Goal: Information Seeking & Learning: Check status

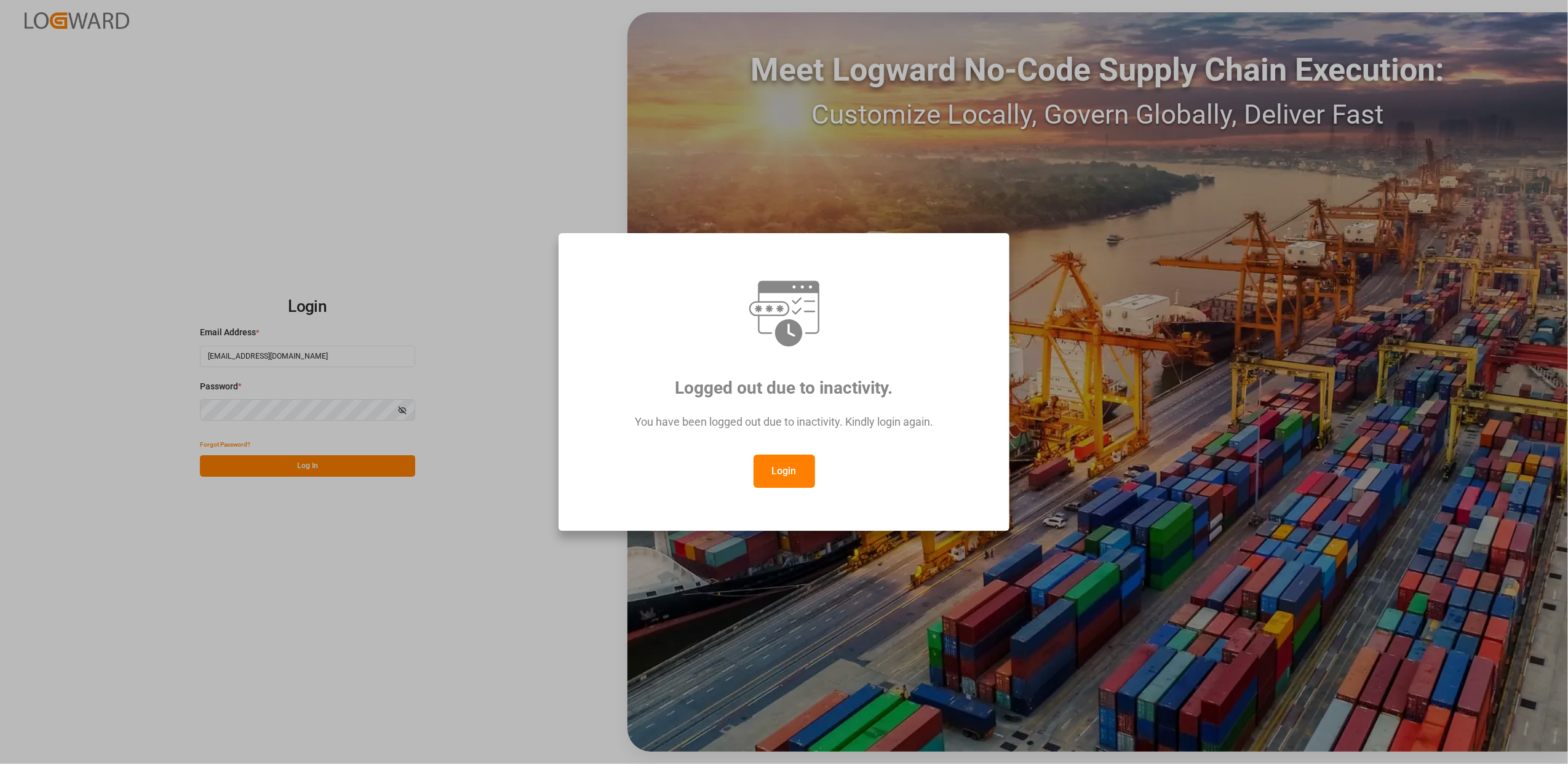
click at [351, 466] on div "Logged out due to inactivity. You have been logged out due to inactivity. Kindl…" at bounding box center [784, 382] width 1568 height 764
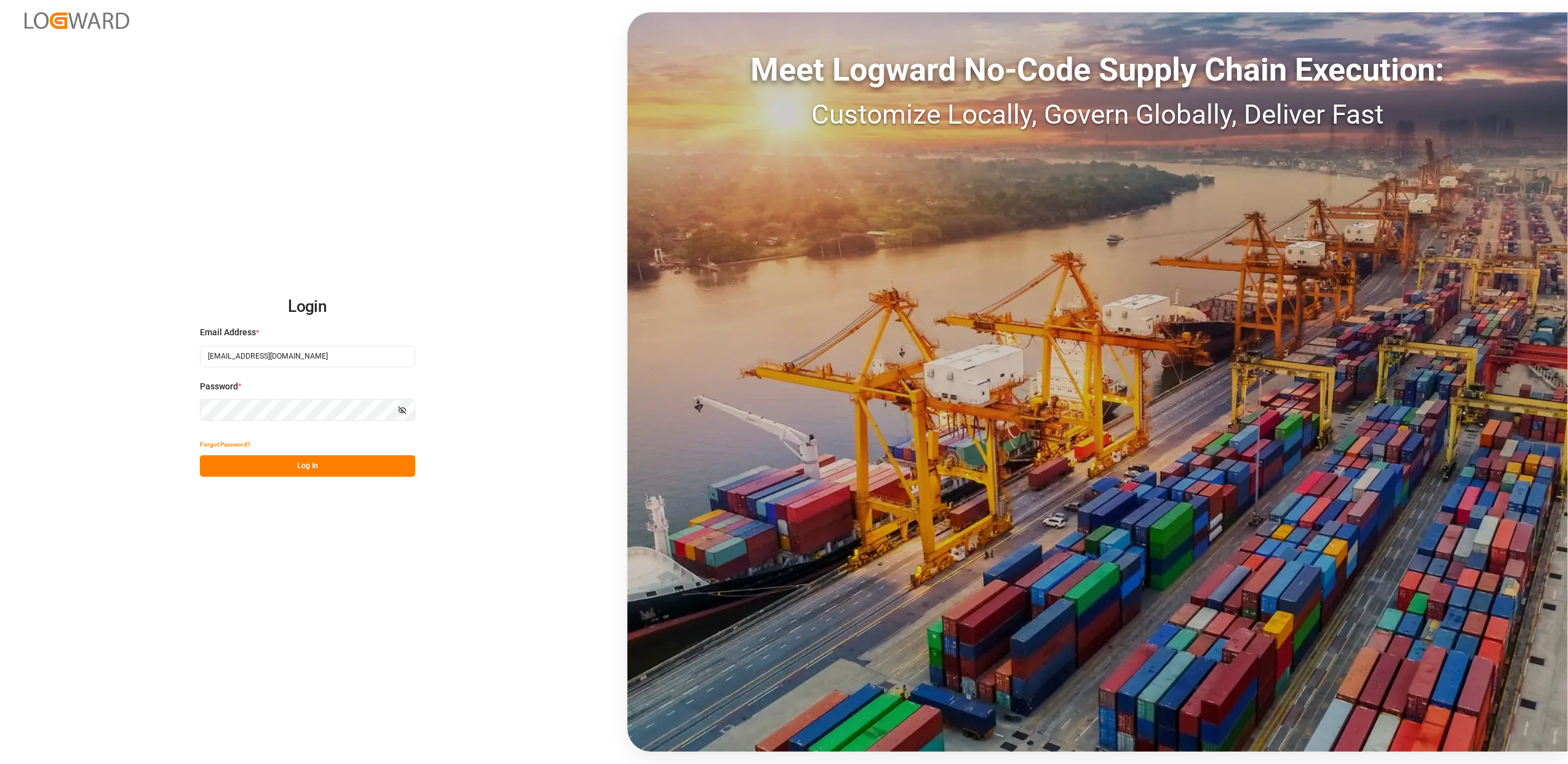
click at [336, 471] on button "Log In" at bounding box center [308, 466] width 215 height 22
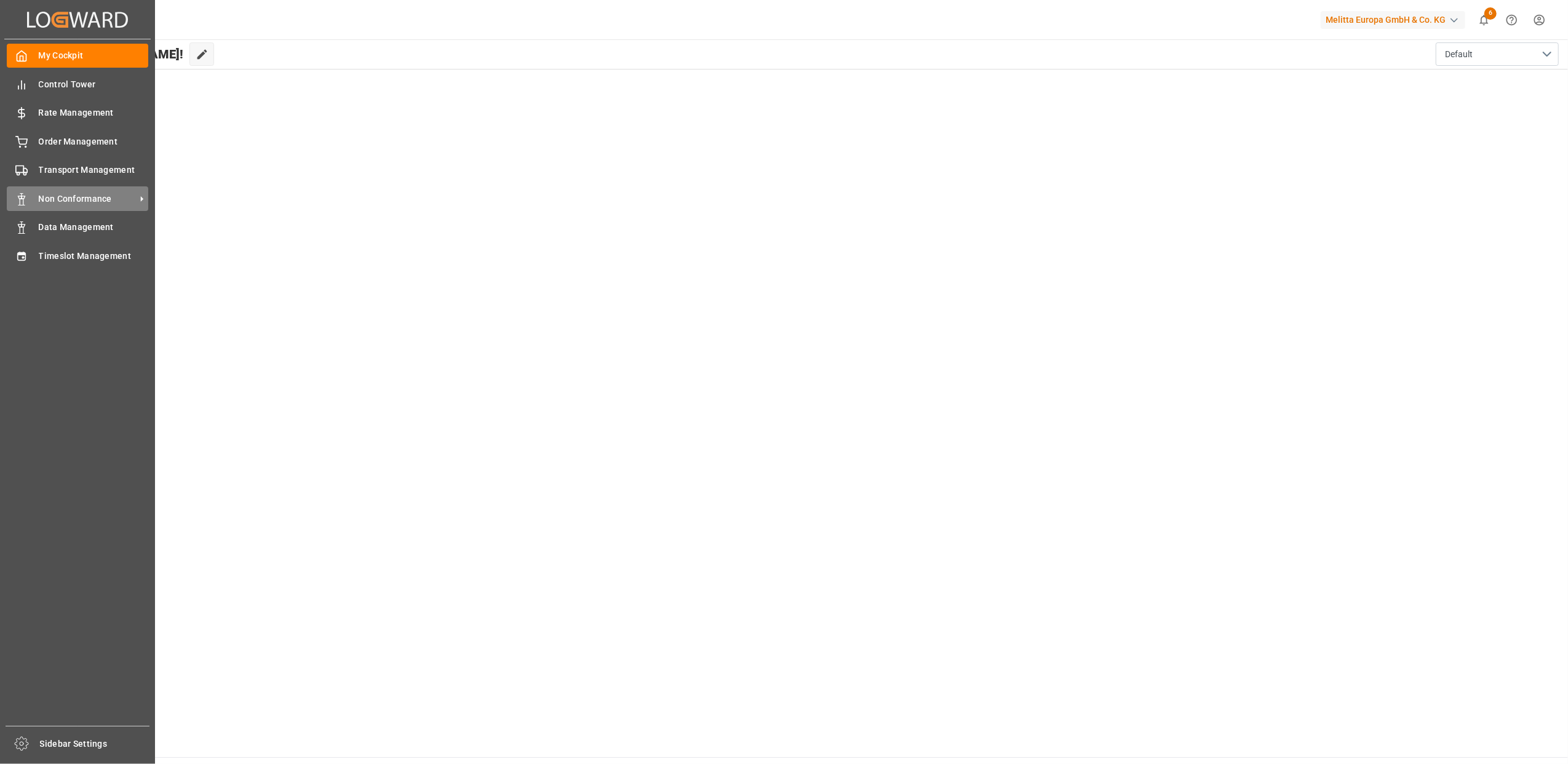
click at [110, 203] on span "Non Conformance" at bounding box center [87, 199] width 97 height 13
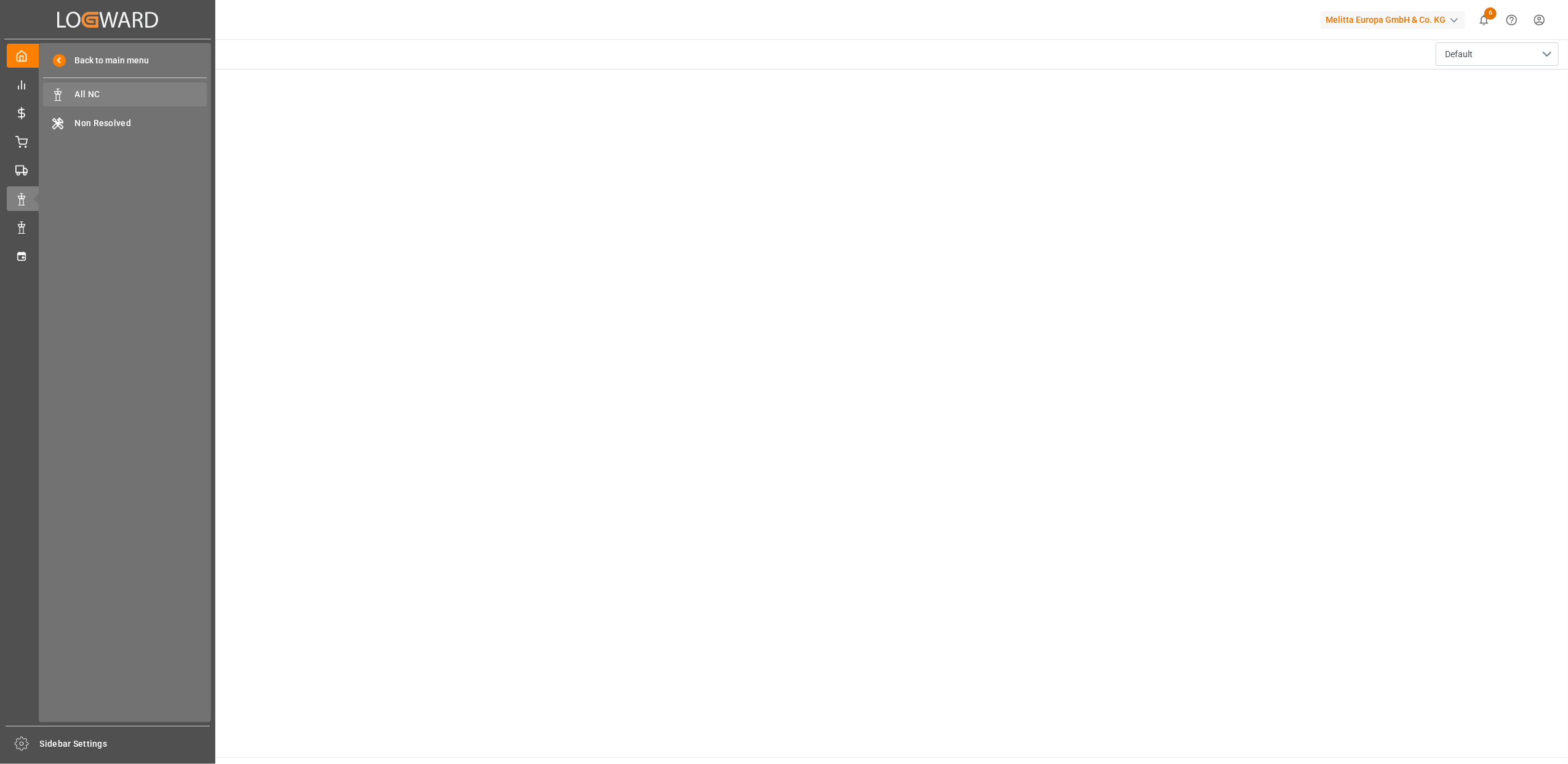
click at [154, 88] on span "All NC" at bounding box center [141, 94] width 132 height 13
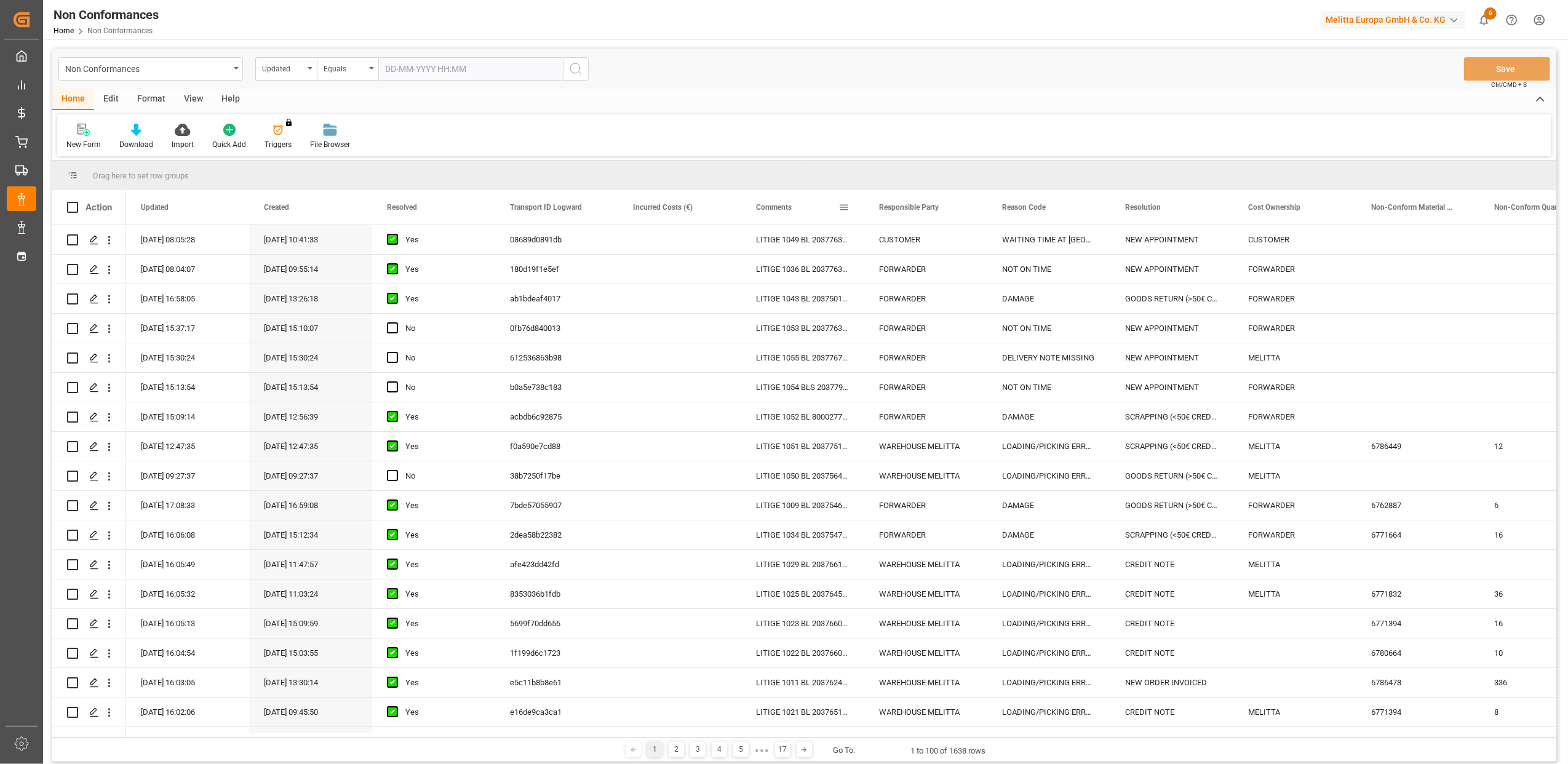
click at [844, 211] on span at bounding box center [844, 207] width 11 height 11
click at [907, 208] on span "filter" at bounding box center [901, 209] width 11 height 11
click at [950, 242] on span "Filtering operator" at bounding box center [955, 243] width 11 height 11
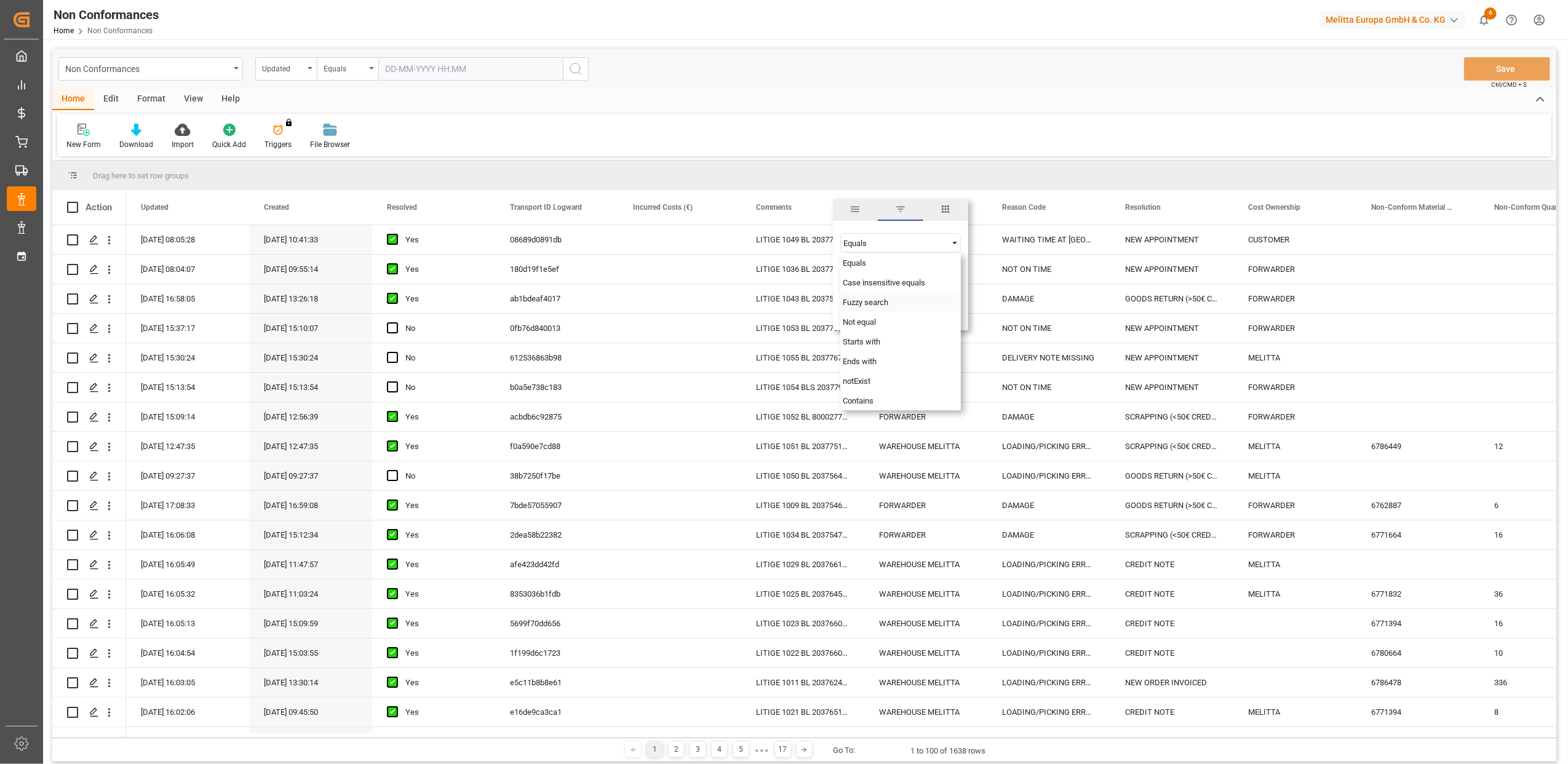
click at [869, 301] on span "Fuzzy search" at bounding box center [866, 302] width 45 height 9
click at [854, 271] on input "Filter Value" at bounding box center [901, 274] width 120 height 25
type input "20374485"
click at [917, 316] on button "Apply" at bounding box center [916, 312] width 23 height 12
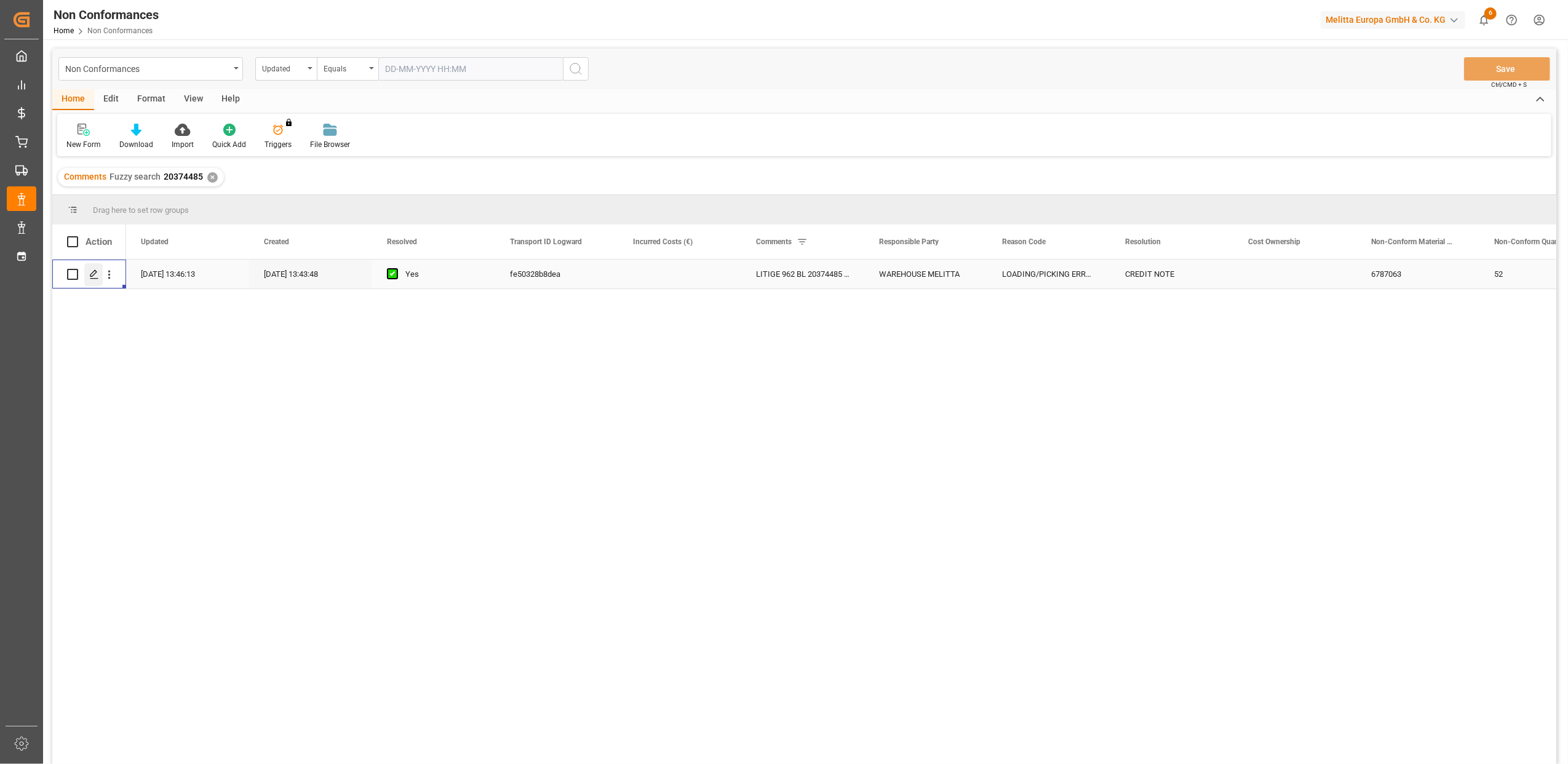
click at [97, 276] on icon "Press SPACE to select this row." at bounding box center [94, 275] width 10 height 10
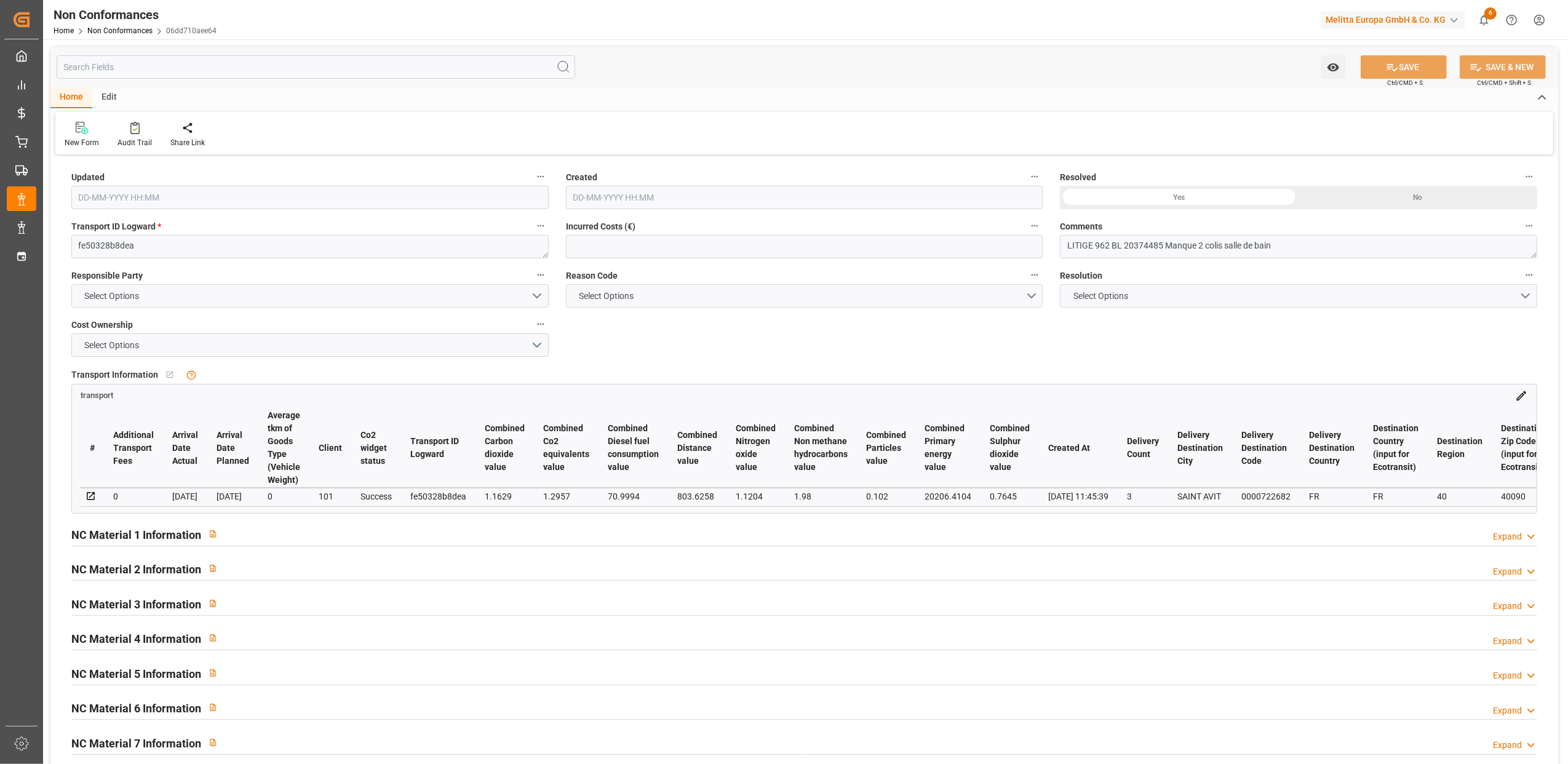
type input "24-07-2025 11:46"
type input "24-07-2025 11:43"
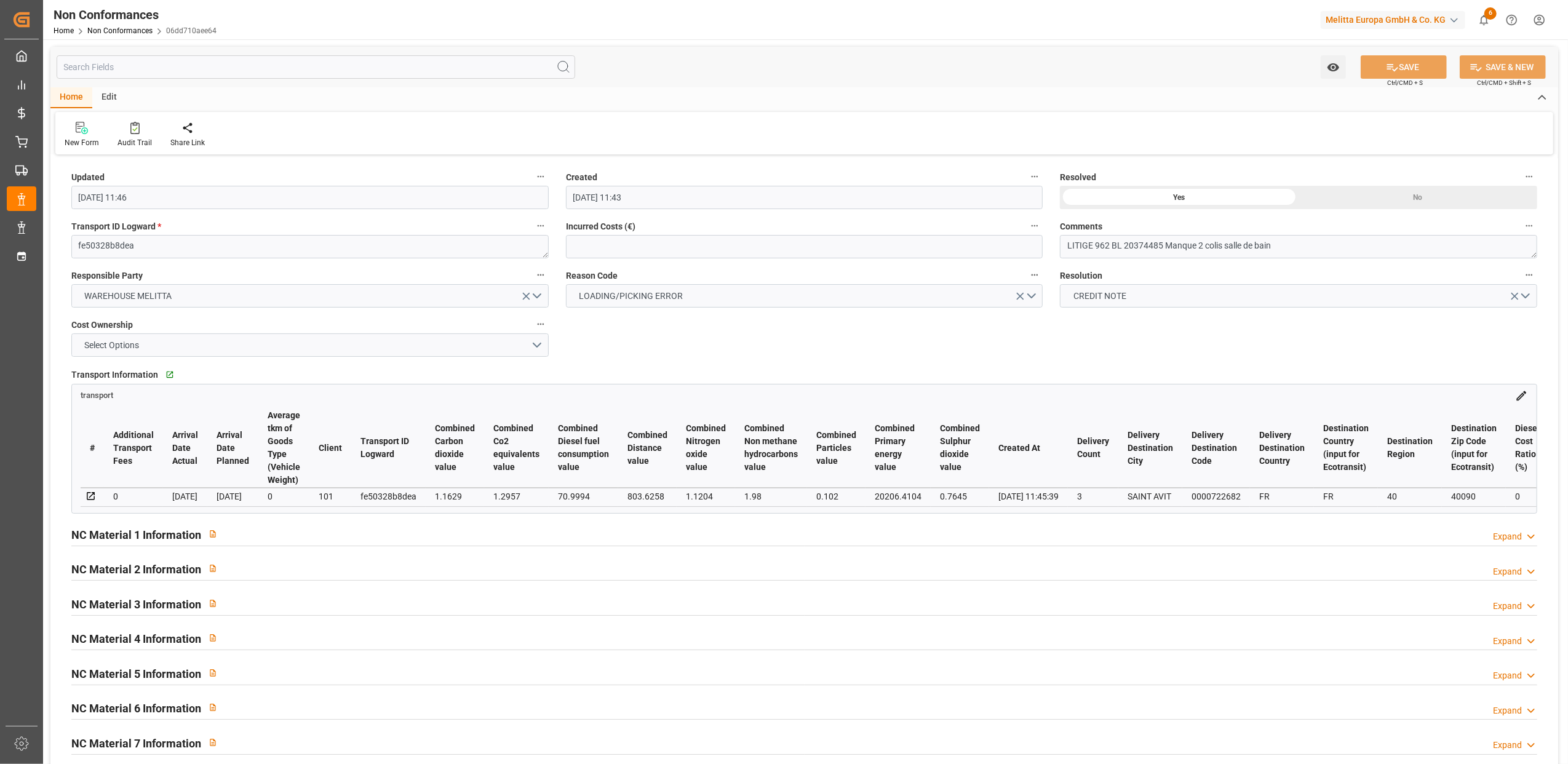
click at [1511, 535] on div "Expand" at bounding box center [1507, 536] width 29 height 13
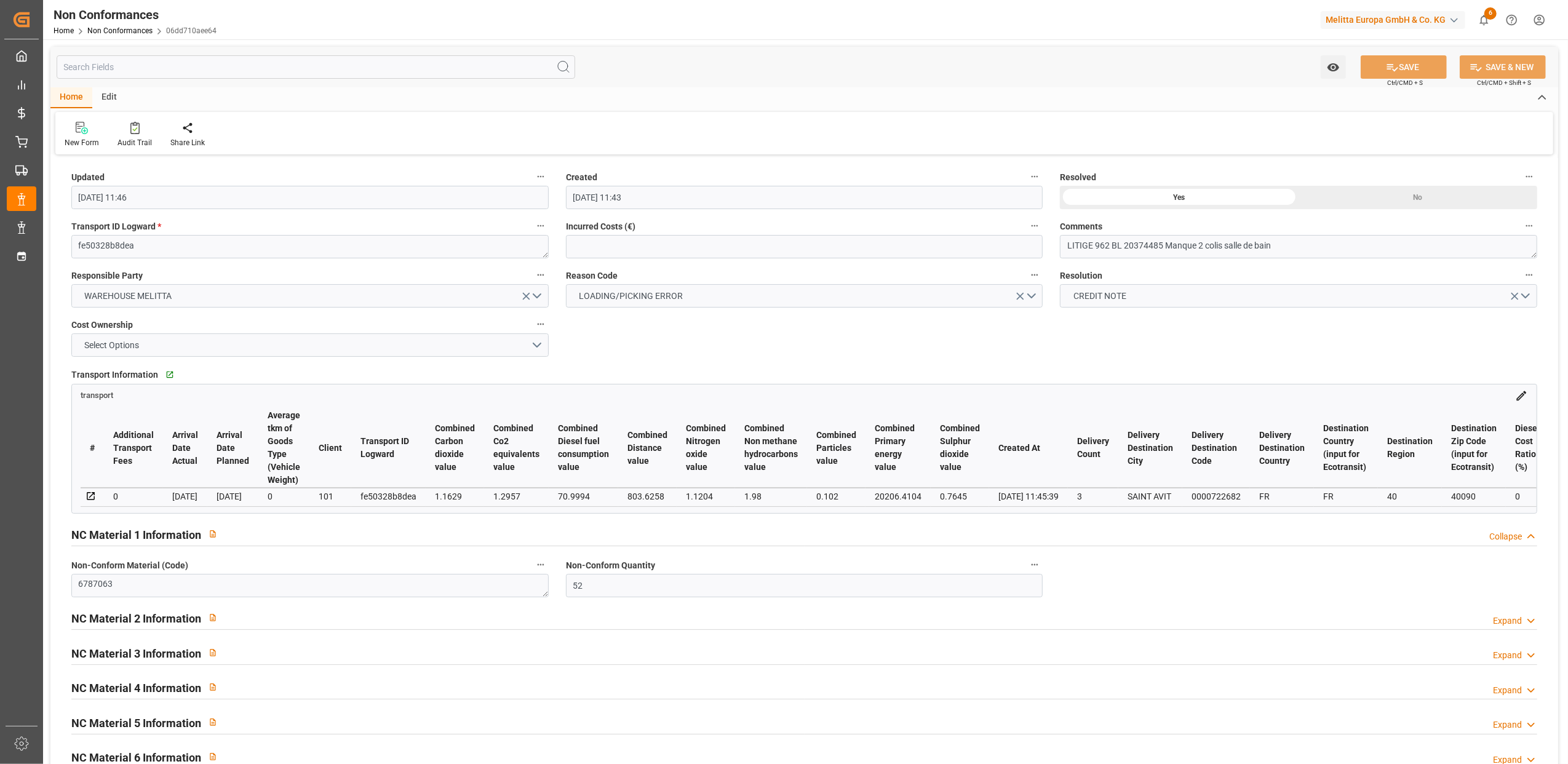
click at [1521, 540] on div "Collapse" at bounding box center [1505, 536] width 33 height 13
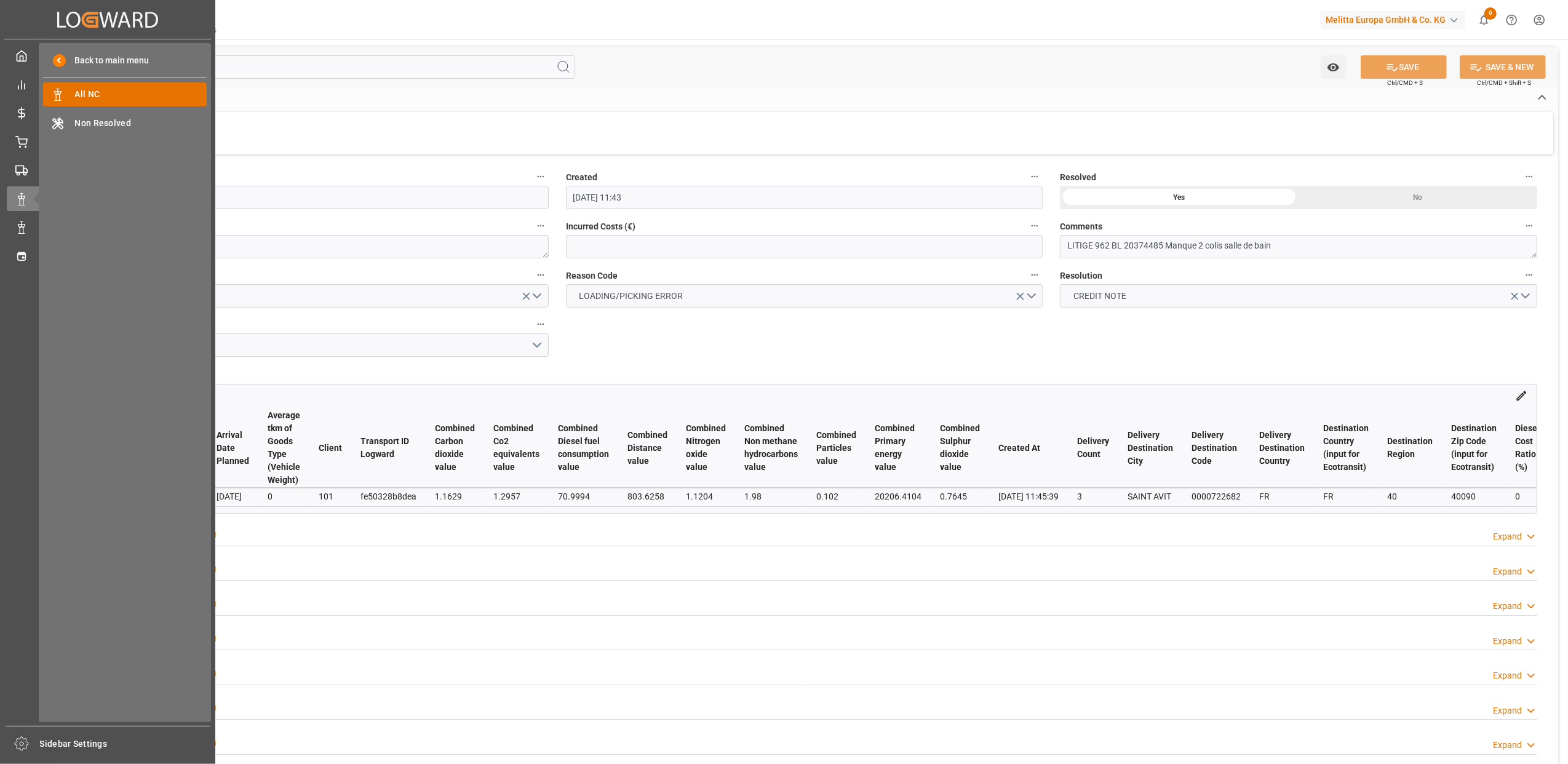
click at [116, 90] on span "All NC" at bounding box center [141, 94] width 132 height 13
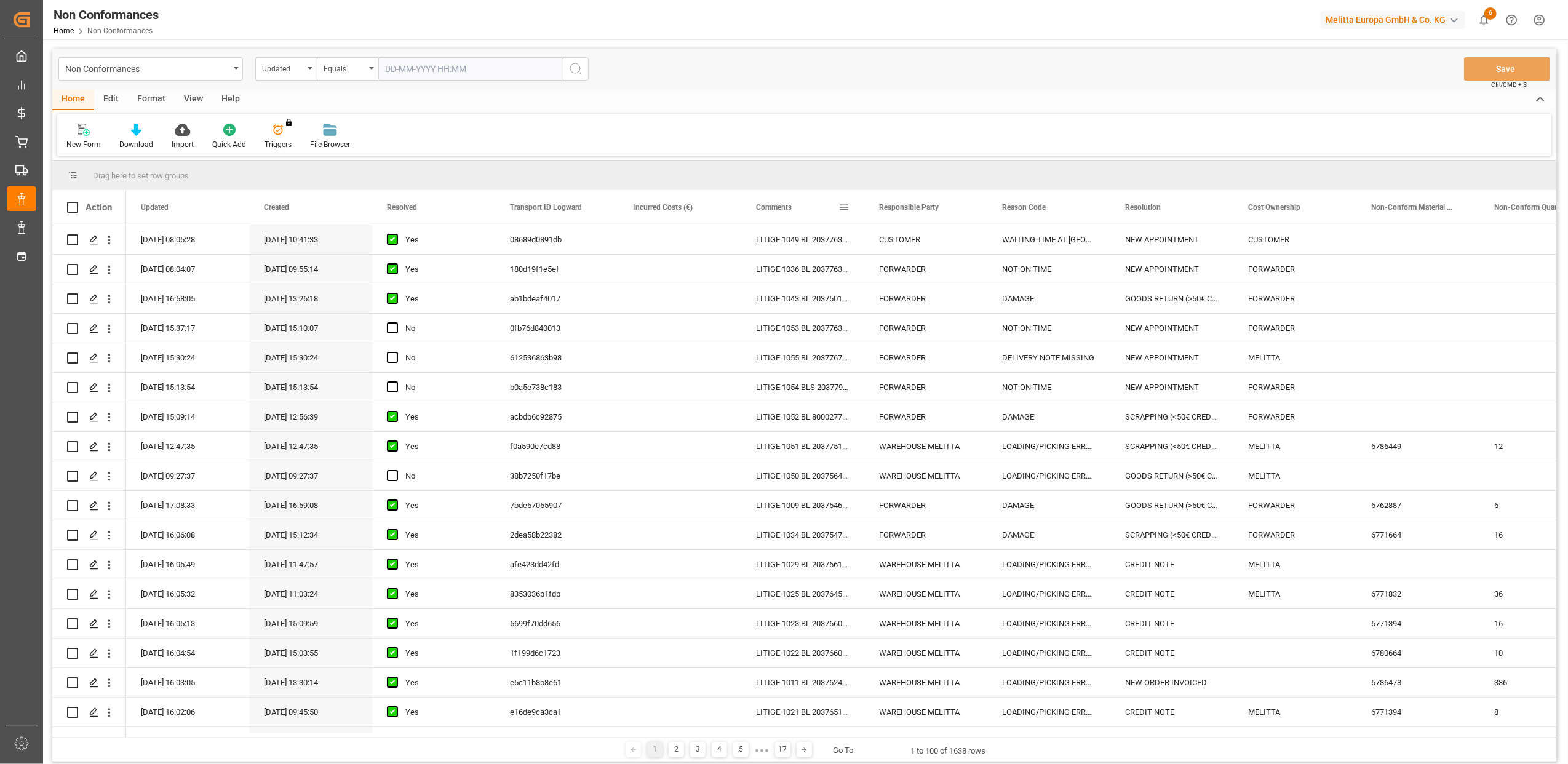
click at [844, 205] on span at bounding box center [844, 207] width 11 height 11
click at [900, 209] on span "filter" at bounding box center [901, 209] width 11 height 11
click at [950, 241] on span "Filtering operator" at bounding box center [955, 243] width 11 height 11
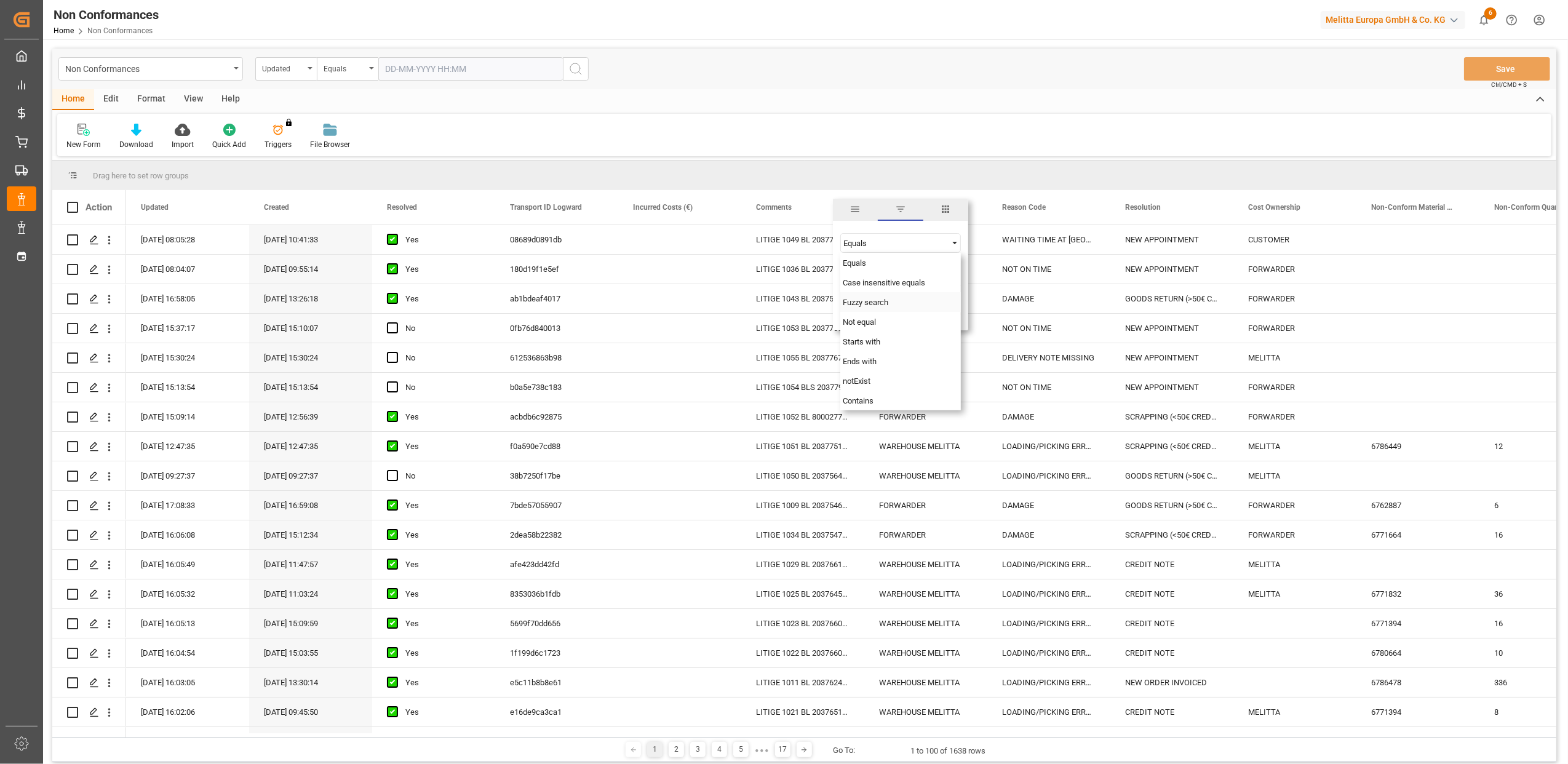
click at [907, 311] on div "Fuzzy search" at bounding box center [901, 302] width 120 height 20
click at [871, 278] on input "Filter Value" at bounding box center [901, 274] width 120 height 25
type input "20375085"
click at [911, 308] on button "Apply" at bounding box center [916, 312] width 23 height 12
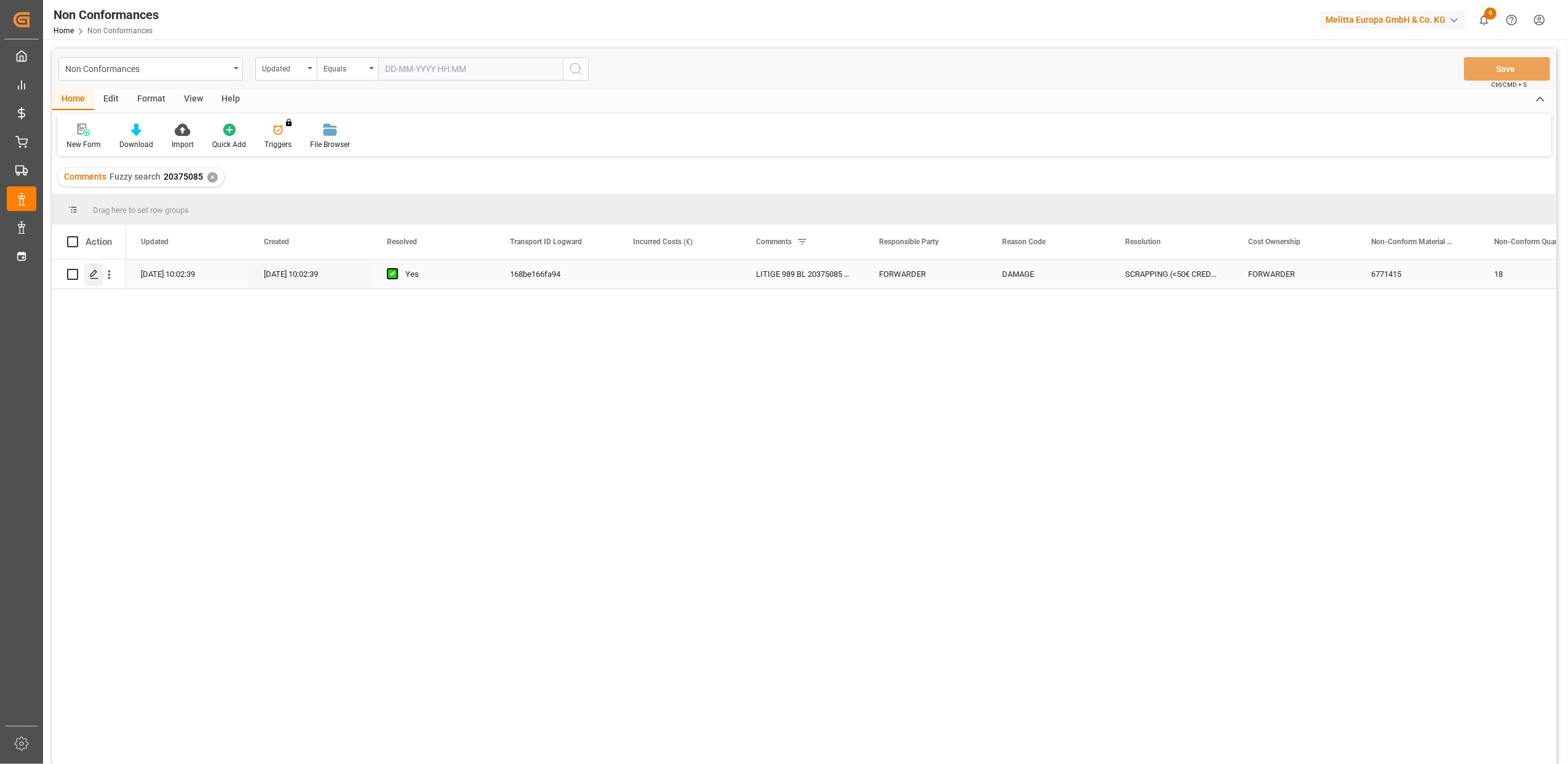
click at [91, 276] on polygon "Press SPACE to select this row." at bounding box center [94, 274] width 6 height 6
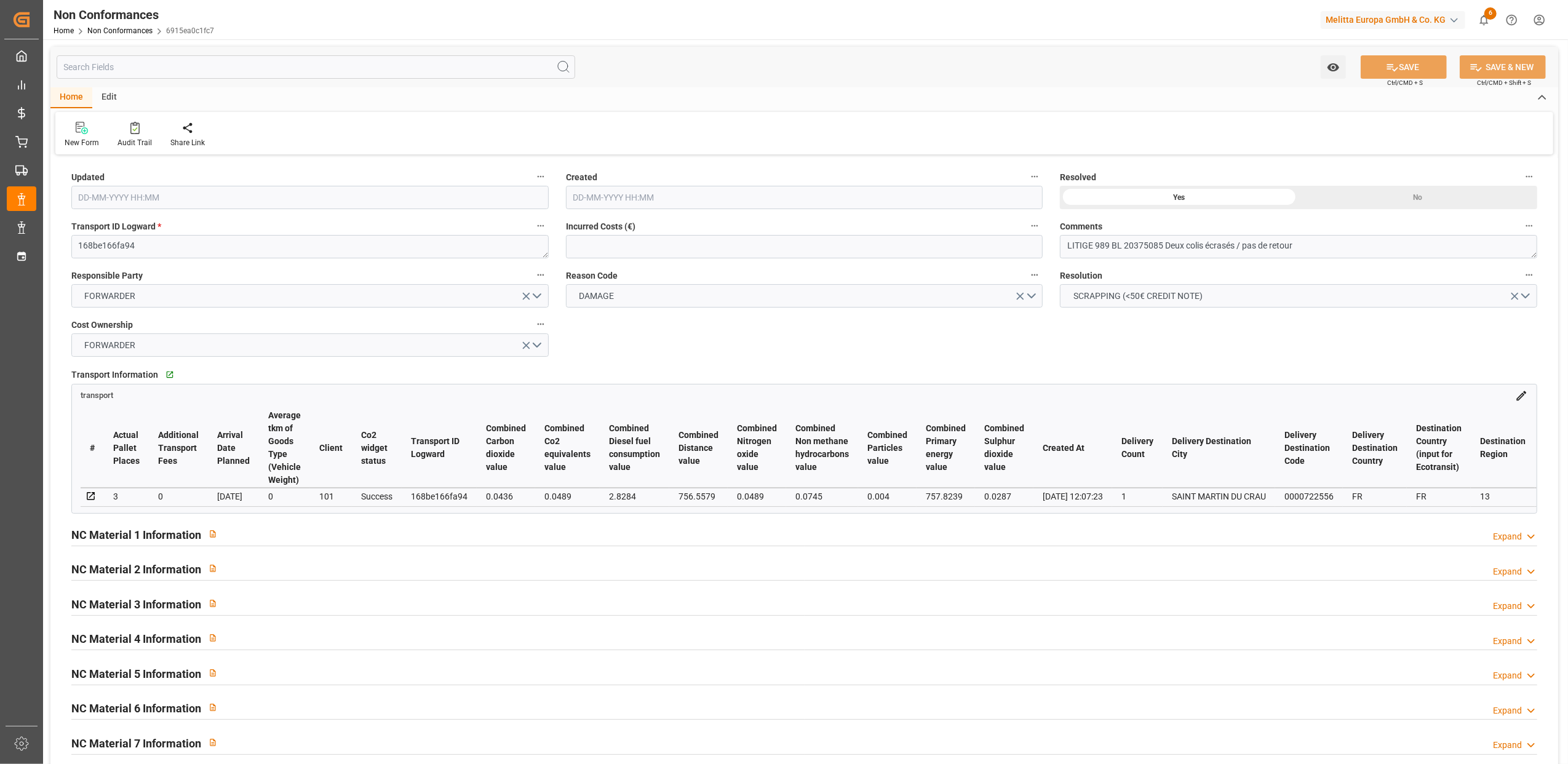
type input "08-08-2025 08:02"
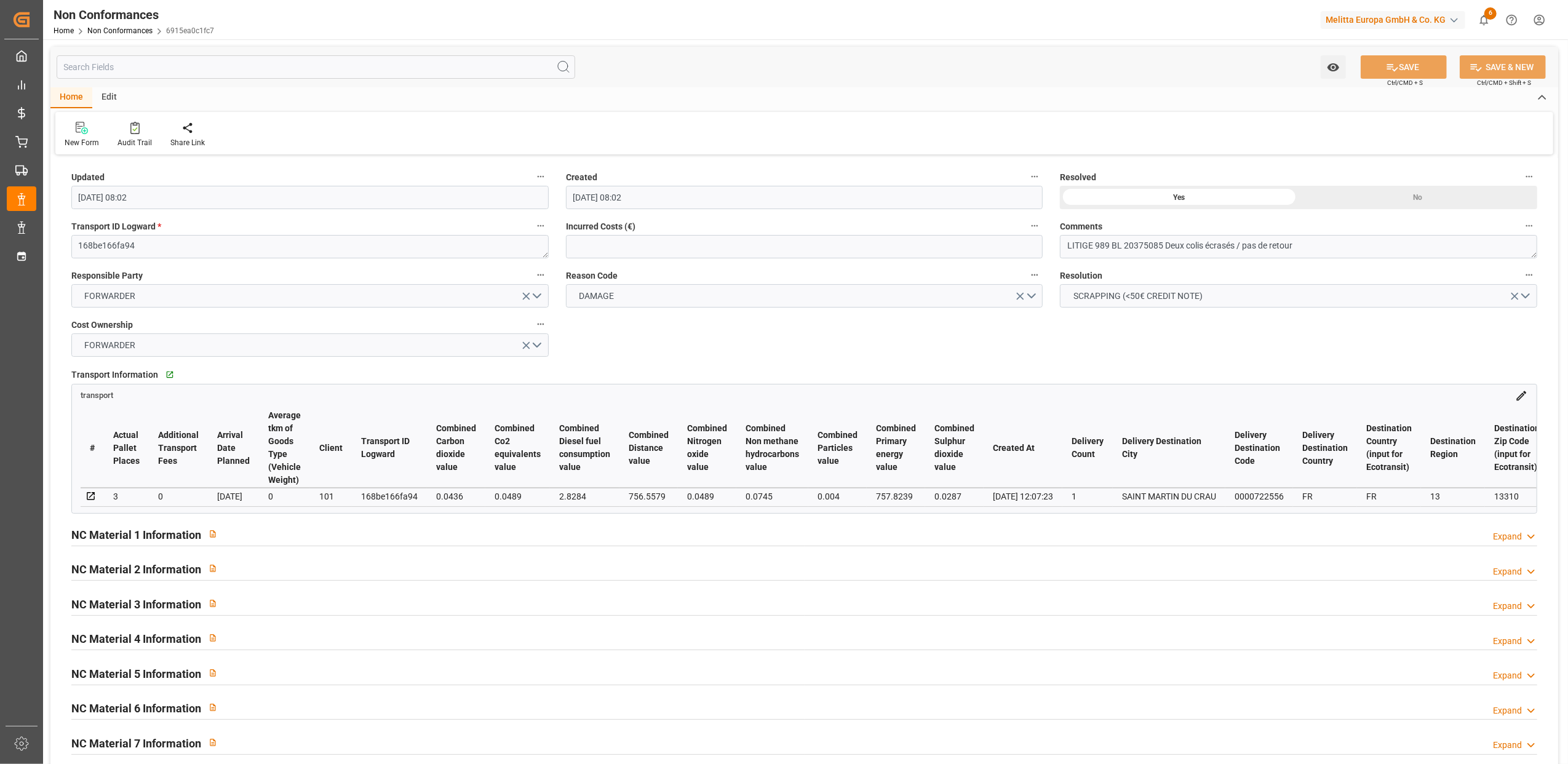
click at [1519, 541] on div "Expand" at bounding box center [1507, 536] width 29 height 13
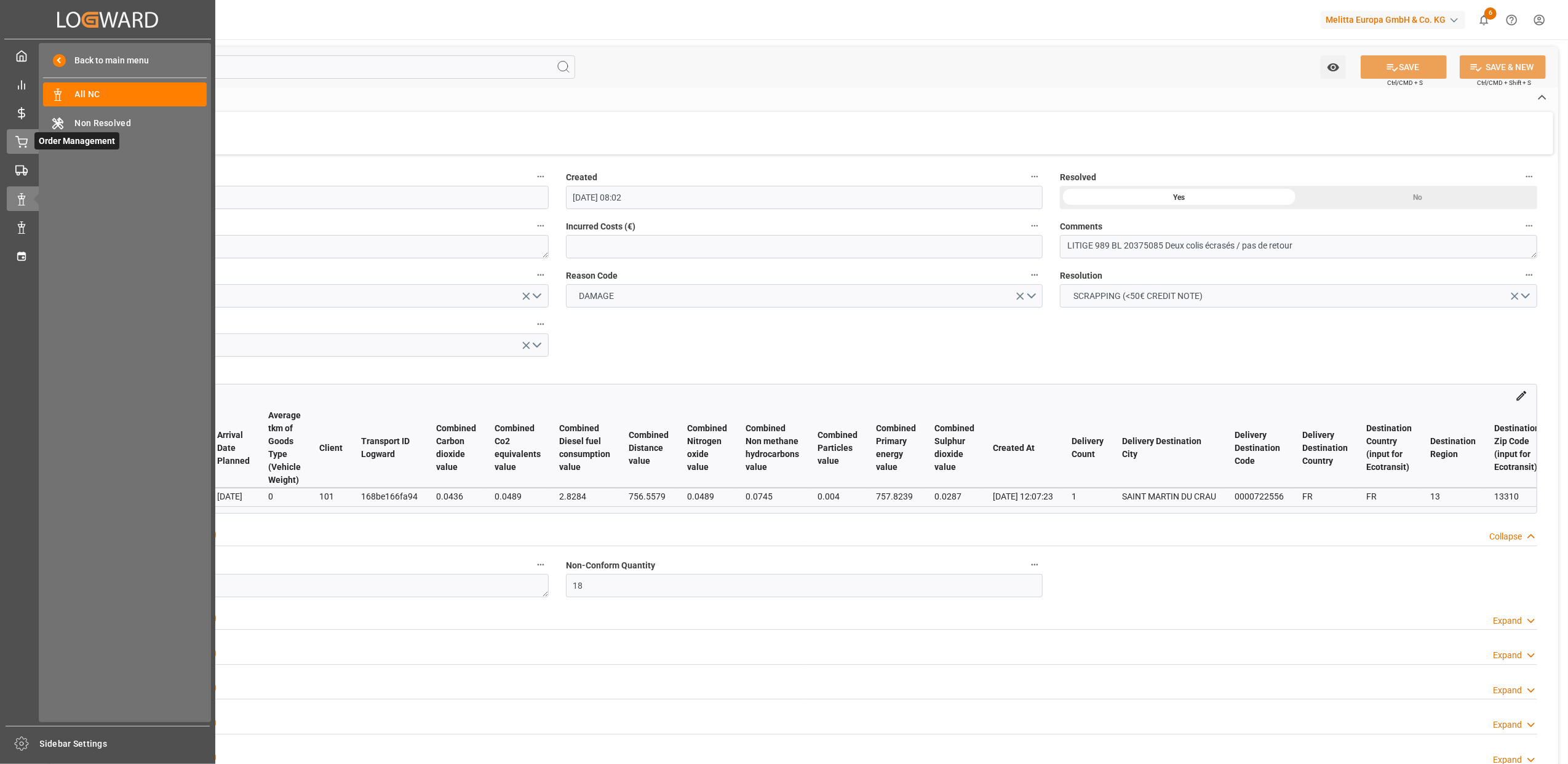
click at [35, 145] on span "Order Management" at bounding box center [77, 141] width 85 height 17
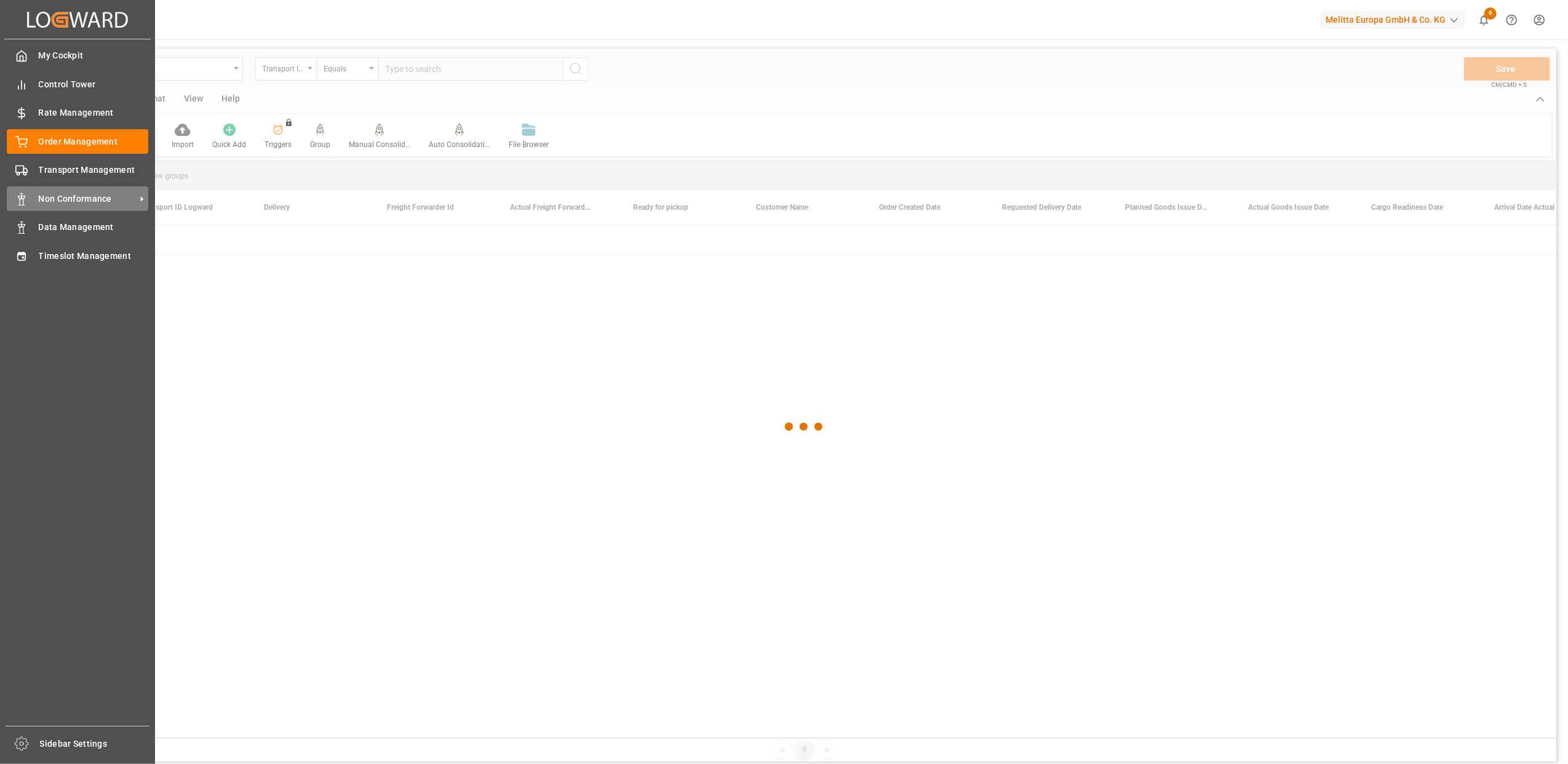
click at [40, 190] on div "Non Conformance Non Conformance" at bounding box center [78, 198] width 141 height 24
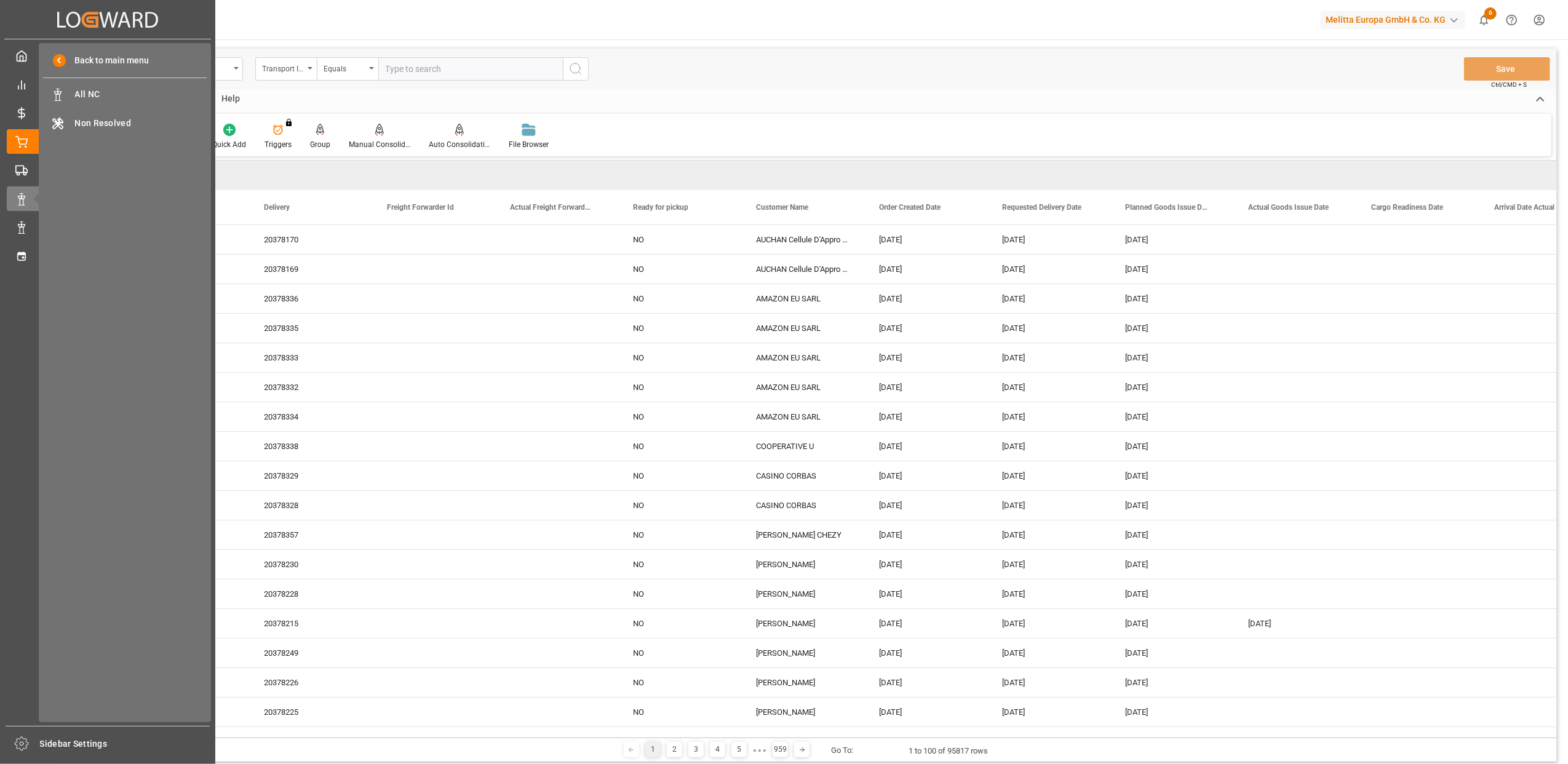
click at [87, 80] on div "Back to main menu All NC All NC Non Resolved Non Resolved" at bounding box center [125, 383] width 172 height 680
click at [94, 94] on span "All NC" at bounding box center [141, 94] width 132 height 13
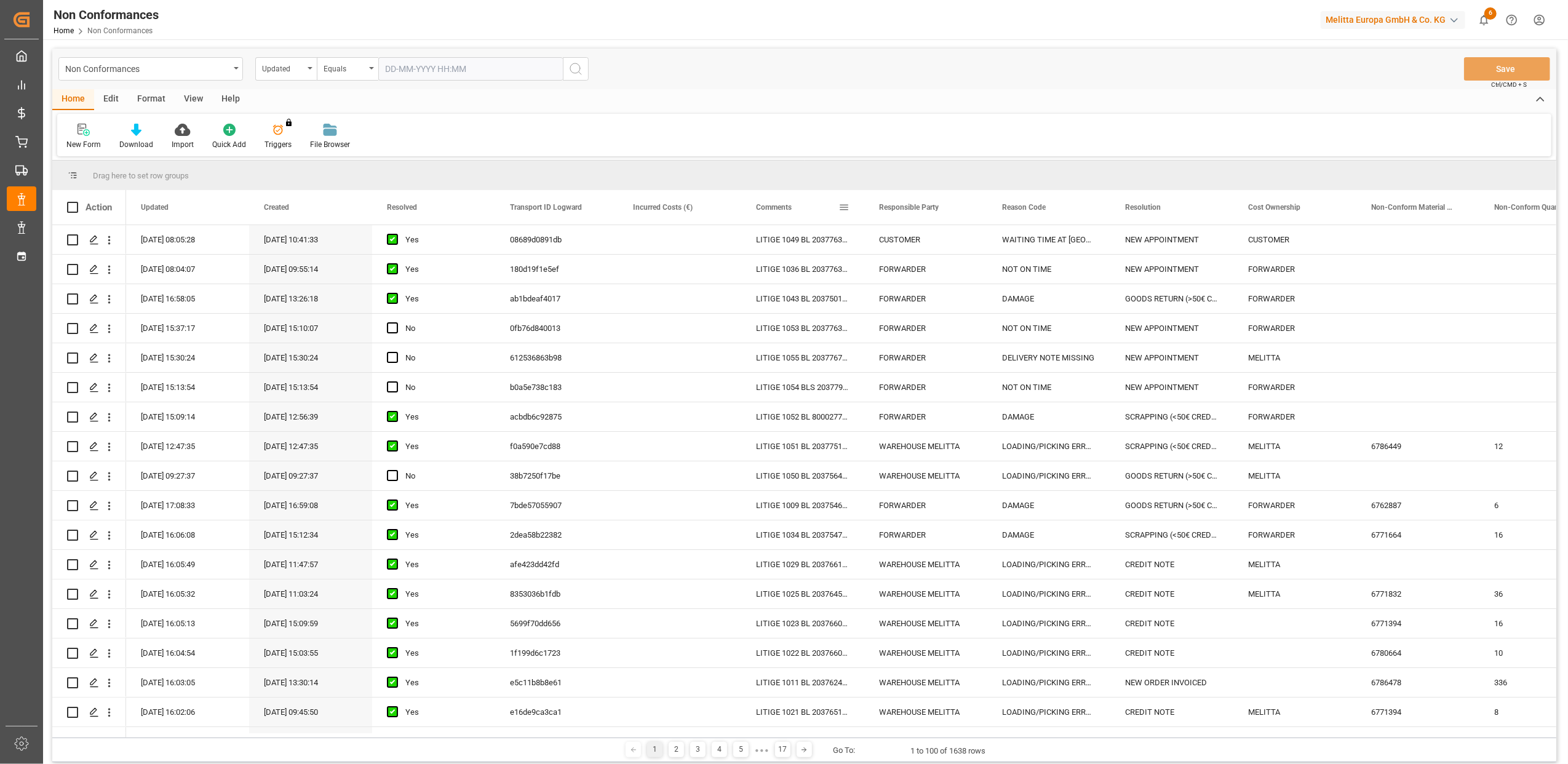
click at [843, 207] on span at bounding box center [844, 207] width 11 height 11
click at [901, 209] on span "filter" at bounding box center [901, 209] width 11 height 11
click at [955, 240] on span "Filtering operator" at bounding box center [955, 243] width 11 height 11
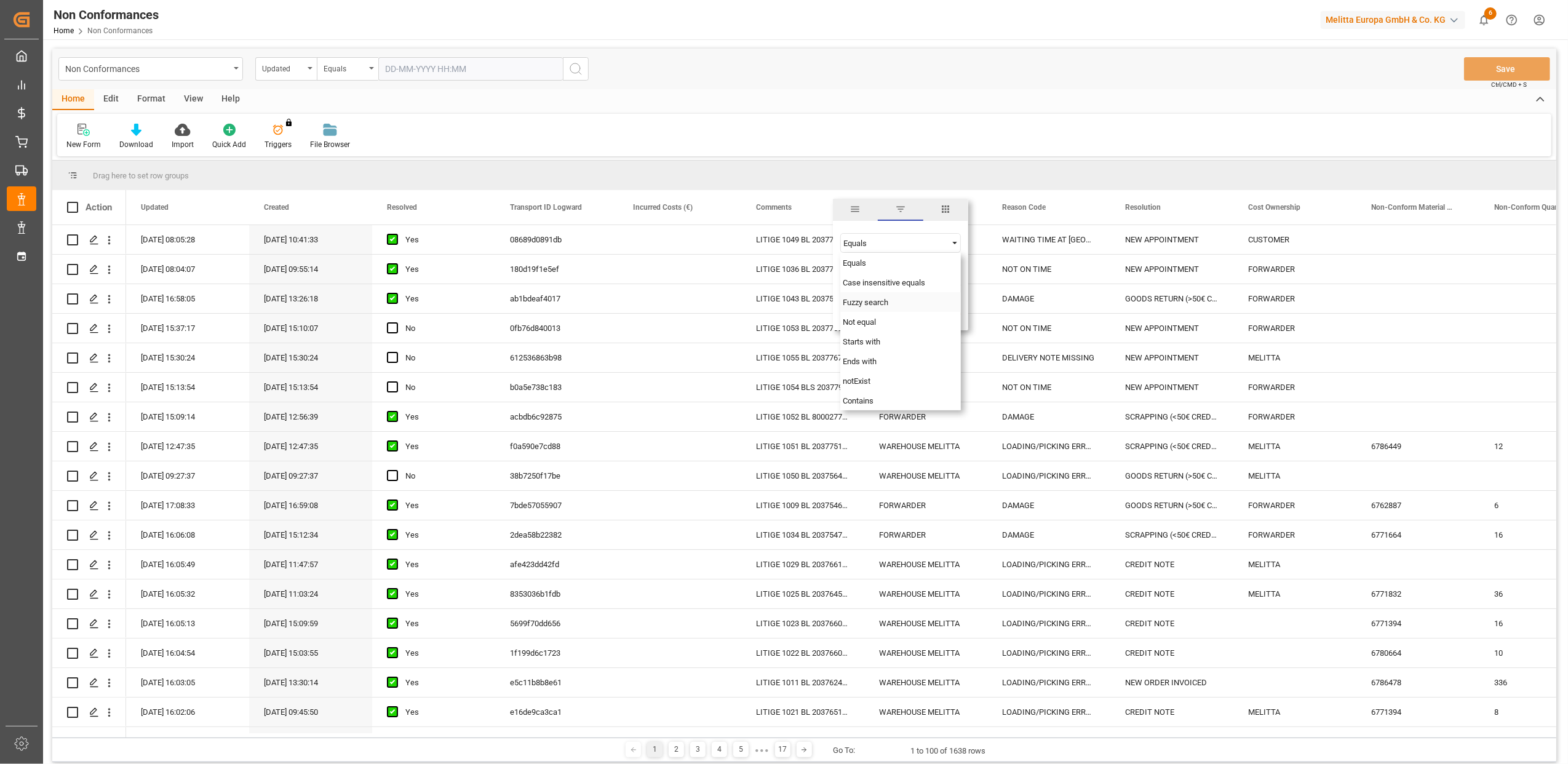
click at [887, 303] on span "Fuzzy search" at bounding box center [866, 302] width 45 height 9
click at [890, 274] on input "Filter Value" at bounding box center [901, 274] width 120 height 25
type input "20373474"
click at [916, 316] on button "Apply" at bounding box center [916, 312] width 23 height 12
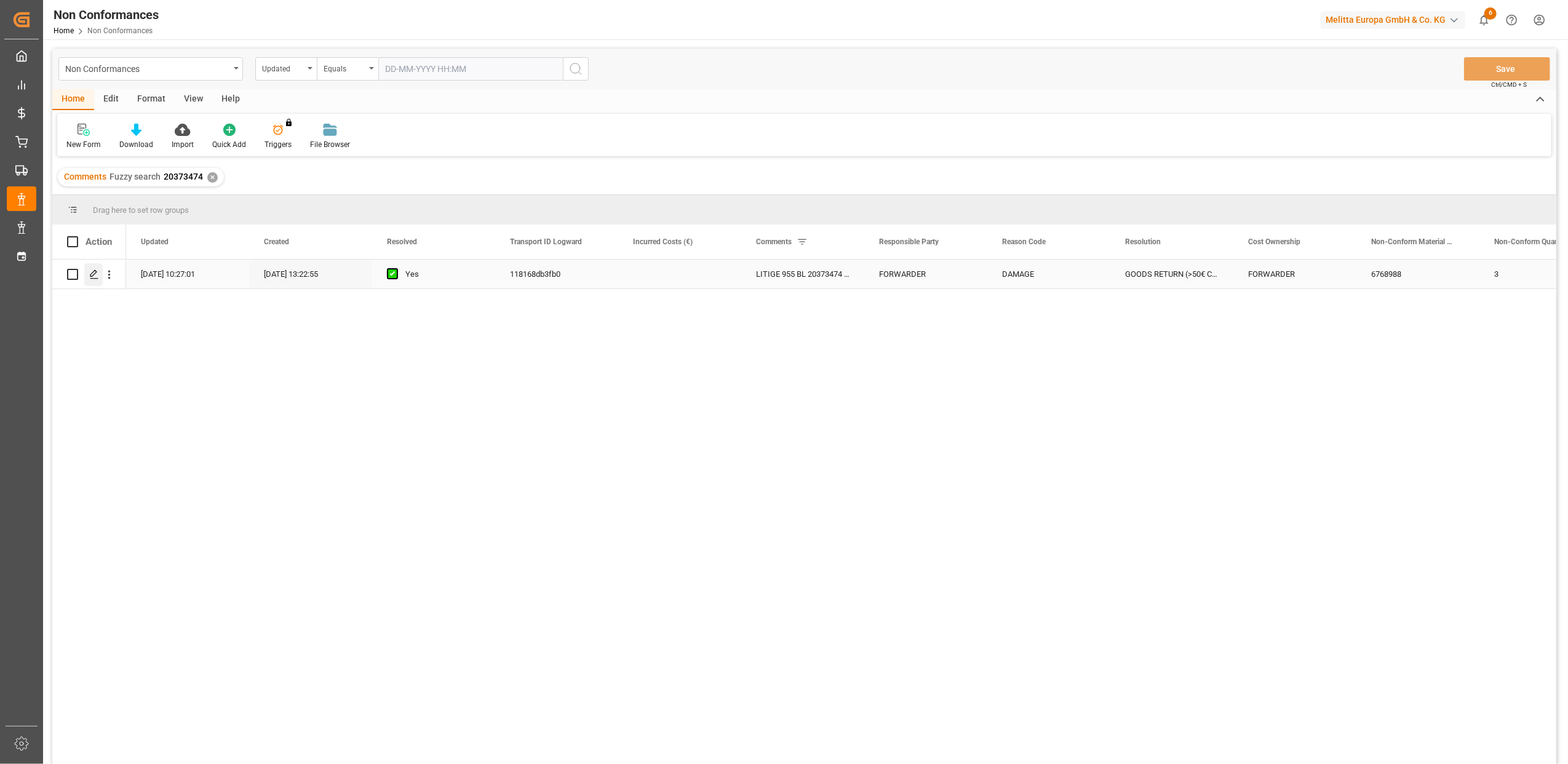
click at [95, 277] on icon "Press SPACE to select this row." at bounding box center [94, 275] width 10 height 10
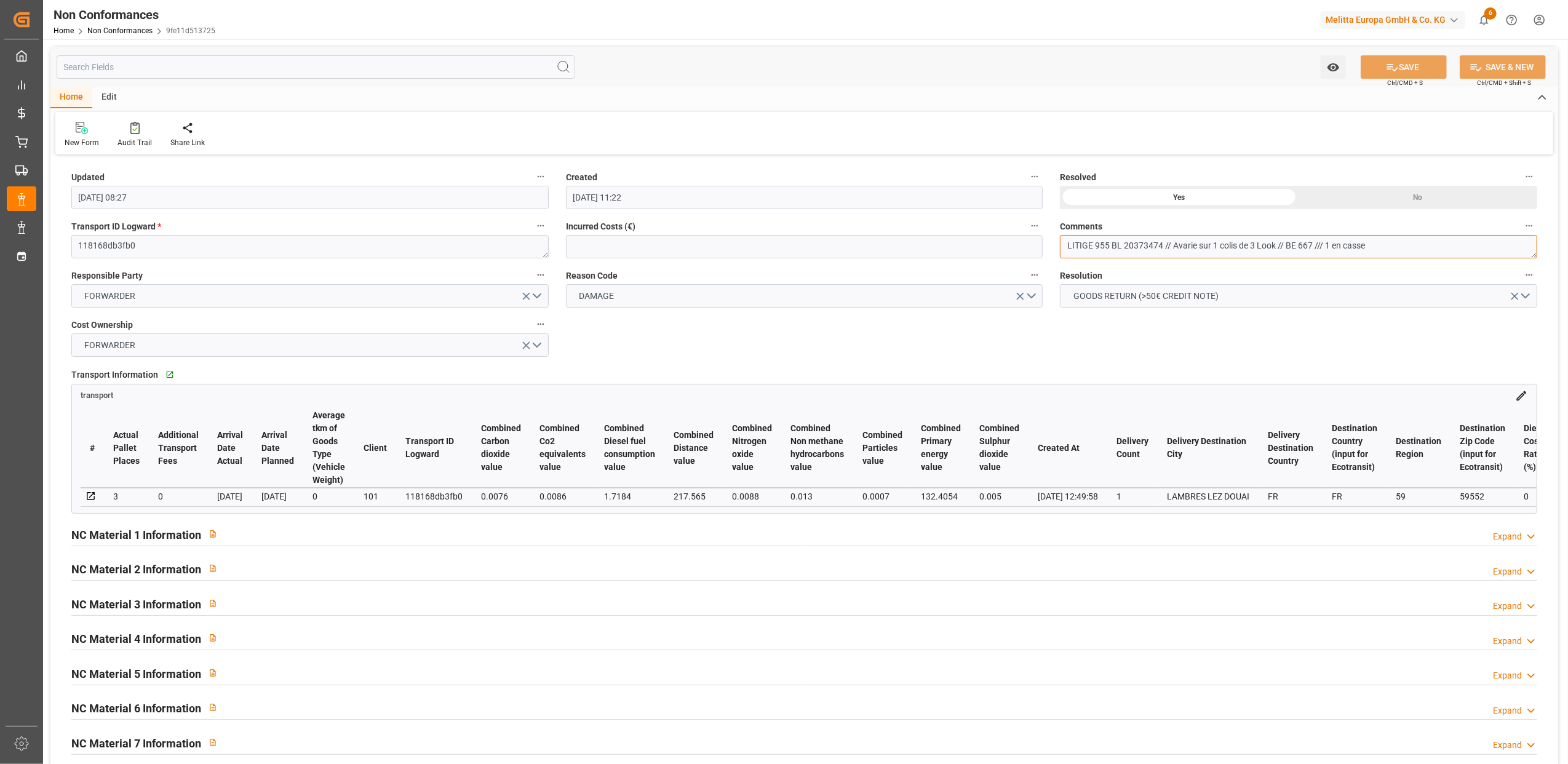
drag, startPoint x: 1397, startPoint y: 247, endPoint x: 1172, endPoint y: 245, distance: 225.0
click at [1172, 245] on textarea "LITIGE 955 BL 20373474 // Avarie sur 1 colis de 3 Look // BE 667 /// 1 en casse" at bounding box center [1299, 247] width 477 height 24
click at [1396, 244] on textarea "LITIGE 955 BL 20373474 // Avarie sur 1 colis de 3 Look // BE 667 /// 1 en casse" at bounding box center [1299, 247] width 477 height 24
drag, startPoint x: 1396, startPoint y: 244, endPoint x: 1112, endPoint y: 242, distance: 284.0
click at [1112, 242] on textarea "LITIGE 955 BL 20373474 // Avarie sur 1 colis de 3 Look // BE 667 /// 1 en casse" at bounding box center [1299, 247] width 477 height 24
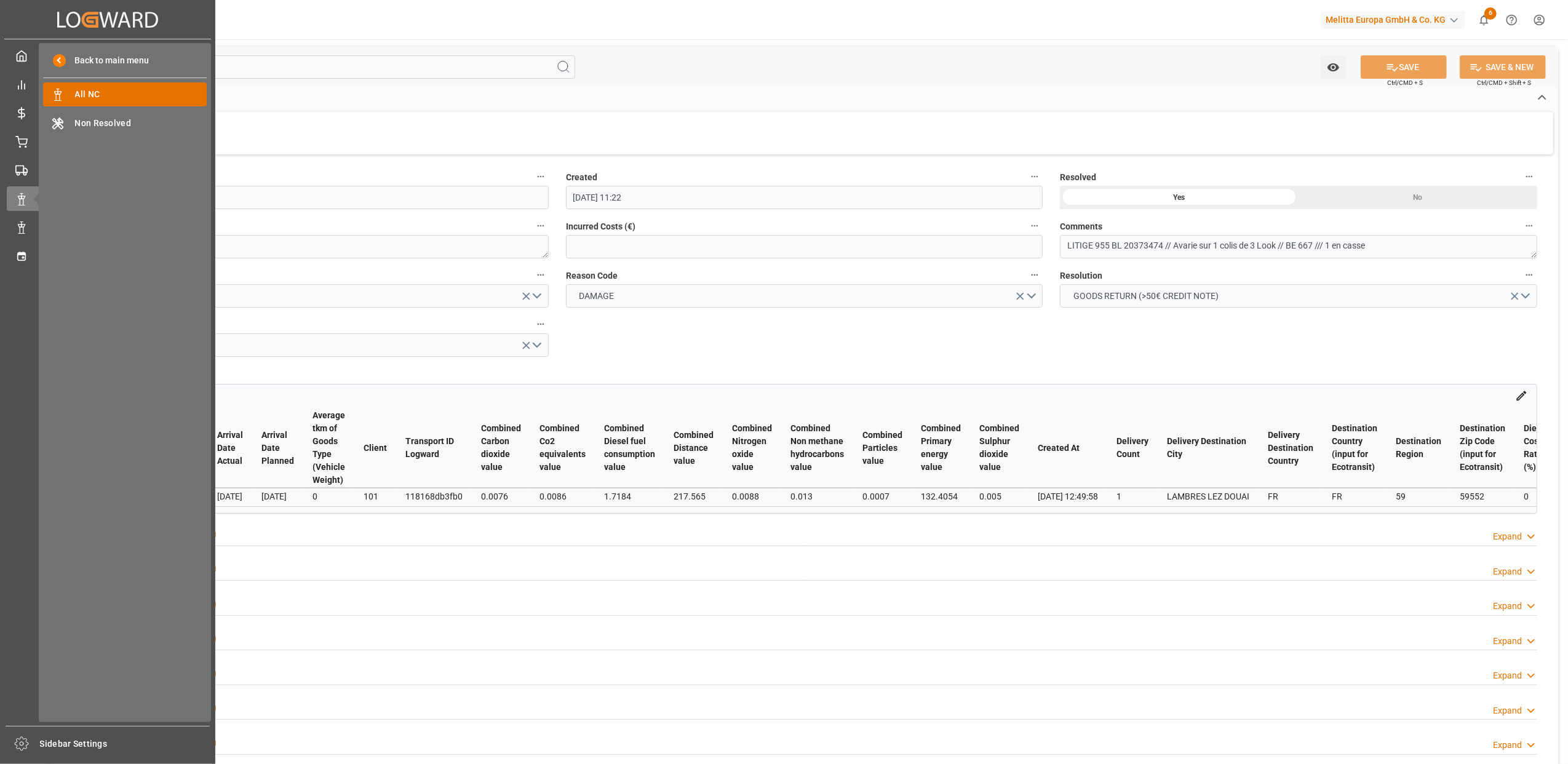
click at [113, 95] on span "All NC" at bounding box center [141, 94] width 132 height 13
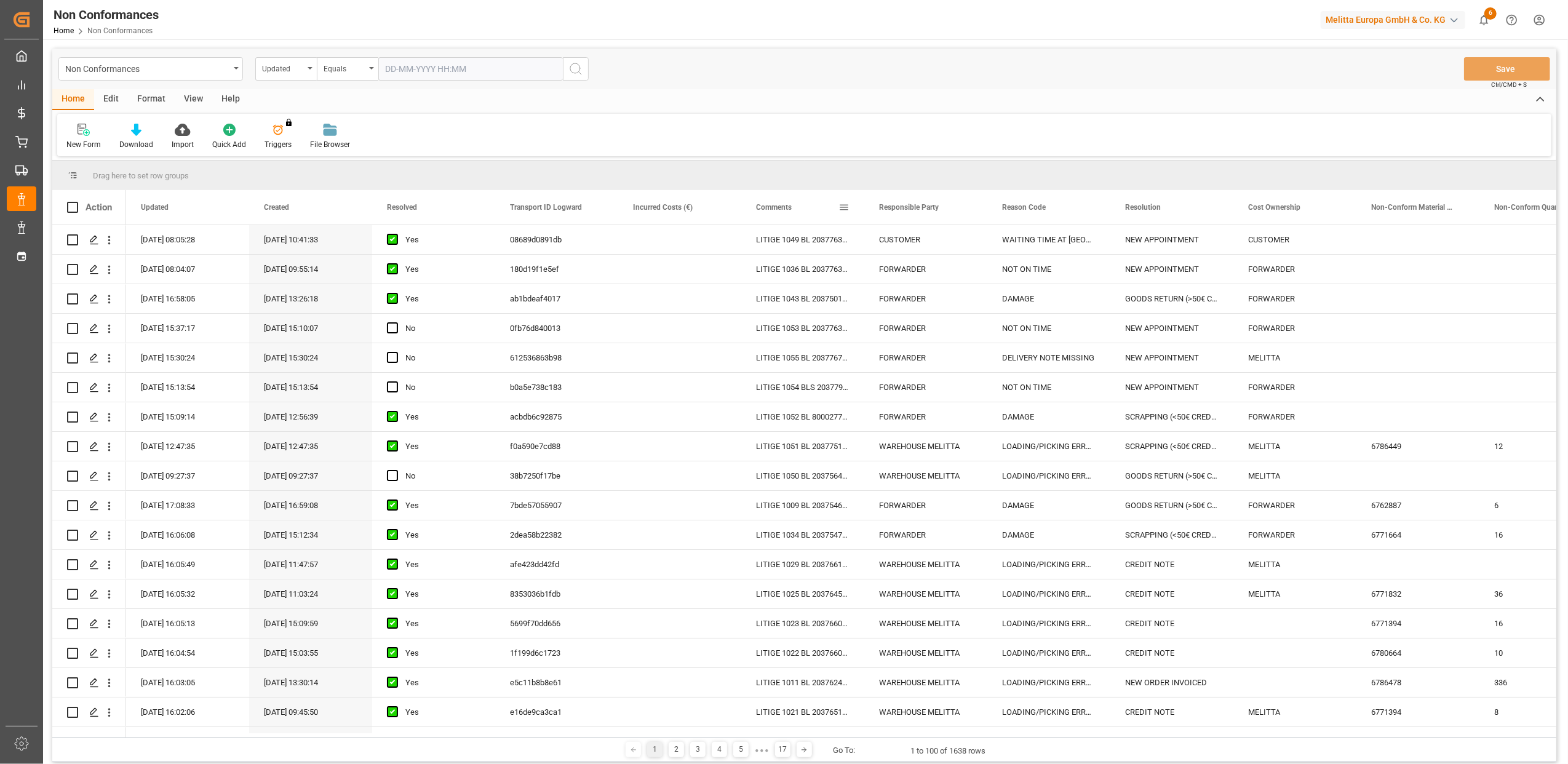
click at [844, 205] on span at bounding box center [844, 207] width 11 height 11
click at [902, 208] on span "filter" at bounding box center [901, 209] width 11 height 11
click at [956, 244] on span "Filtering operator" at bounding box center [955, 243] width 11 height 11
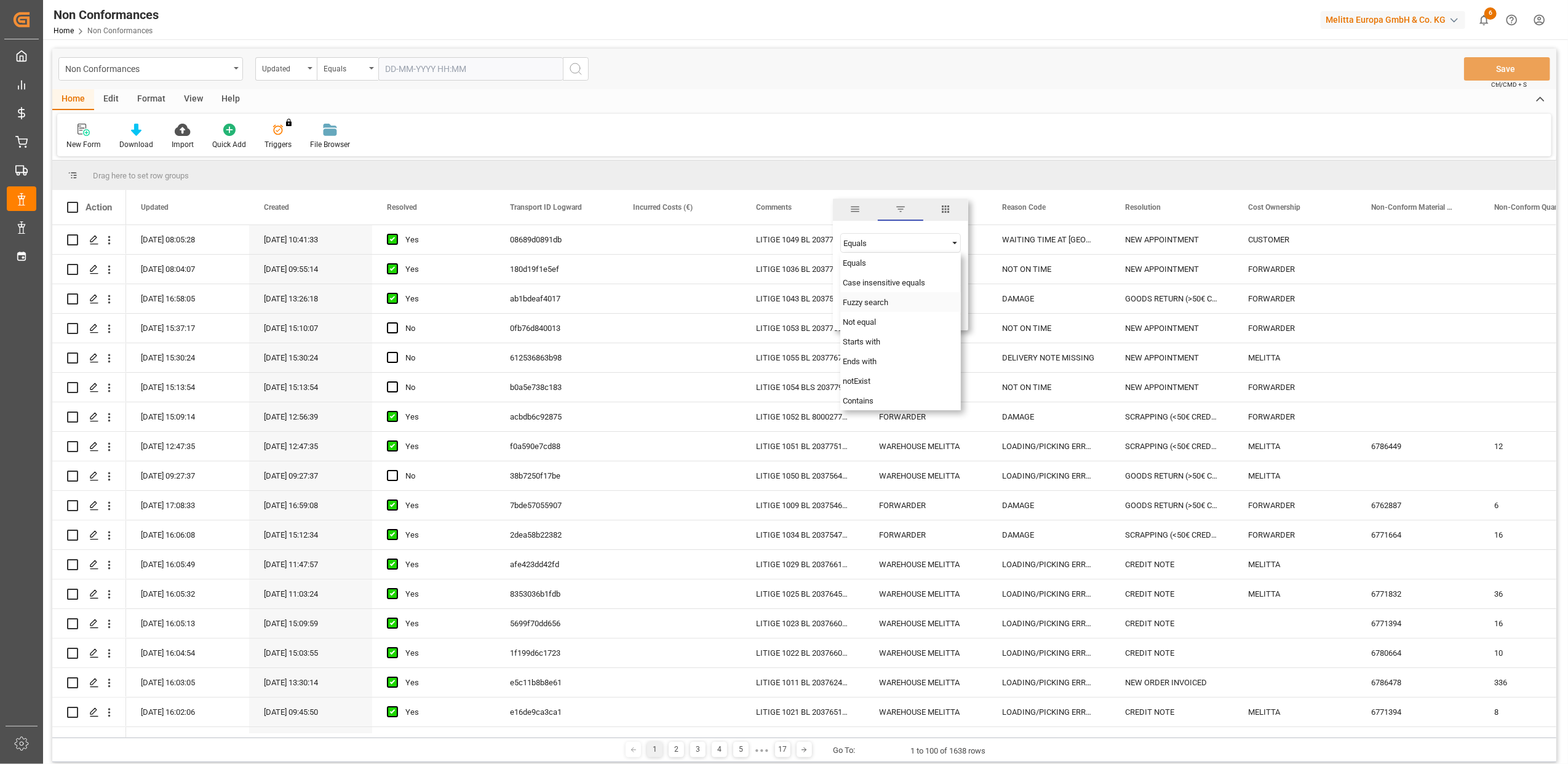
click at [867, 305] on span "Fuzzy search" at bounding box center [866, 302] width 45 height 9
click at [872, 278] on input "Filter Value" at bounding box center [901, 274] width 120 height 25
type input "20375397"
click at [921, 314] on button "Apply" at bounding box center [916, 312] width 23 height 12
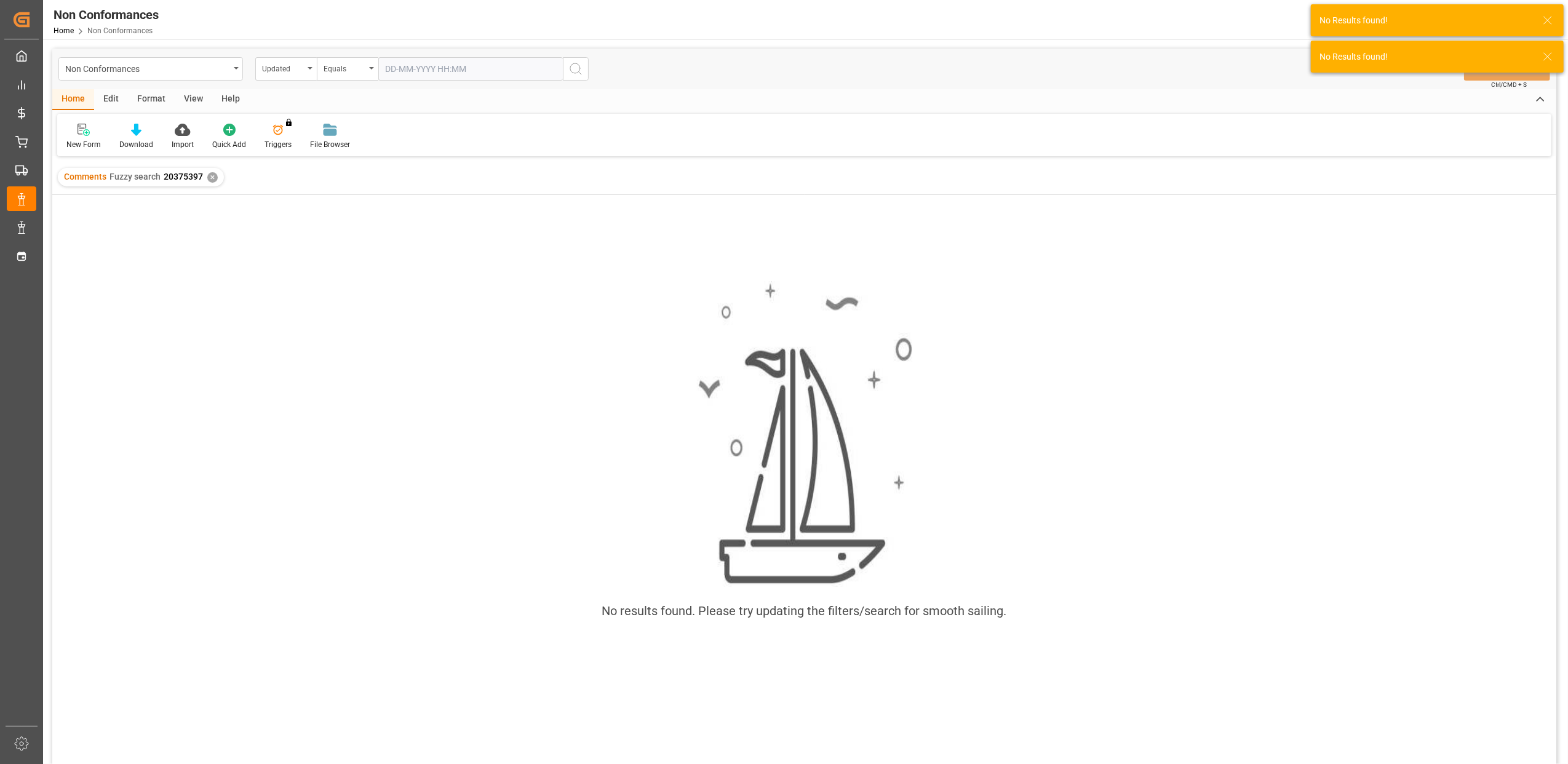
click at [1549, 53] on icon at bounding box center [1548, 56] width 15 height 15
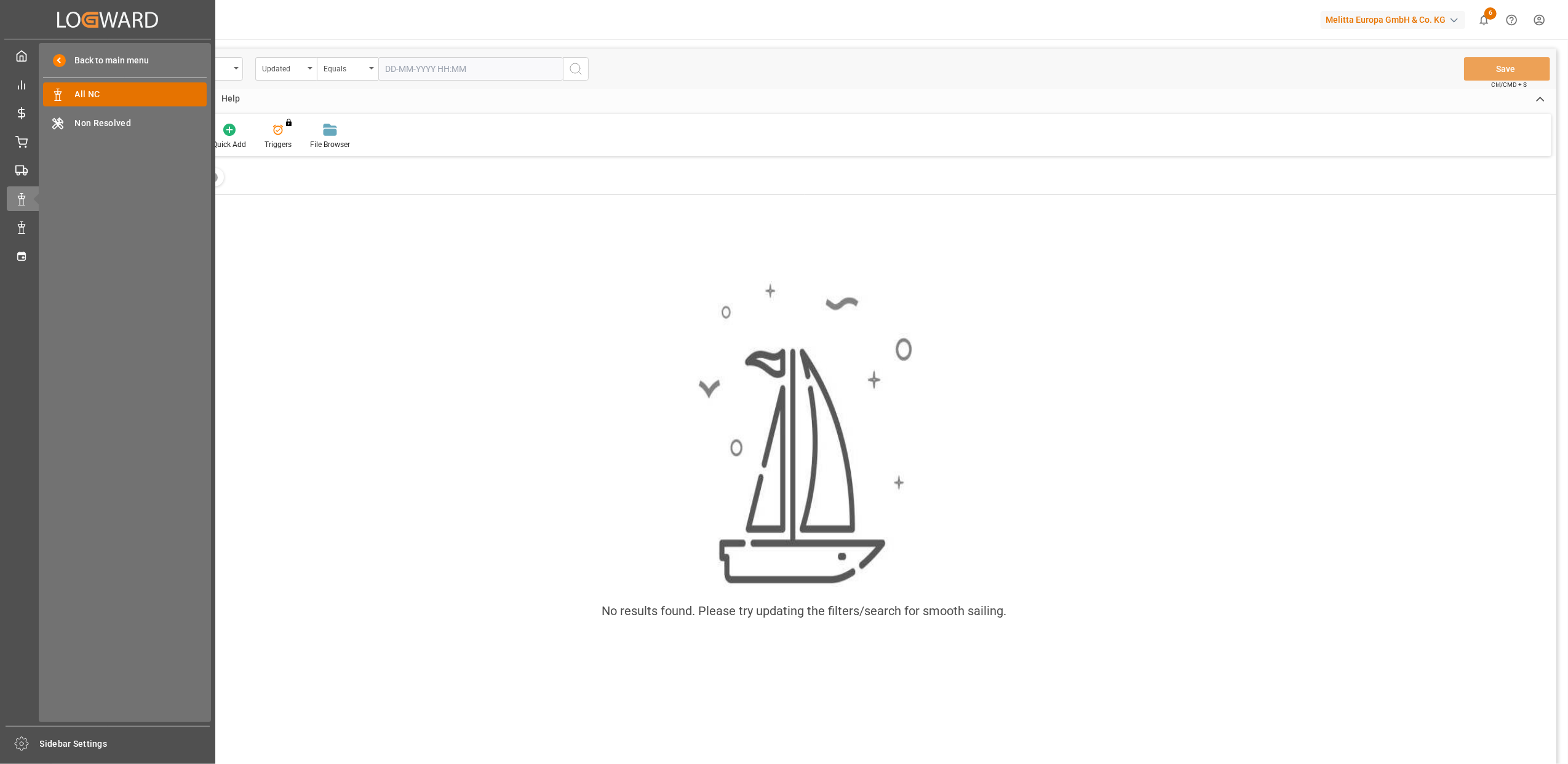
click at [111, 94] on span "All NC" at bounding box center [141, 94] width 132 height 13
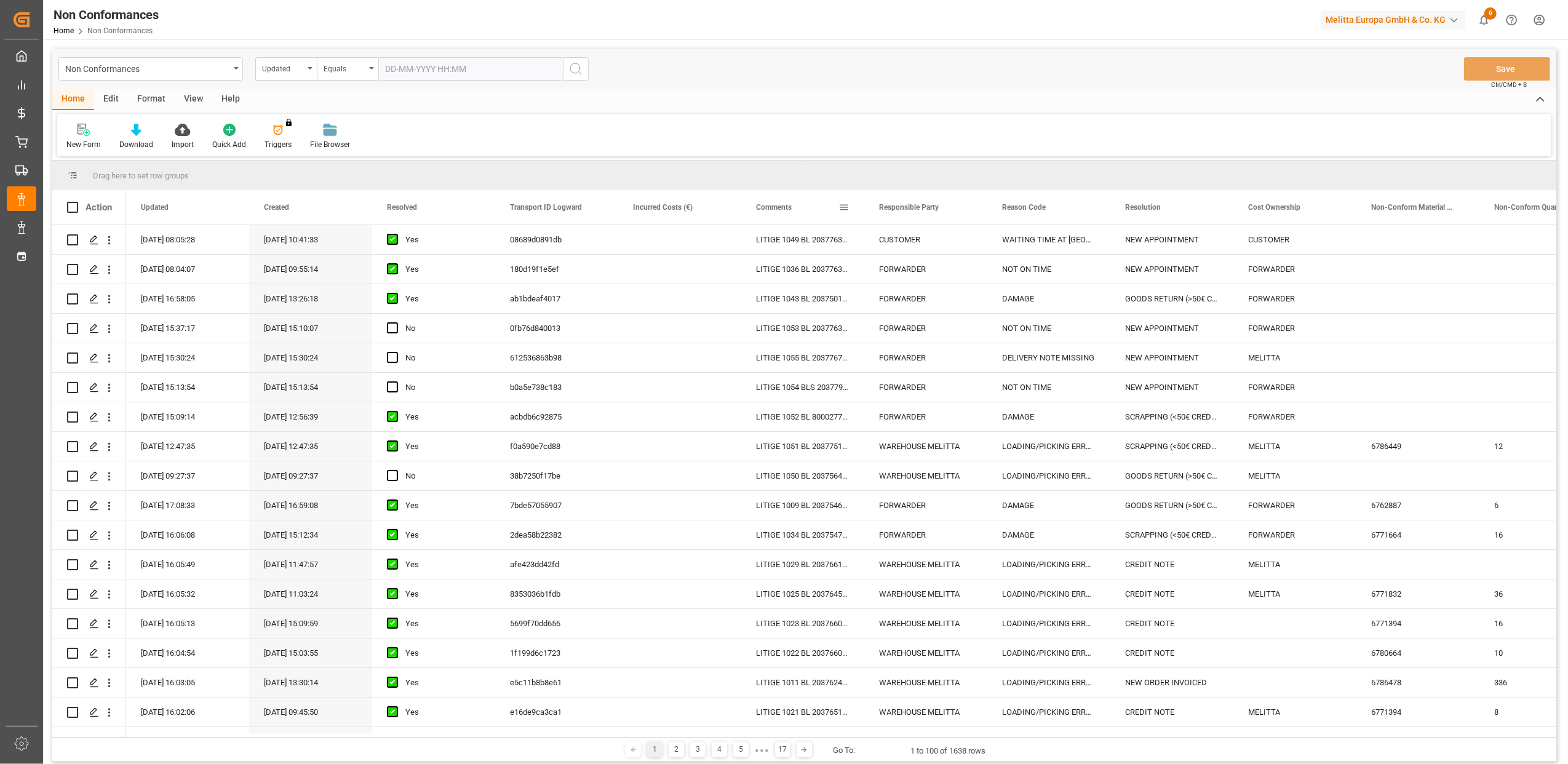
click at [845, 209] on span at bounding box center [844, 207] width 11 height 11
click at [955, 244] on span "Filtering operator" at bounding box center [955, 243] width 11 height 11
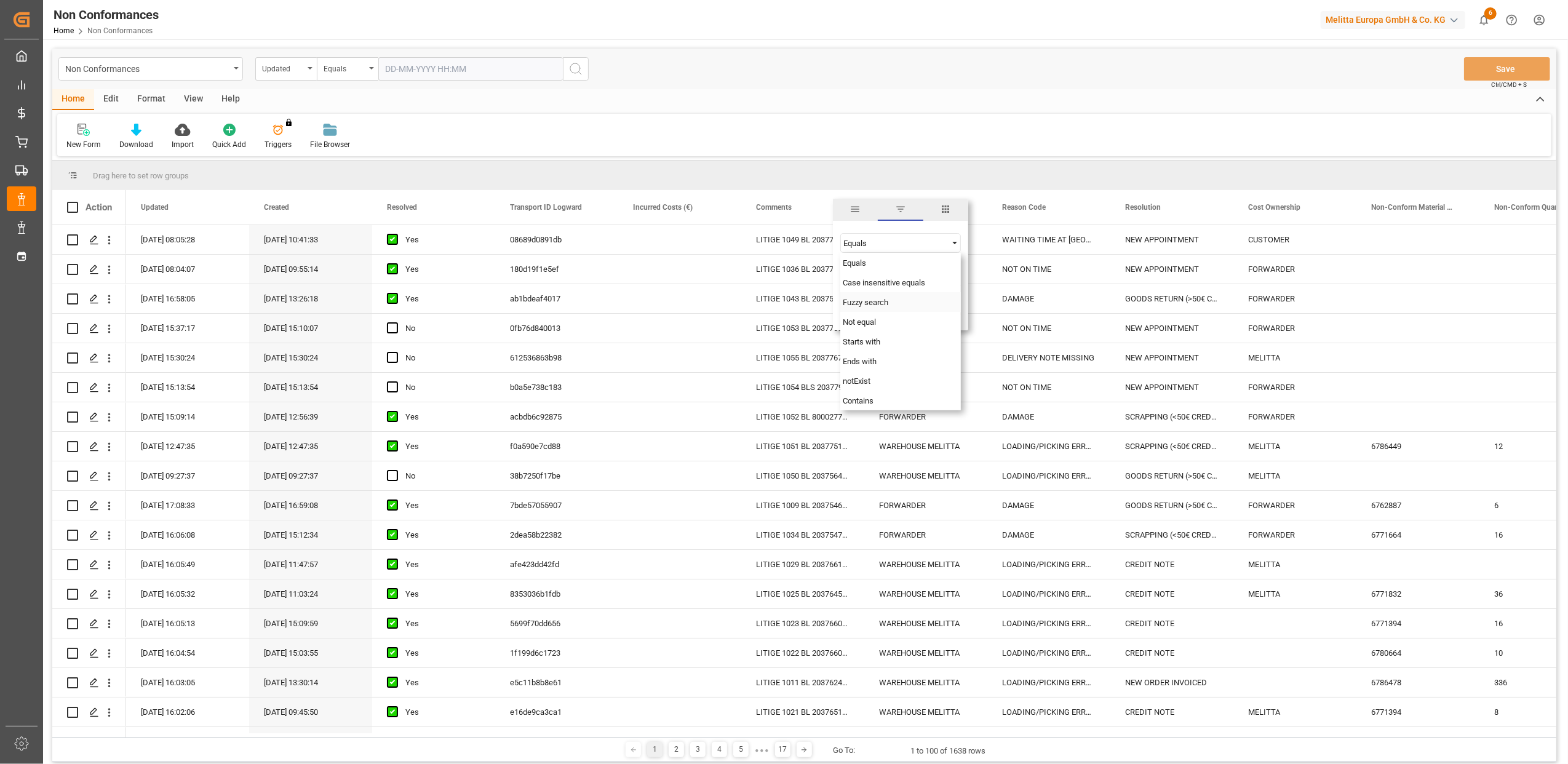
click at [869, 296] on div "Fuzzy search" at bounding box center [901, 302] width 120 height 20
click at [862, 284] on input "Filter Value" at bounding box center [901, 274] width 120 height 25
type input "20375397"
click at [918, 311] on button "Apply" at bounding box center [916, 312] width 23 height 12
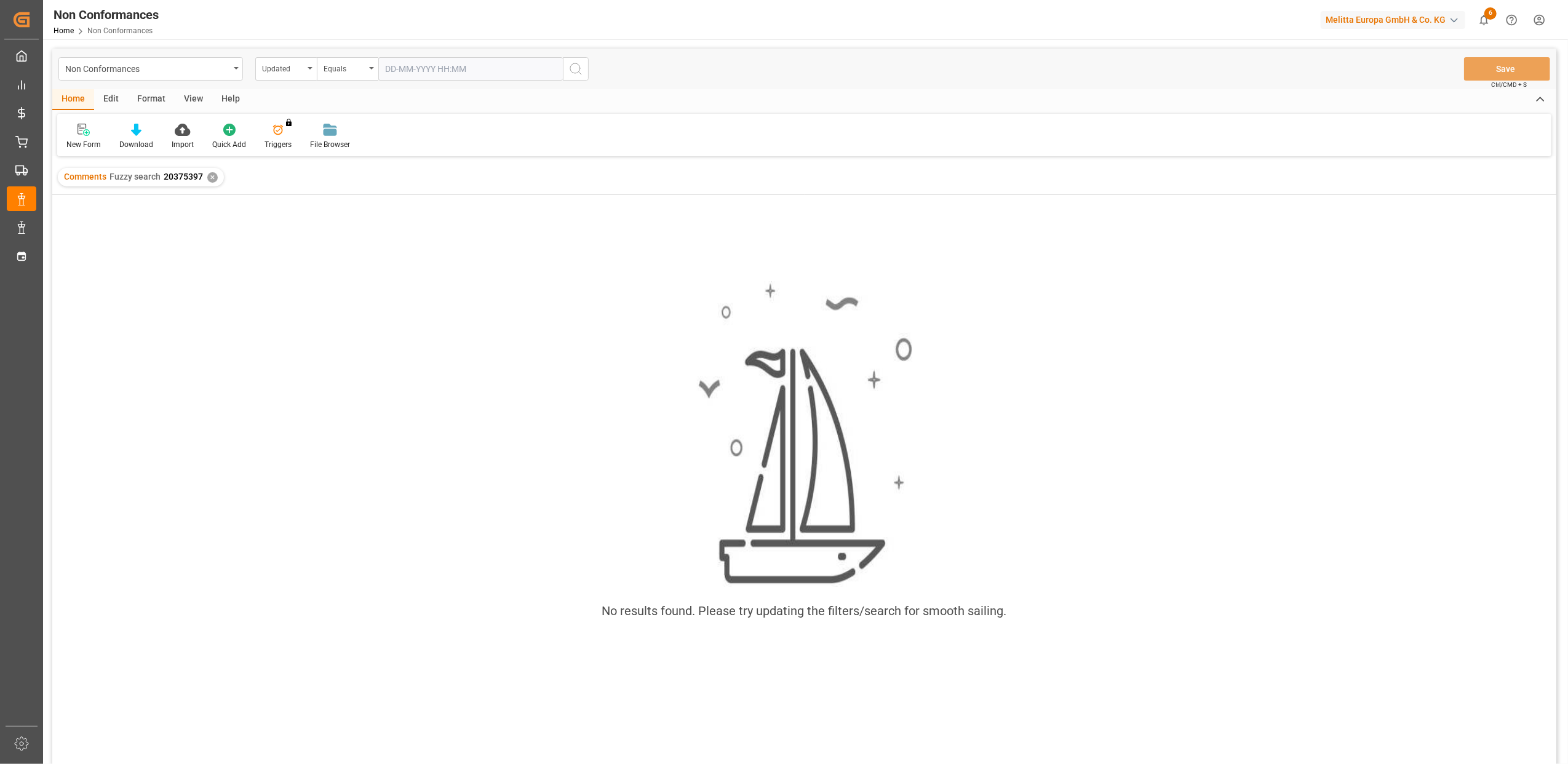
click at [210, 180] on div "✕" at bounding box center [212, 177] width 11 height 11
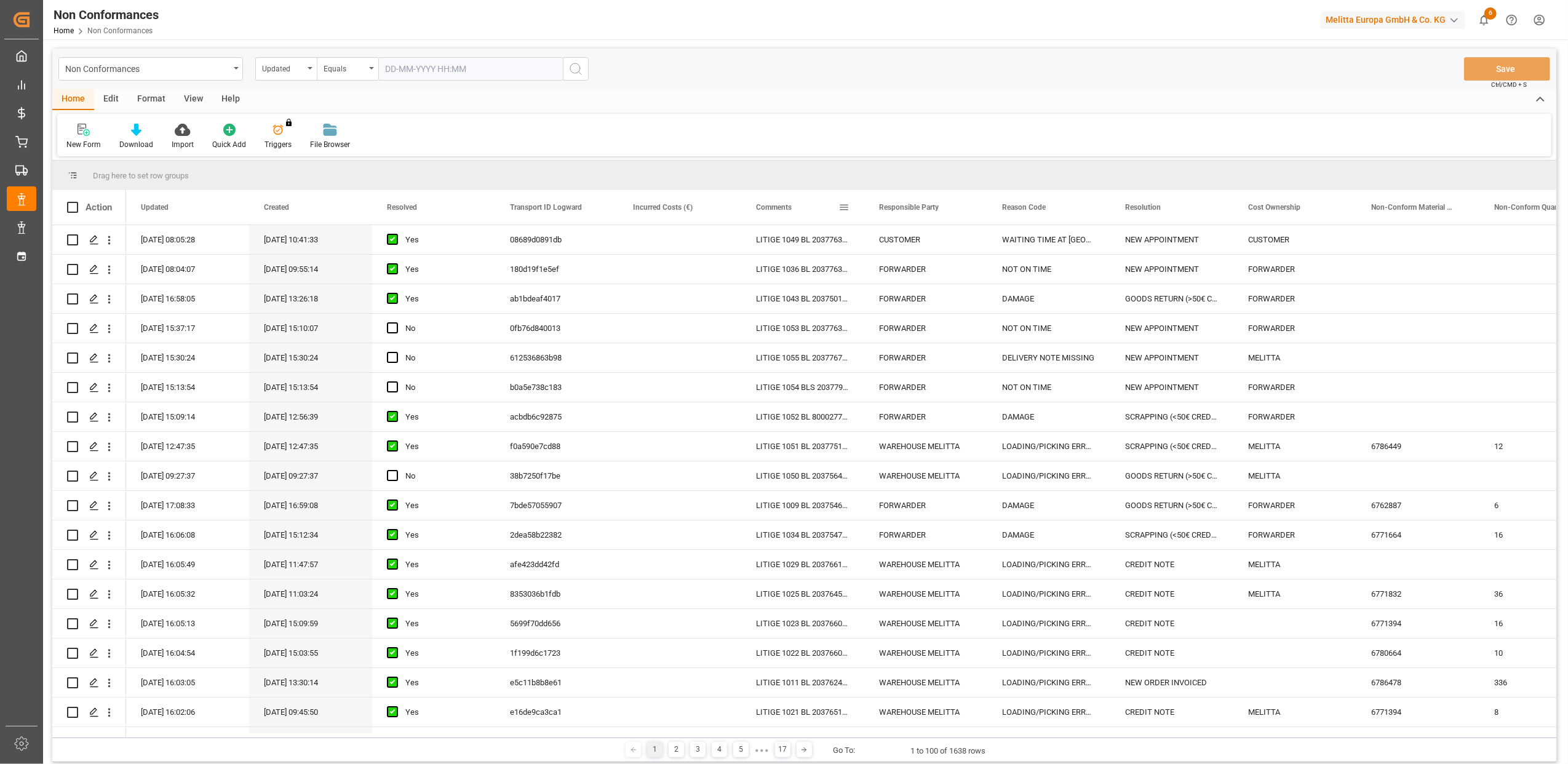
click at [843, 207] on span at bounding box center [844, 207] width 11 height 11
click at [955, 242] on span "Filtering operator" at bounding box center [955, 243] width 11 height 11
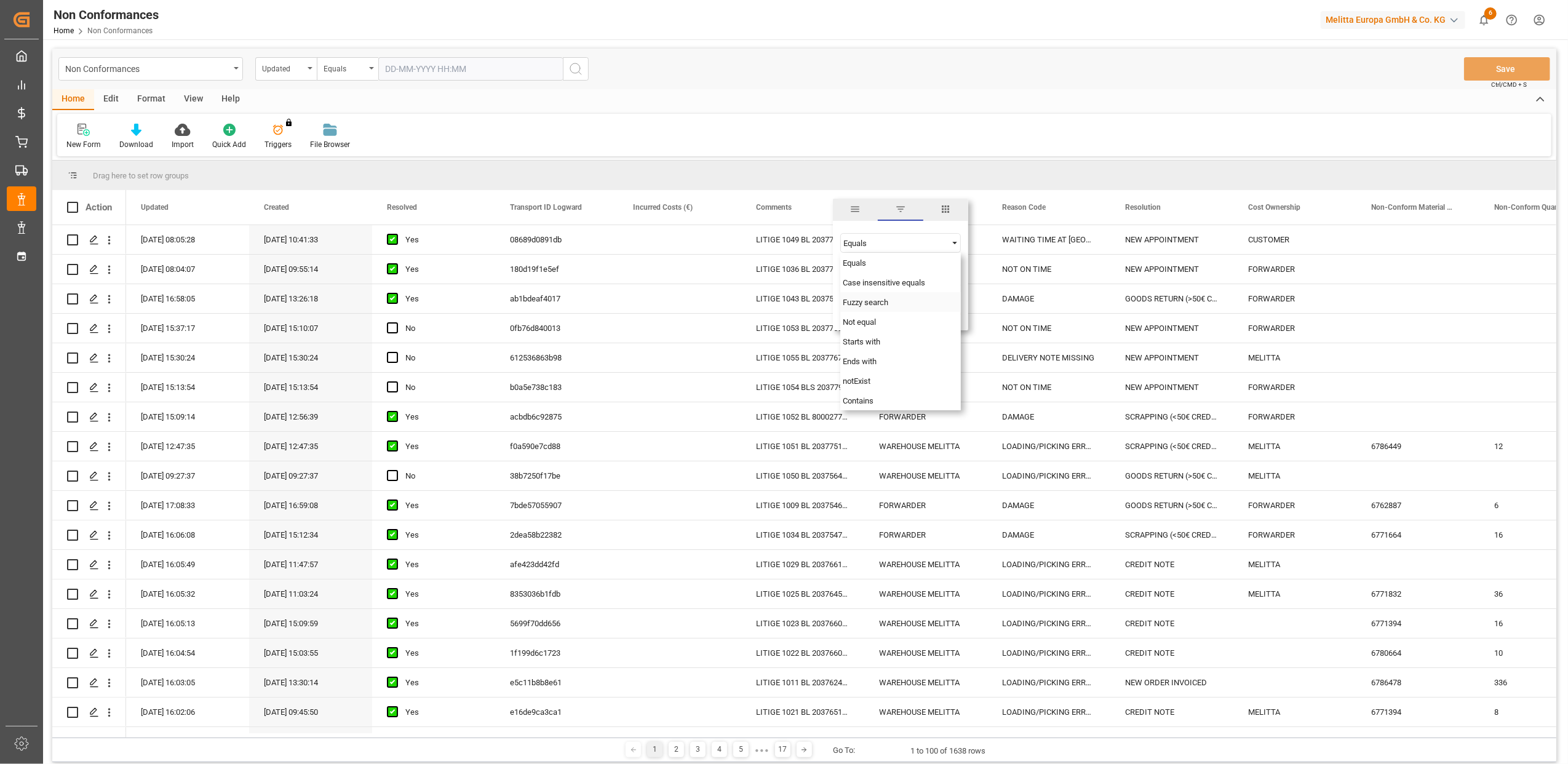
click at [864, 304] on span "Fuzzy search" at bounding box center [866, 302] width 45 height 9
click at [854, 279] on input "Filter Value" at bounding box center [901, 274] width 120 height 25
type input "20373834"
click at [912, 313] on button "Apply" at bounding box center [916, 312] width 23 height 12
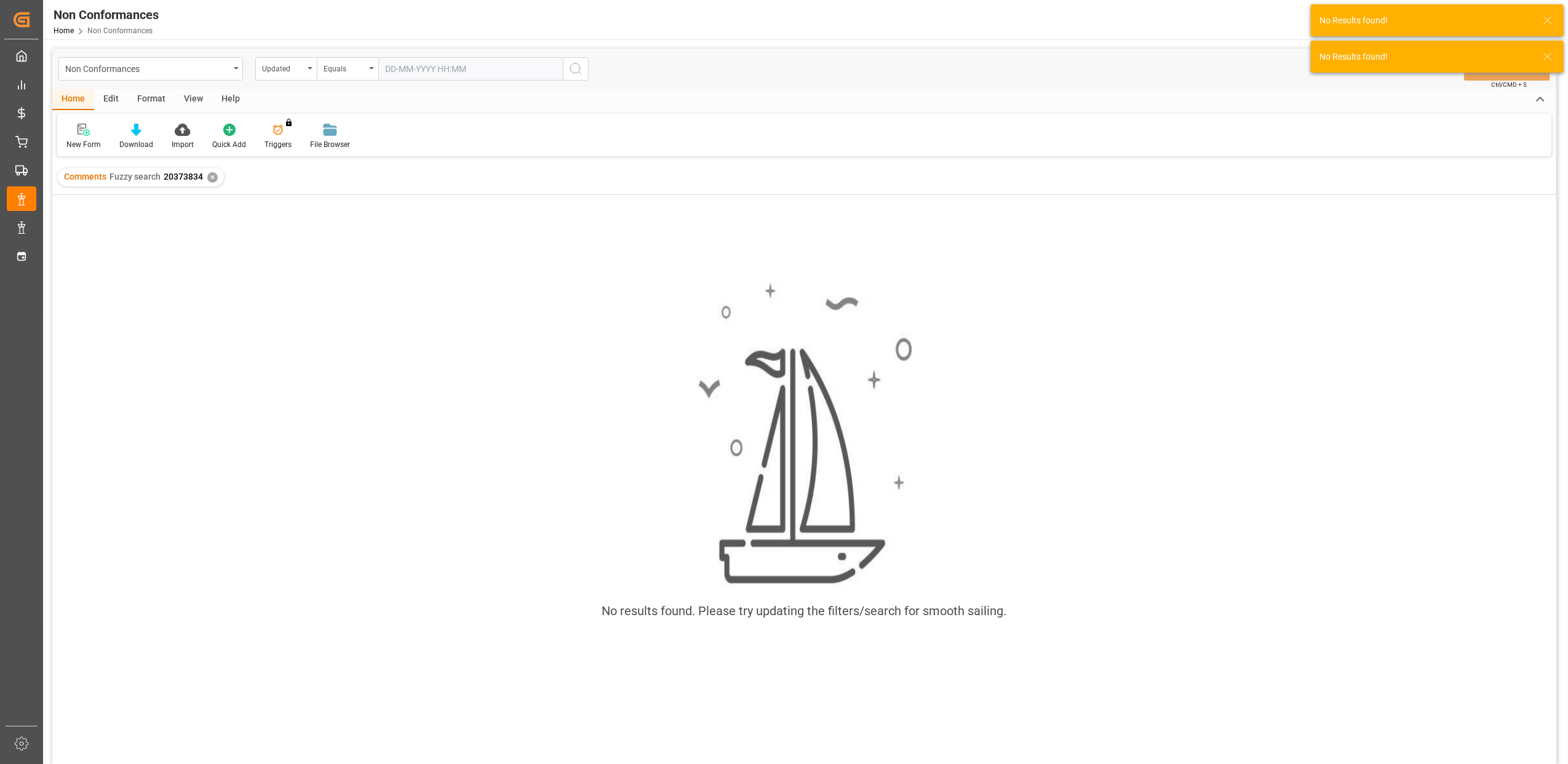
click at [210, 174] on div "✕" at bounding box center [212, 177] width 11 height 11
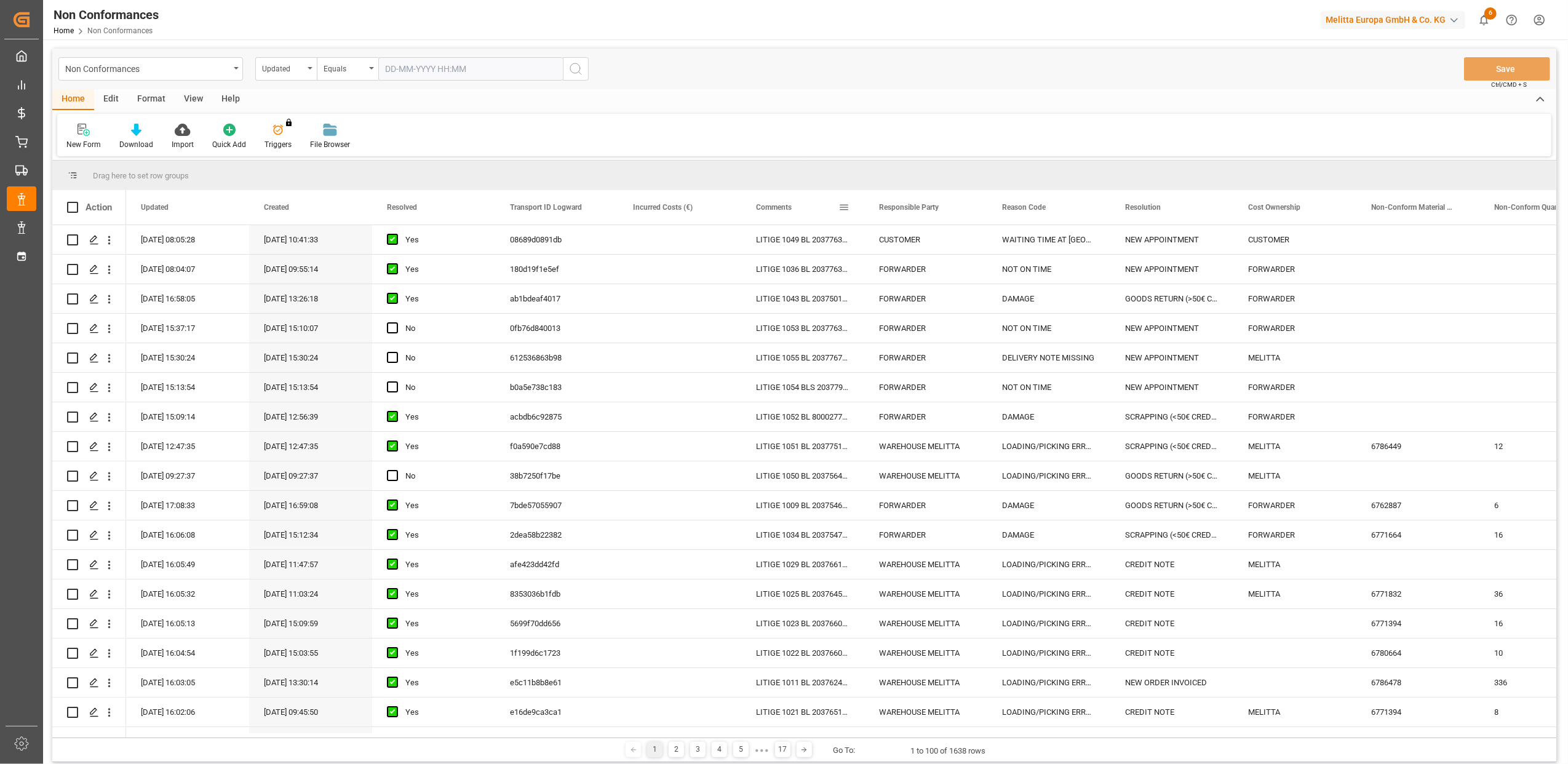
click at [845, 207] on span at bounding box center [844, 207] width 11 height 11
click at [953, 239] on span "Filtering operator" at bounding box center [955, 243] width 11 height 11
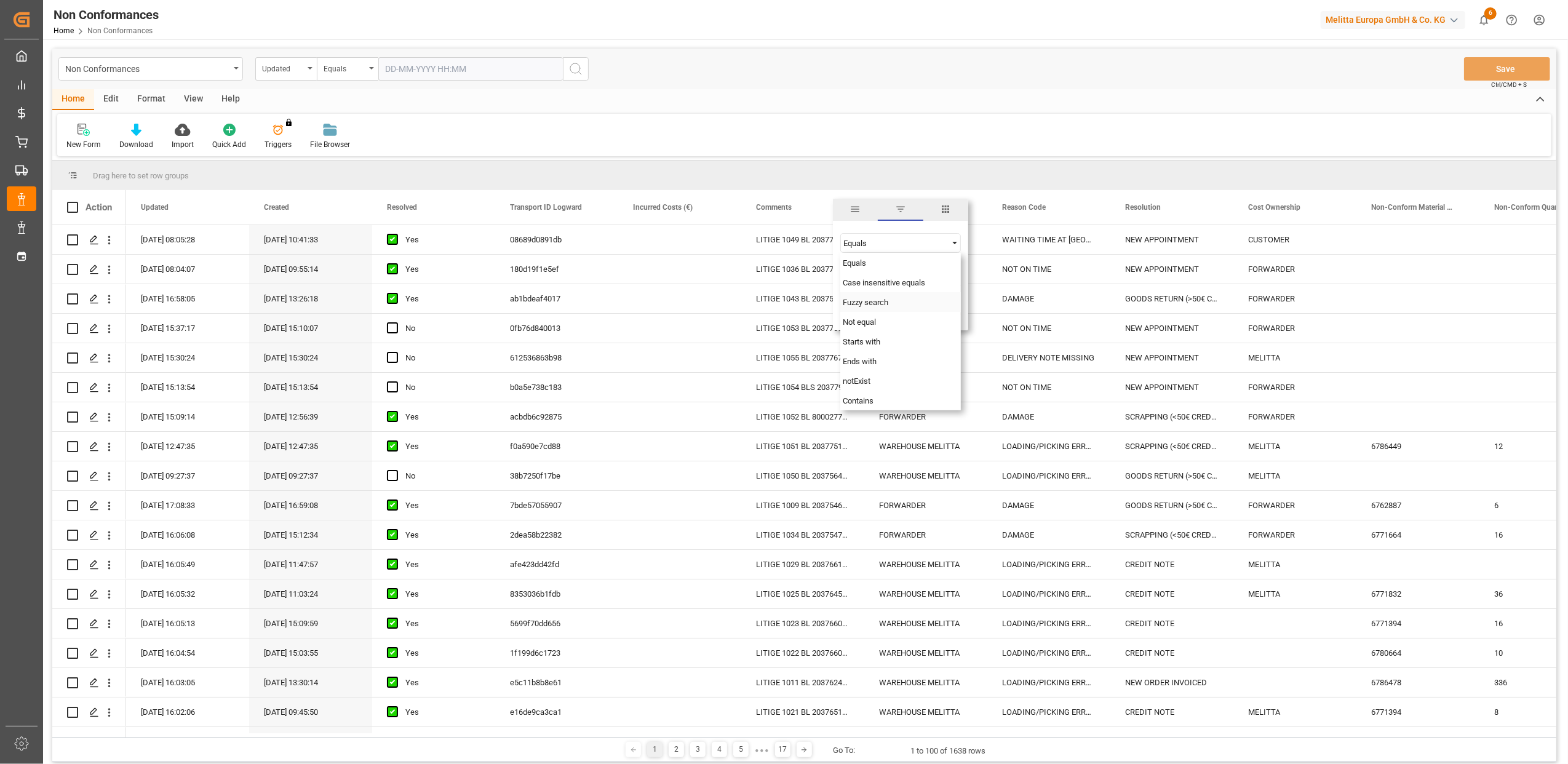
click at [877, 304] on span "Fuzzy search" at bounding box center [866, 302] width 45 height 9
click at [892, 280] on input "Filter Value" at bounding box center [901, 274] width 120 height 25
type input "20373833"
click at [912, 309] on button "Apply" at bounding box center [916, 312] width 23 height 12
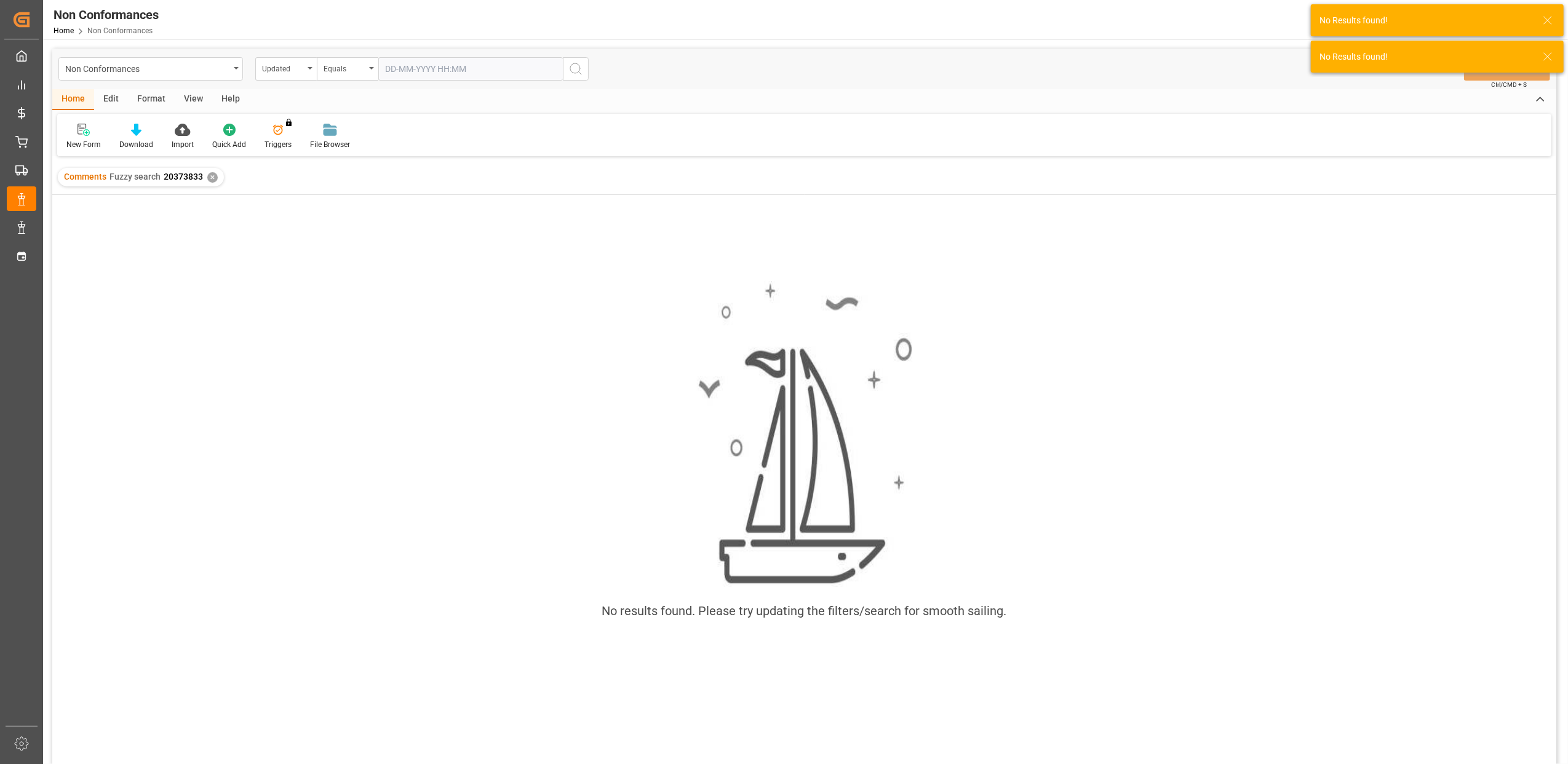
click at [214, 177] on div "✕" at bounding box center [212, 177] width 11 height 11
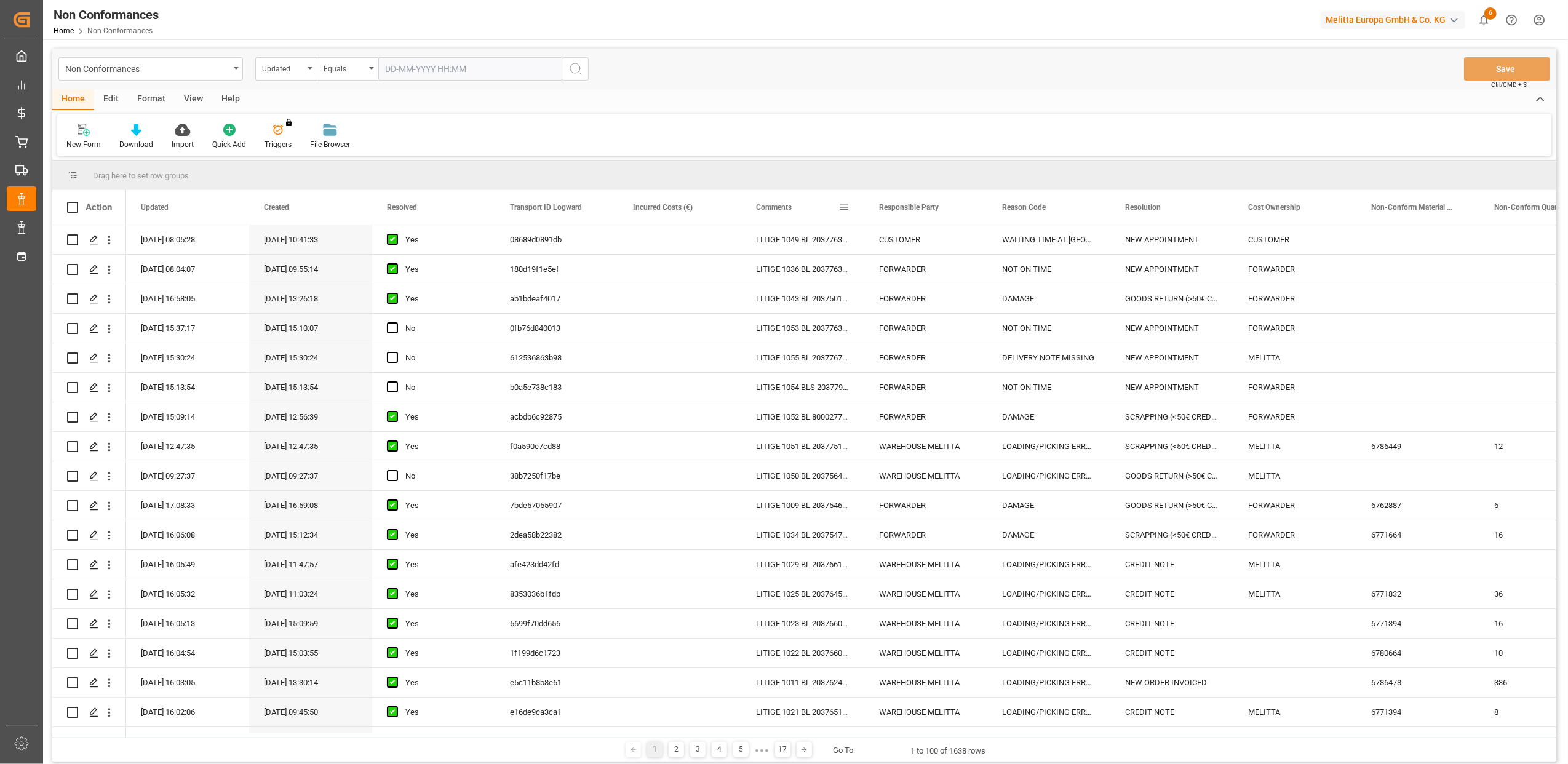
click at [844, 207] on span at bounding box center [844, 207] width 11 height 11
click at [957, 241] on span "Filtering operator" at bounding box center [955, 243] width 11 height 11
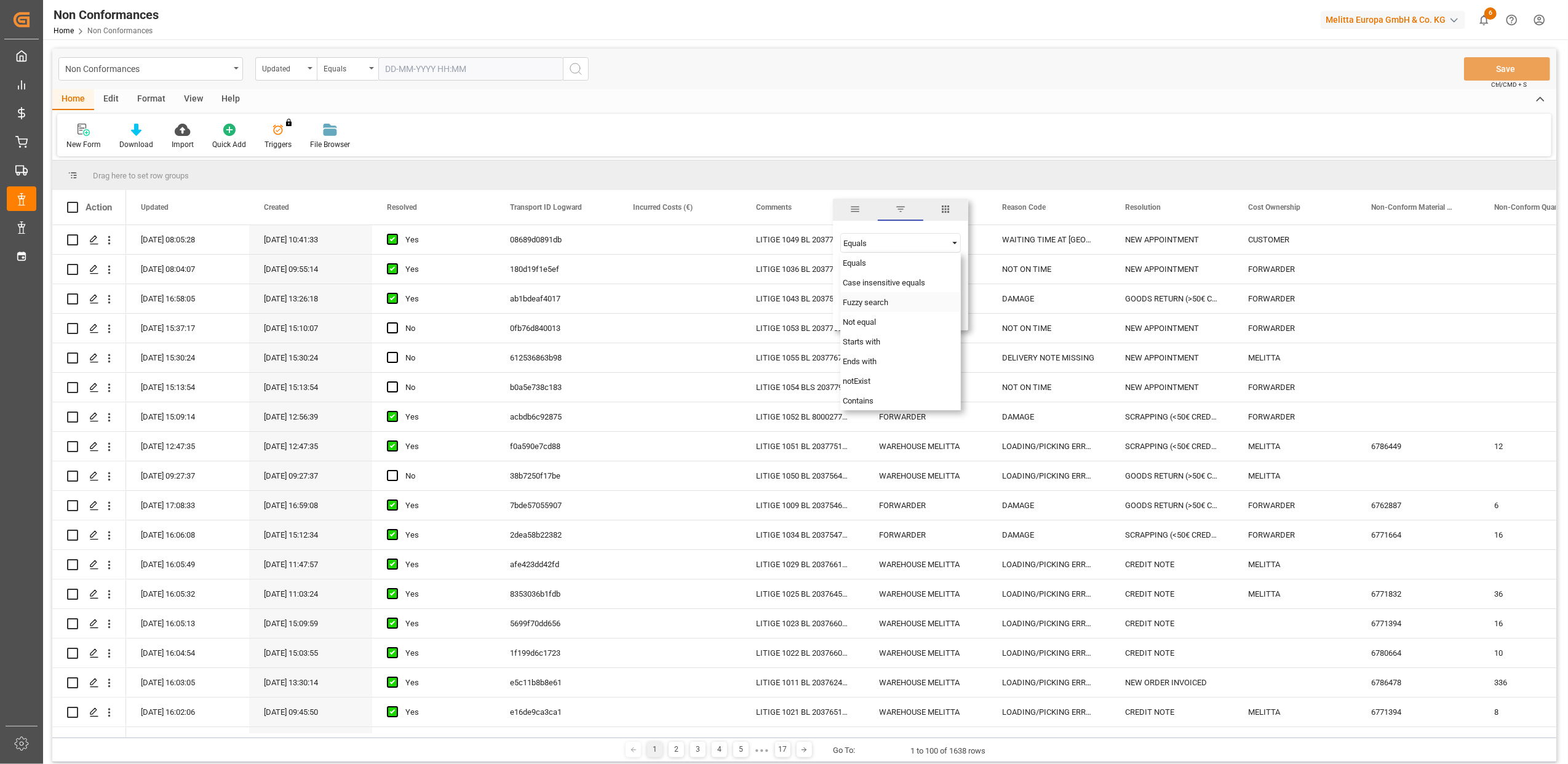
click at [880, 304] on span "Fuzzy search" at bounding box center [866, 302] width 45 height 9
click at [892, 277] on input "Filter Value" at bounding box center [901, 274] width 120 height 25
type input "20374894"
click at [921, 306] on button "Apply" at bounding box center [916, 312] width 23 height 12
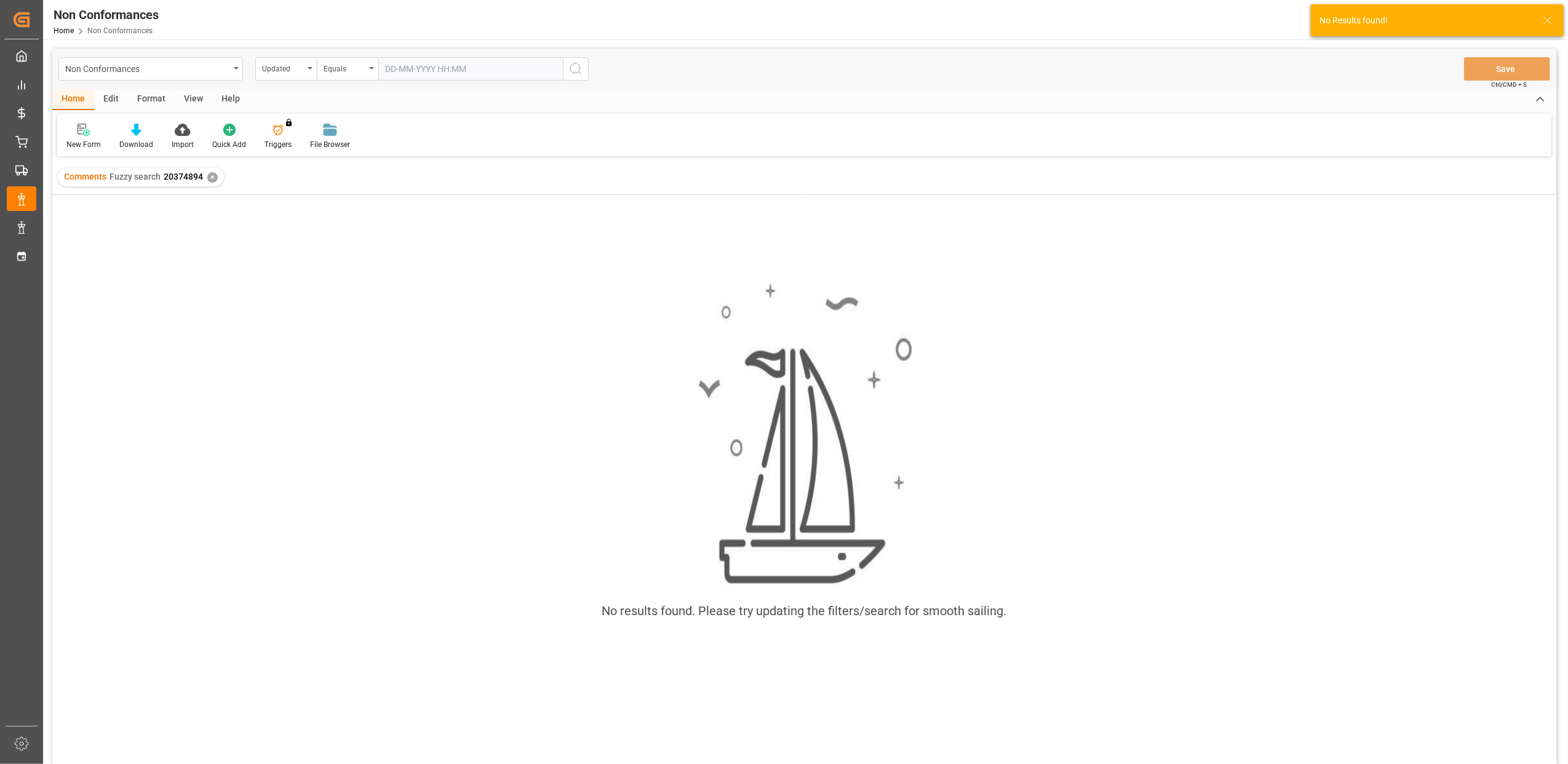
click at [209, 177] on div "✕" at bounding box center [212, 177] width 11 height 11
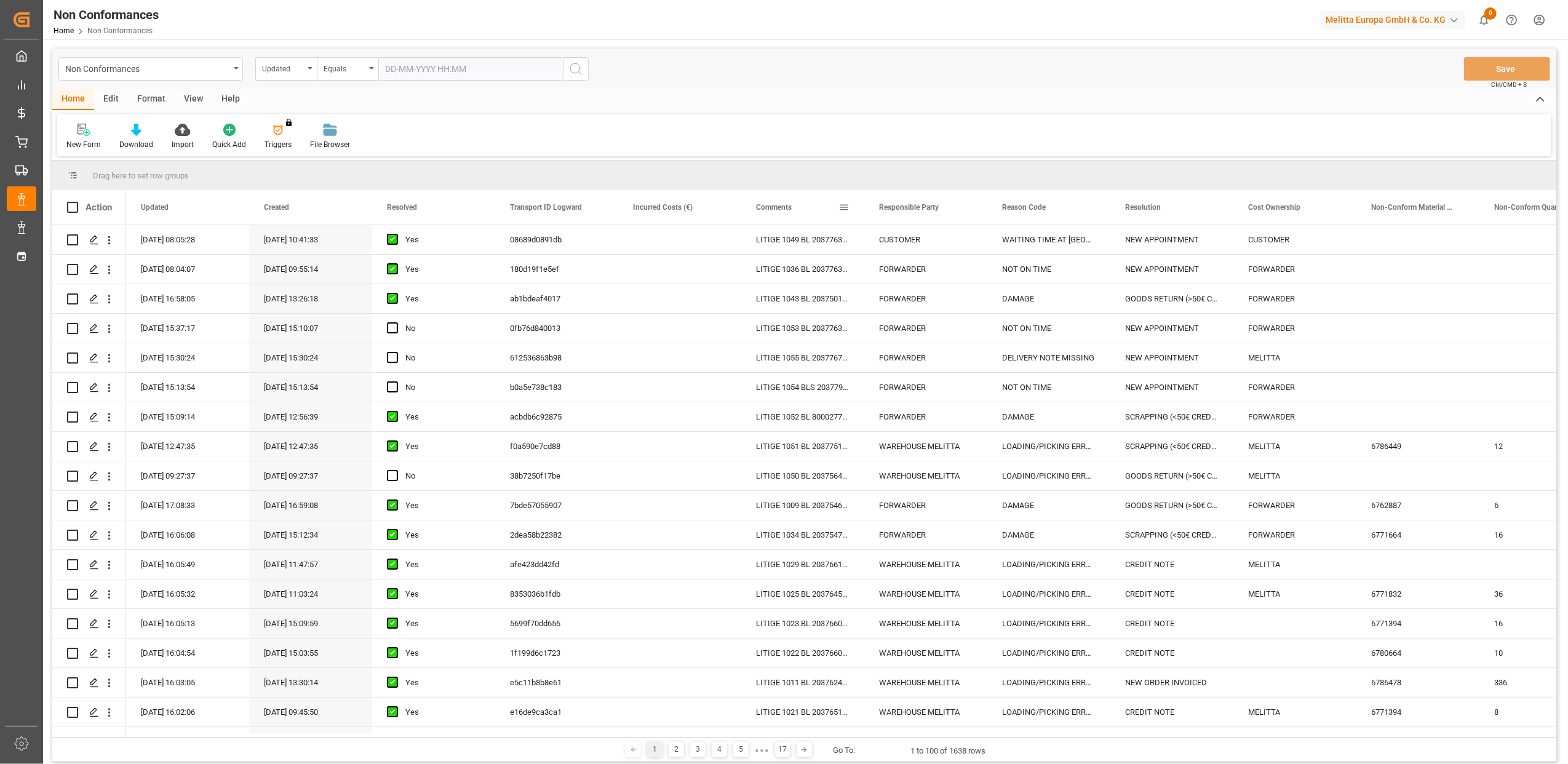
click at [844, 205] on span at bounding box center [844, 207] width 11 height 11
click at [956, 244] on span "Filtering operator" at bounding box center [955, 243] width 11 height 11
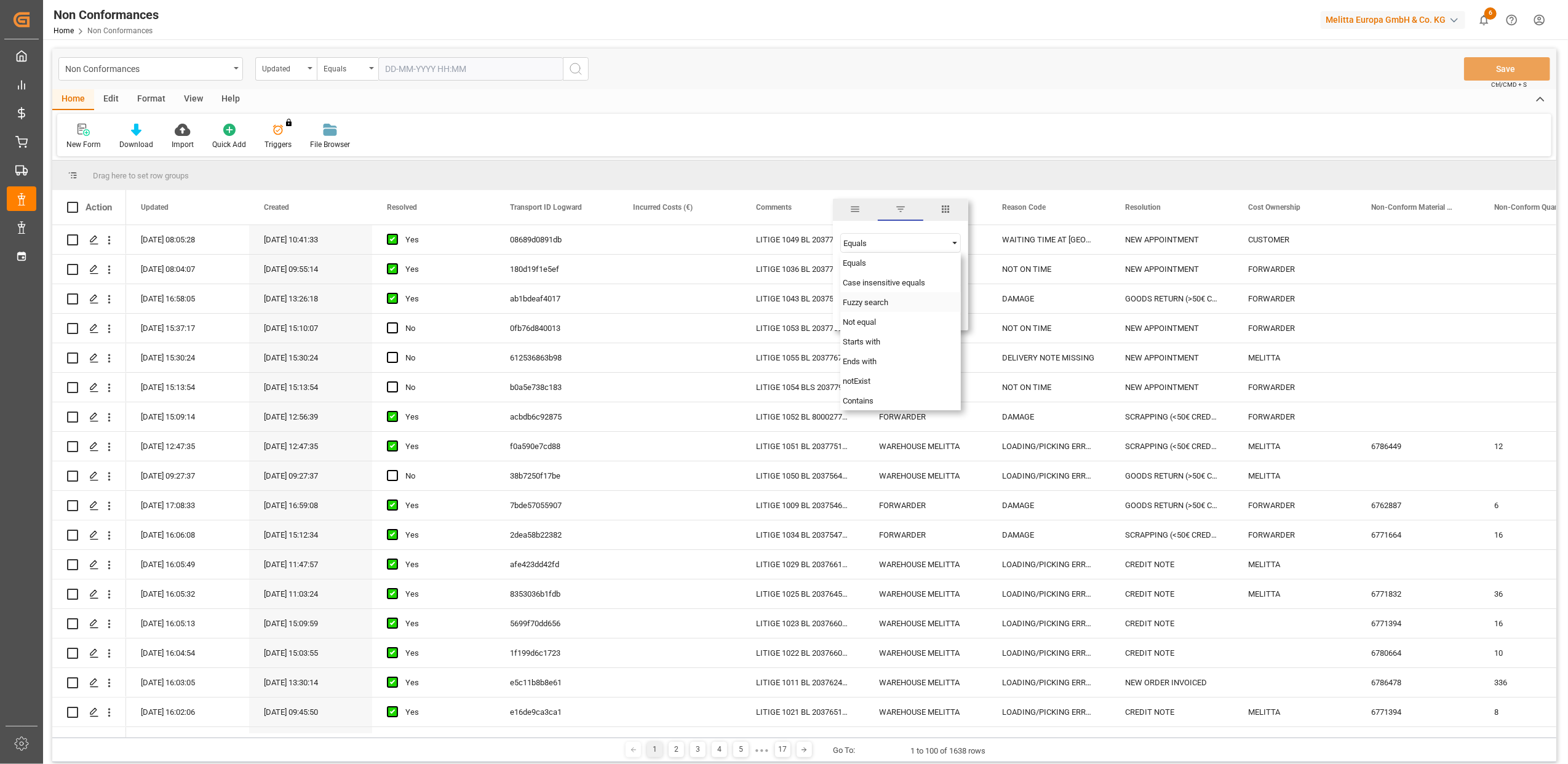
click at [903, 301] on div "Fuzzy search" at bounding box center [901, 302] width 120 height 20
click at [865, 271] on input "Filter Value" at bounding box center [901, 274] width 120 height 25
click at [691, 139] on div "New Form Download Import Quick Add Triggers You do not have permission for Trig…" at bounding box center [804, 135] width 1494 height 42
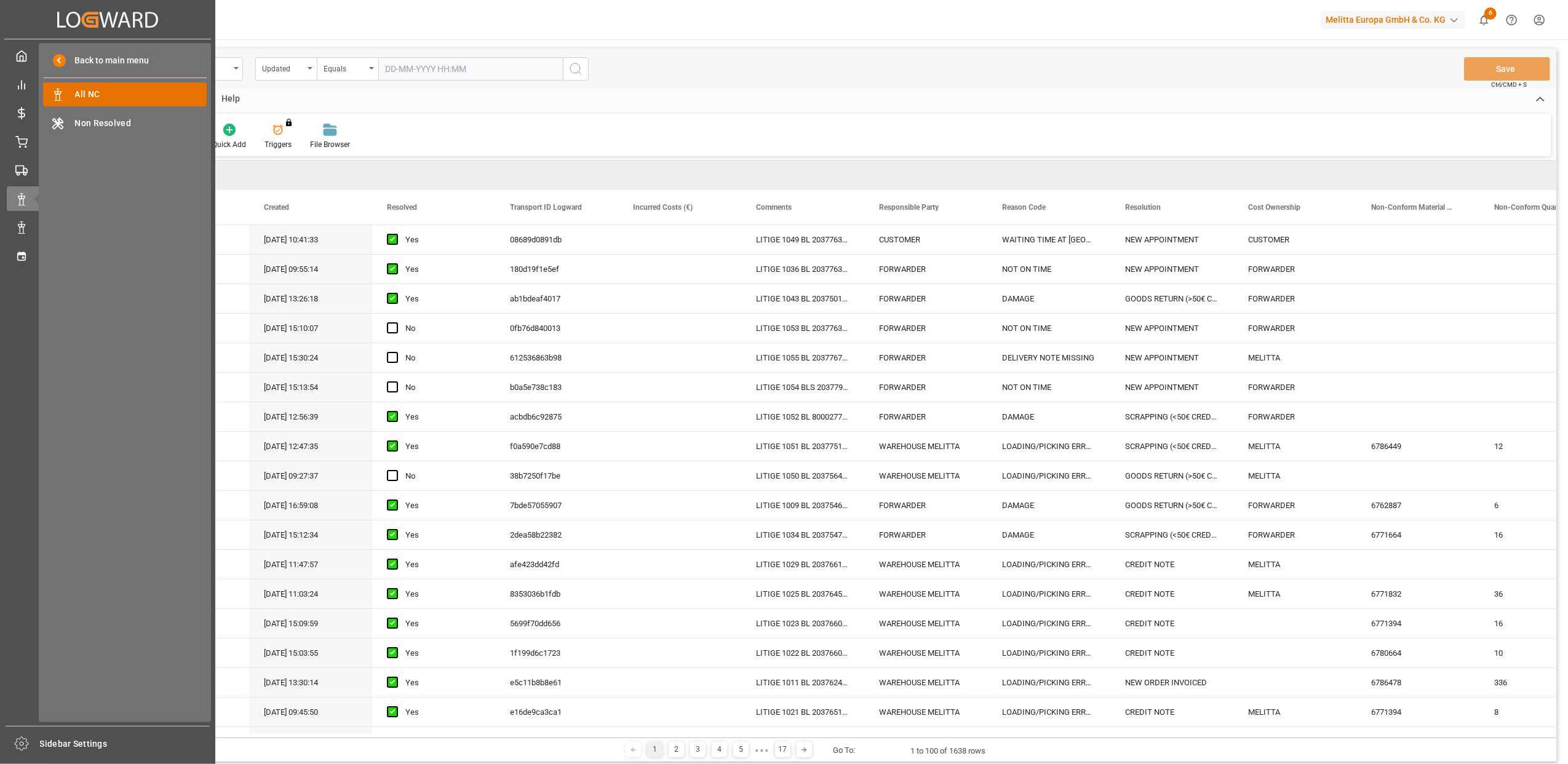
click at [164, 92] on span "All NC" at bounding box center [141, 94] width 132 height 13
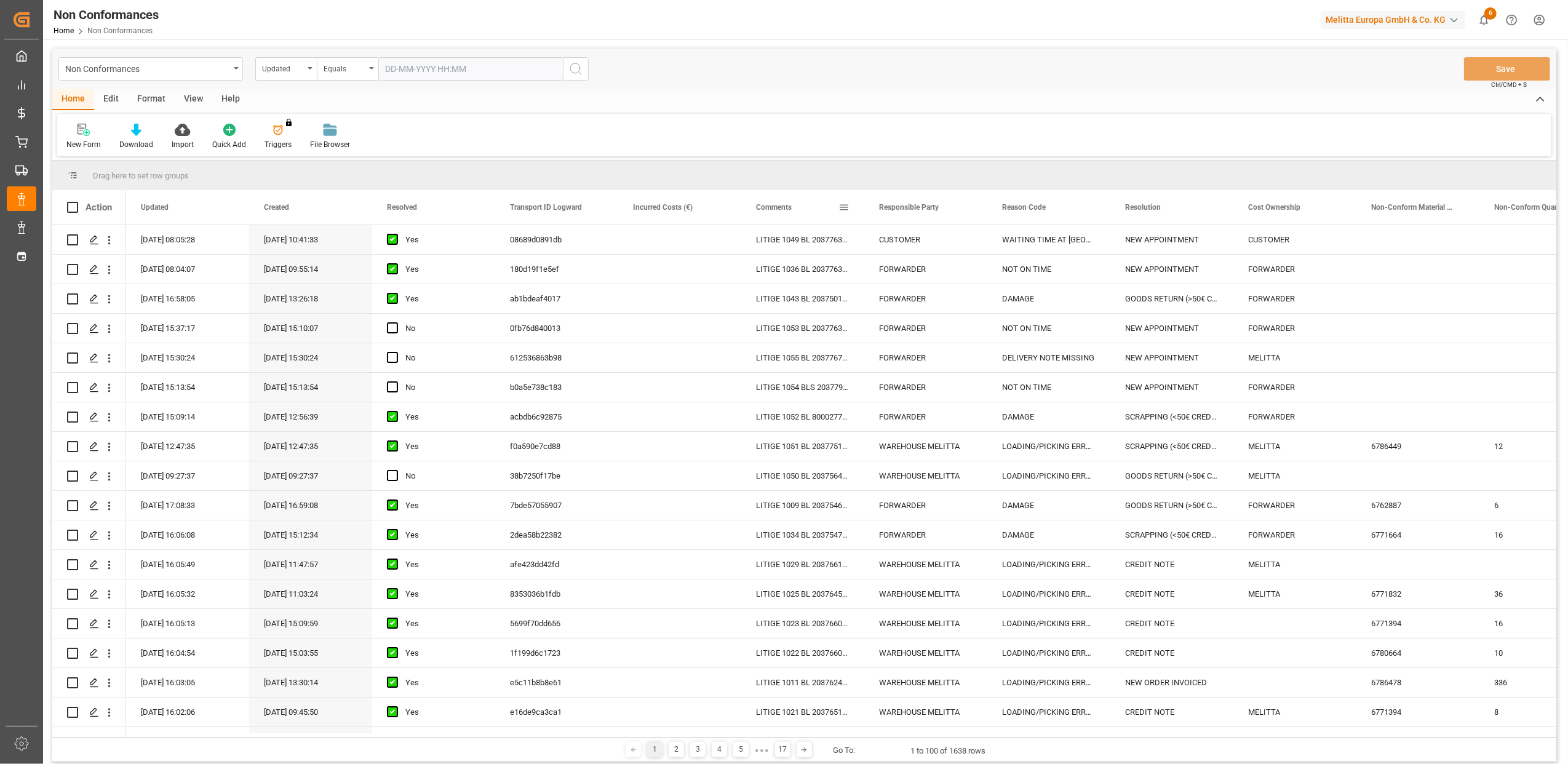
click at [843, 205] on span at bounding box center [844, 207] width 11 height 11
click at [921, 278] on input "Filter Value" at bounding box center [901, 274] width 120 height 25
type input "20372818"
click at [910, 313] on button "Apply" at bounding box center [916, 312] width 23 height 12
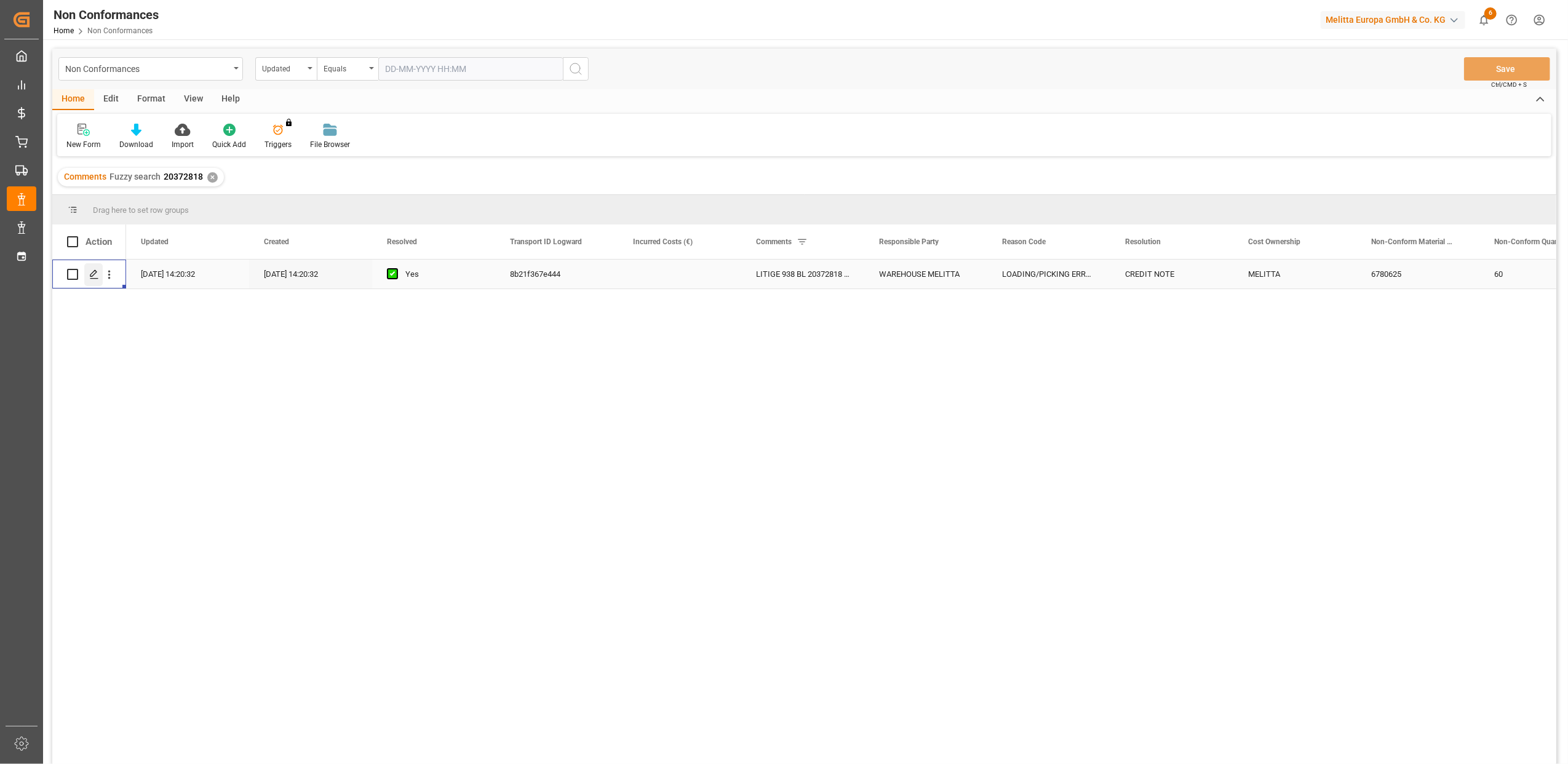
click at [94, 277] on icon "Press SPACE to select this row." at bounding box center [94, 275] width 10 height 10
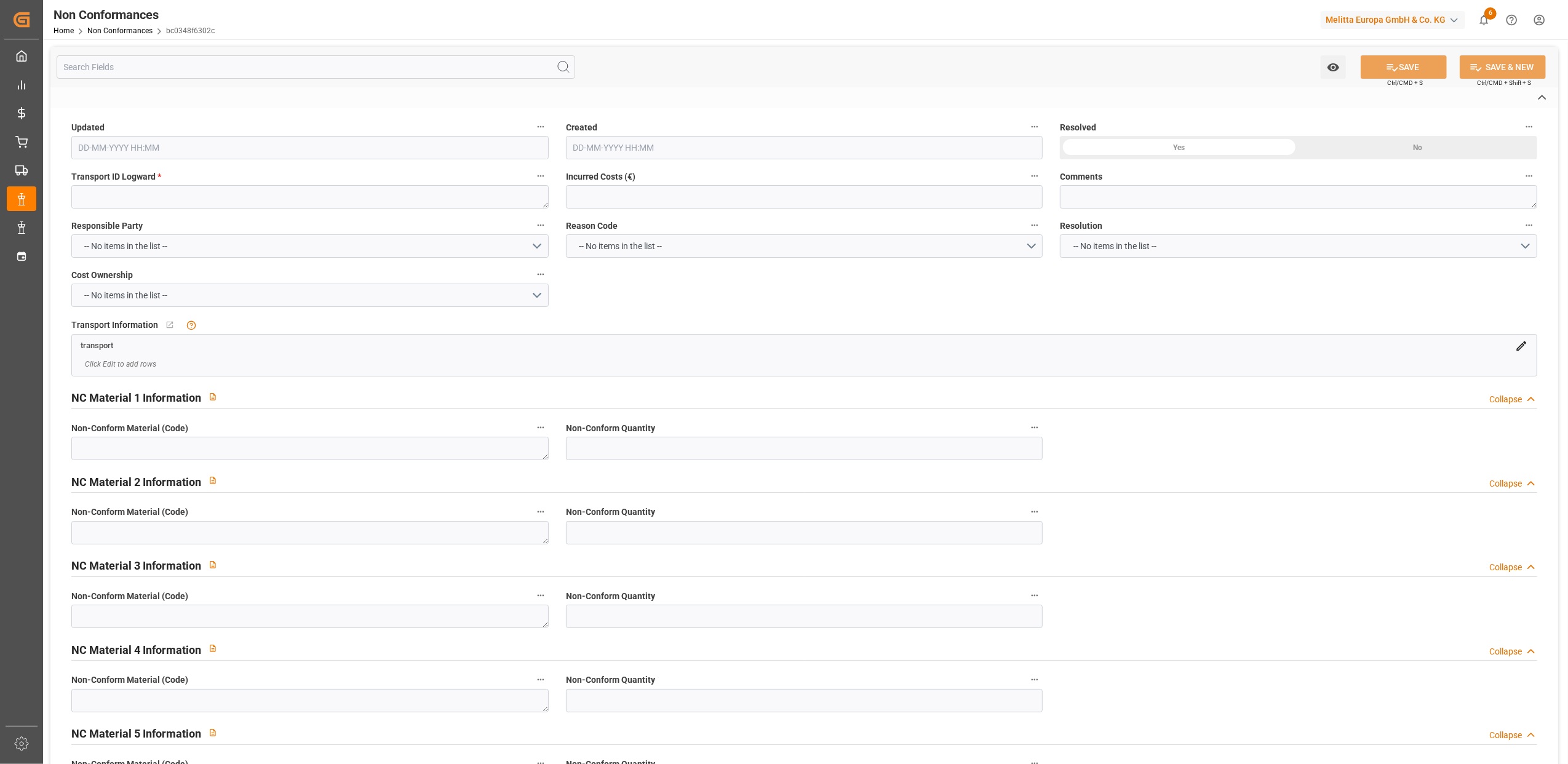
type textarea "8b21f367e444"
type textarea "LITIGE 938 BL 20372818 Manque 4 colis poubelle"
type textarea "6780625"
type input "60"
type input "[DATE] 12:20"
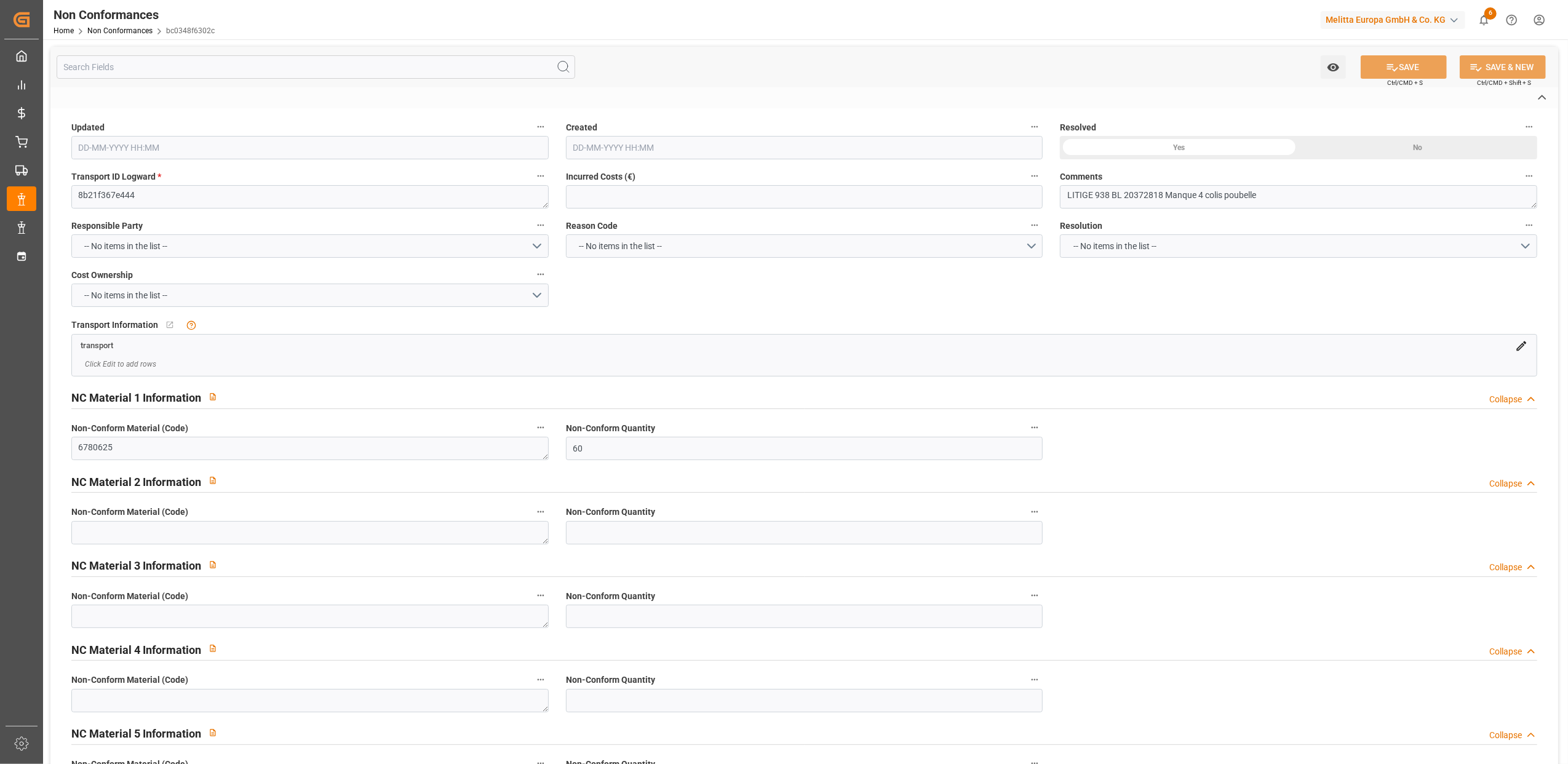
type input "[DATE] 12:20"
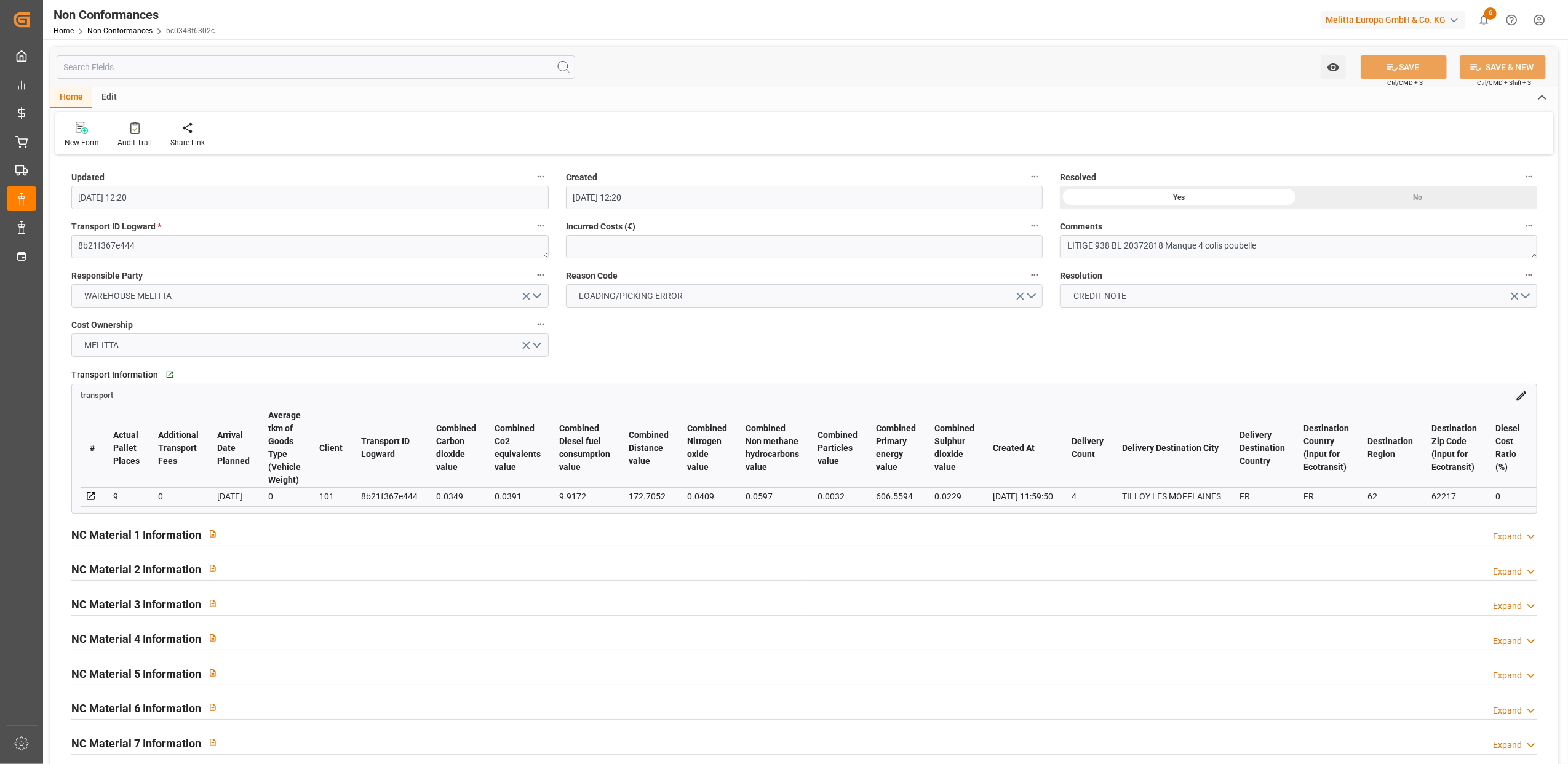
click at [1514, 538] on div "Expand" at bounding box center [1507, 536] width 29 height 13
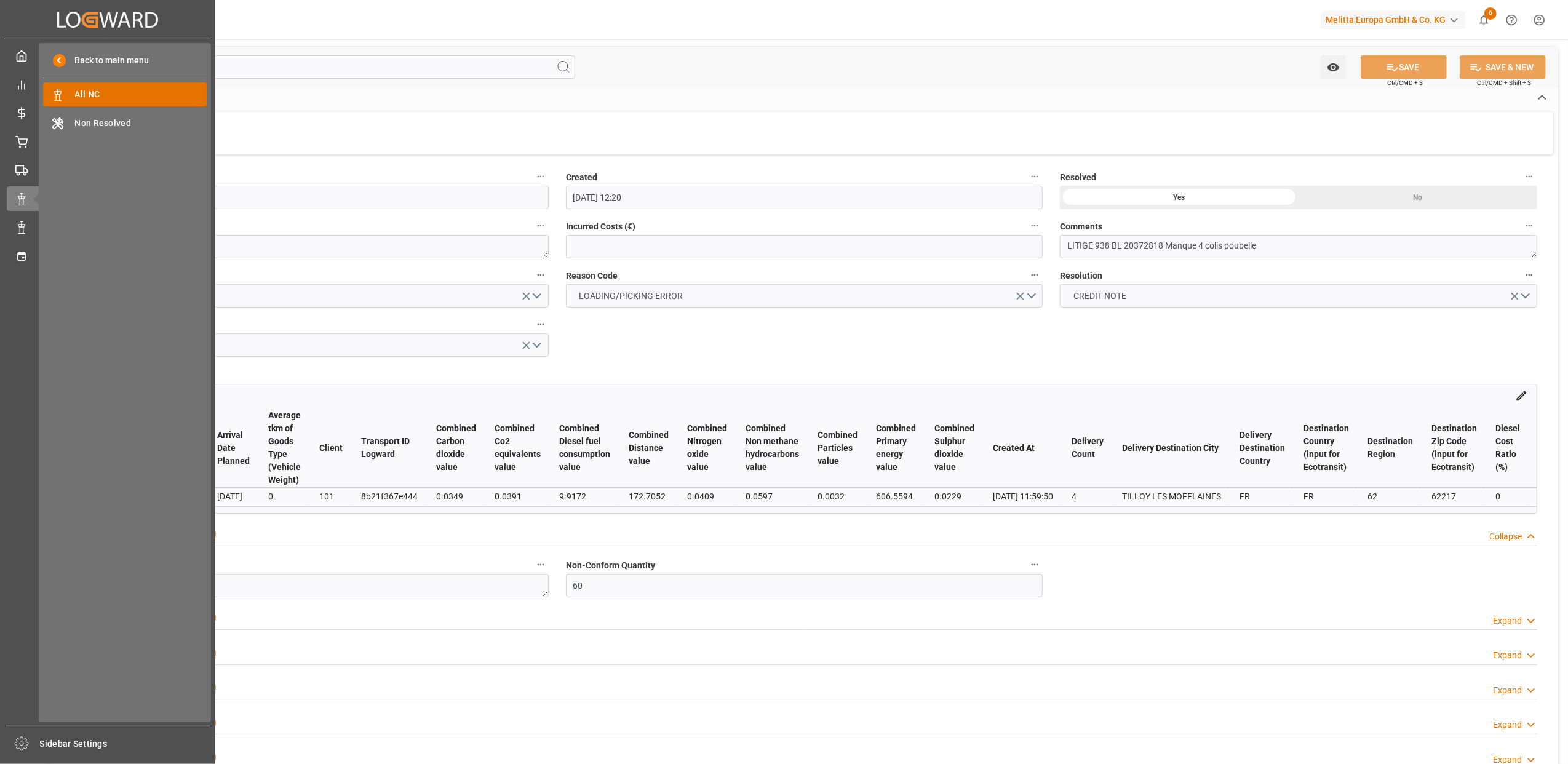
click at [128, 94] on span "All NC" at bounding box center [141, 94] width 132 height 13
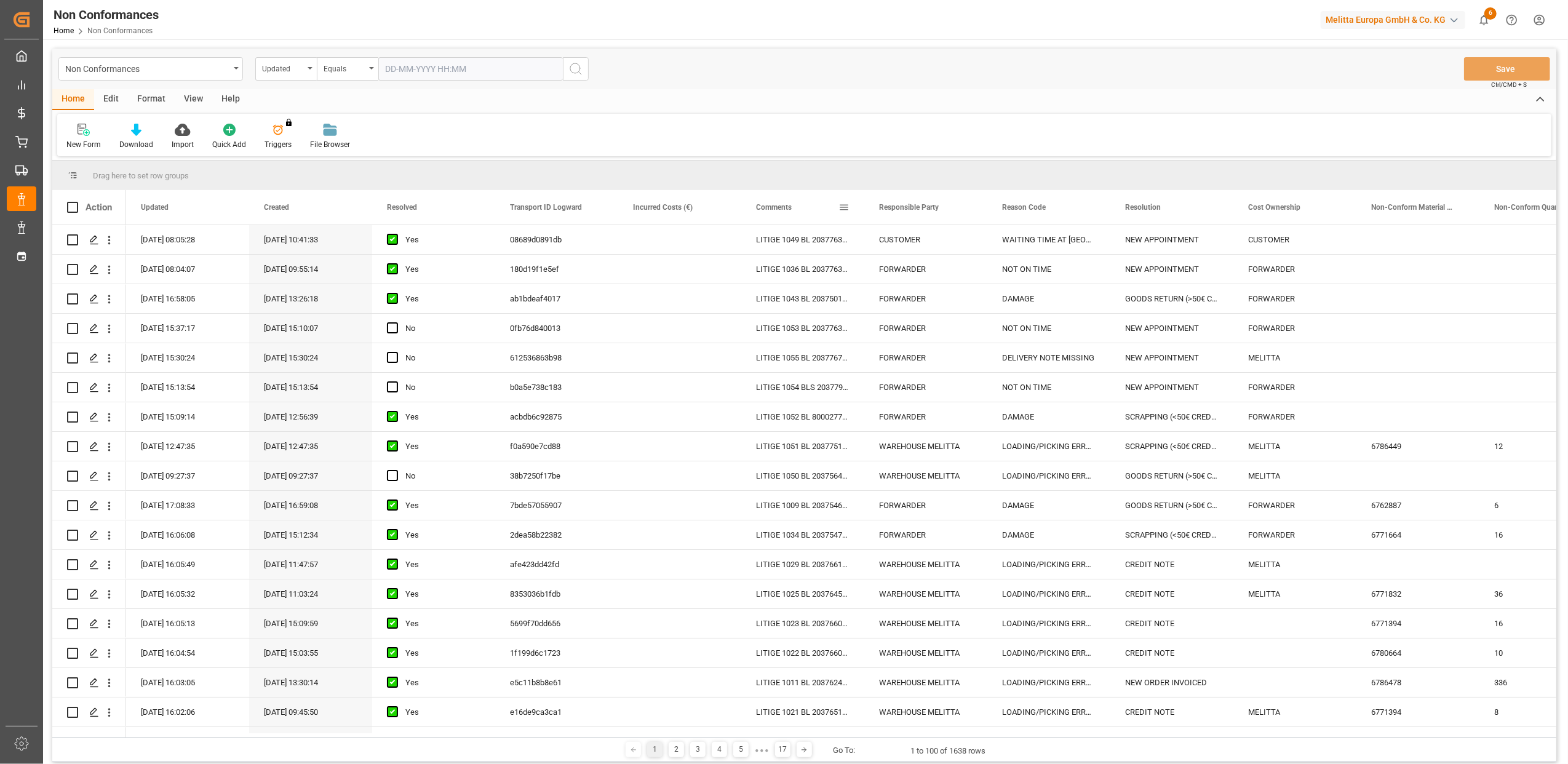
click at [843, 207] on span at bounding box center [844, 207] width 11 height 11
click at [901, 210] on span "filter" at bounding box center [901, 209] width 11 height 11
click at [955, 244] on span "Filtering operator" at bounding box center [955, 243] width 11 height 11
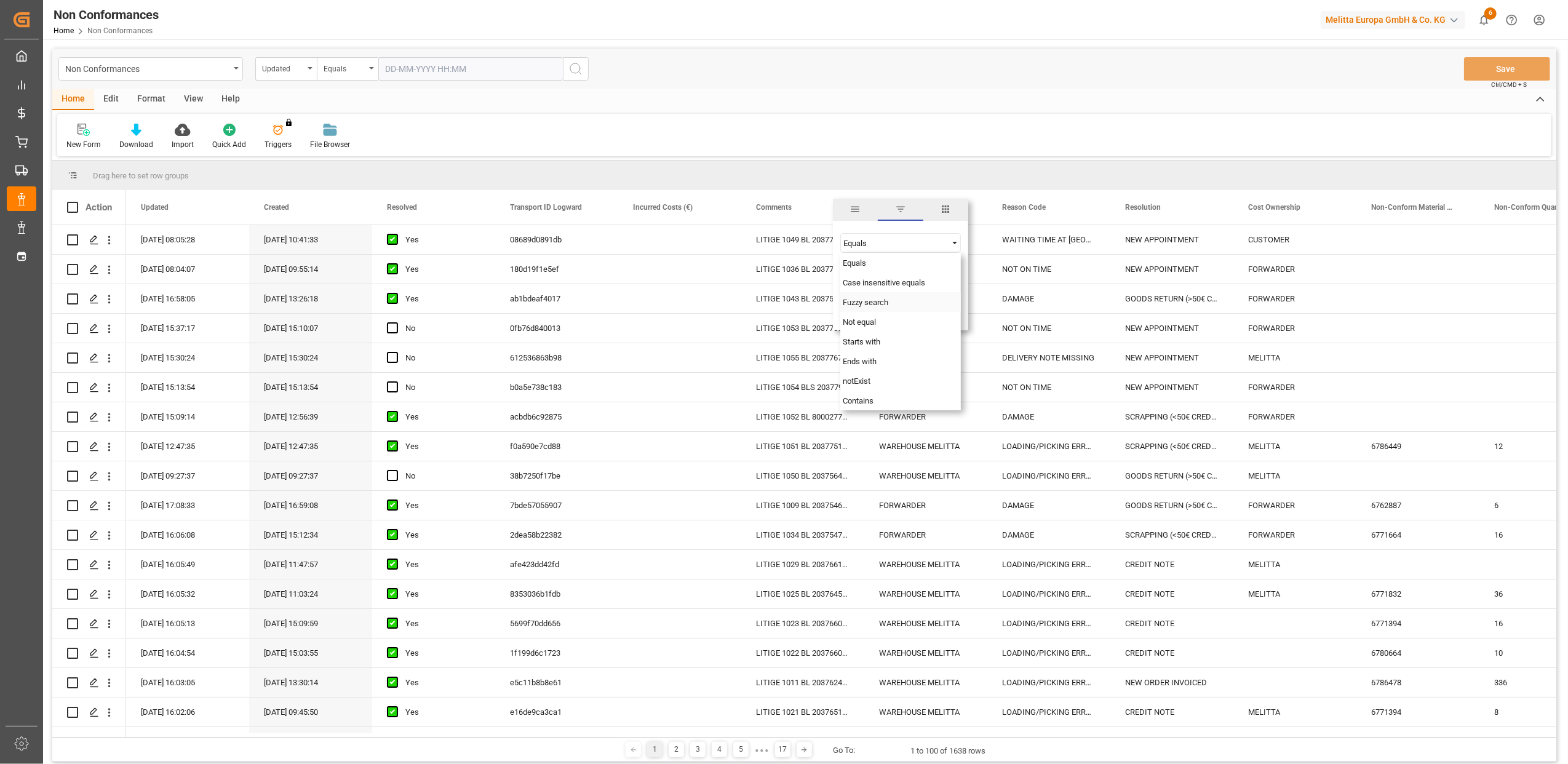
click at [899, 301] on div "Fuzzy search" at bounding box center [901, 302] width 120 height 20
click at [888, 276] on input "Filter Value" at bounding box center [901, 274] width 120 height 25
type input "20372070"
click at [908, 311] on button "Apply" at bounding box center [916, 312] width 23 height 12
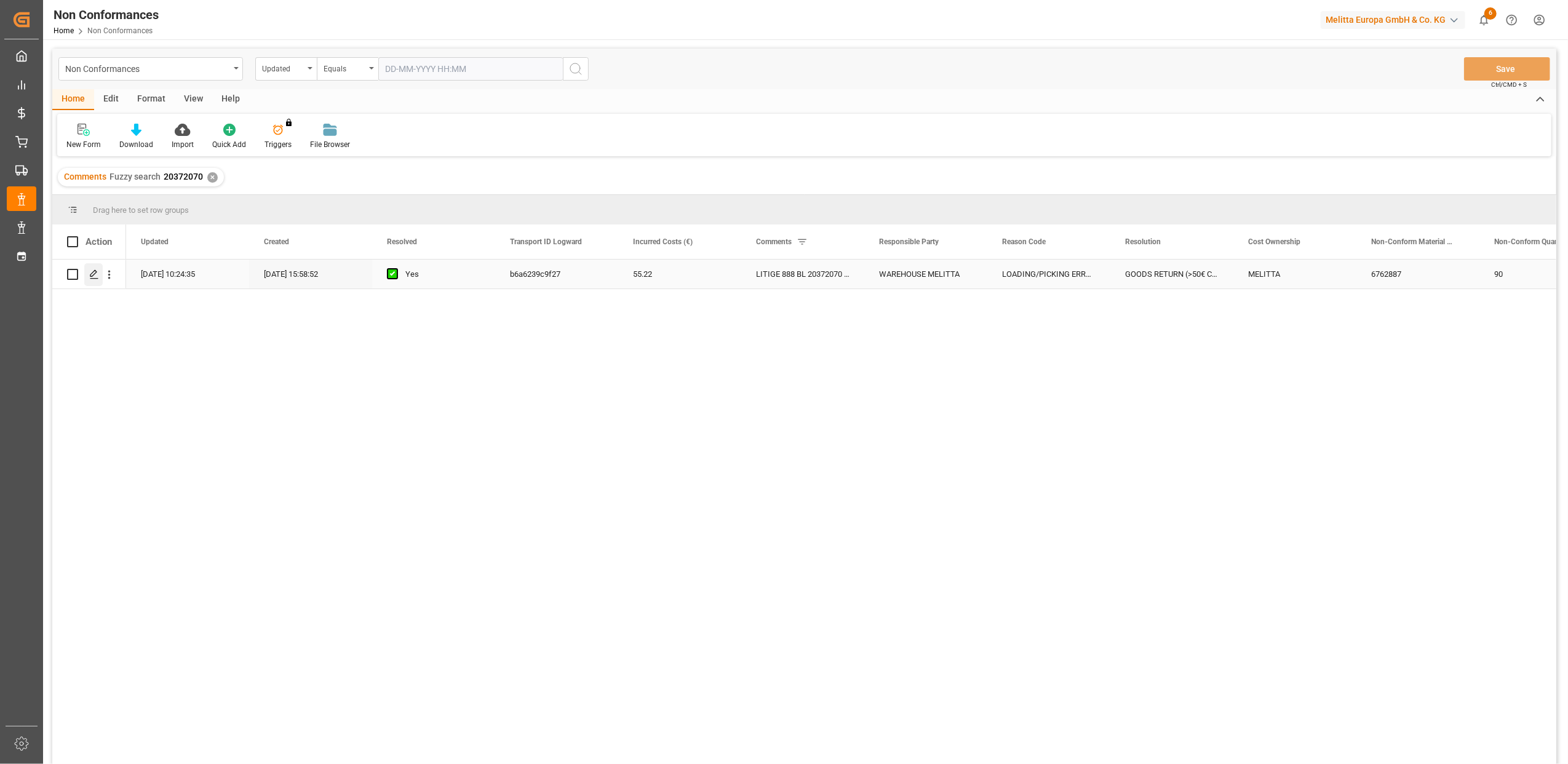
click at [97, 274] on icon "Press SPACE to select this row." at bounding box center [94, 275] width 10 height 10
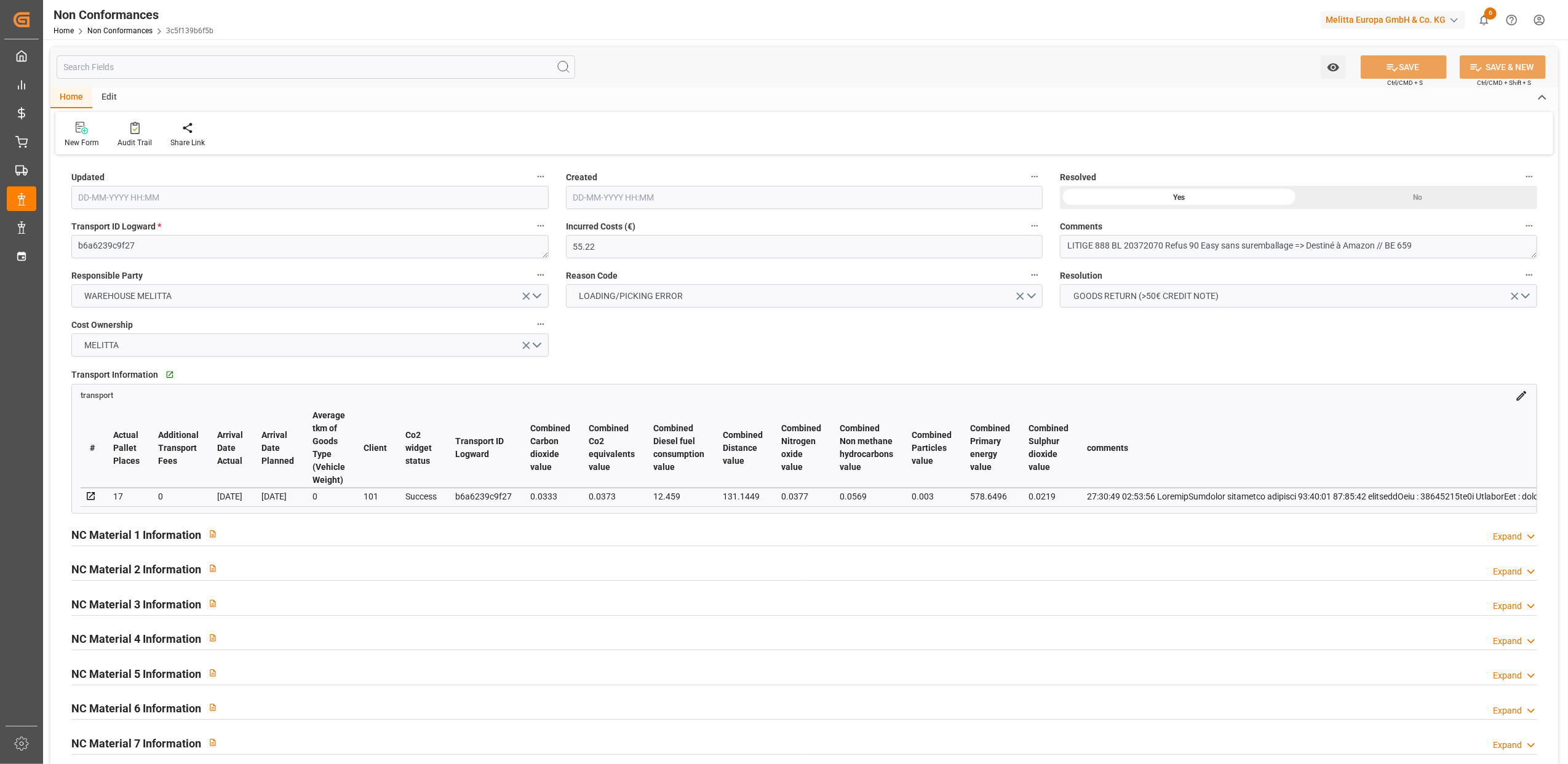
type input "[DATE] 08:24"
type input "[DATE] 13:58"
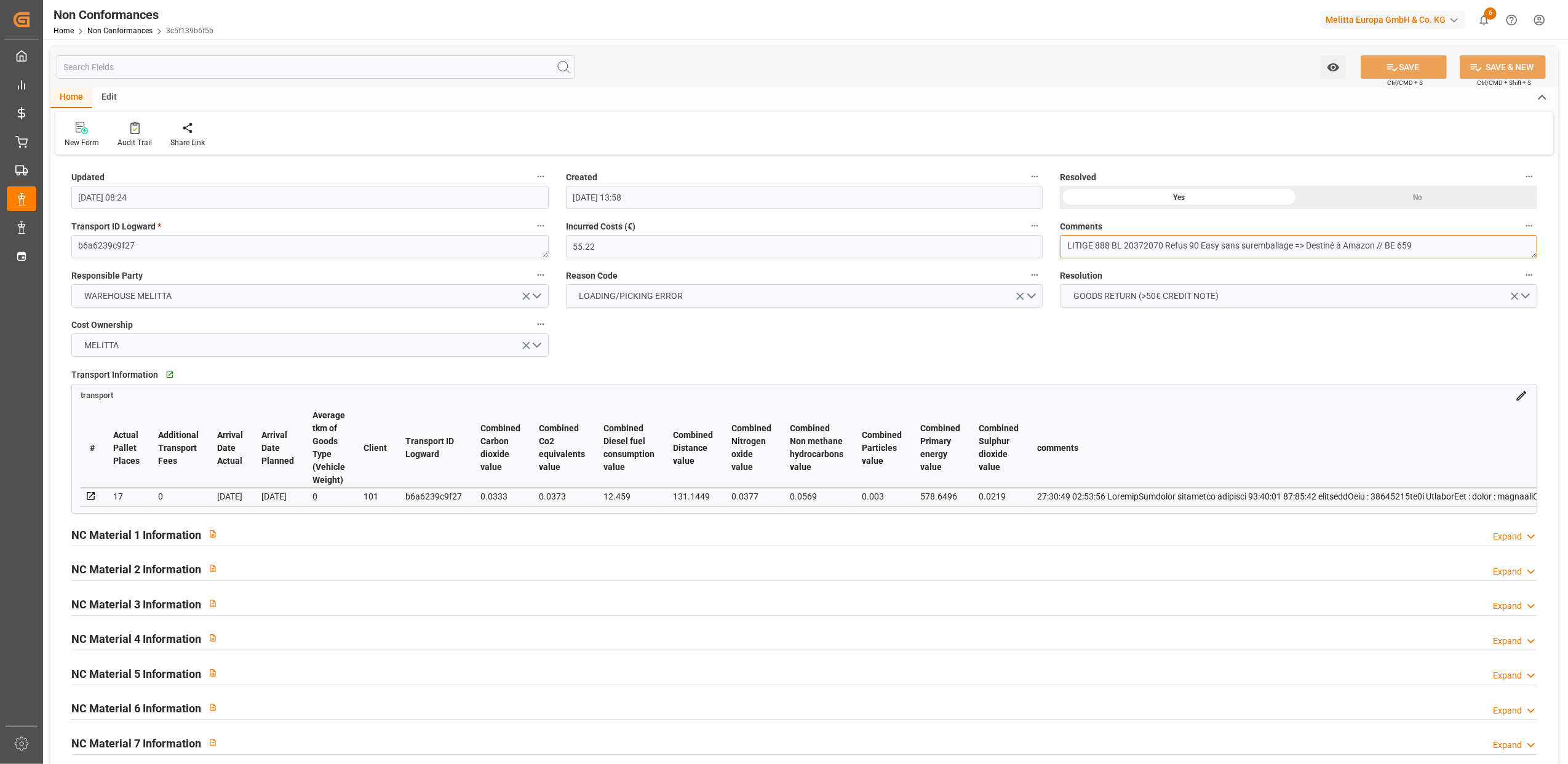
drag, startPoint x: 1440, startPoint y: 247, endPoint x: 1112, endPoint y: 249, distance: 328.0
click at [1112, 249] on textarea "LITIGE 888 BL 20372070 Refus 90 Easy sans suremballage => Destiné à Amazon // B…" at bounding box center [1299, 247] width 477 height 24
click at [1292, 296] on button "GOODS RETURN (>50€ CREDIT NOTE)" at bounding box center [1299, 296] width 477 height 24
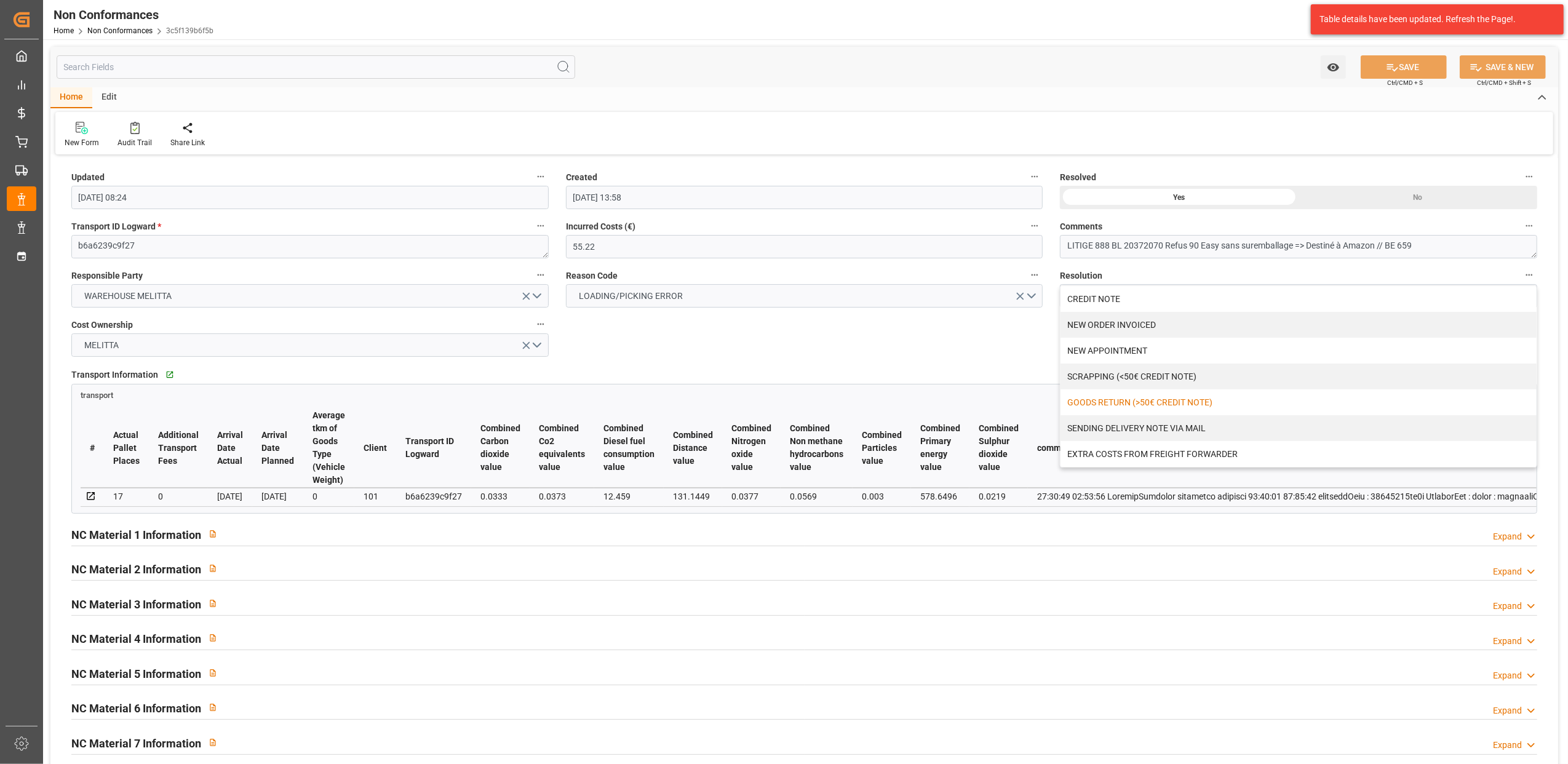
click at [785, 343] on div "Updated [DATE] 08:24 Created [DATE] 13:58 Resolved Yes No Transport ID Logward …" at bounding box center [804, 535] width 1508 height 755
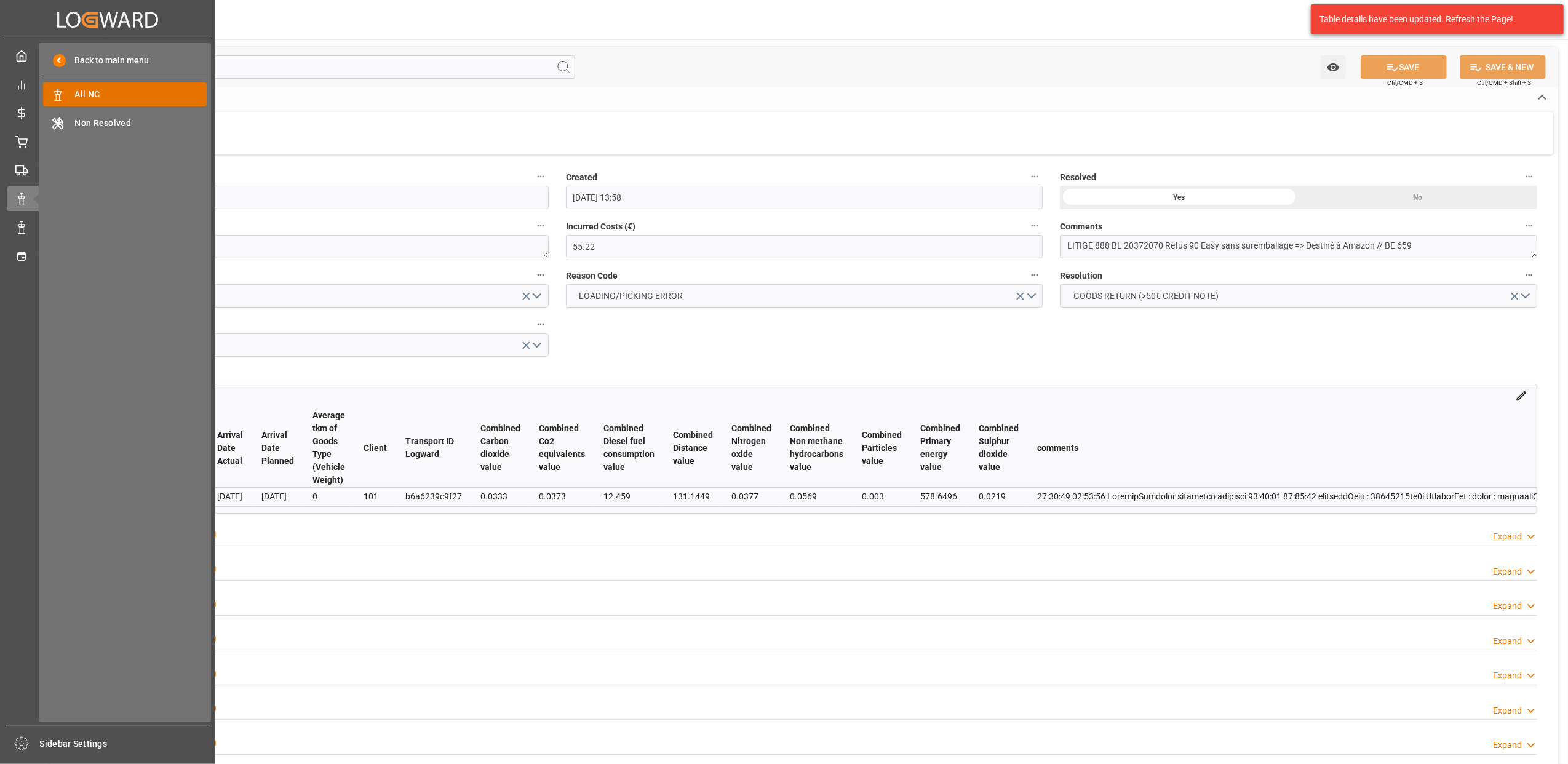
click at [173, 95] on span "All NC" at bounding box center [141, 94] width 132 height 13
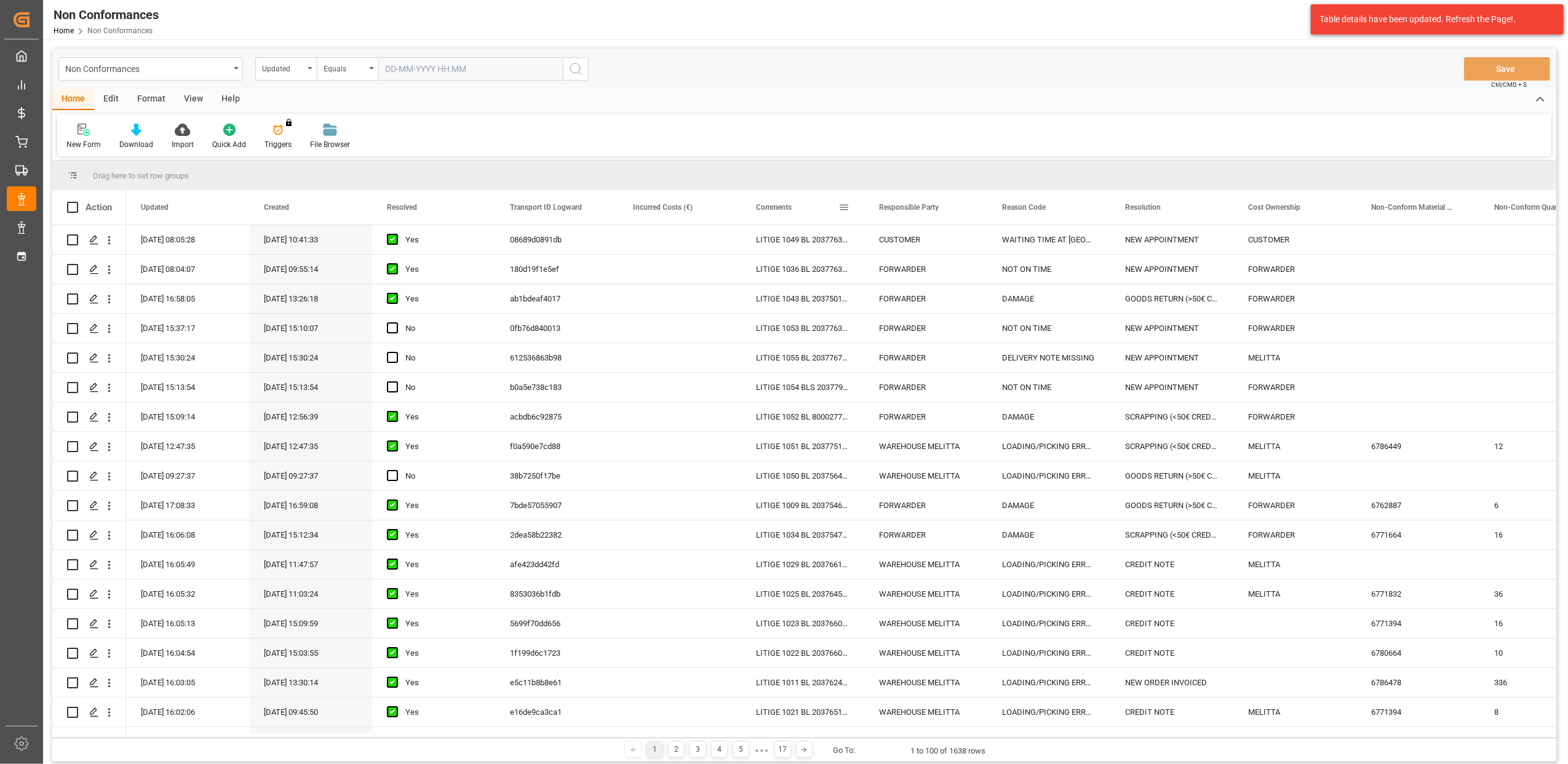
click at [845, 207] on span at bounding box center [844, 207] width 11 height 11
click at [906, 207] on span "filter" at bounding box center [901, 209] width 11 height 11
click at [957, 242] on span "Filtering operator" at bounding box center [955, 243] width 11 height 11
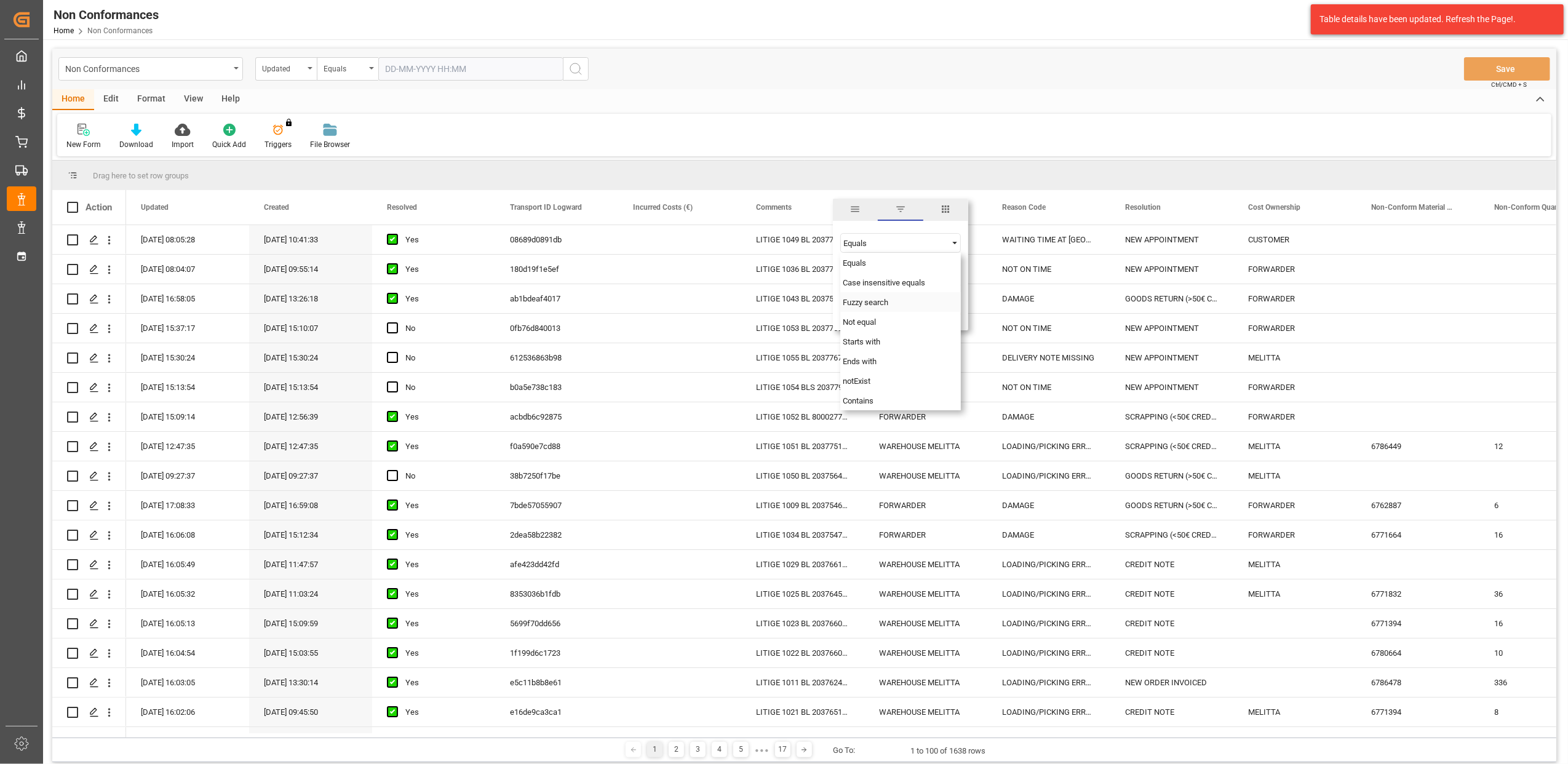
click at [906, 303] on div "Fuzzy search" at bounding box center [901, 302] width 120 height 20
click at [921, 276] on input "Filter Value" at bounding box center [901, 274] width 120 height 25
type input "20370035"
click at [917, 311] on button "Apply" at bounding box center [916, 312] width 23 height 12
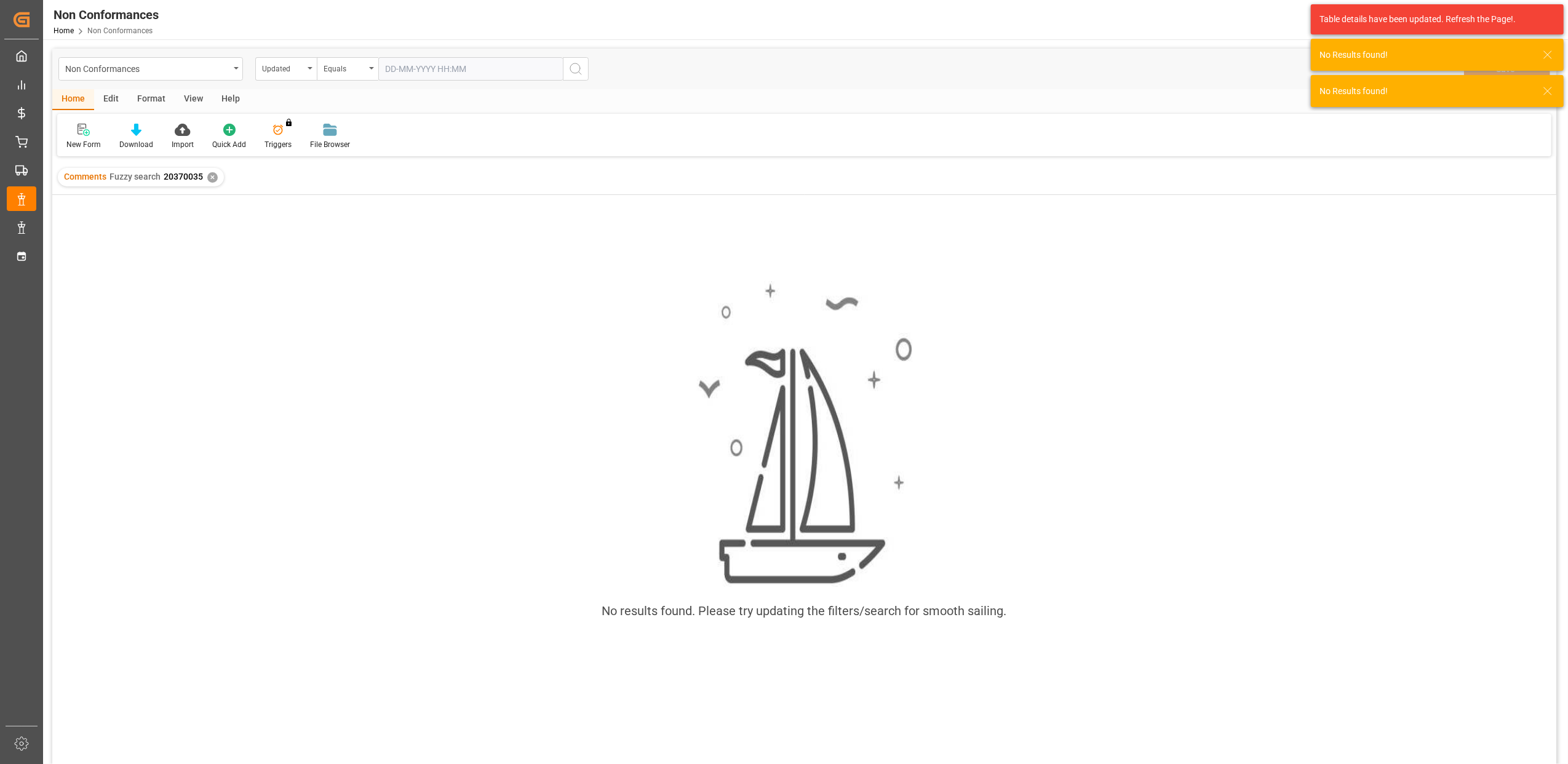
click at [209, 179] on div "✕" at bounding box center [212, 177] width 11 height 11
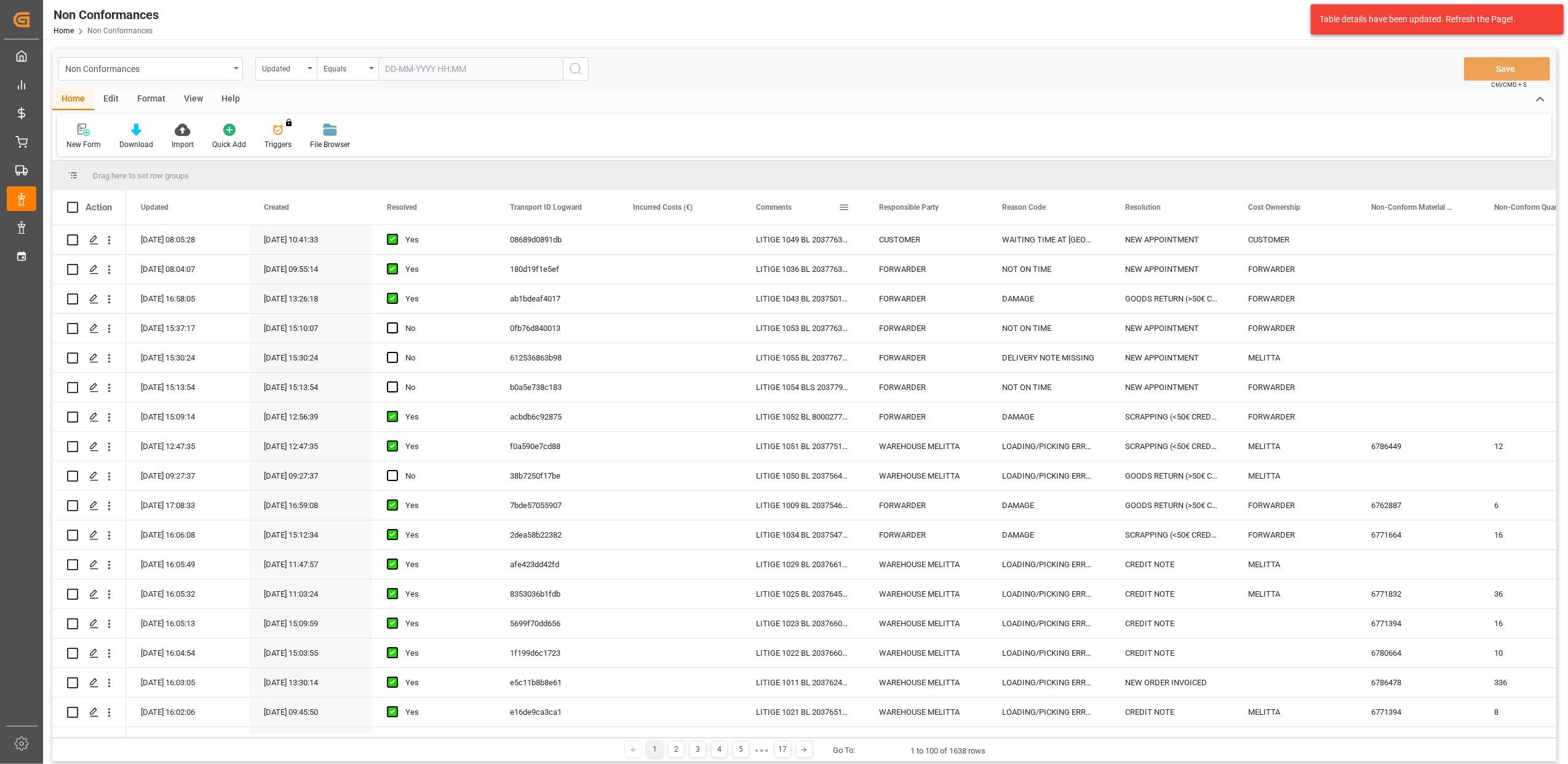
click at [844, 209] on span at bounding box center [844, 207] width 11 height 11
click at [953, 245] on span "Filtering operator" at bounding box center [955, 243] width 11 height 11
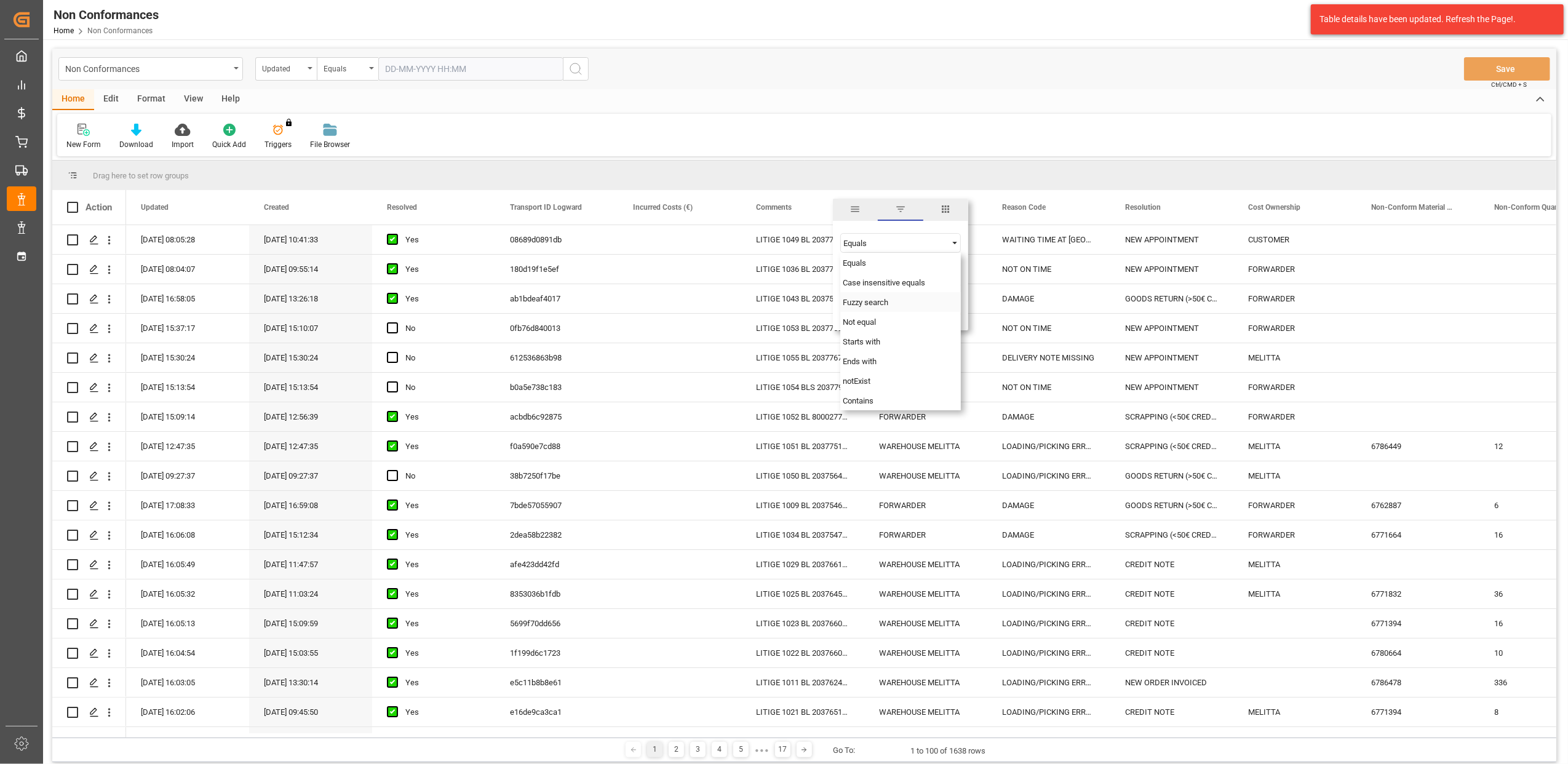
click at [916, 300] on div "Fuzzy search" at bounding box center [901, 302] width 120 height 20
click at [877, 279] on input "Filter Value" at bounding box center [901, 274] width 120 height 25
type input "20374962"
click at [919, 313] on button "Apply" at bounding box center [916, 312] width 23 height 12
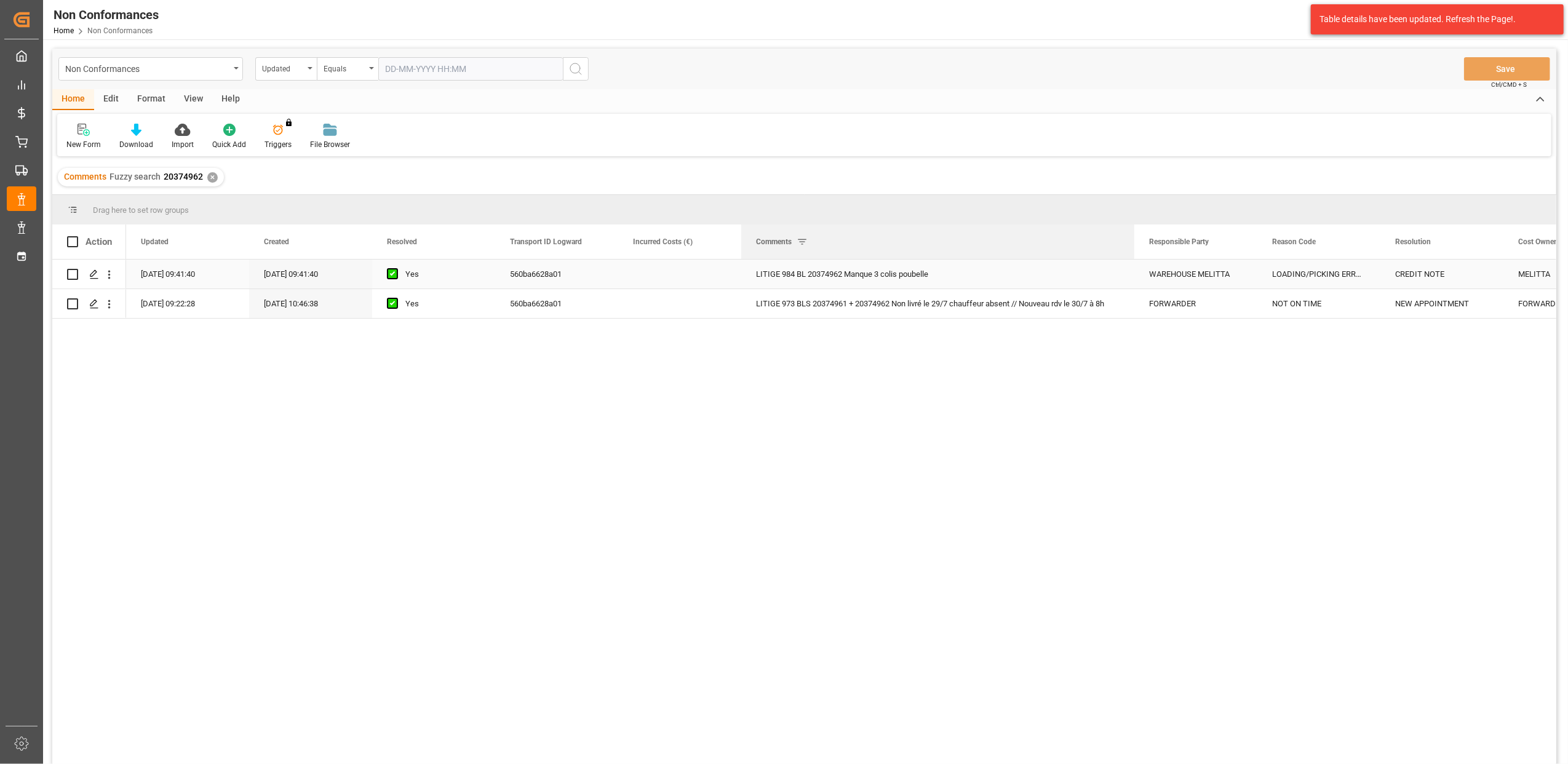
drag, startPoint x: 862, startPoint y: 236, endPoint x: 1130, endPoint y: 284, distance: 272.3
click at [1131, 284] on div "Action Updated Created Resolved Yes" at bounding box center [804, 498] width 1504 height 548
click at [212, 178] on div "✕" at bounding box center [212, 177] width 11 height 11
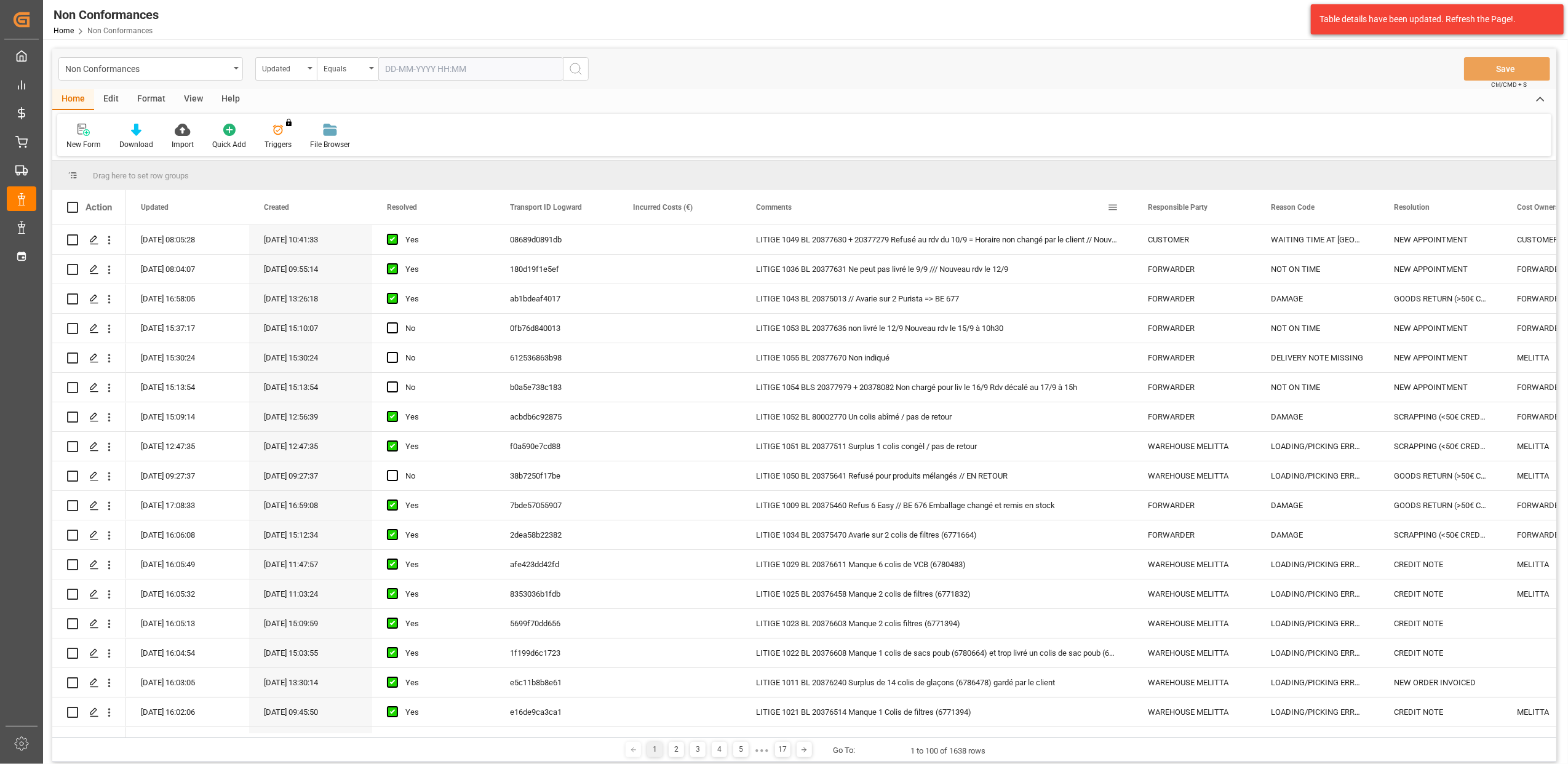
click at [1115, 208] on span at bounding box center [1113, 207] width 11 height 11
click at [1223, 245] on span "Filtering operator" at bounding box center [1224, 243] width 11 height 11
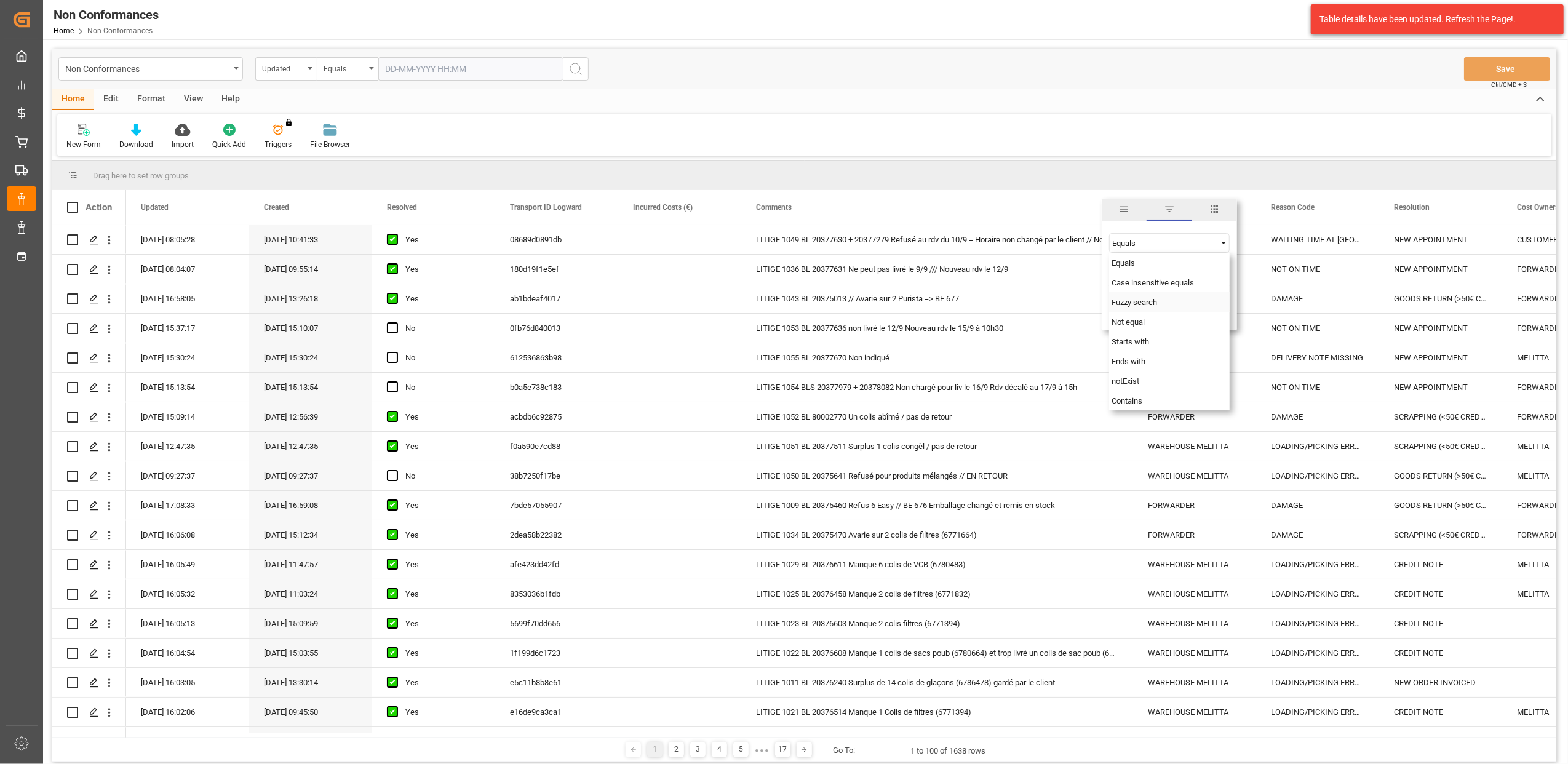
click at [1143, 301] on span "Fuzzy search" at bounding box center [1134, 302] width 45 height 9
click at [1143, 279] on input "Filter Value" at bounding box center [1169, 274] width 120 height 25
type input "20375460"
click at [1192, 311] on button "Apply" at bounding box center [1185, 312] width 23 height 12
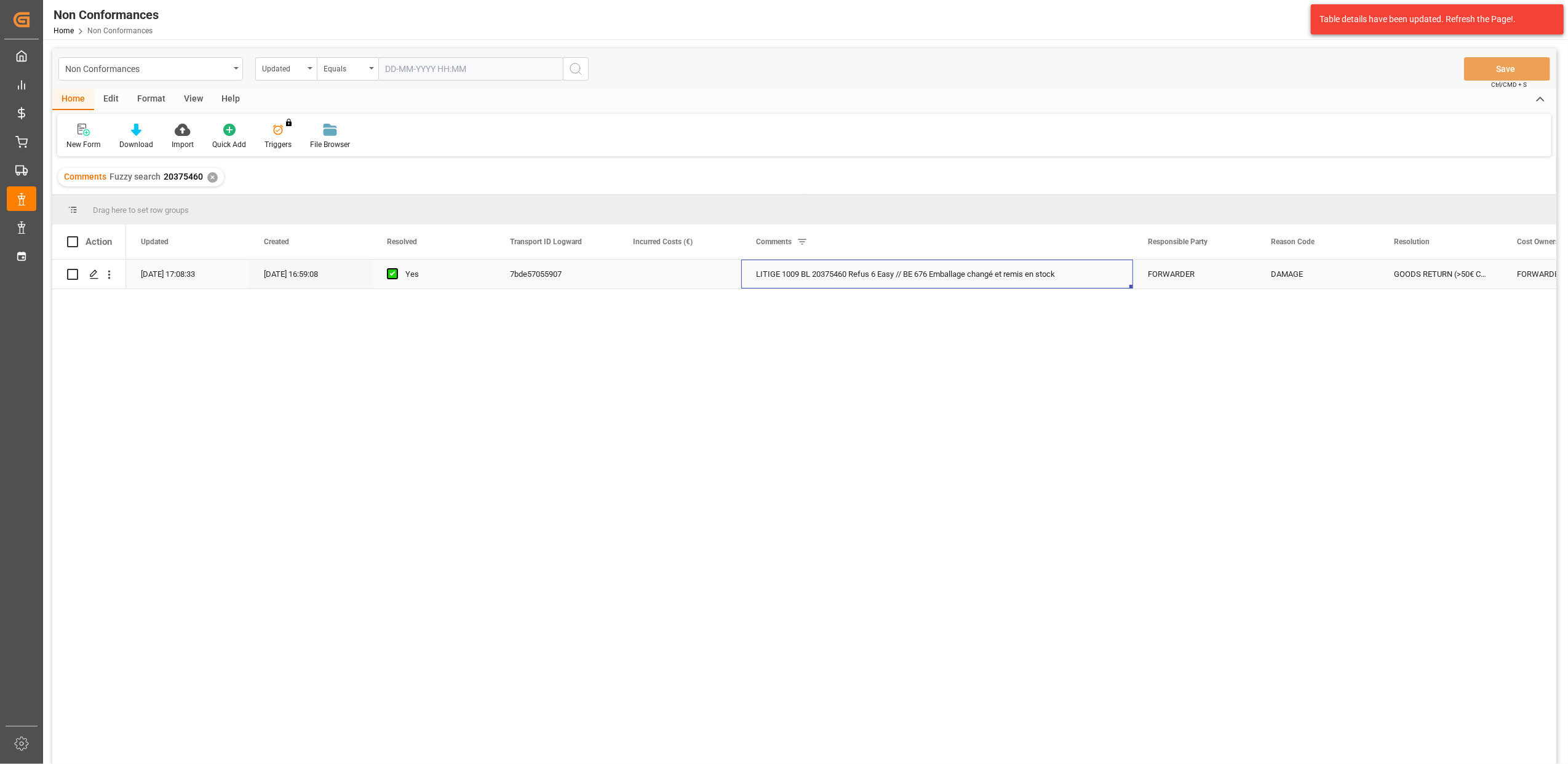
drag, startPoint x: 1066, startPoint y: 275, endPoint x: 889, endPoint y: 264, distance: 177.3
click at [891, 264] on div "LITIGE 1009 BL 20375460 Refus 6 Easy // BE 676 Emballage changé et remis en sto…" at bounding box center [937, 274] width 392 height 29
click at [96, 273] on polygon "Press SPACE to select this row." at bounding box center [94, 274] width 6 height 6
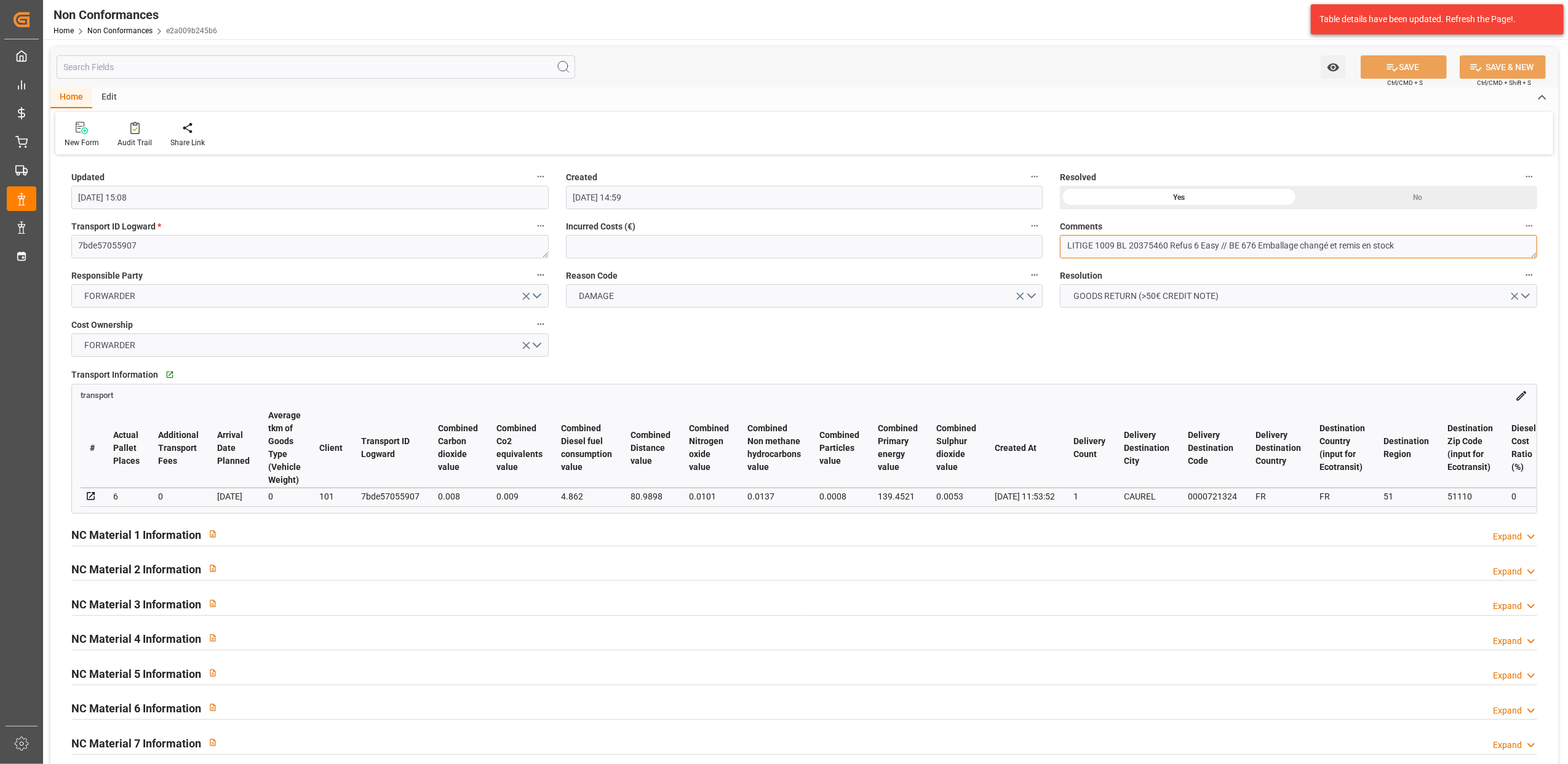
drag, startPoint x: 1422, startPoint y: 245, endPoint x: 1116, endPoint y: 244, distance: 306.0
click at [1116, 244] on textarea "LITIGE 1009 BL 20375460 Refus 6 Easy // BE 676 Emballage changé et remis en sto…" at bounding box center [1299, 247] width 477 height 24
drag, startPoint x: 1123, startPoint y: 363, endPoint x: 742, endPoint y: 269, distance: 392.4
click at [1123, 362] on div "Transport Information   Go to transport Grid transport # Actual Pallet Places A…" at bounding box center [804, 440] width 1484 height 156
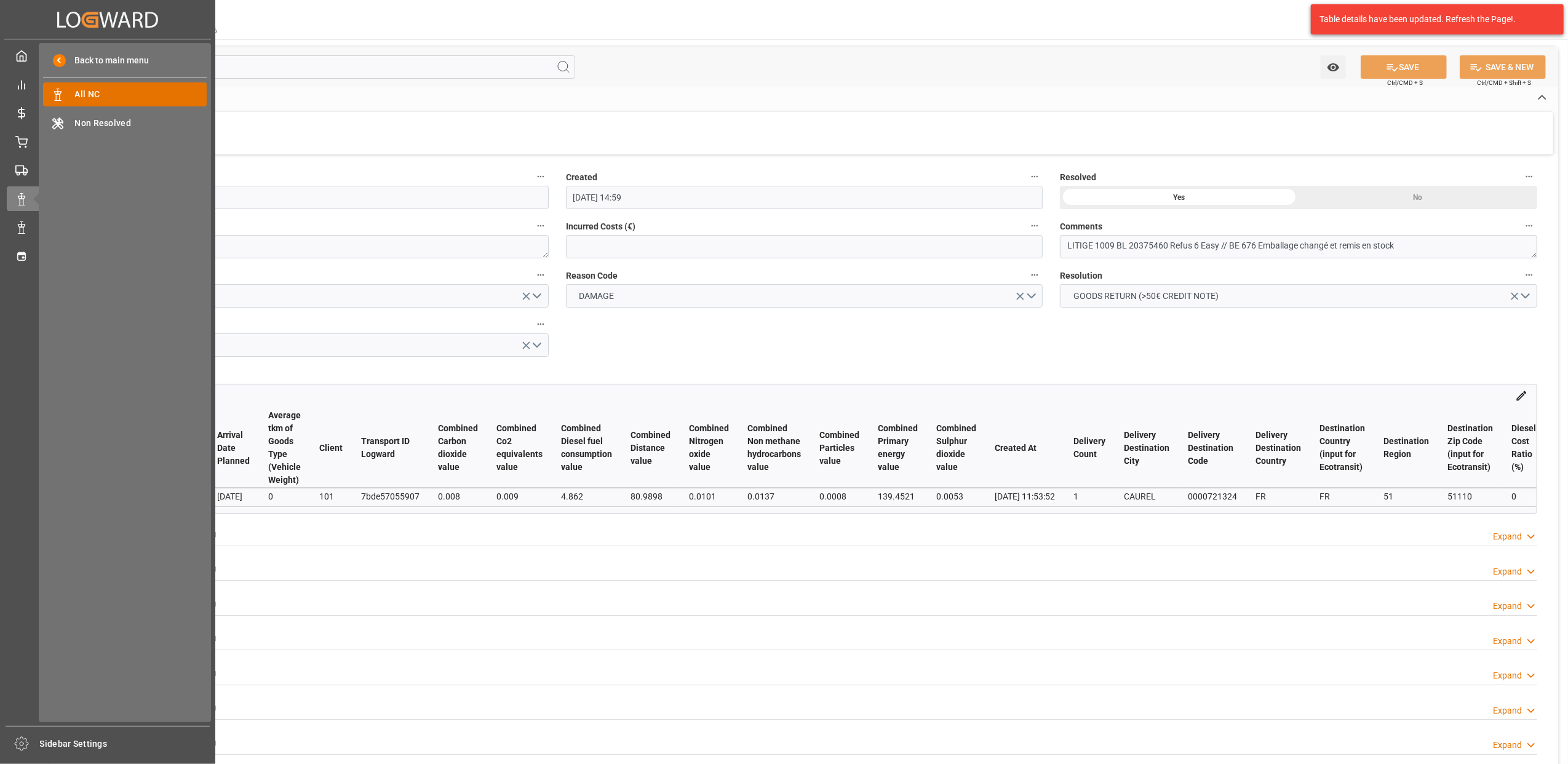
click at [144, 92] on span "All NC" at bounding box center [141, 94] width 132 height 13
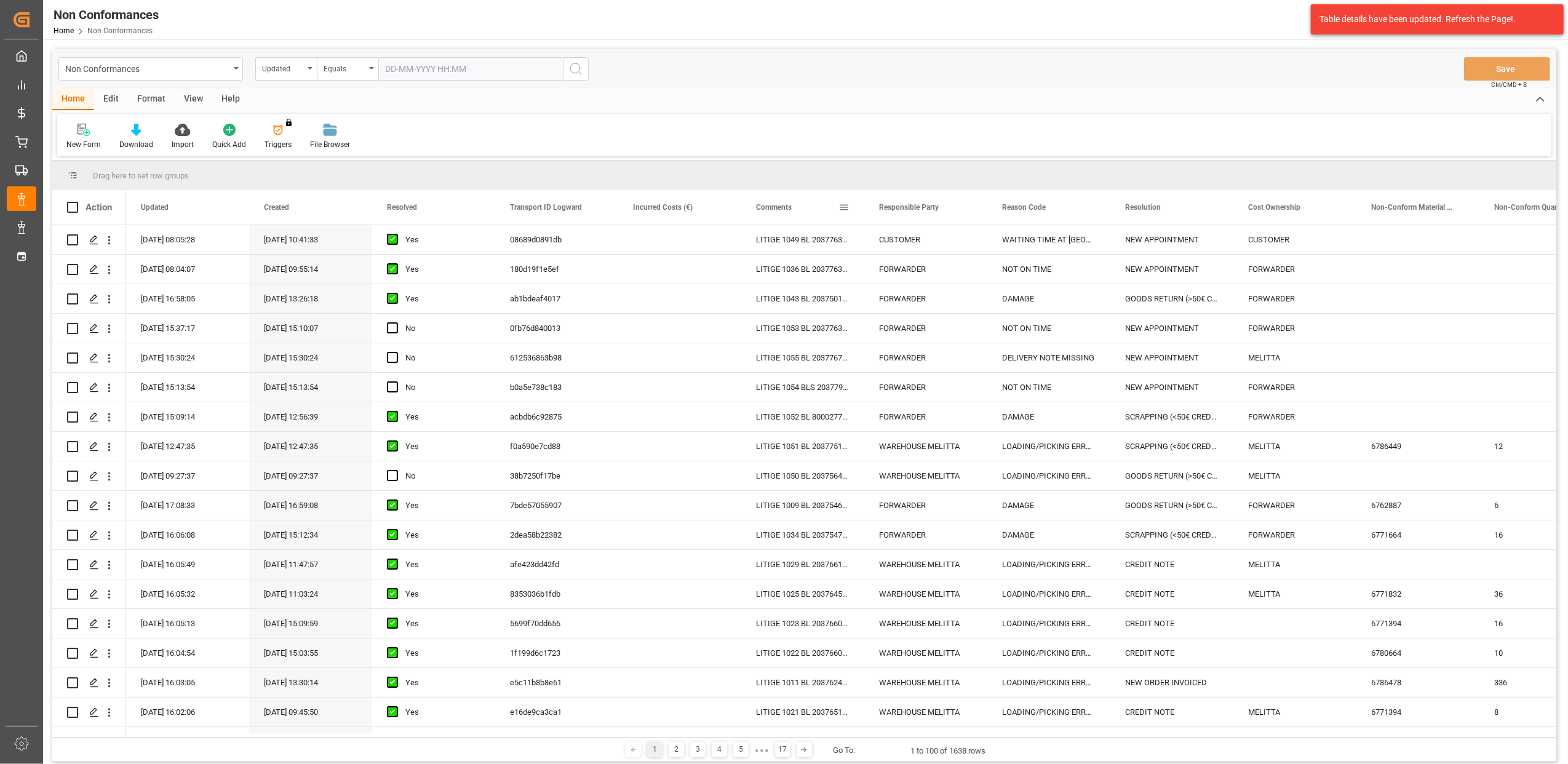
click at [846, 208] on span at bounding box center [844, 207] width 11 height 11
click at [905, 205] on span "filter" at bounding box center [901, 209] width 11 height 11
click at [954, 246] on span "Filtering operator" at bounding box center [955, 243] width 11 height 11
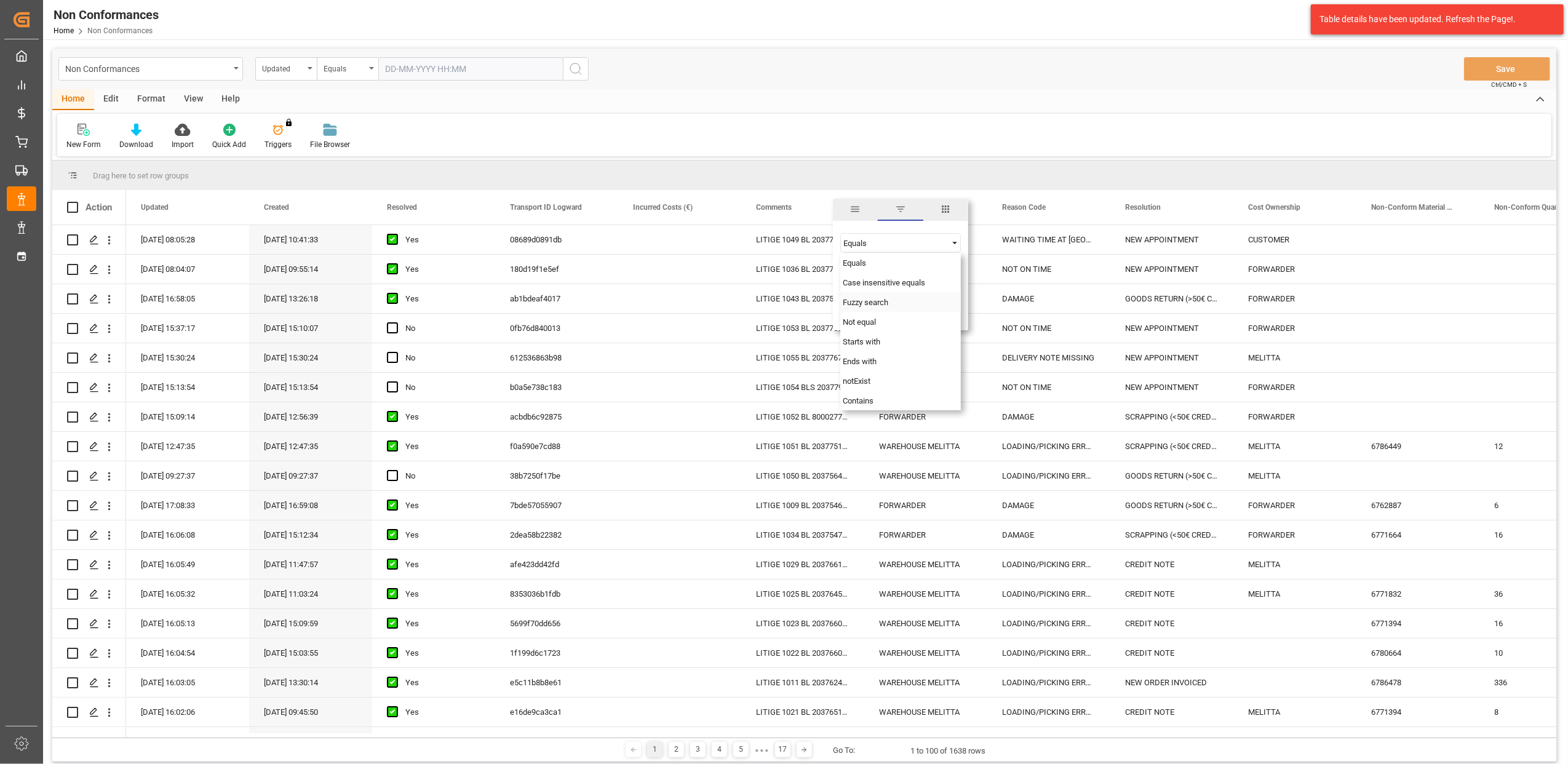
click at [881, 306] on div "Fuzzy search" at bounding box center [901, 302] width 120 height 20
click at [870, 280] on input "Filter Value" at bounding box center [901, 274] width 120 height 25
type input "20376247"
click at [921, 310] on button "Apply" at bounding box center [916, 312] width 23 height 12
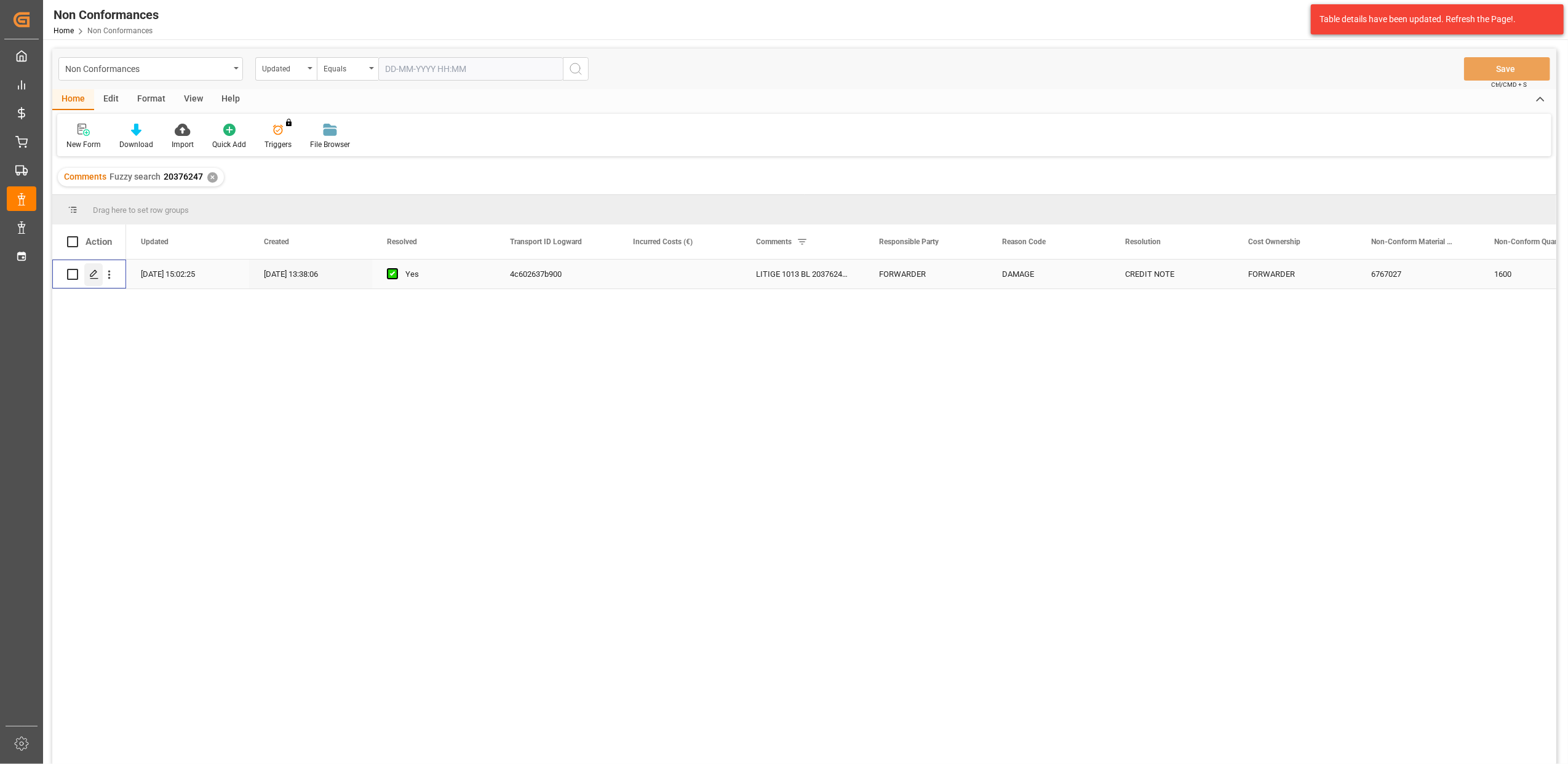
click at [95, 276] on icon "Press SPACE to select this row." at bounding box center [94, 275] width 10 height 10
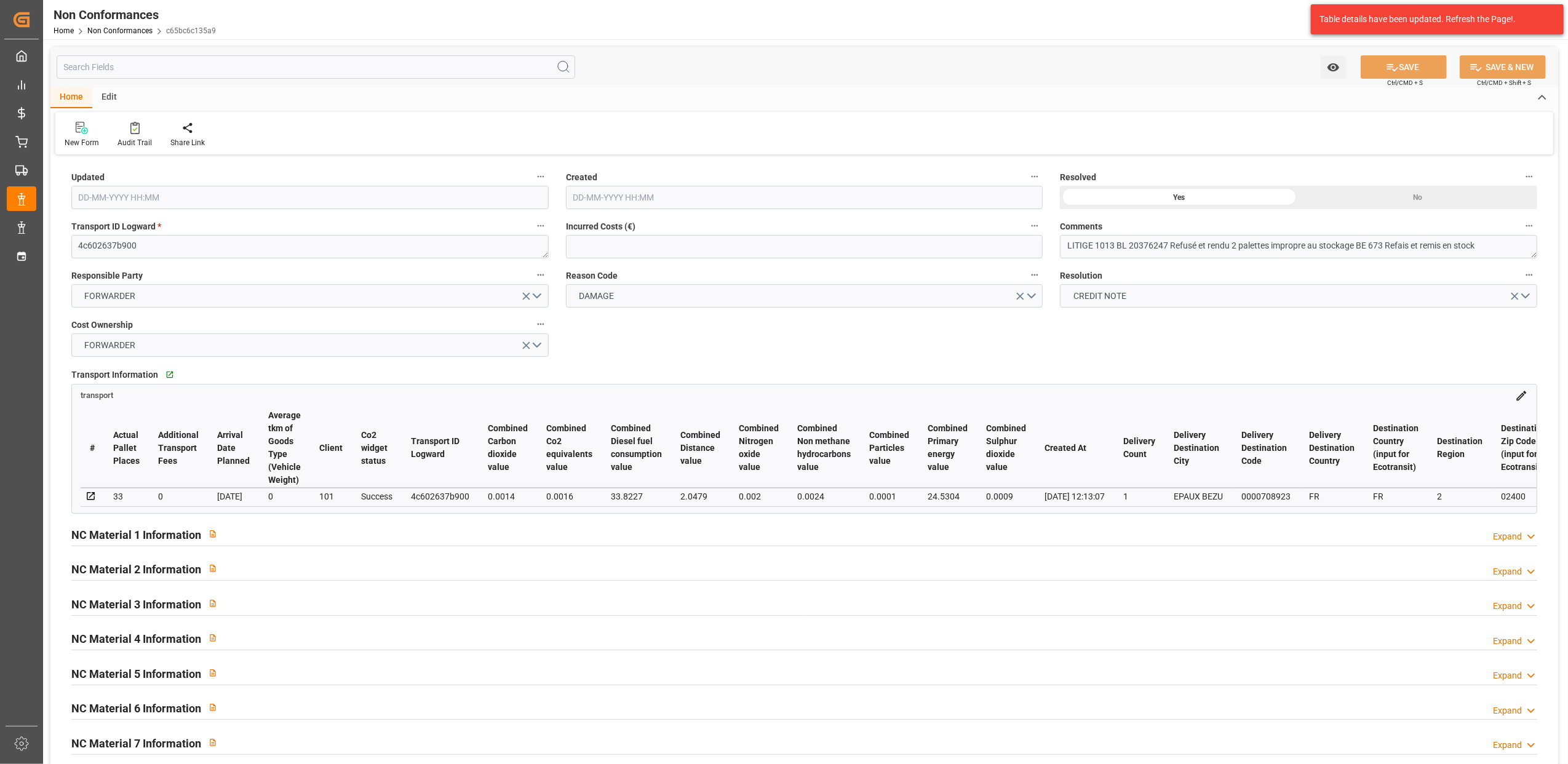
type input "[DATE] 13:02"
type input "[DATE] 11:38"
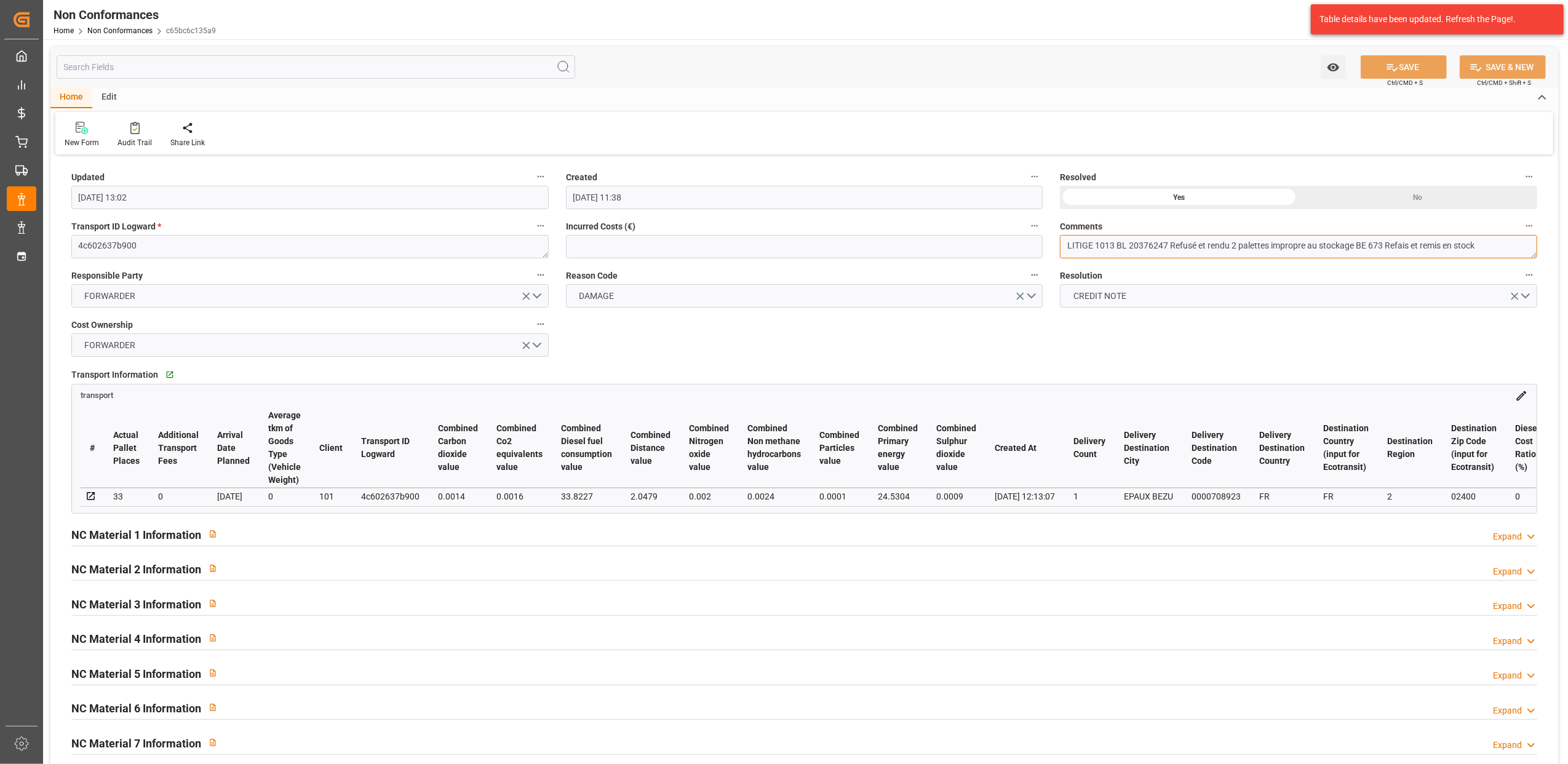
drag, startPoint x: 1492, startPoint y: 240, endPoint x: 1117, endPoint y: 249, distance: 375.1
click at [1117, 249] on textarea "LITIGE 1013 BL 20376247 Refusé et rendu 2 palettes impropre au stockage BE 673 …" at bounding box center [1299, 247] width 477 height 24
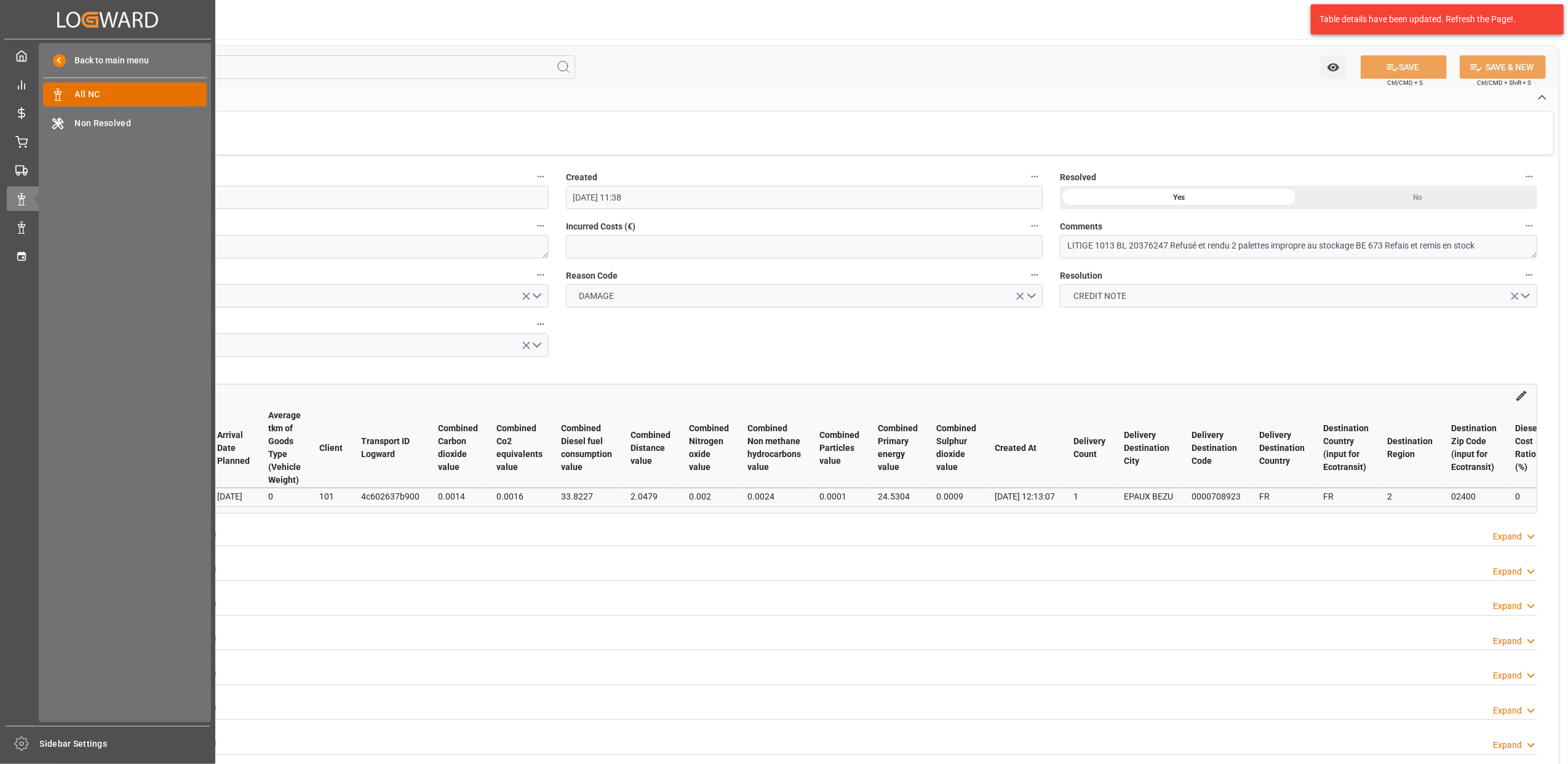
click at [173, 92] on span "All NC" at bounding box center [141, 94] width 132 height 13
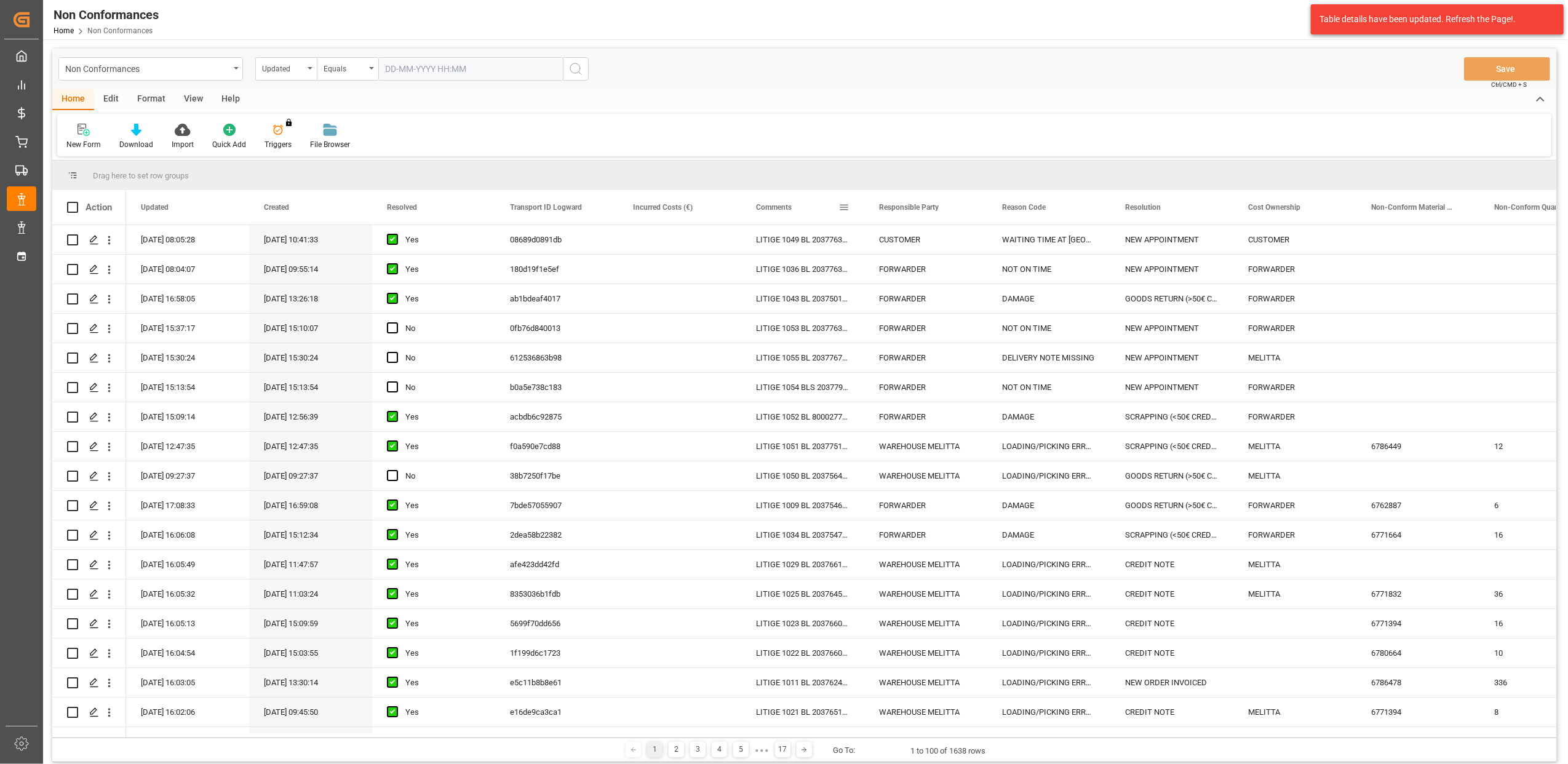
click at [844, 208] on span at bounding box center [844, 207] width 11 height 11
click at [899, 213] on span "filter" at bounding box center [901, 209] width 11 height 11
click at [954, 239] on span "Filtering operator" at bounding box center [955, 243] width 11 height 11
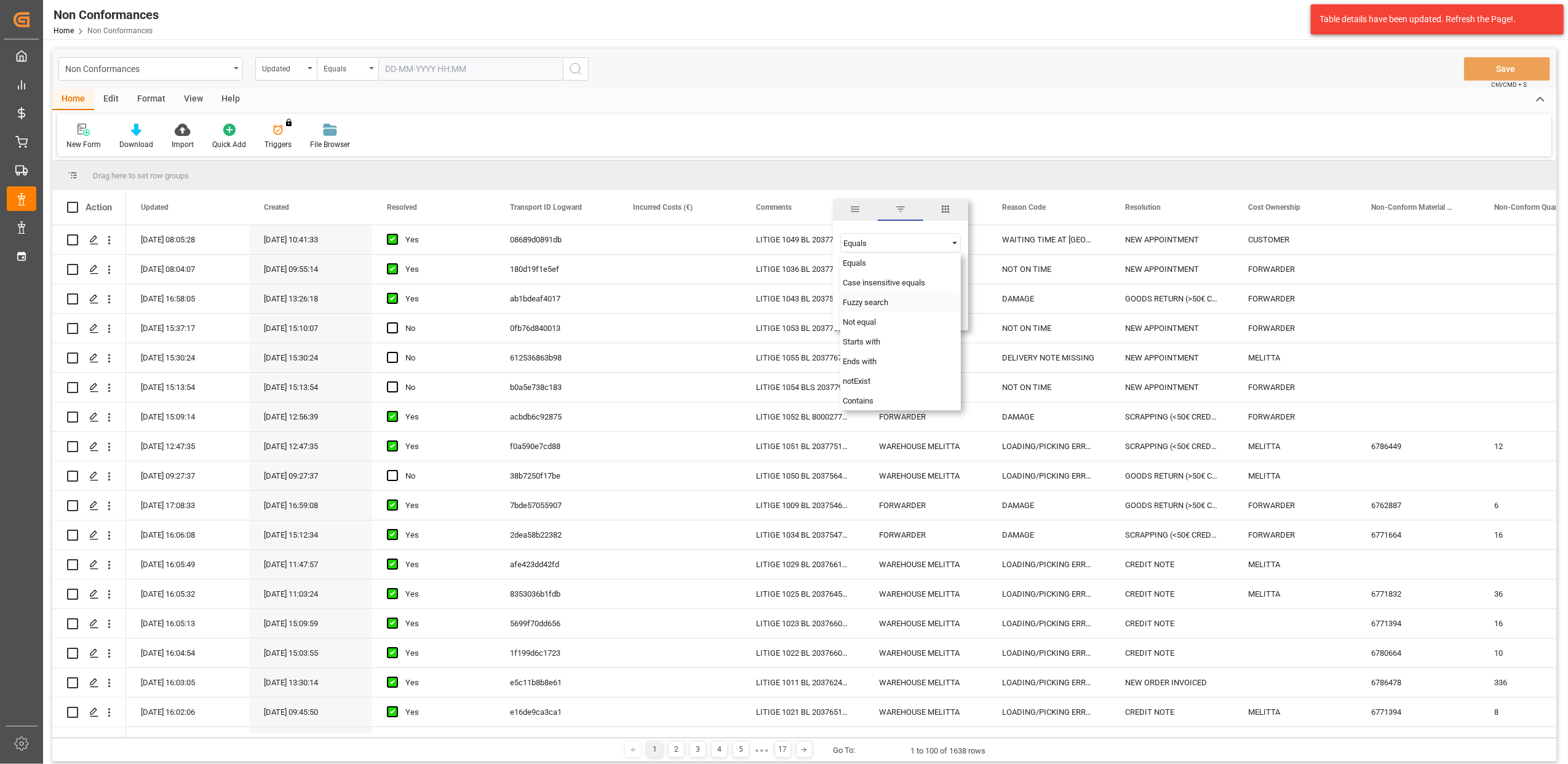
click at [879, 304] on span "Fuzzy search" at bounding box center [866, 302] width 45 height 9
click at [875, 279] on input "Filter Value" at bounding box center [901, 274] width 120 height 25
type input "20375364"
click at [917, 311] on button "Apply" at bounding box center [916, 312] width 23 height 12
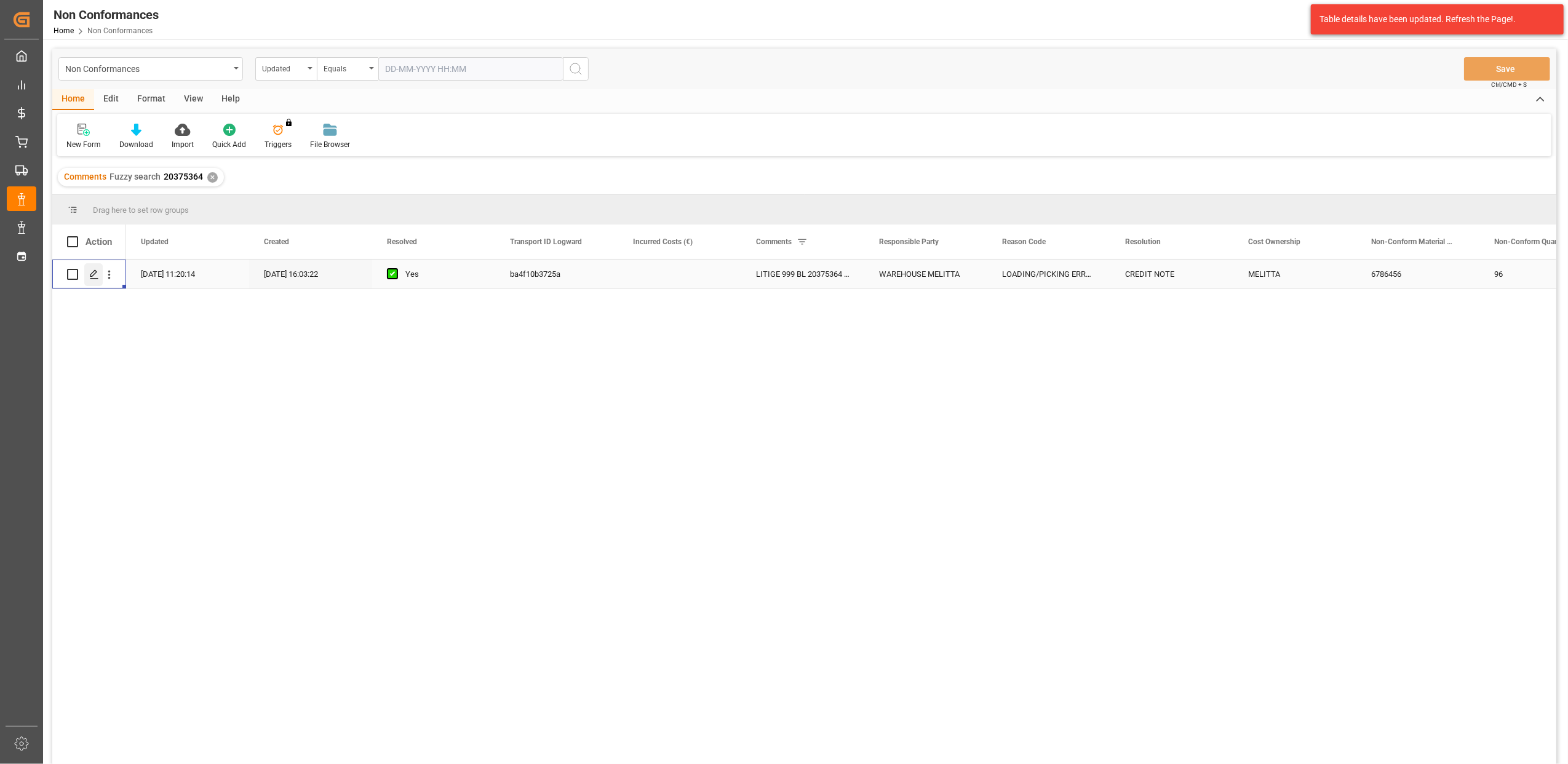
click at [91, 275] on polygon "Press SPACE to select this row." at bounding box center [94, 274] width 6 height 6
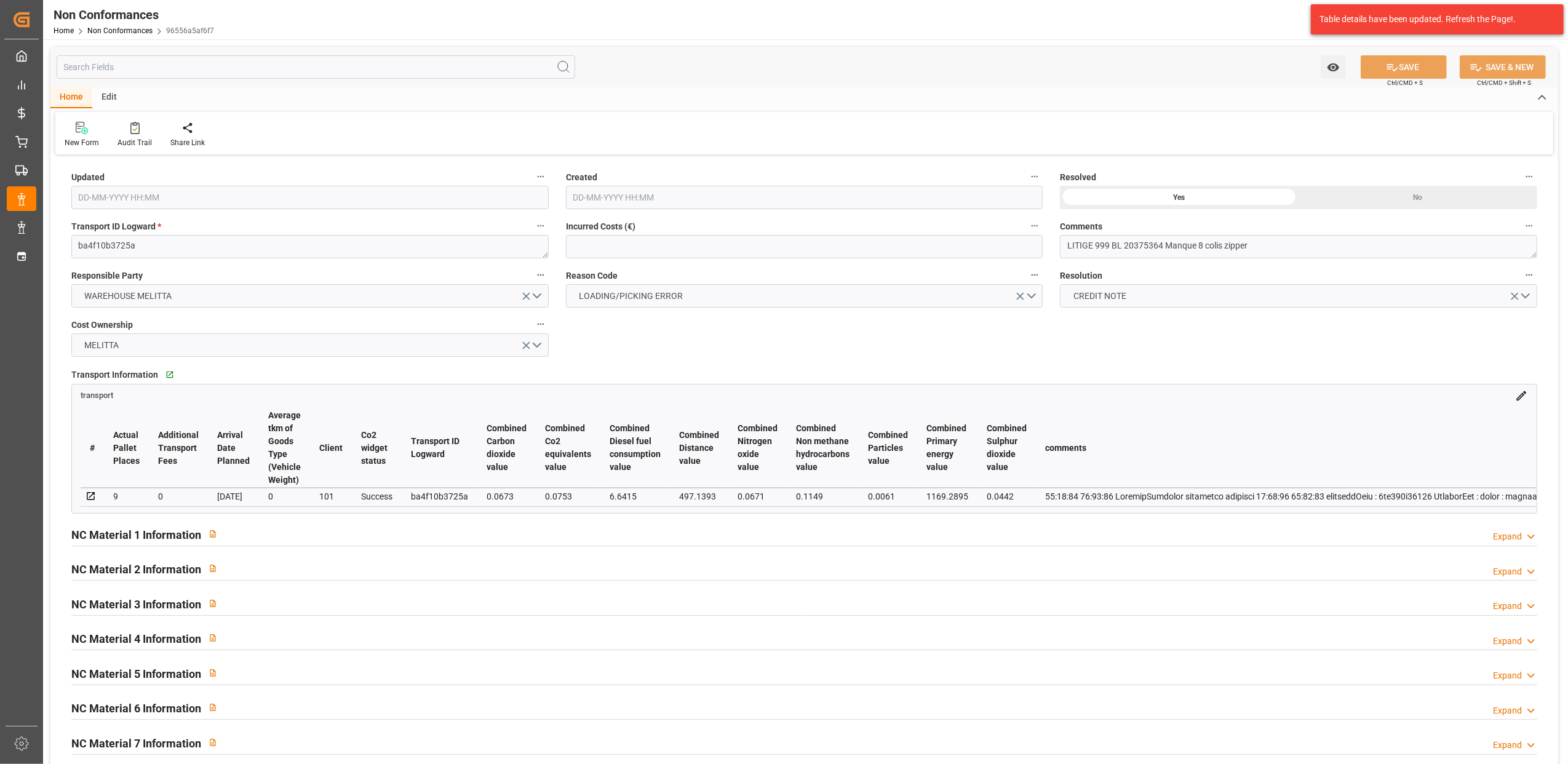
type input "[DATE] 09:20"
type input "[DATE] 14:03"
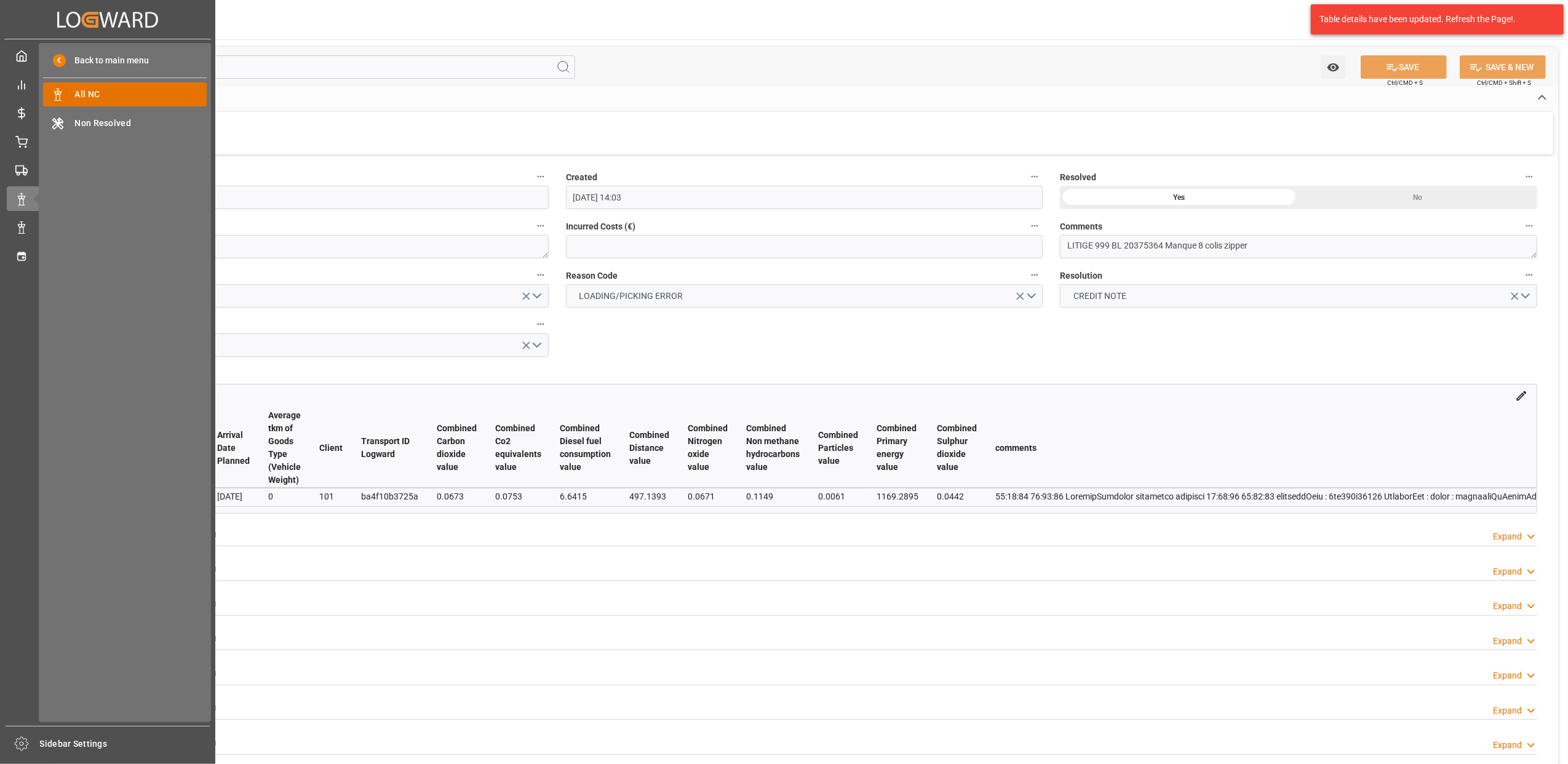
click at [138, 91] on span "All NC" at bounding box center [141, 94] width 132 height 13
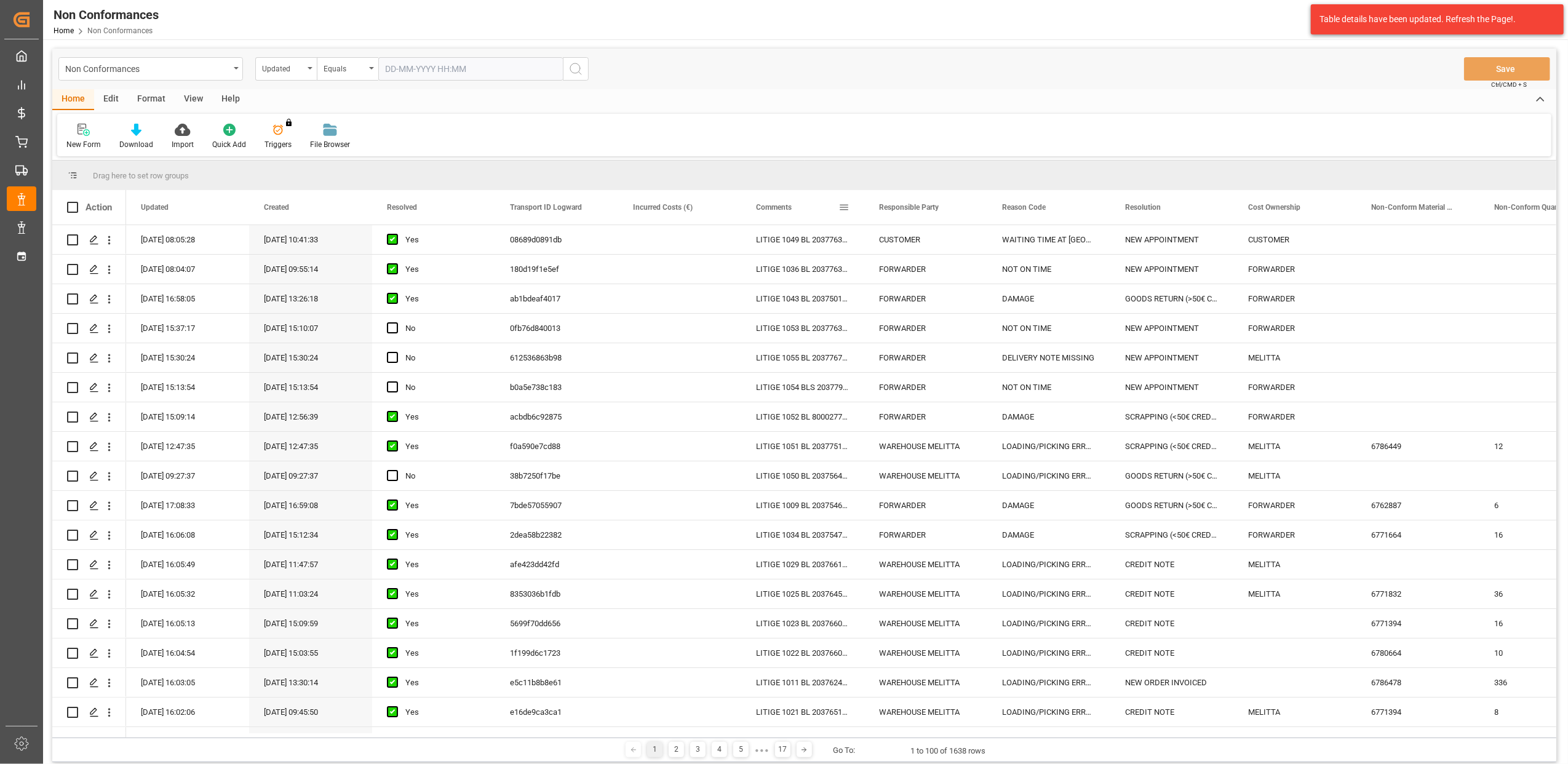
click at [847, 208] on span at bounding box center [844, 207] width 11 height 11
click at [903, 207] on span "filter" at bounding box center [901, 209] width 11 height 11
click at [955, 246] on span "Filtering operator" at bounding box center [955, 243] width 11 height 11
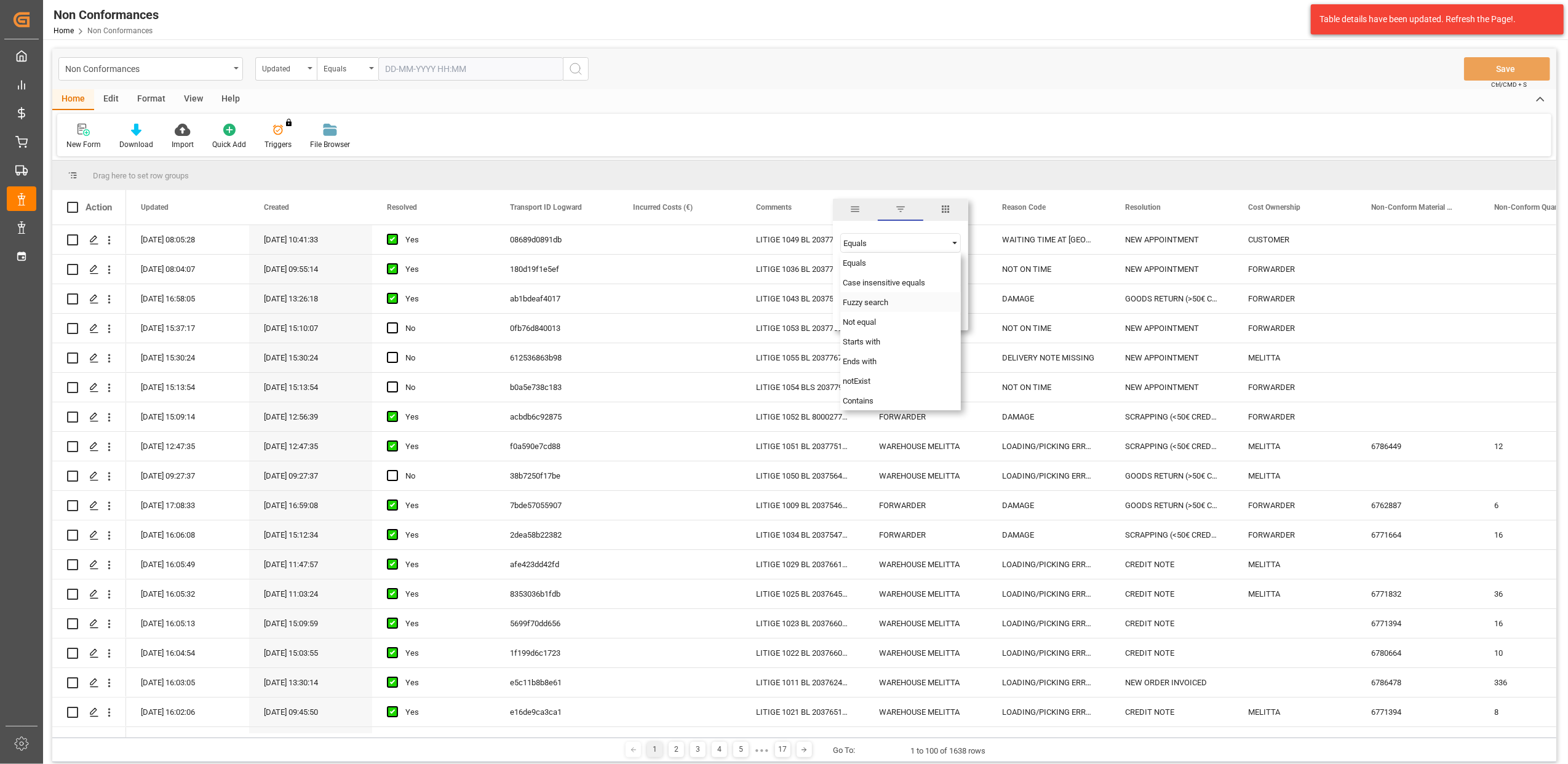
click at [876, 306] on span "Fuzzy search" at bounding box center [866, 302] width 45 height 9
click at [885, 279] on input "Filter Value" at bounding box center [901, 274] width 120 height 25
type input "20375495"
click at [918, 311] on button "Apply" at bounding box center [916, 312] width 23 height 12
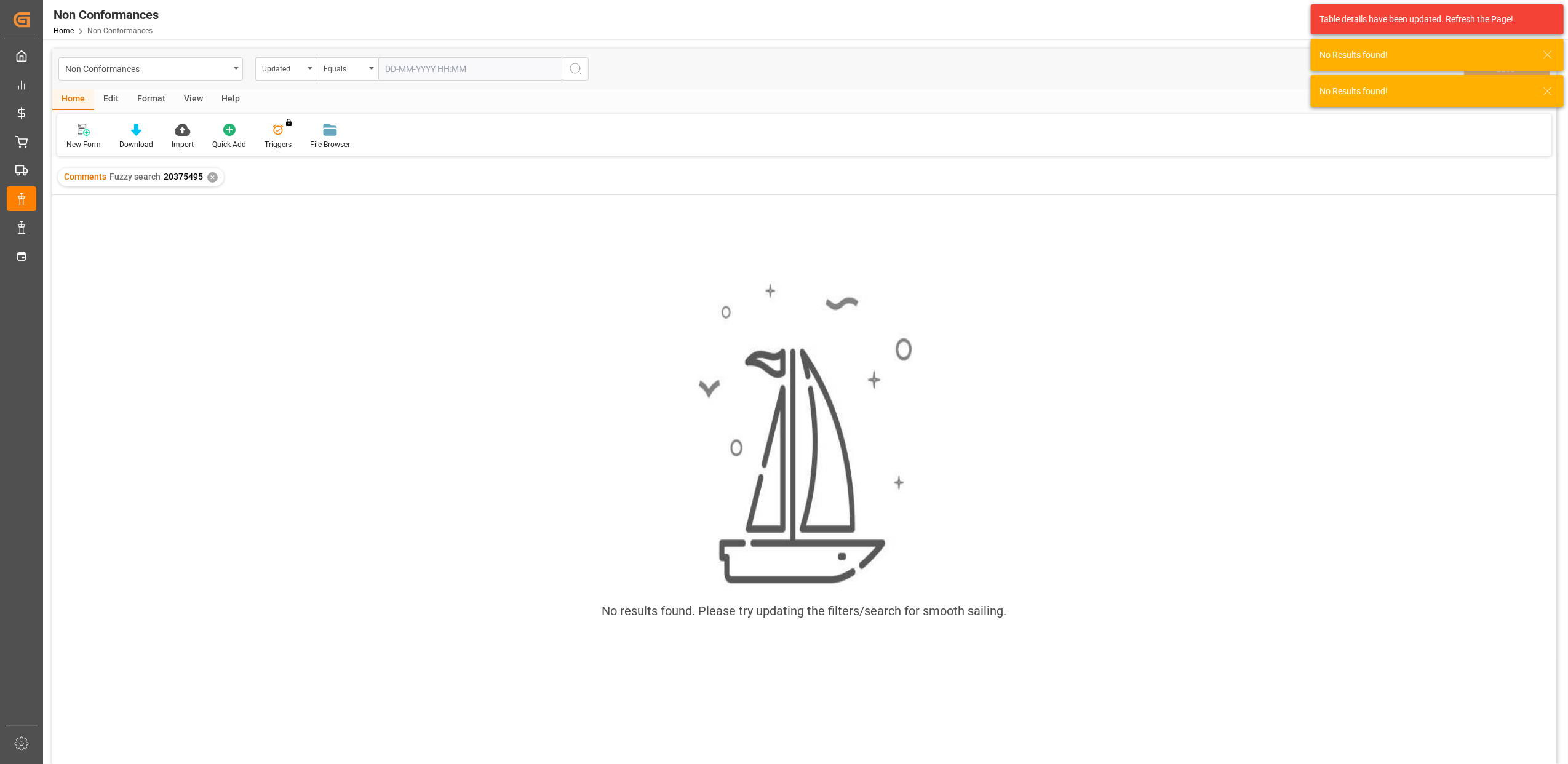
click at [211, 175] on div "✕" at bounding box center [212, 177] width 11 height 11
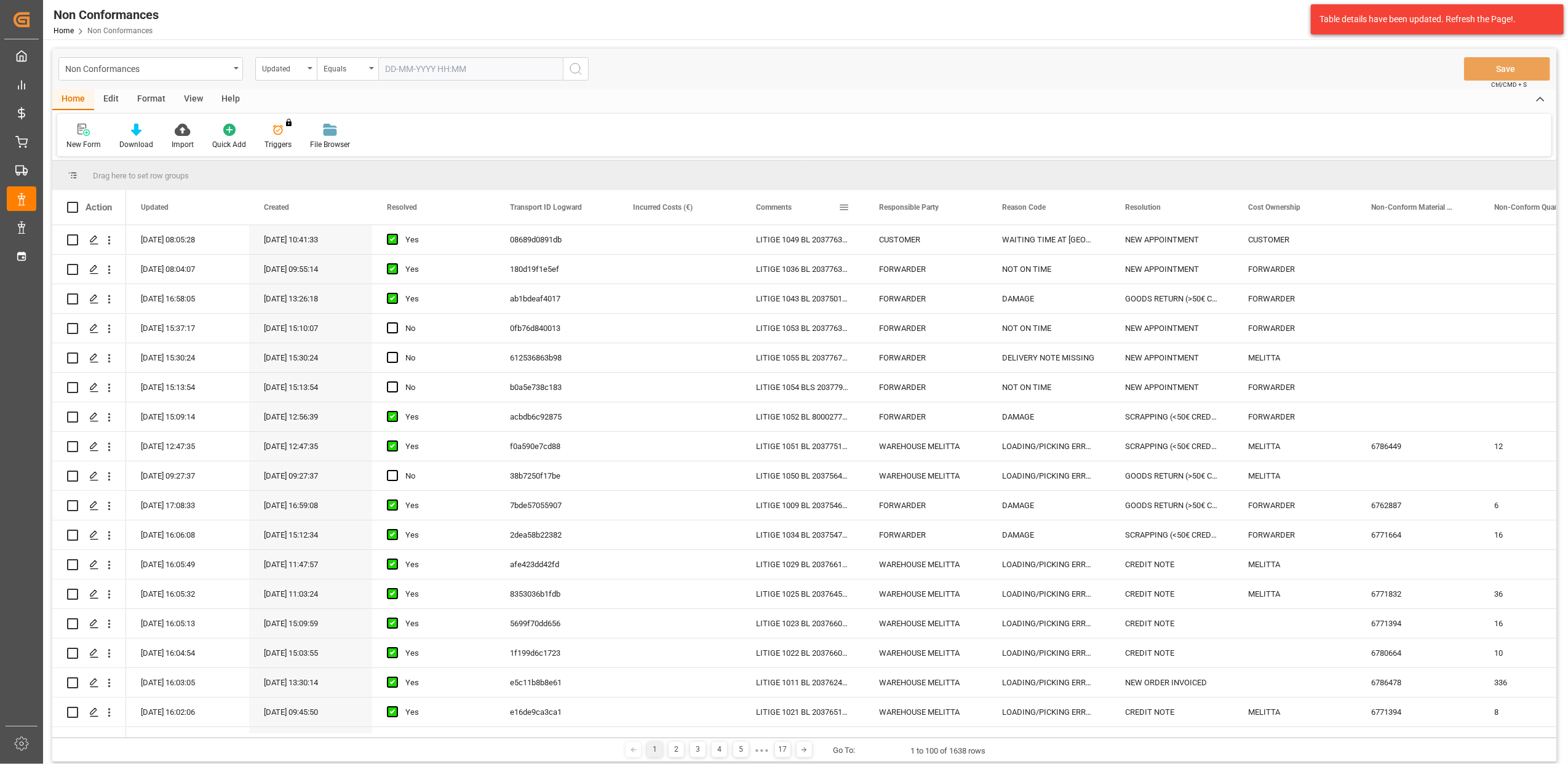
click at [843, 210] on span at bounding box center [844, 207] width 11 height 11
click at [955, 240] on span "Filtering operator" at bounding box center [955, 243] width 11 height 11
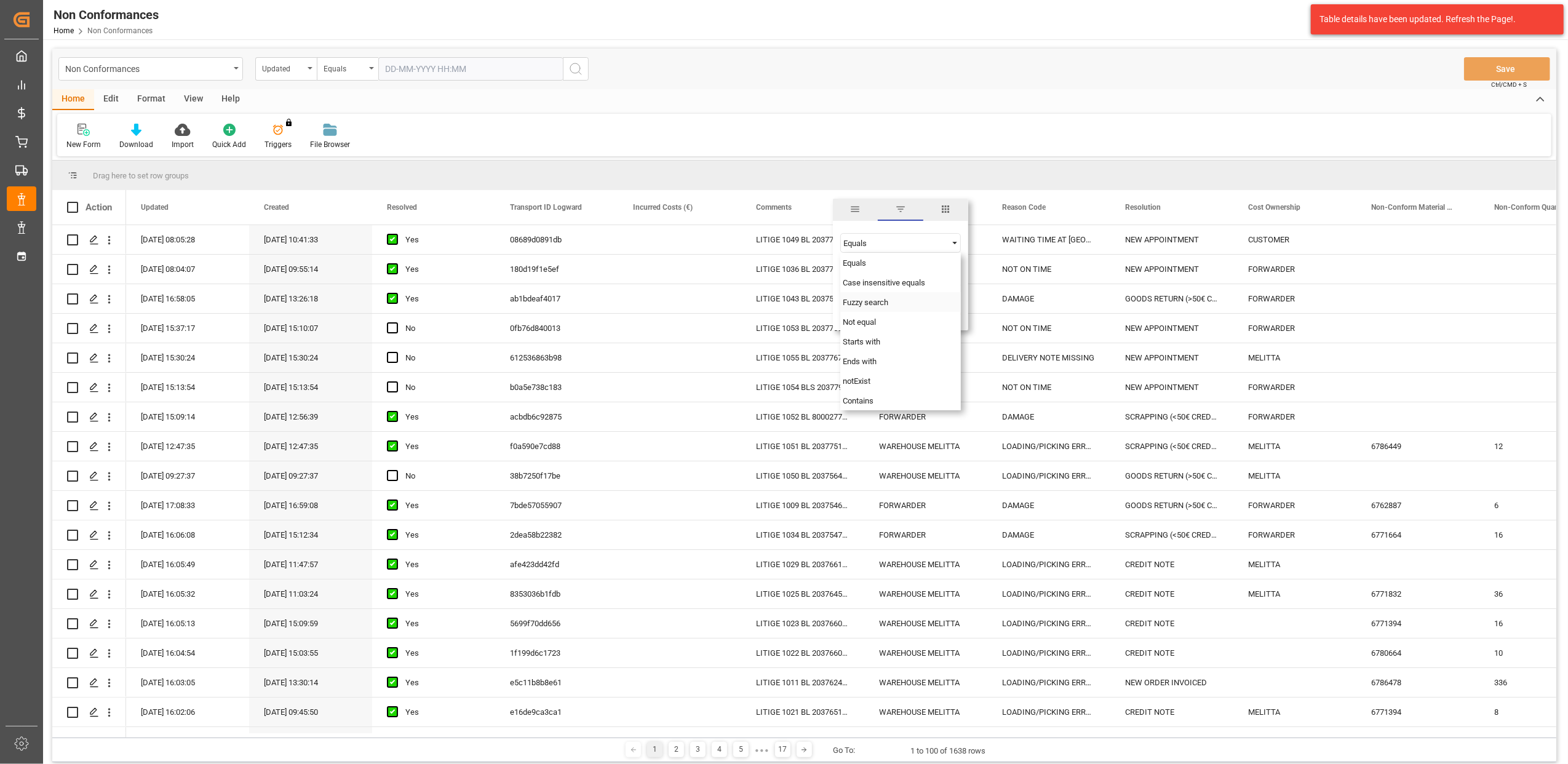
click at [892, 301] on div "Fuzzy search" at bounding box center [901, 302] width 120 height 20
click at [894, 277] on input "Filter Value" at bounding box center [901, 274] width 120 height 25
type input "20375510"
click at [916, 313] on button "Apply" at bounding box center [916, 312] width 23 height 12
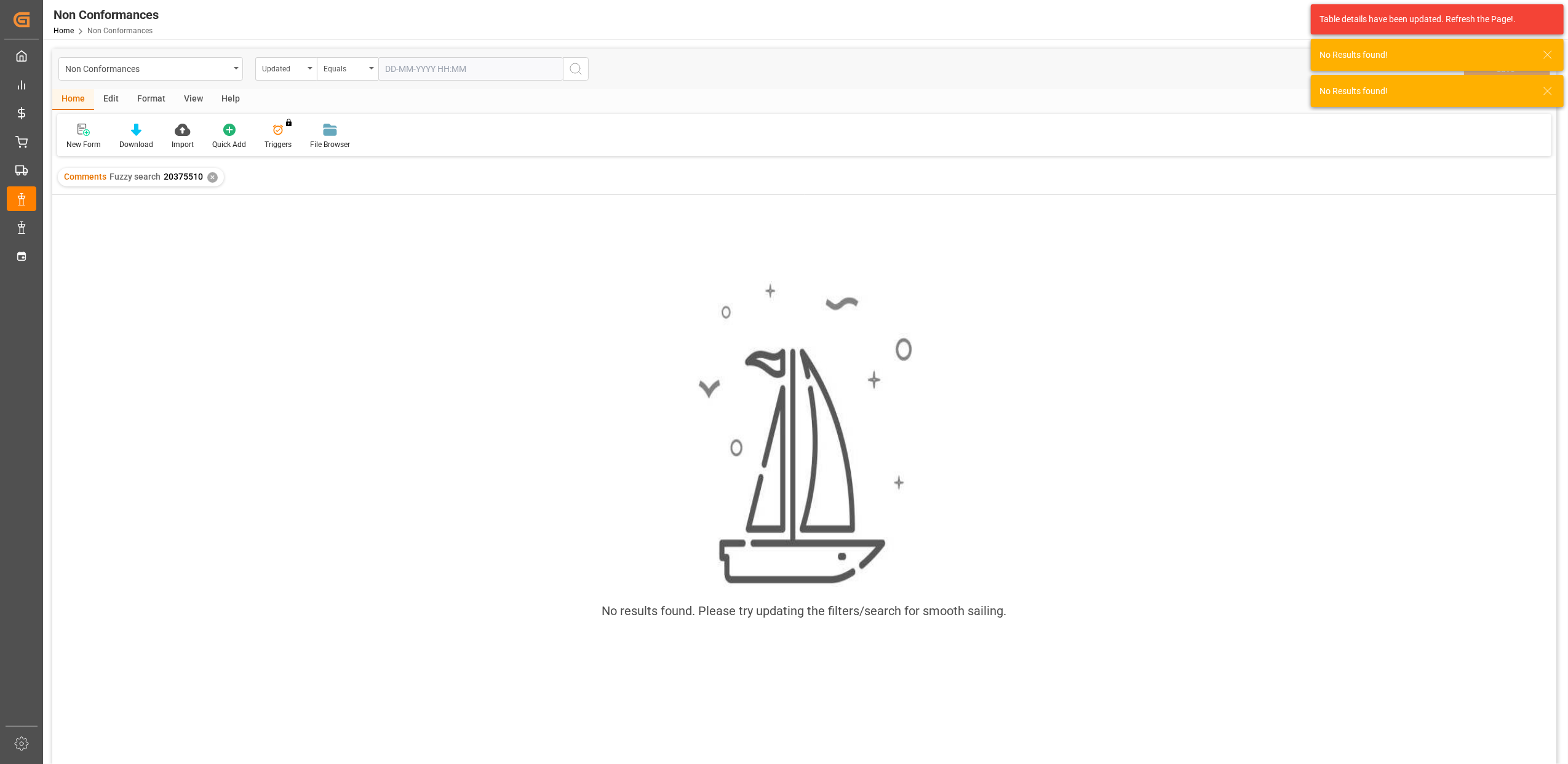
click at [210, 172] on div "✕" at bounding box center [212, 177] width 11 height 11
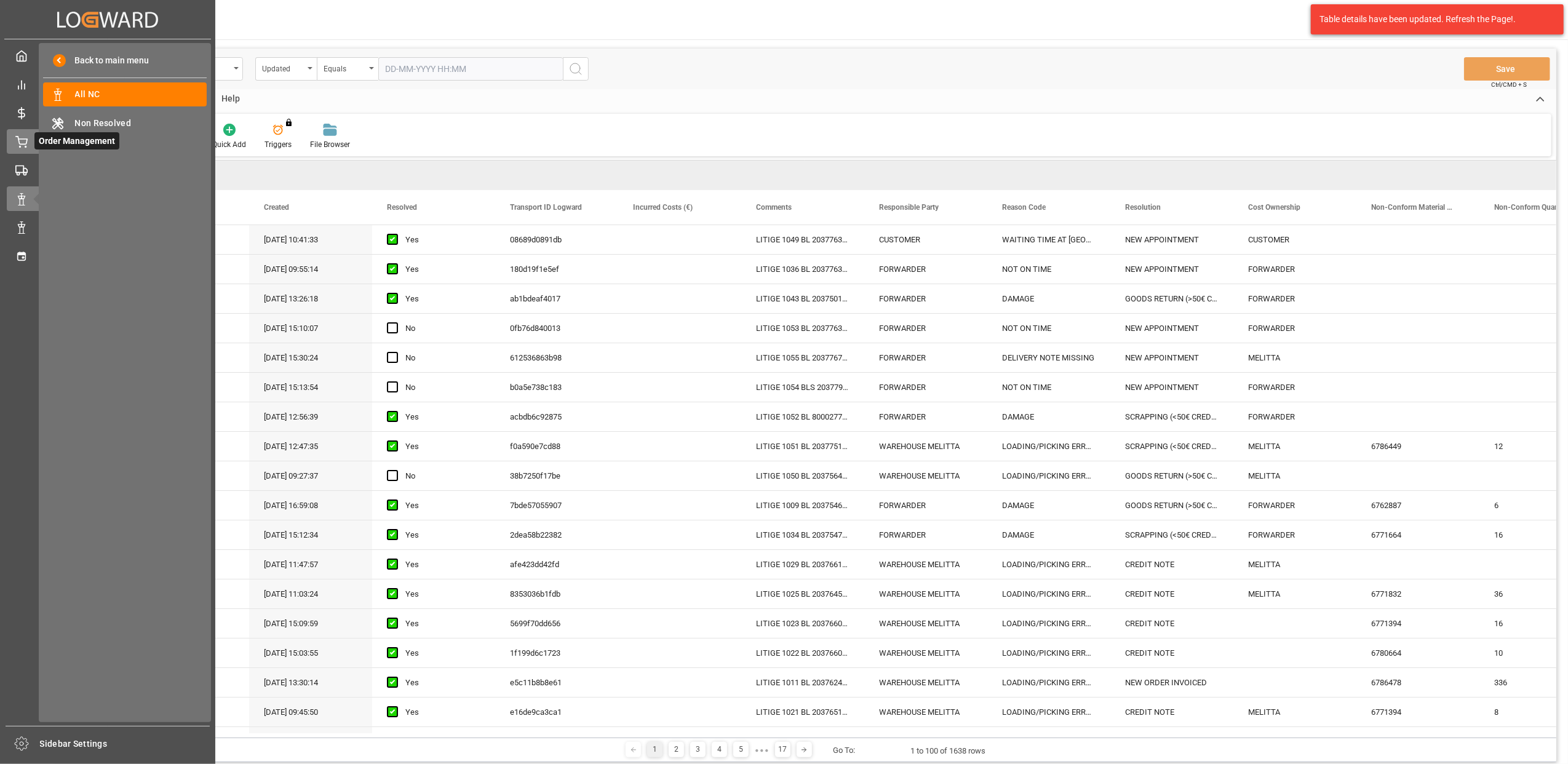
click at [36, 143] on span "Order Management" at bounding box center [77, 141] width 85 height 17
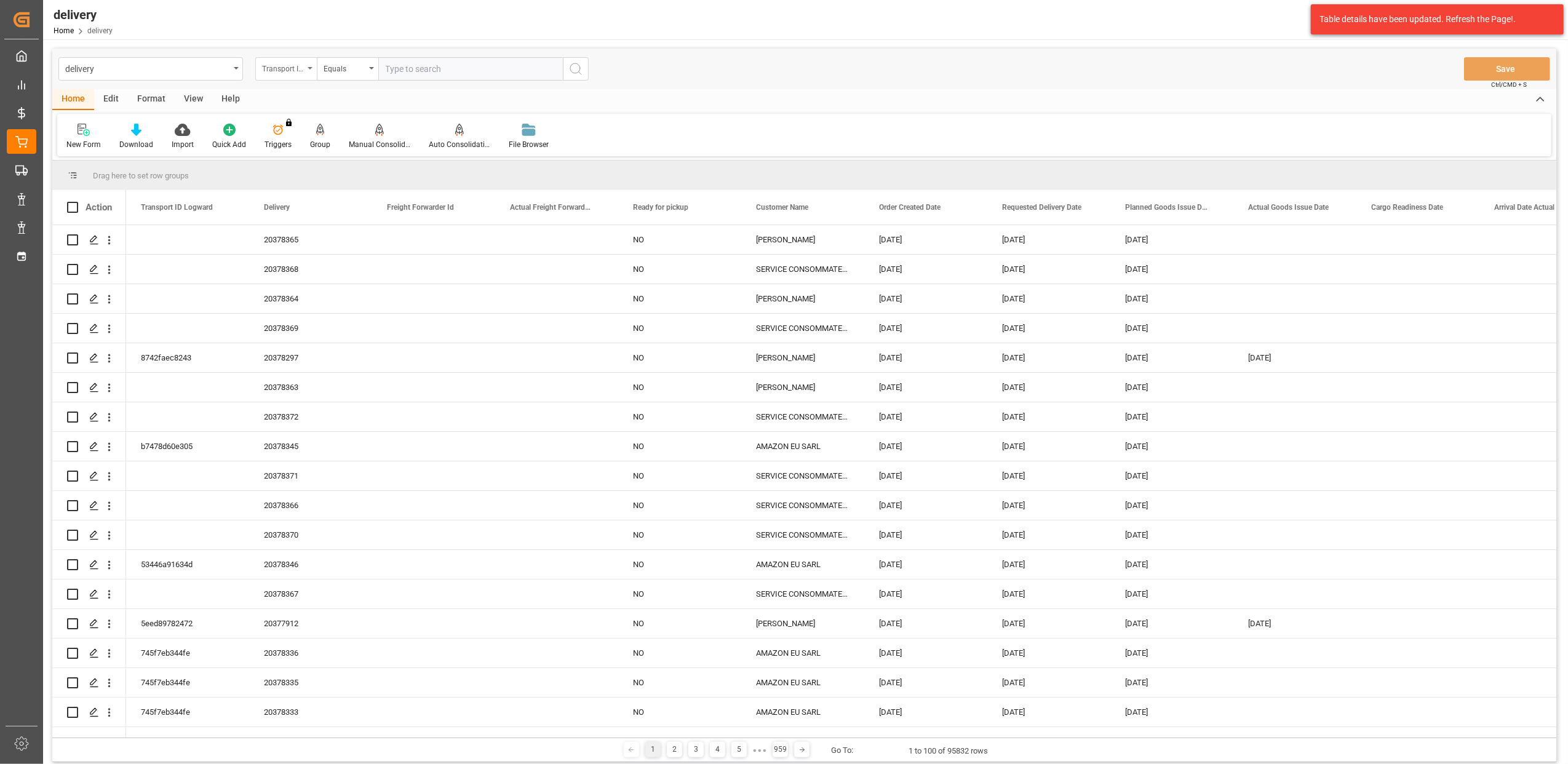
click at [311, 69] on icon "open menu" at bounding box center [310, 68] width 5 height 2
click at [300, 156] on div "Delivery" at bounding box center [348, 151] width 184 height 26
click at [500, 69] on input "text" at bounding box center [471, 69] width 185 height 24
type input "20376669"
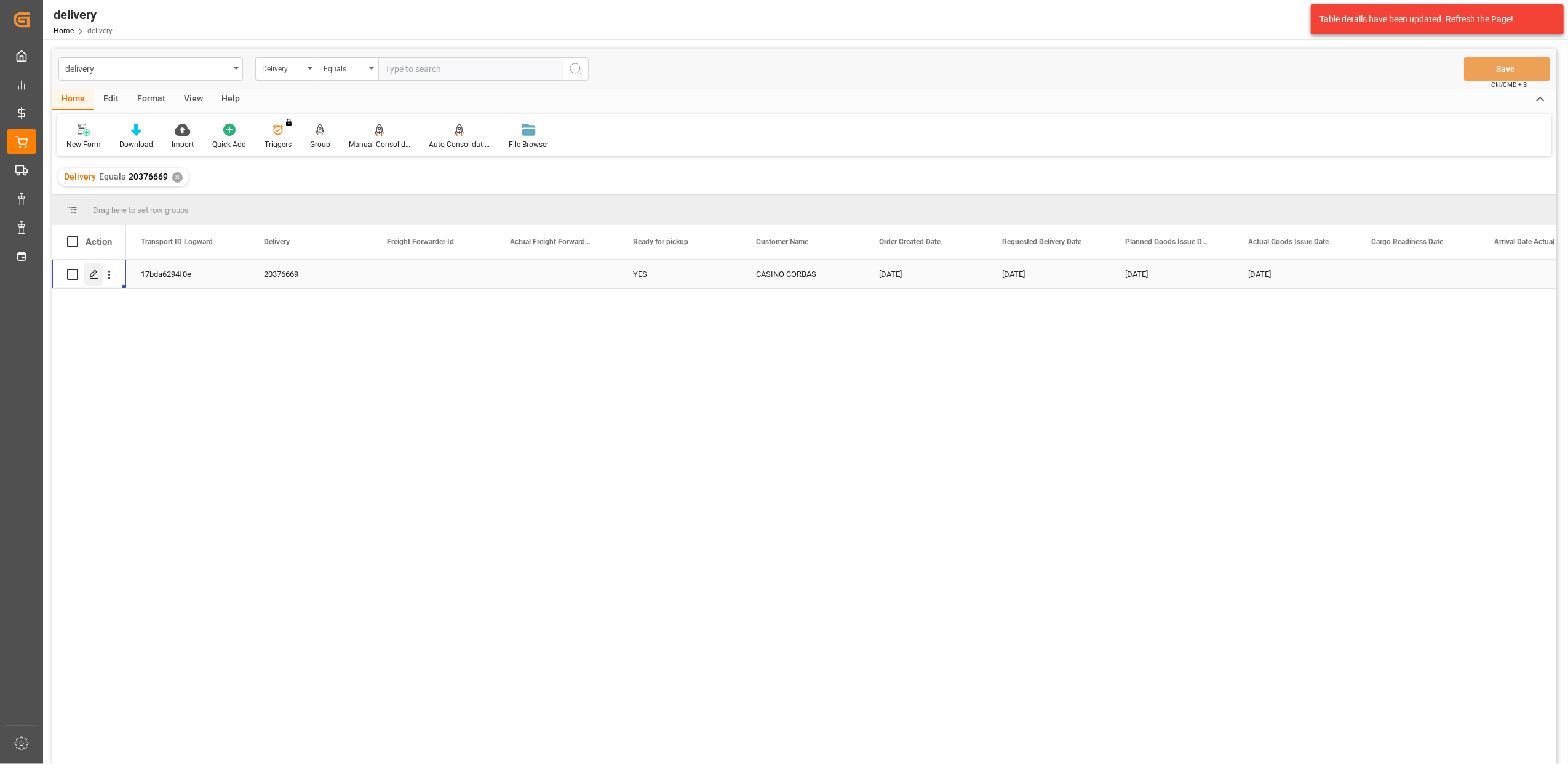
click at [94, 278] on icon "Press SPACE to select this row." at bounding box center [94, 275] width 10 height 10
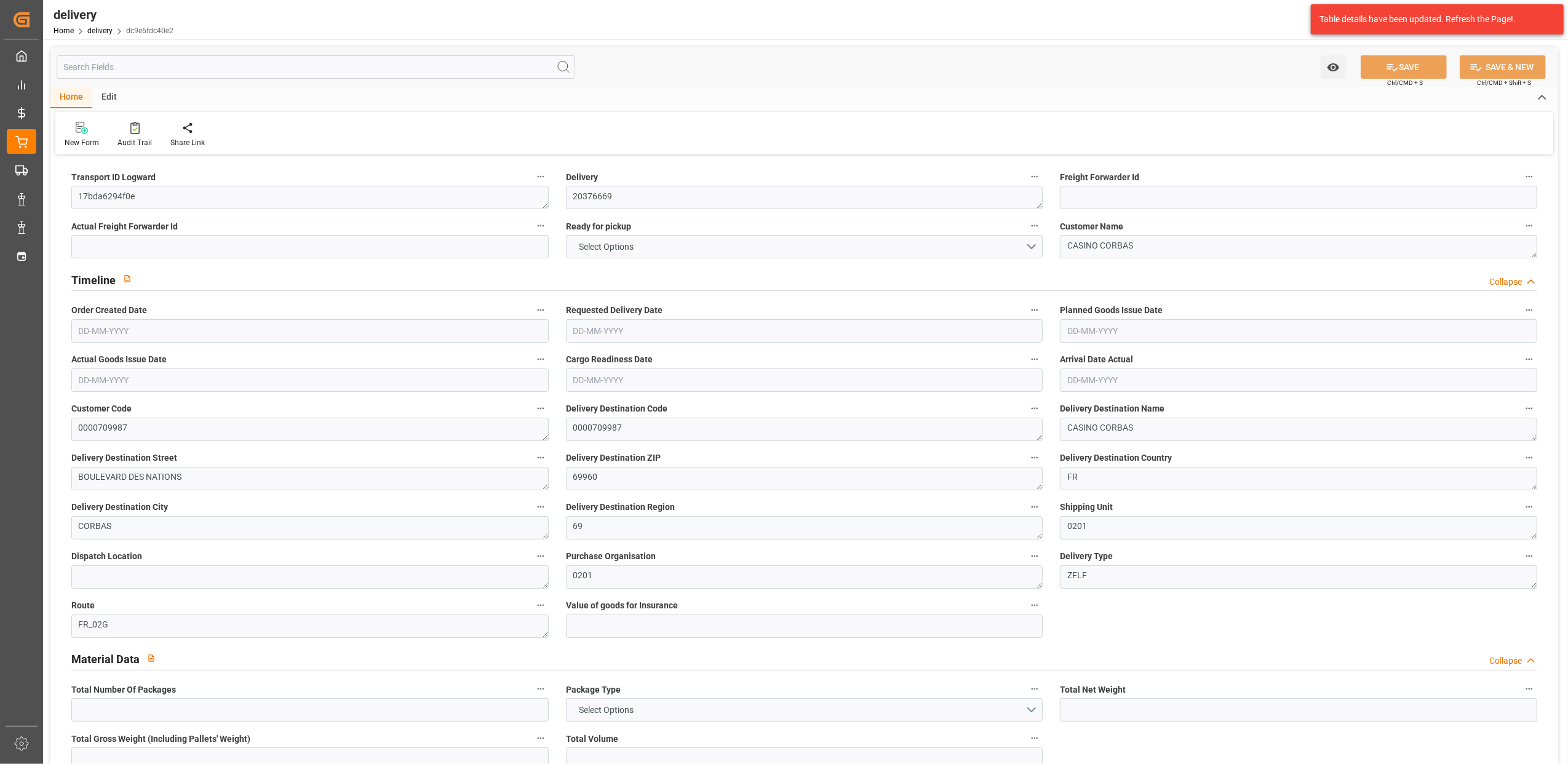
type input "6"
type input "522.684"
type input "890"
type input "3932.856"
type input "180"
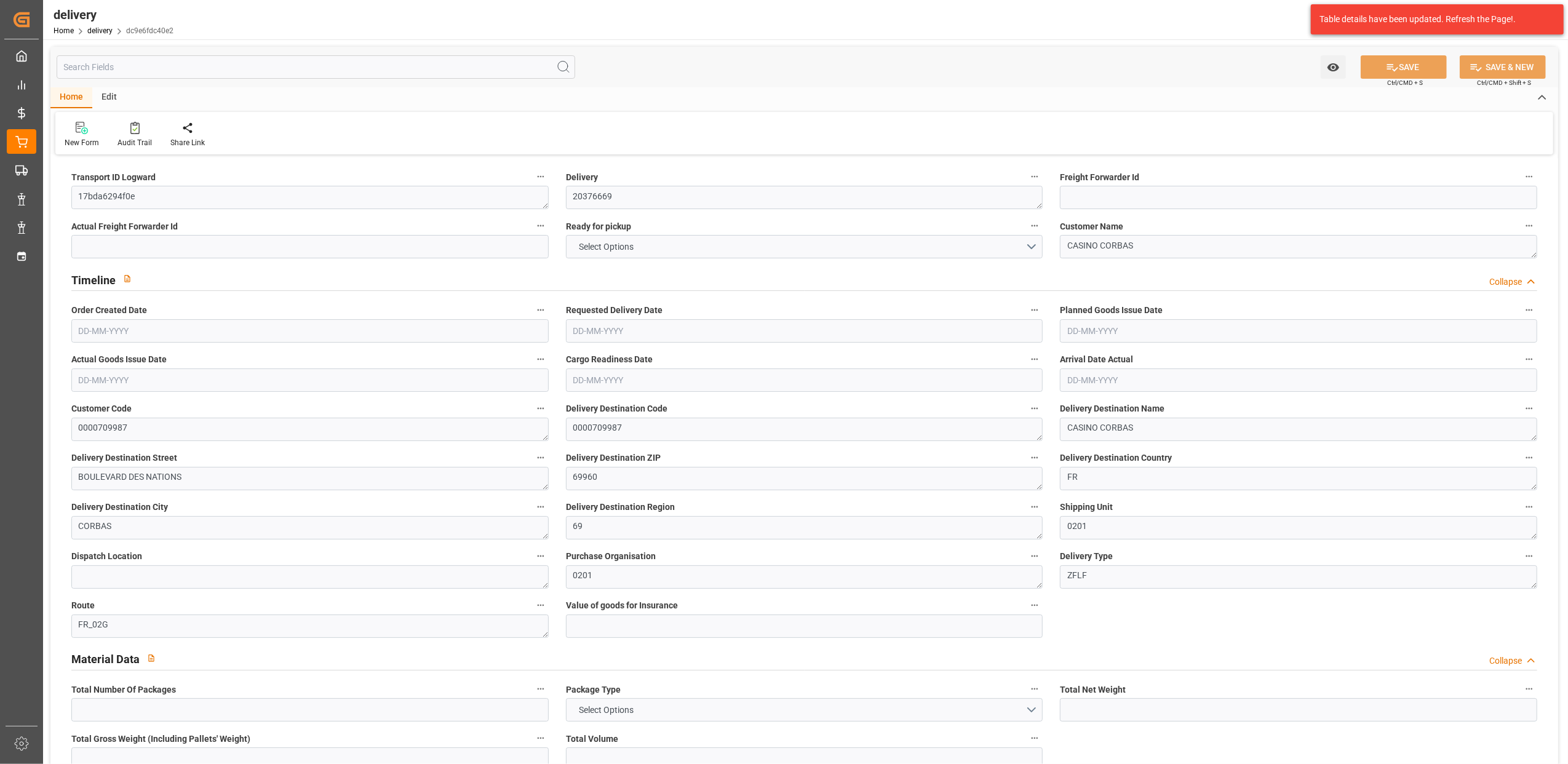
type input "6"
type input "4"
type input "3"
type input "0"
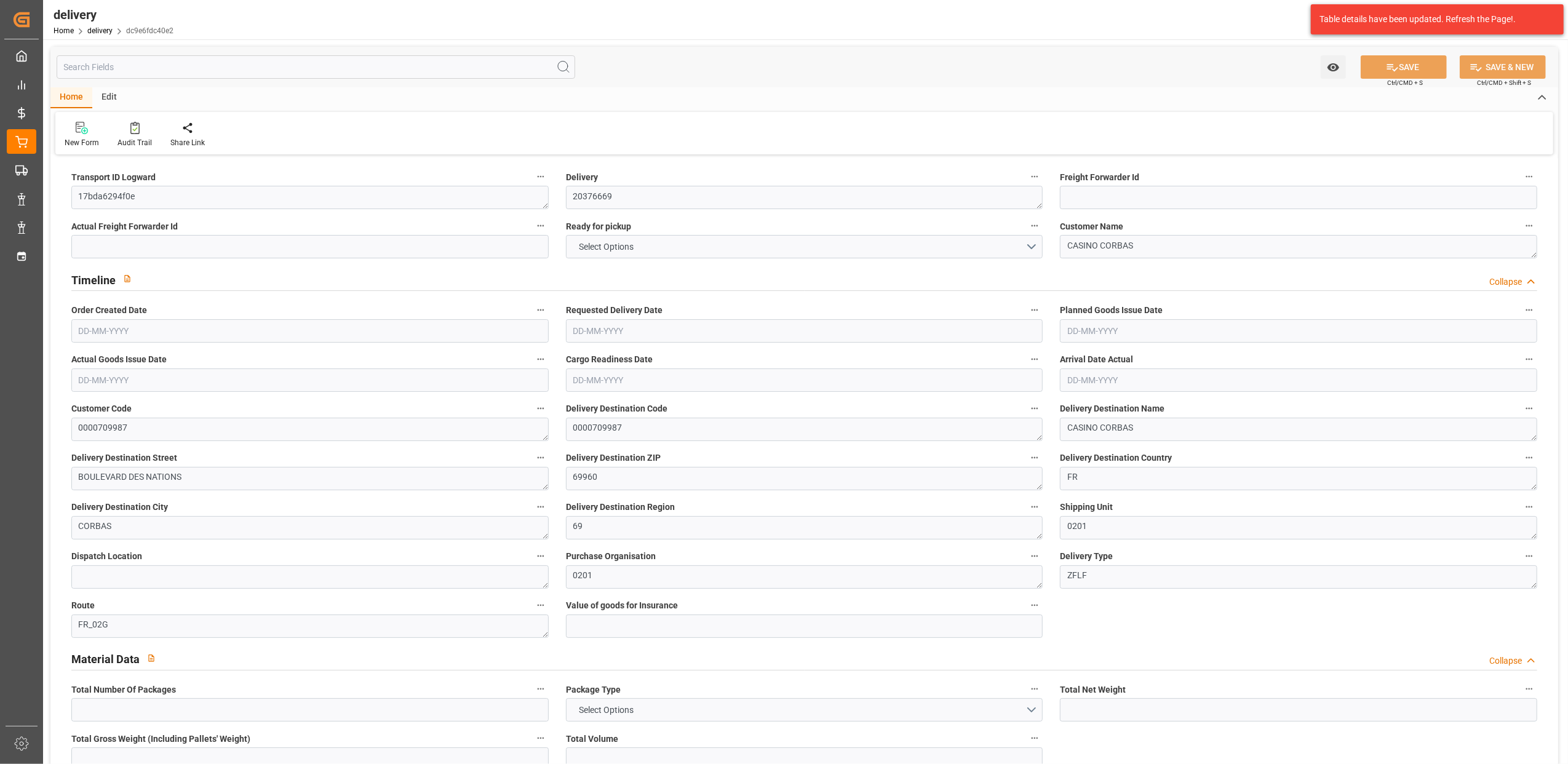
type input "0"
type input "148.974"
type input "9.8"
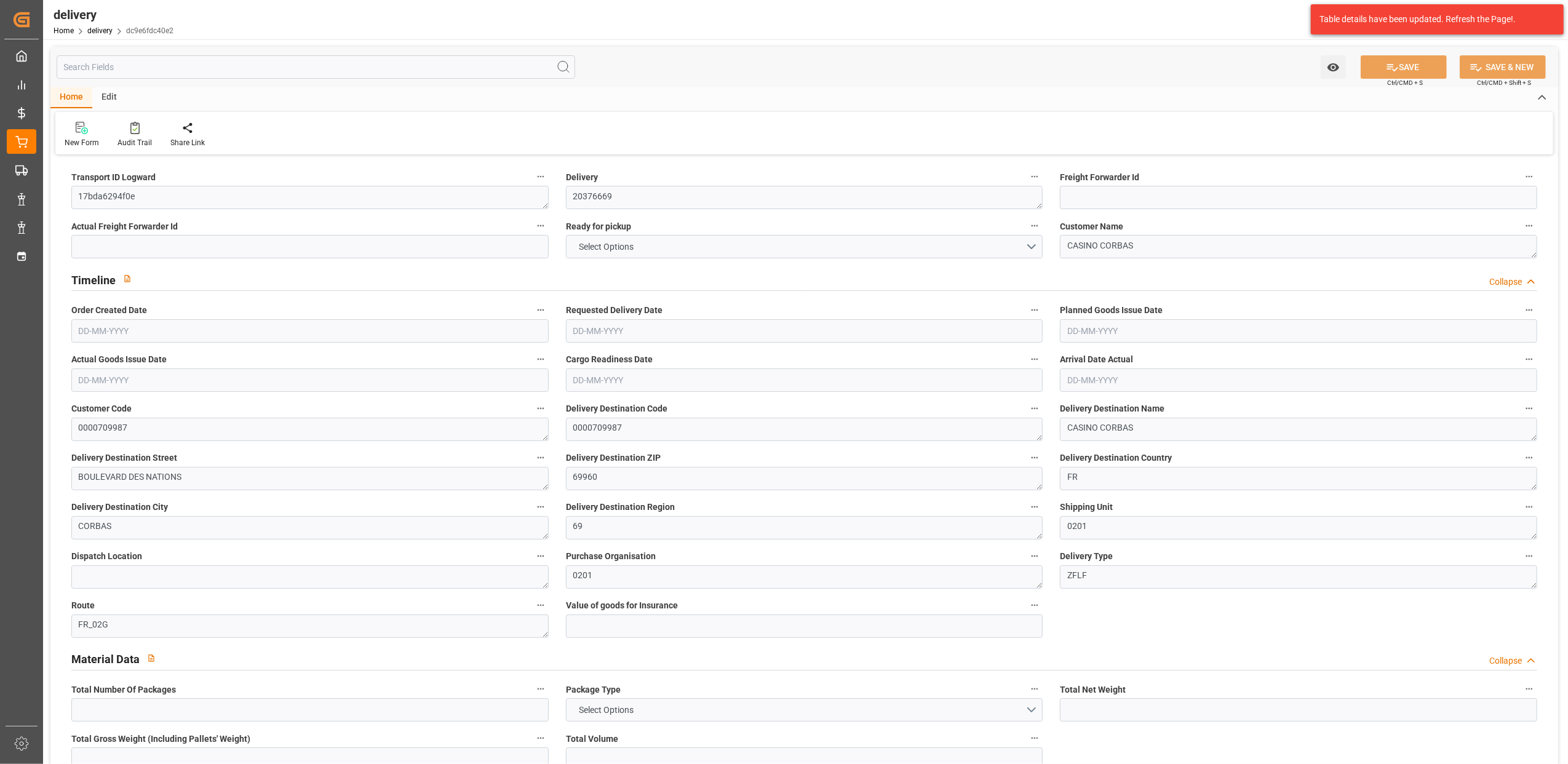
type input "64.8"
type input "1.5"
type input "1.3"
type input "0"
type input "9"
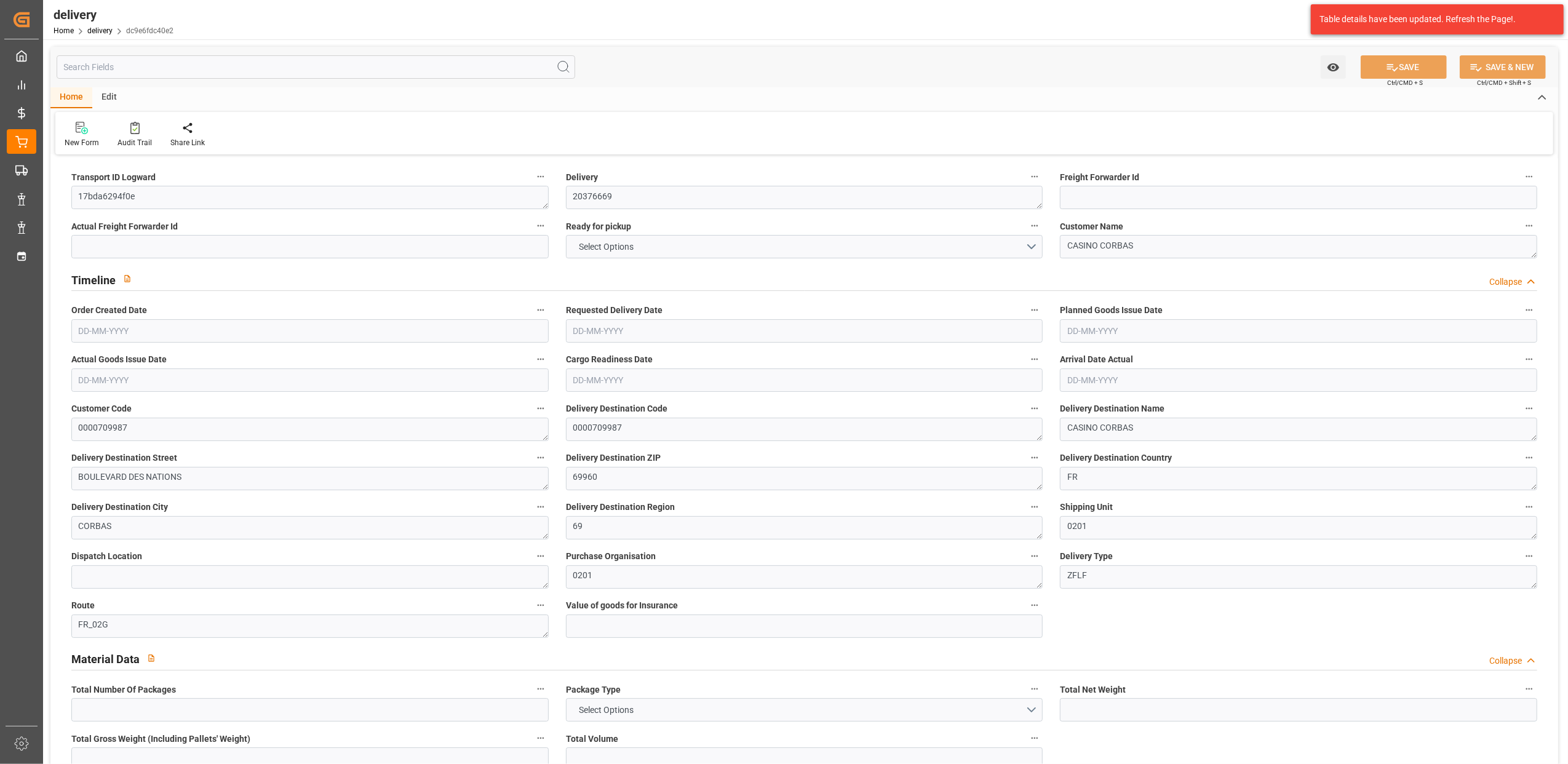
type input "721.728"
type input "3"
type input "101"
type input "786.969"
type input "0.0509"
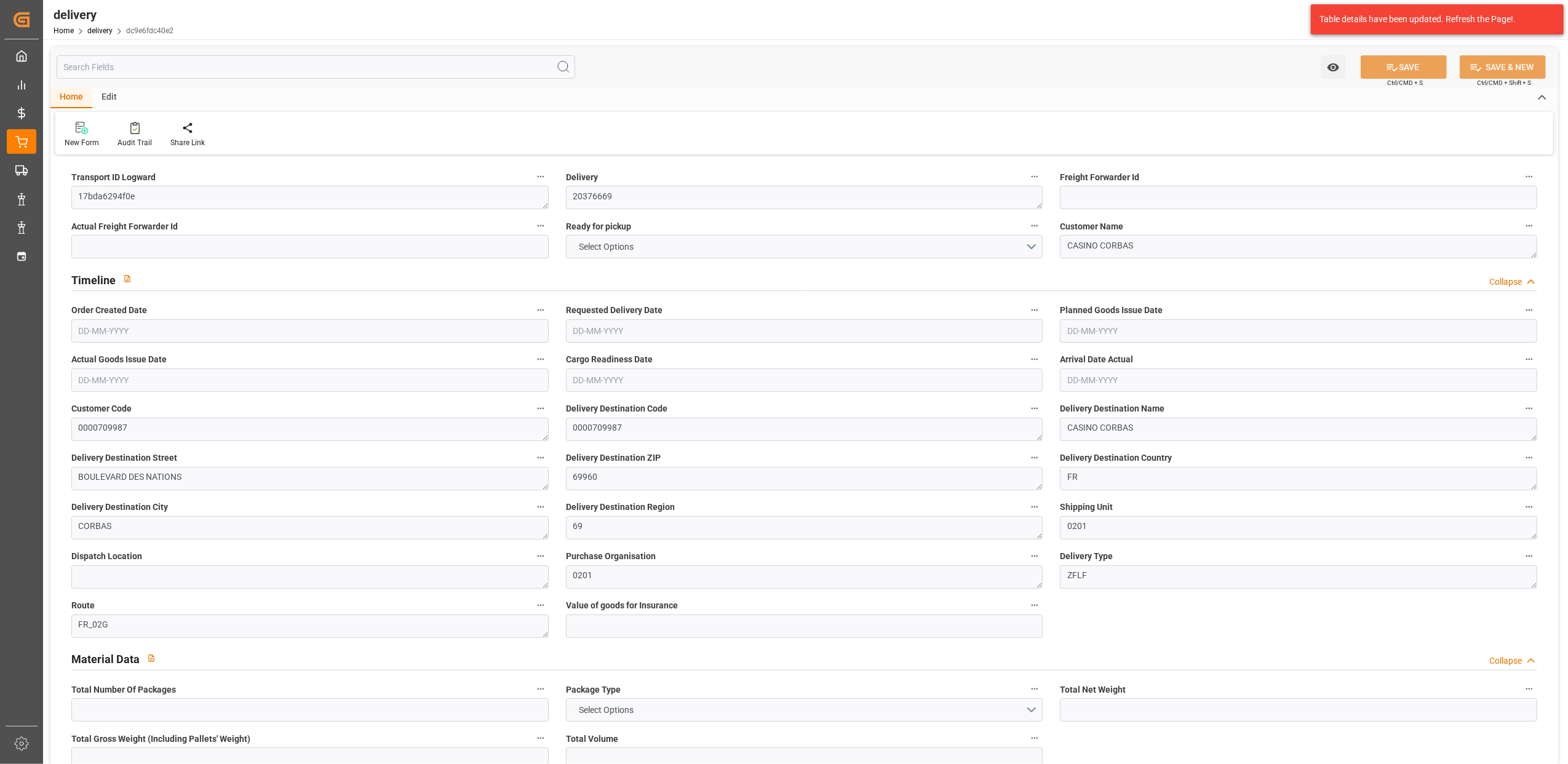
type input "0"
type input "[DATE]"
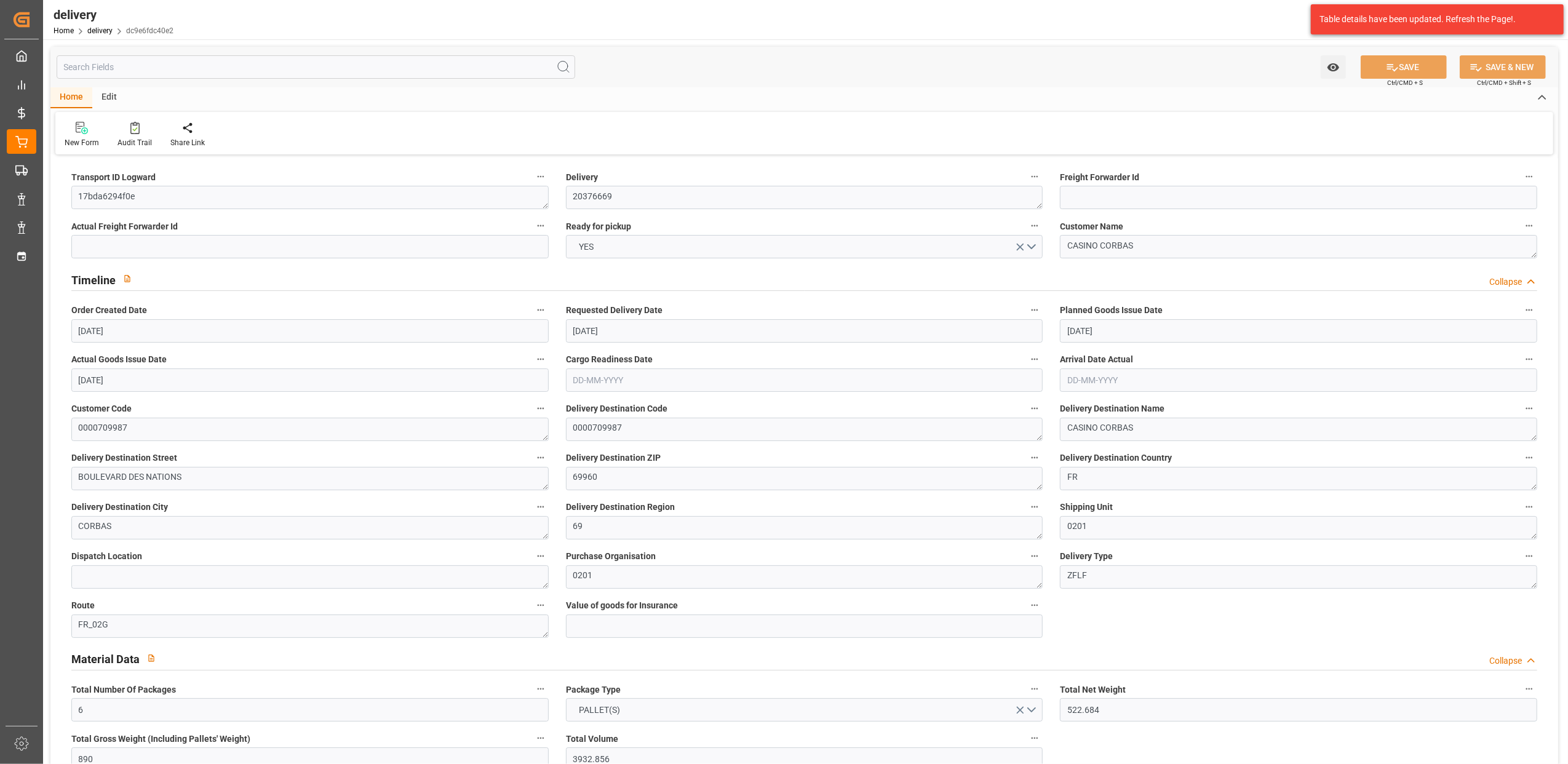
type input "[DATE] 11:01"
drag, startPoint x: 69, startPoint y: 200, endPoint x: -4, endPoint y: 195, distance: 73.2
click at [0, 195] on html "Created by potrace 1.15, written by [PERSON_NAME] [DATE]-[DATE] Created by potr…" at bounding box center [784, 382] width 1568 height 764
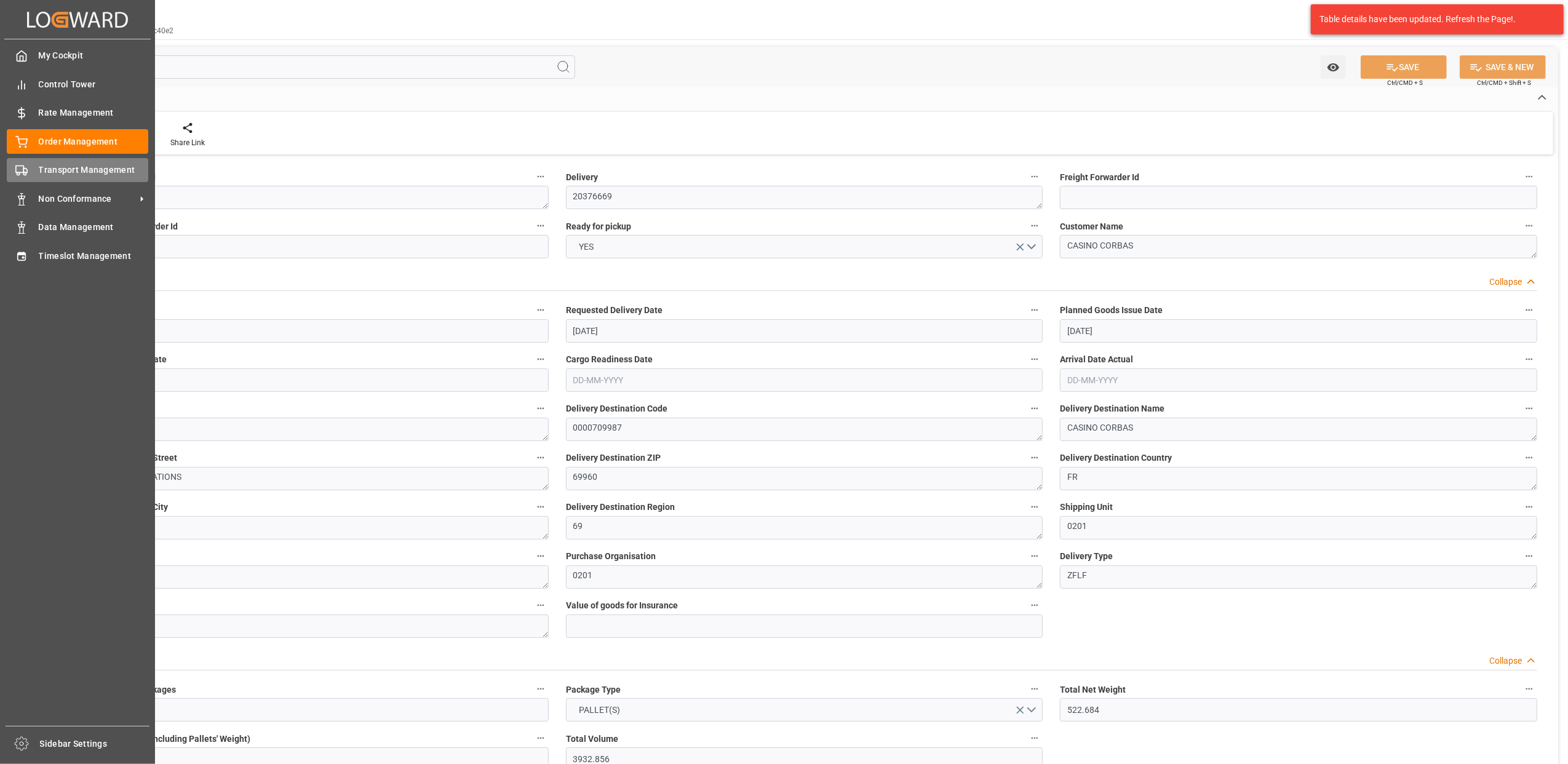
click at [74, 164] on span "Transport Management" at bounding box center [94, 170] width 110 height 13
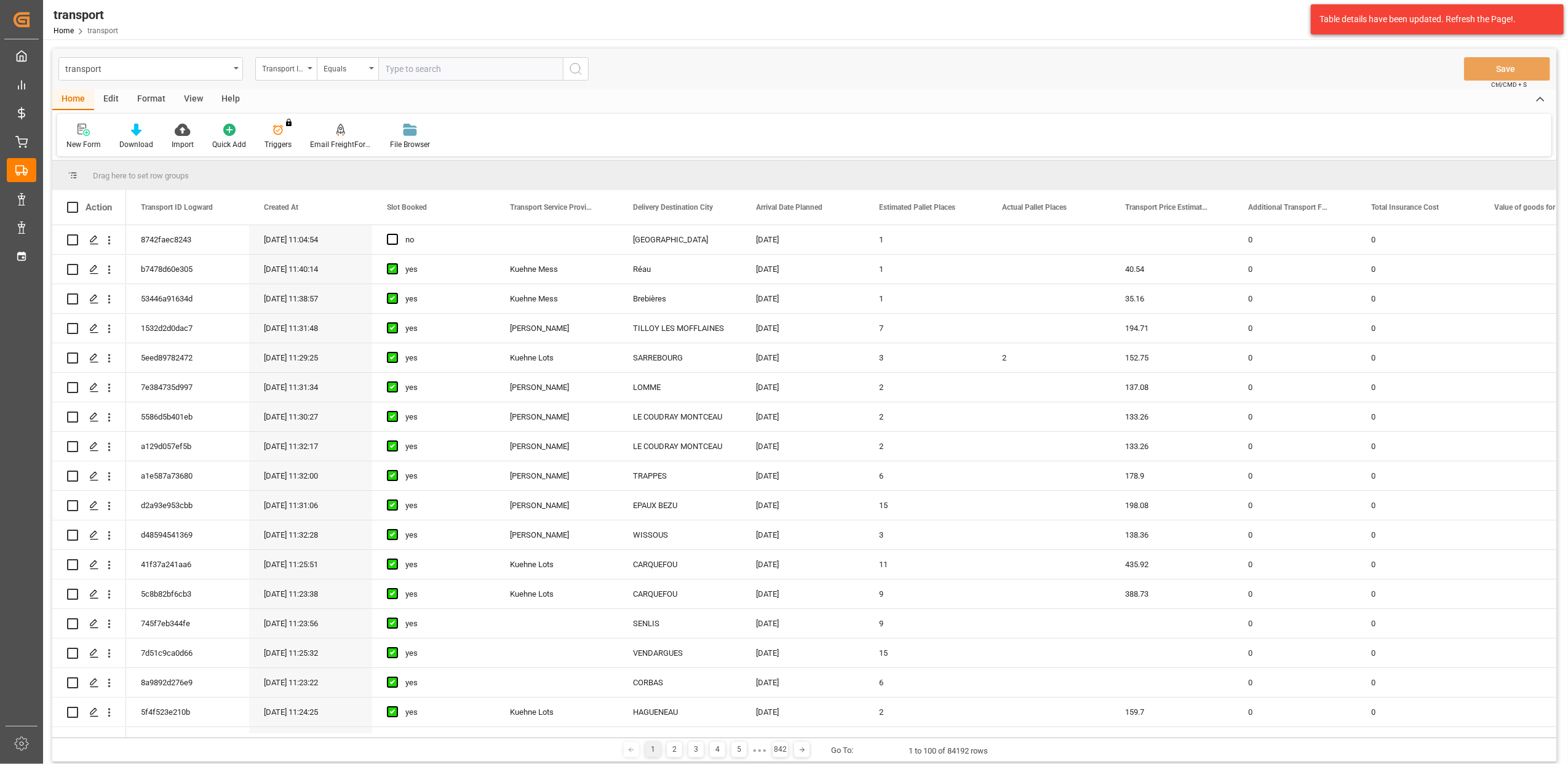
click at [495, 70] on input "text" at bounding box center [471, 69] width 185 height 24
type input "17bda6294f0e"
click at [577, 69] on icon "search button" at bounding box center [576, 69] width 15 height 15
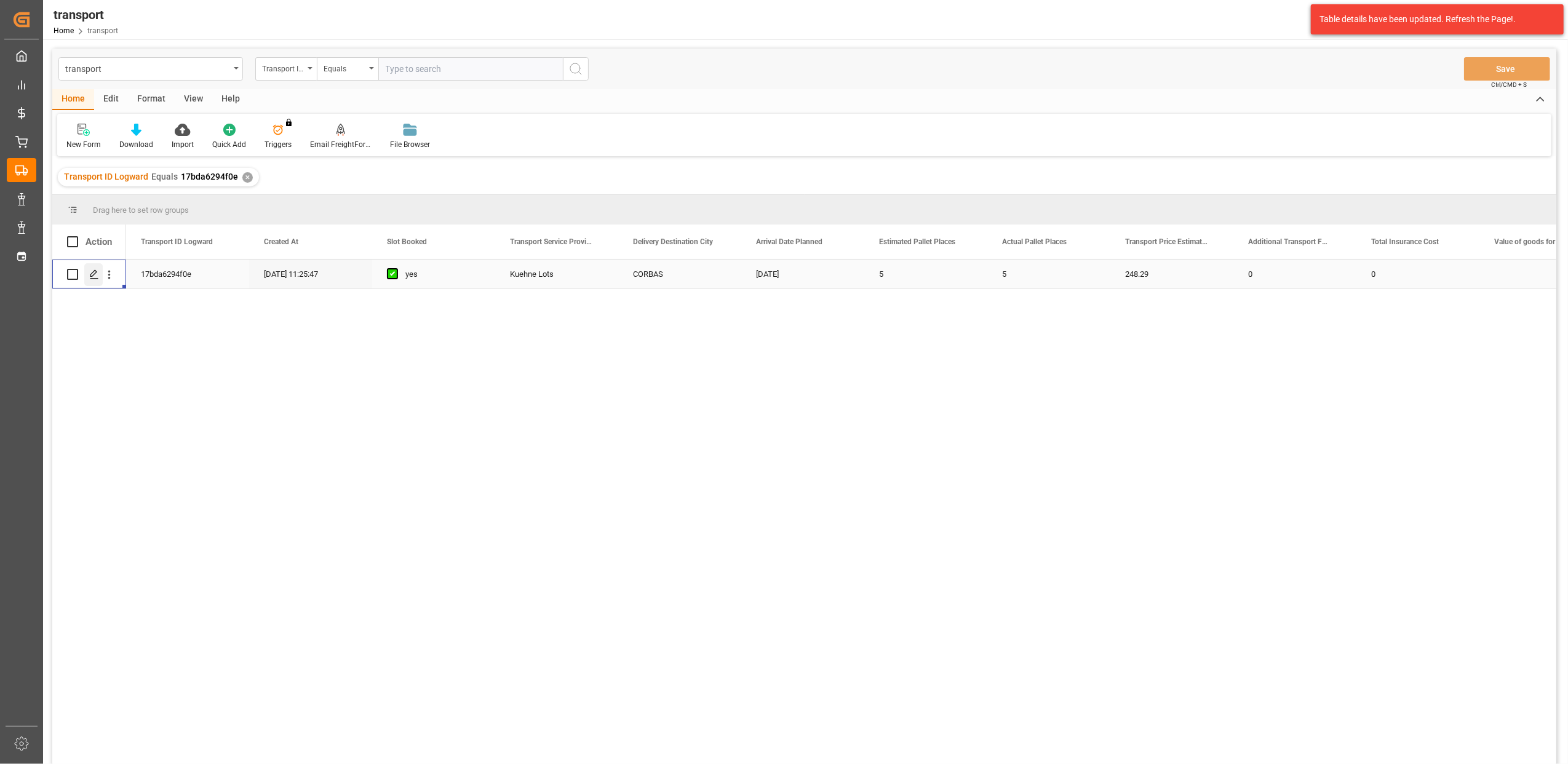
click at [100, 274] on div "Press SPACE to select this row." at bounding box center [94, 275] width 19 height 23
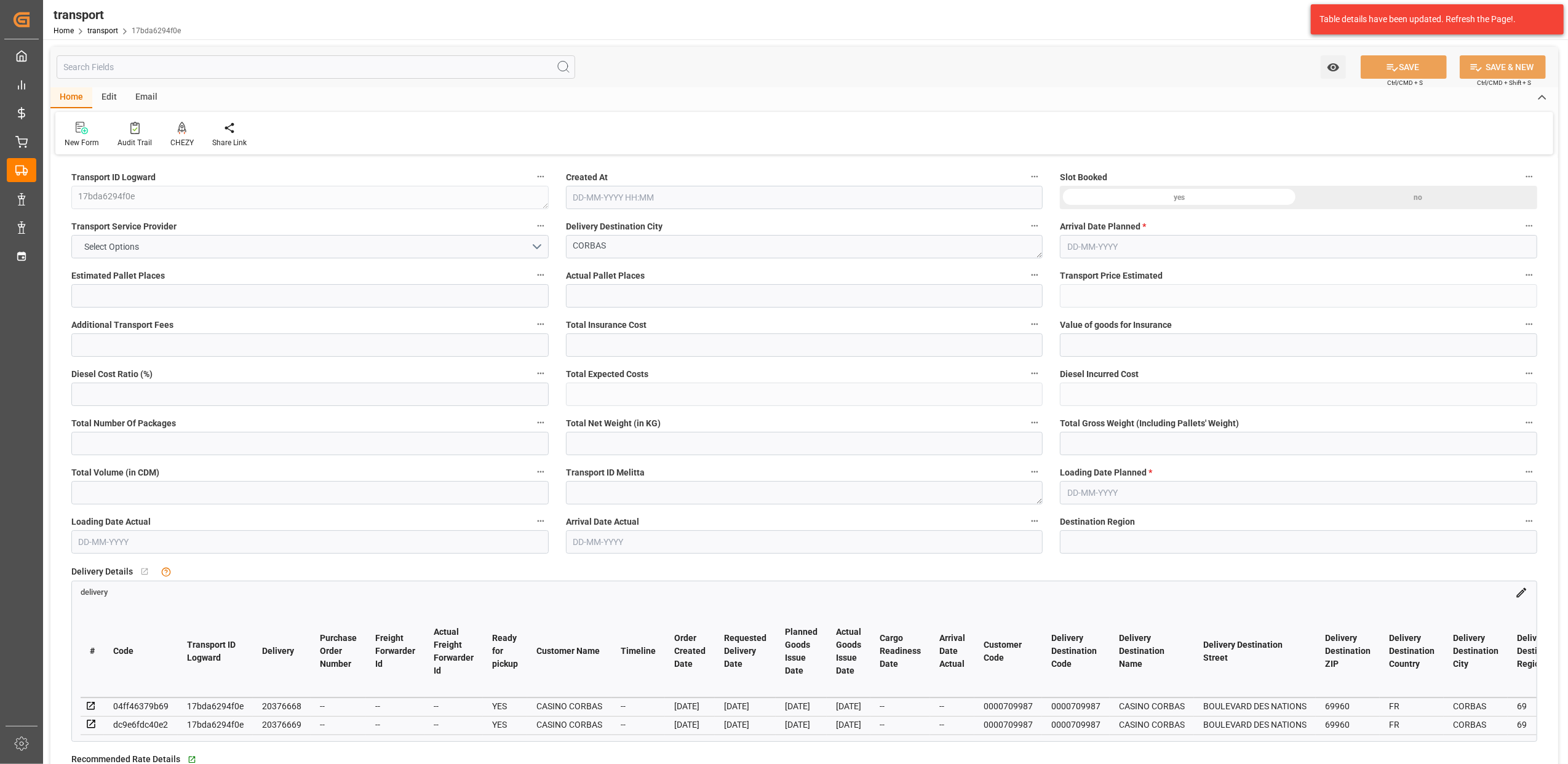
type input "5"
type input "248.29"
type input "0"
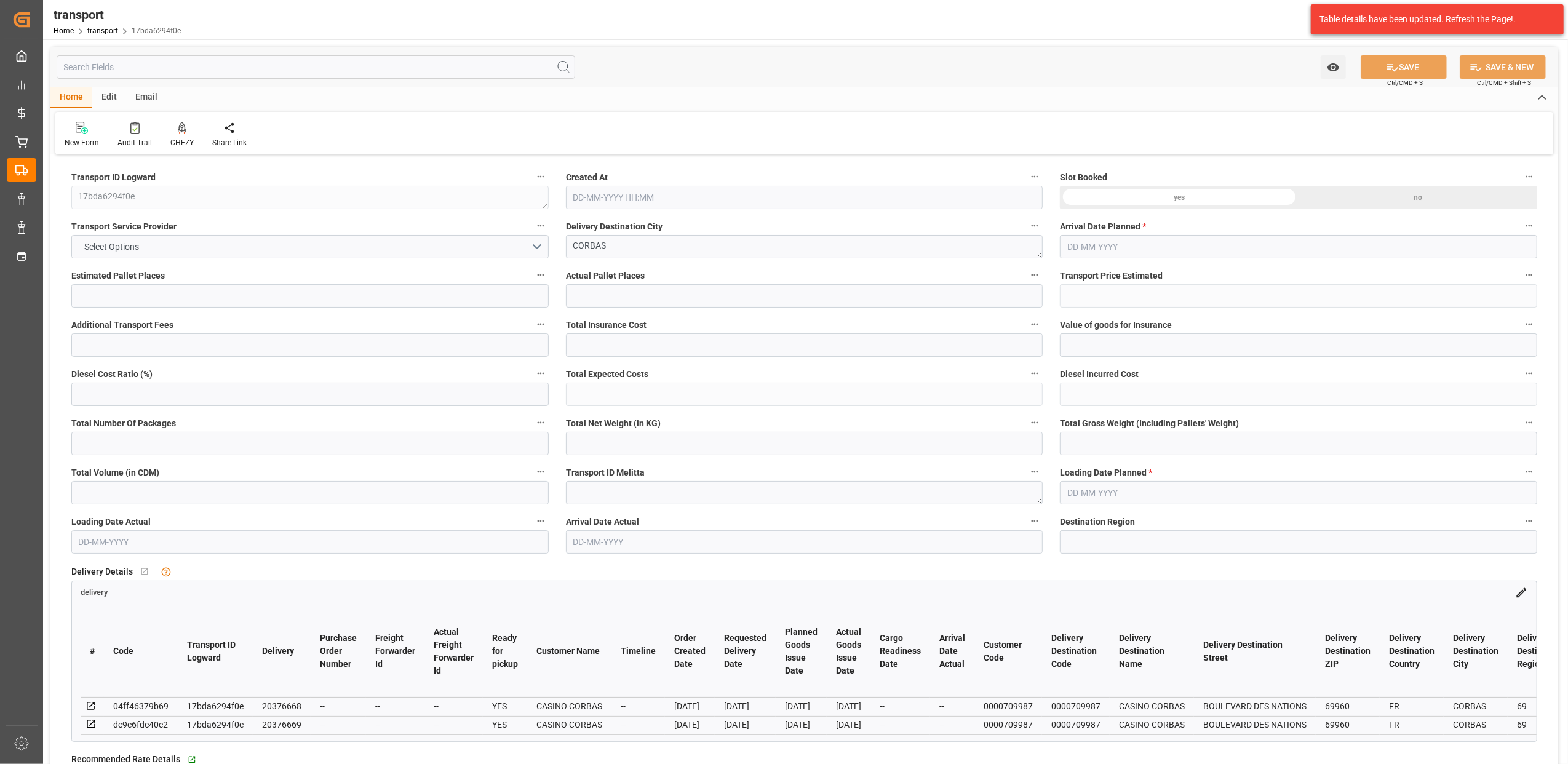
type input "0"
type input "248.29"
type input "0"
type input "8"
type input "930.204"
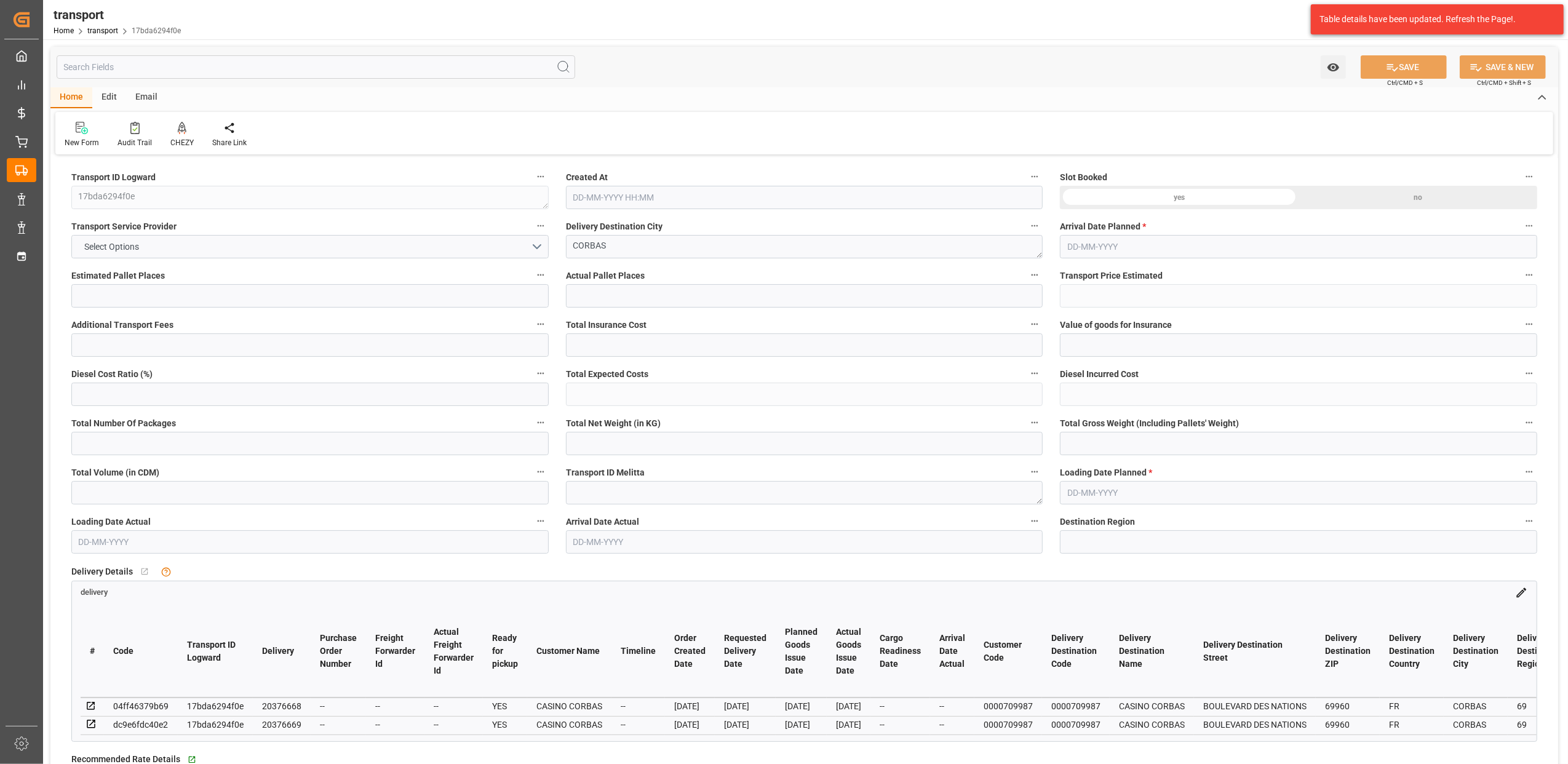
type input "1518.112"
type input "6248.056"
type input "69"
type input "4"
type input "340"
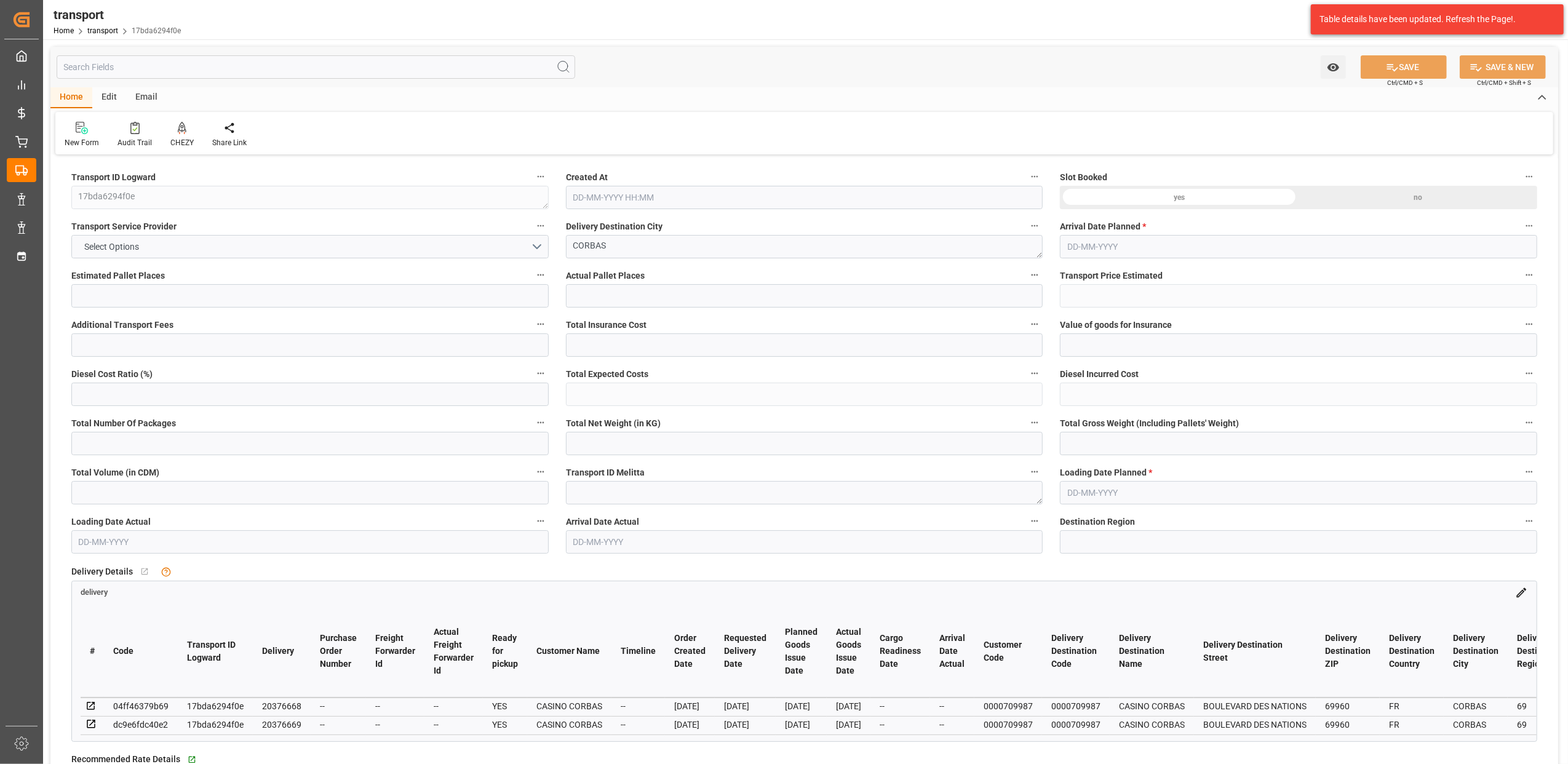
type input "8"
type input "101"
type input "1303.84"
type input "0"
type input "4710.8598"
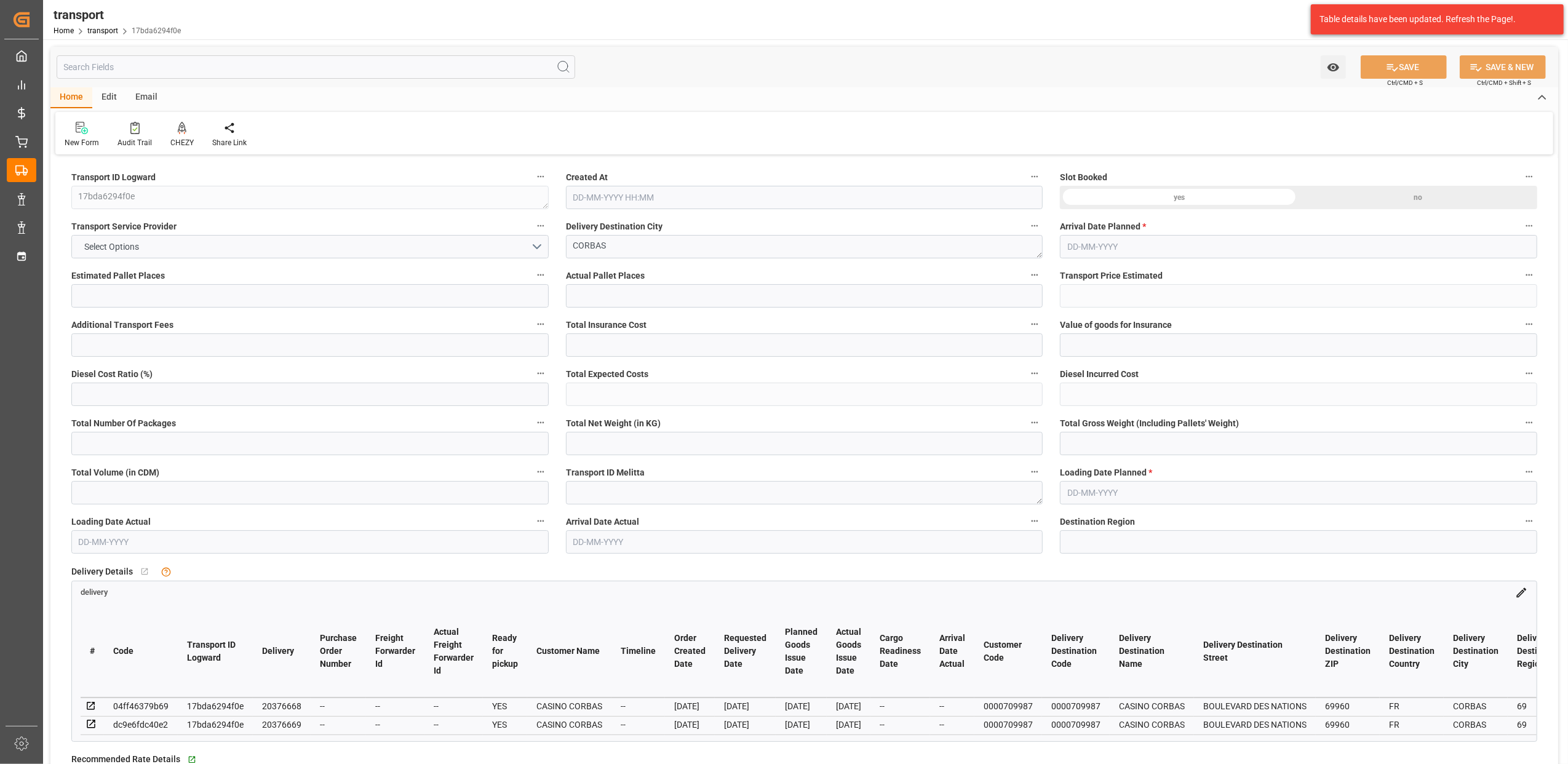
type input "0"
type input "21"
type input "35"
type input "[DATE] 11:25"
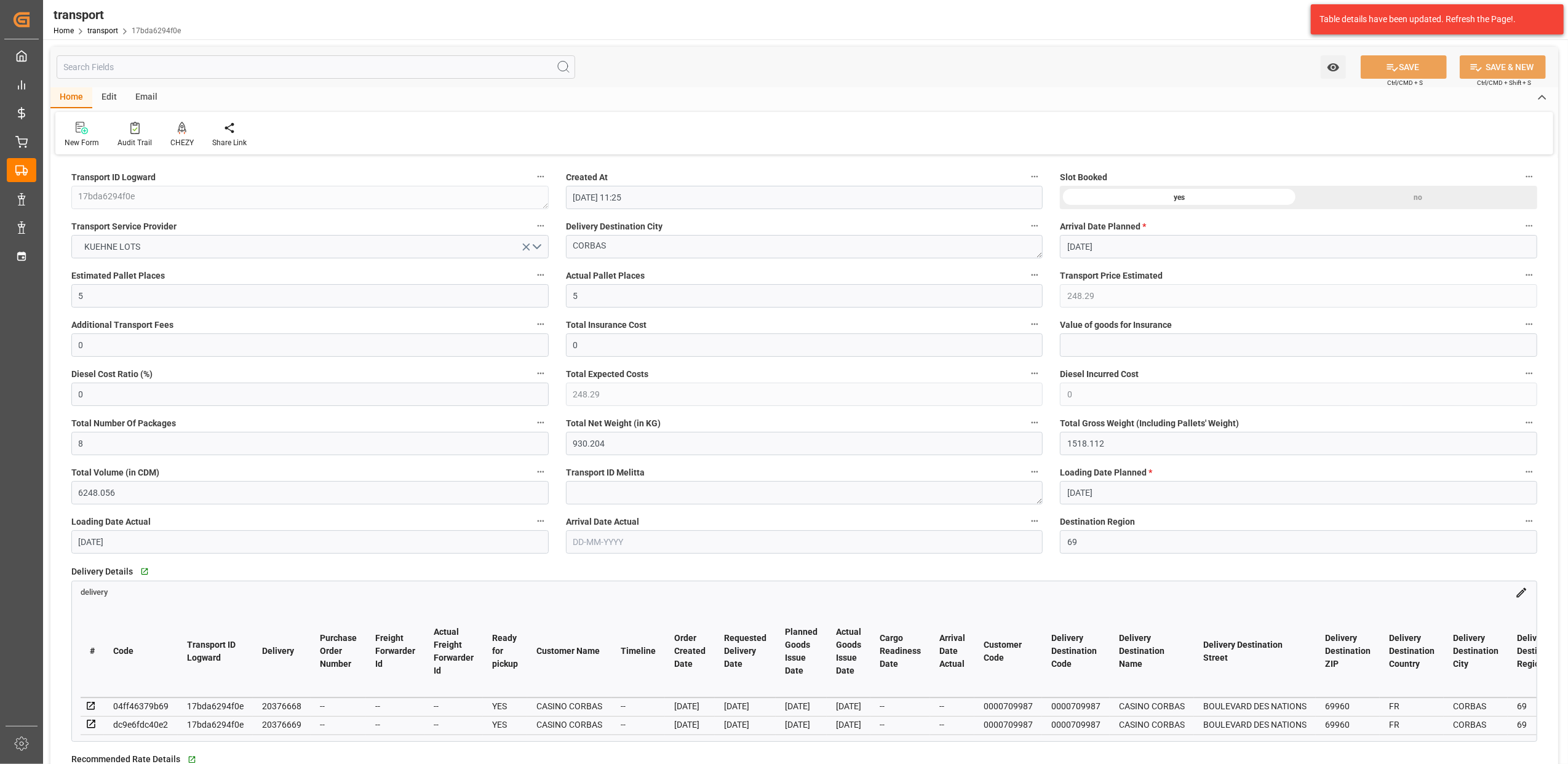
type input "[DATE]"
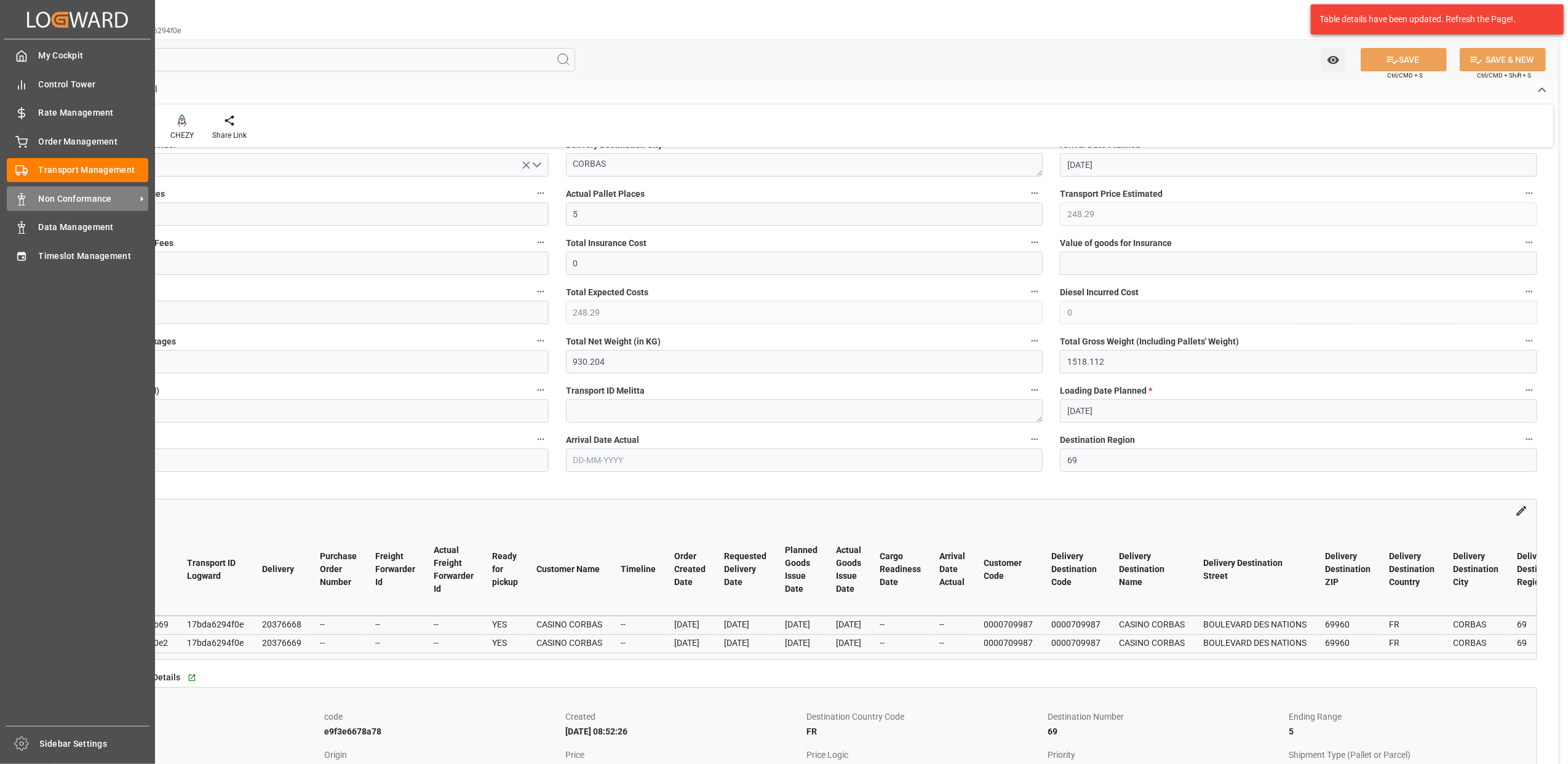
click at [105, 197] on span "Non Conformance" at bounding box center [87, 199] width 97 height 13
click at [65, 193] on span "Non Conformance" at bounding box center [87, 199] width 97 height 13
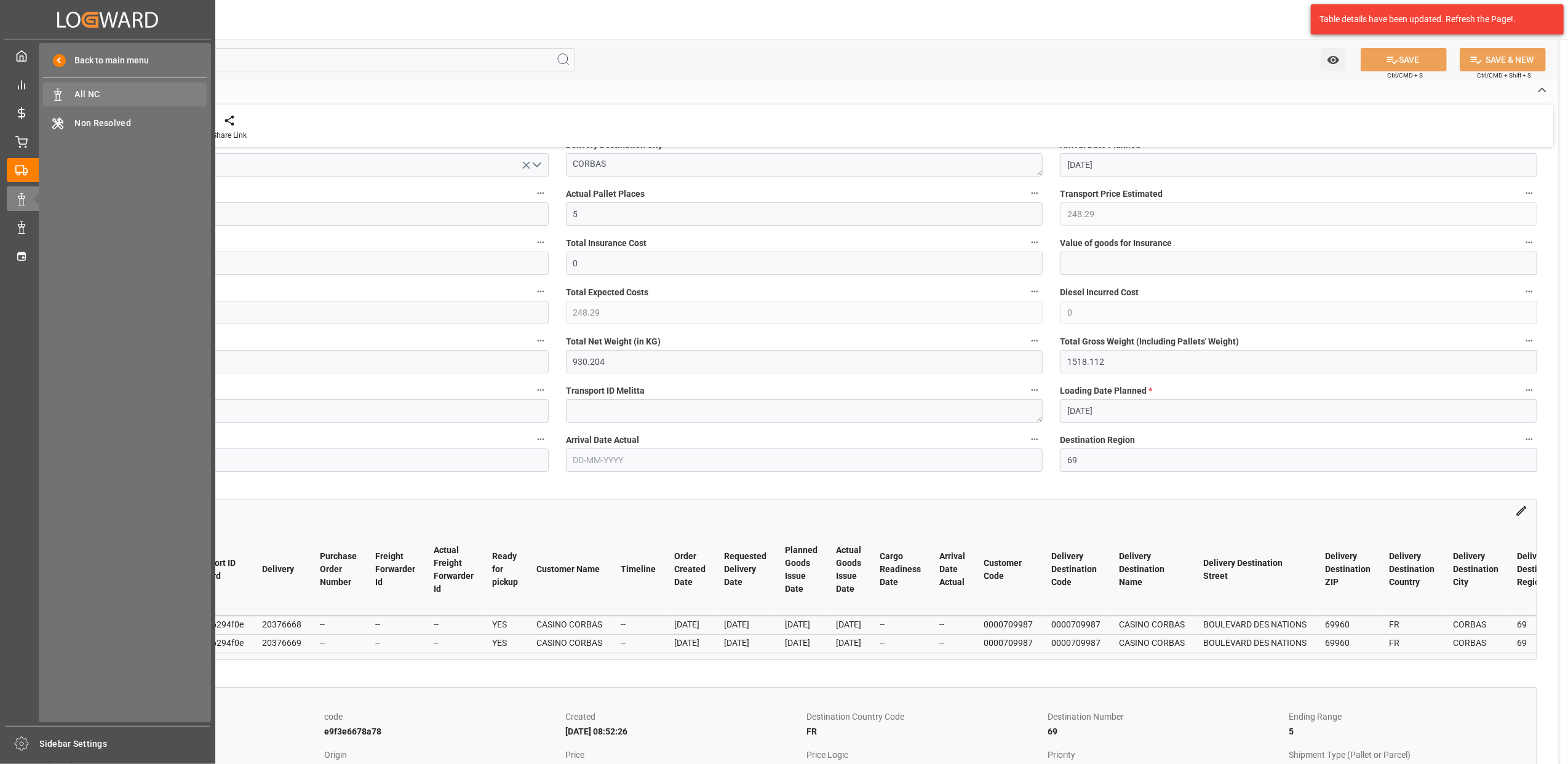
click at [114, 92] on span "All NC" at bounding box center [141, 94] width 132 height 13
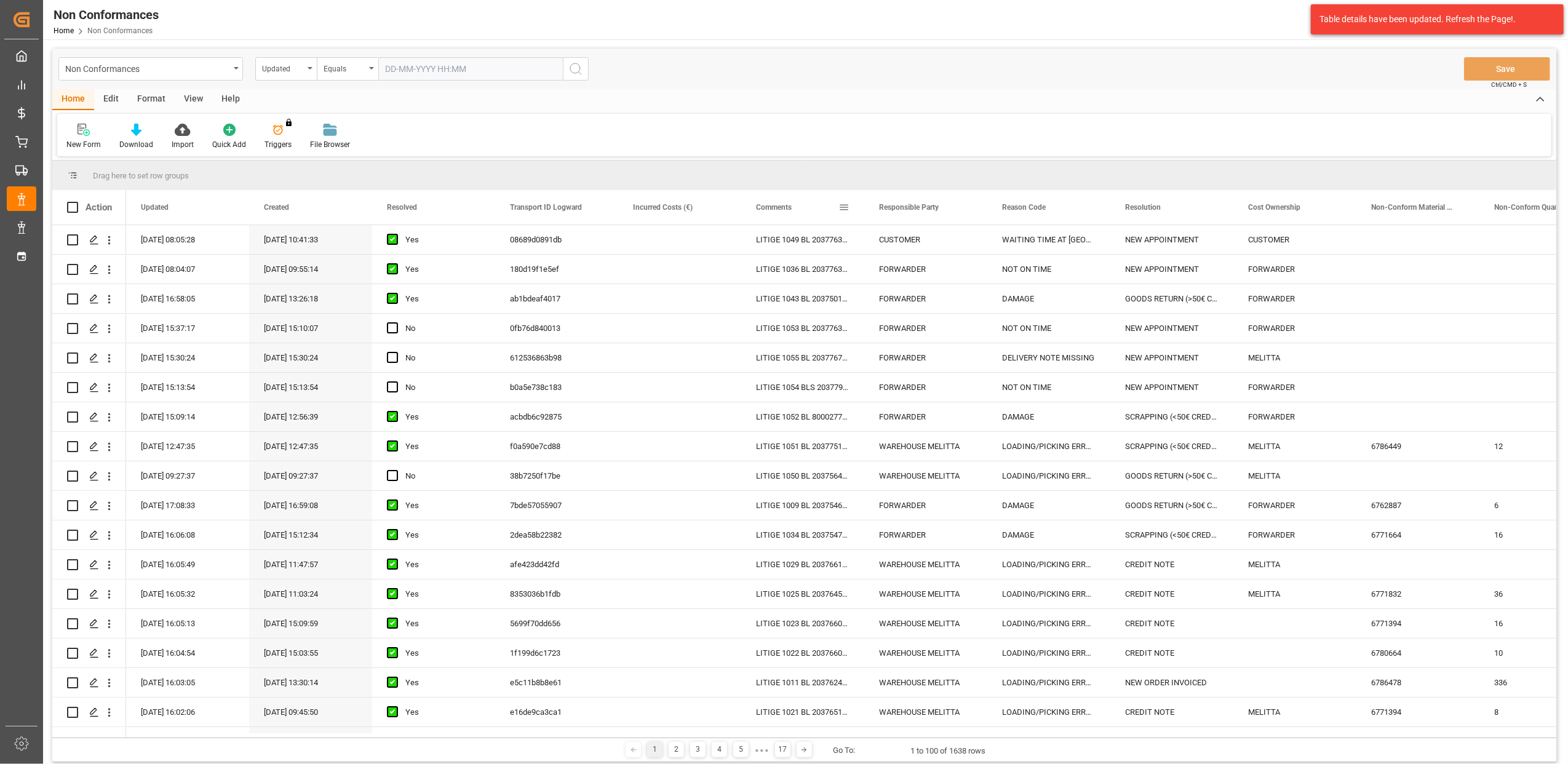
click at [843, 207] on span at bounding box center [844, 207] width 11 height 11
click at [900, 209] on span "filter" at bounding box center [901, 209] width 11 height 11
click at [951, 242] on span "Filtering operator" at bounding box center [955, 243] width 11 height 11
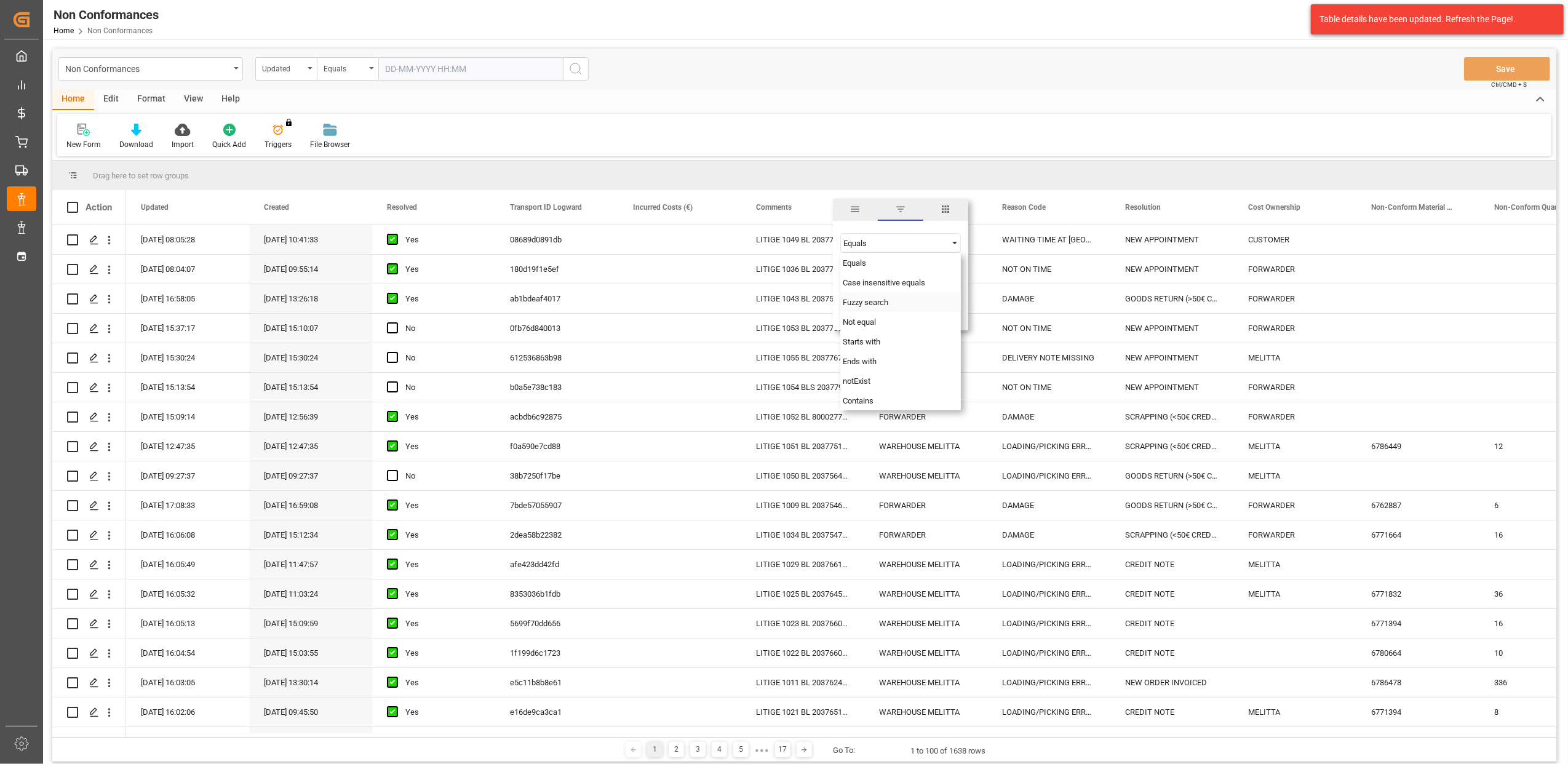
click at [882, 305] on span "Fuzzy search" at bounding box center [866, 302] width 45 height 9
click at [861, 276] on input "Filter Value" at bounding box center [901, 274] width 120 height 25
type input "20372339"
click at [919, 309] on button "Apply" at bounding box center [916, 312] width 23 height 12
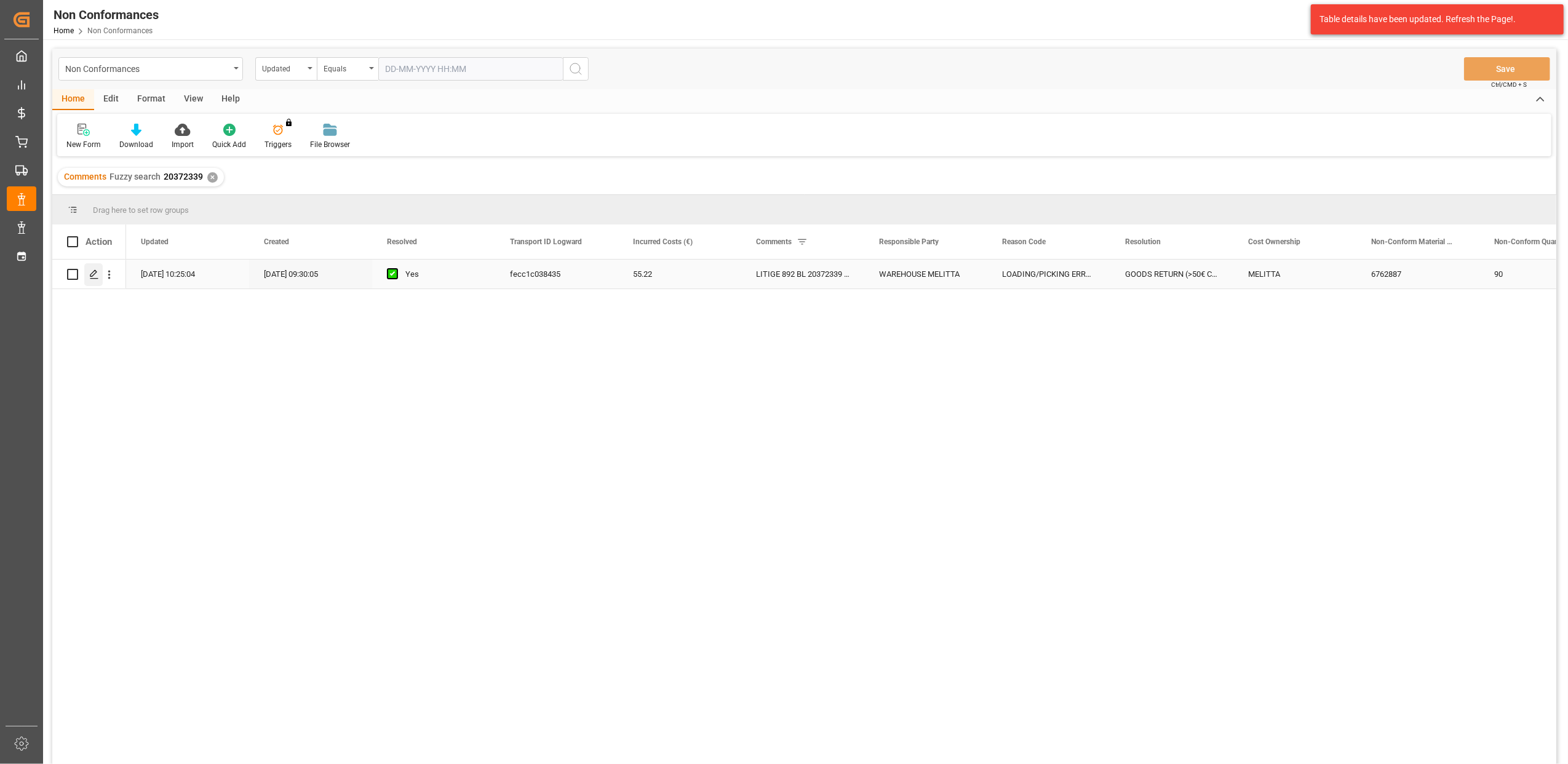
click at [92, 275] on icon "Press SPACE to select this row." at bounding box center [94, 275] width 10 height 10
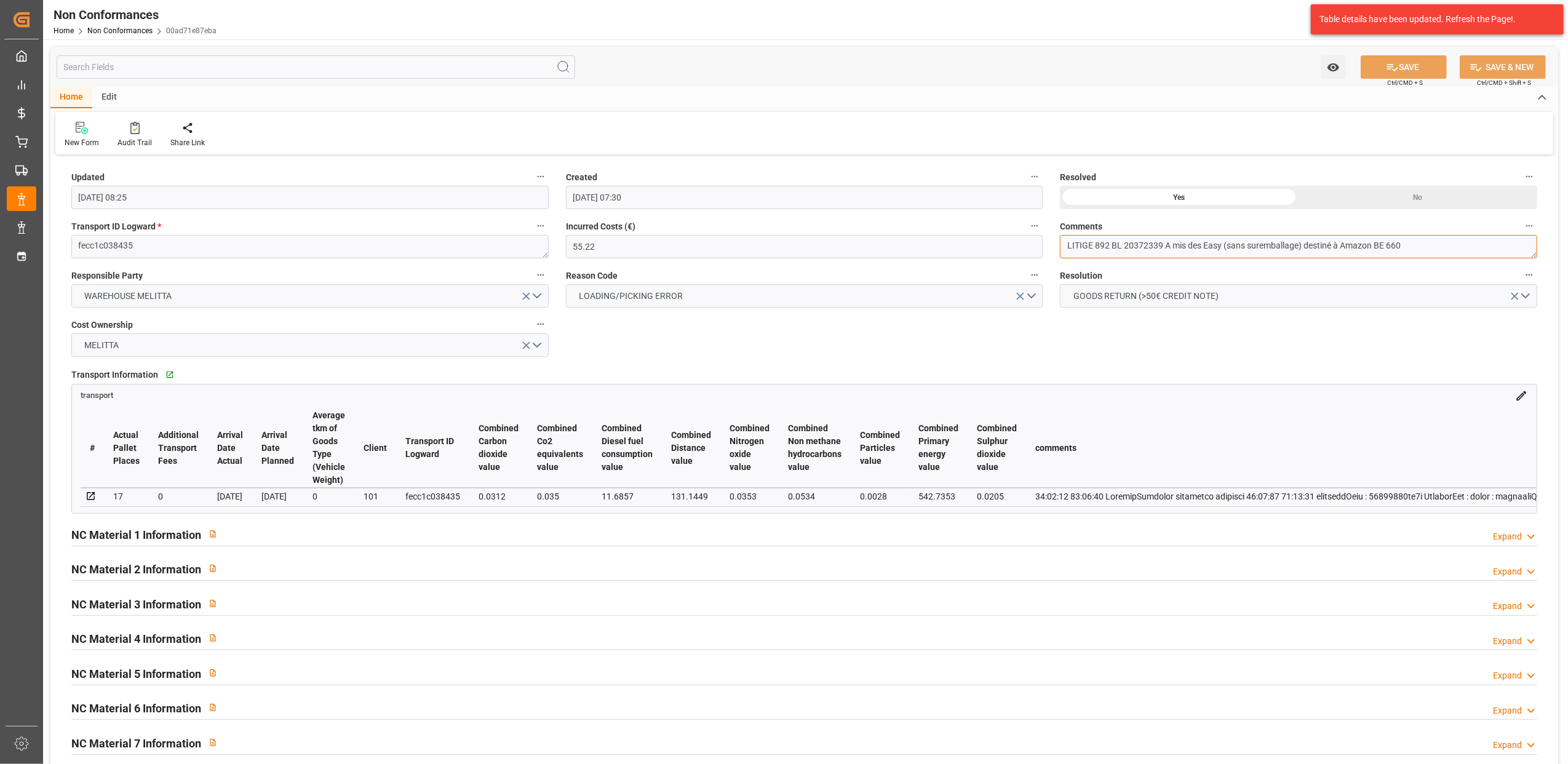
drag, startPoint x: 1418, startPoint y: 246, endPoint x: 1131, endPoint y: 245, distance: 287.0
click at [1114, 246] on textarea "LITIGE 892 BL 20372339 A mis des Easy (sans suremballage) destiné à Amazon BE 6…" at bounding box center [1299, 247] width 477 height 24
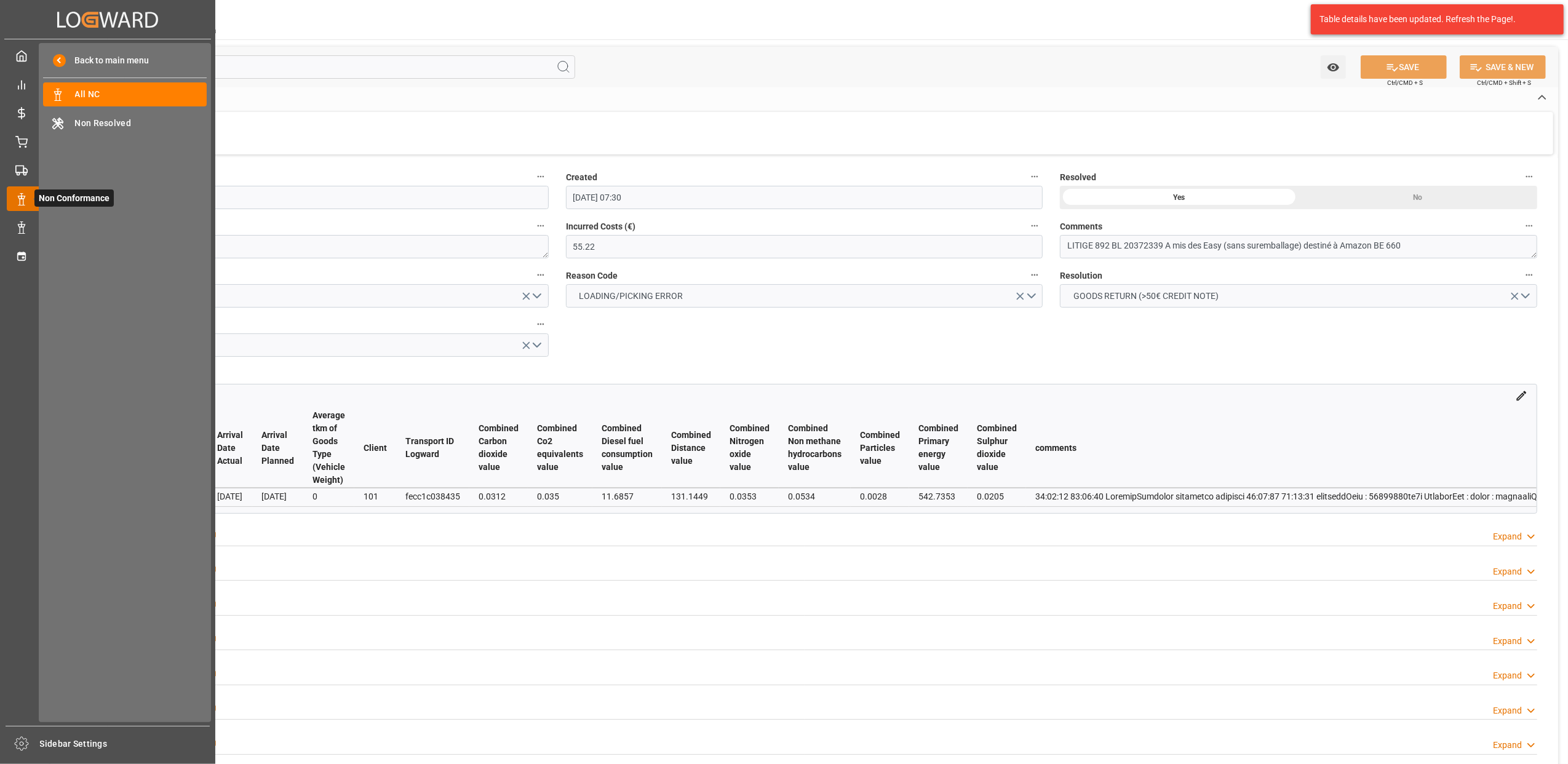
click at [23, 200] on icon at bounding box center [22, 200] width 12 height 12
click at [107, 92] on span "All NC" at bounding box center [141, 94] width 132 height 13
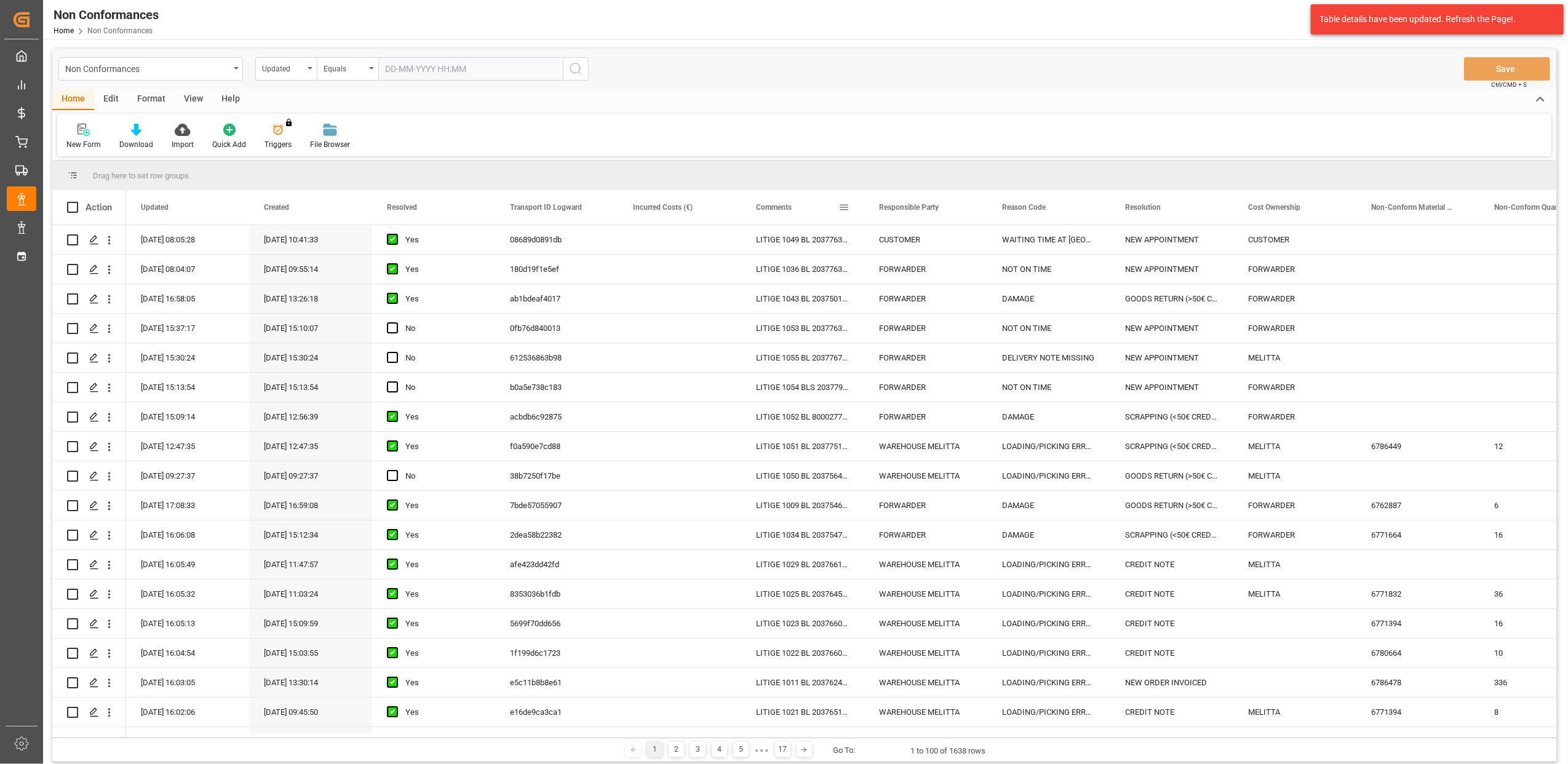
click at [843, 207] on span at bounding box center [844, 207] width 11 height 11
click at [904, 210] on span "filter" at bounding box center [901, 209] width 11 height 11
click at [954, 244] on span "Filtering operator" at bounding box center [955, 243] width 11 height 11
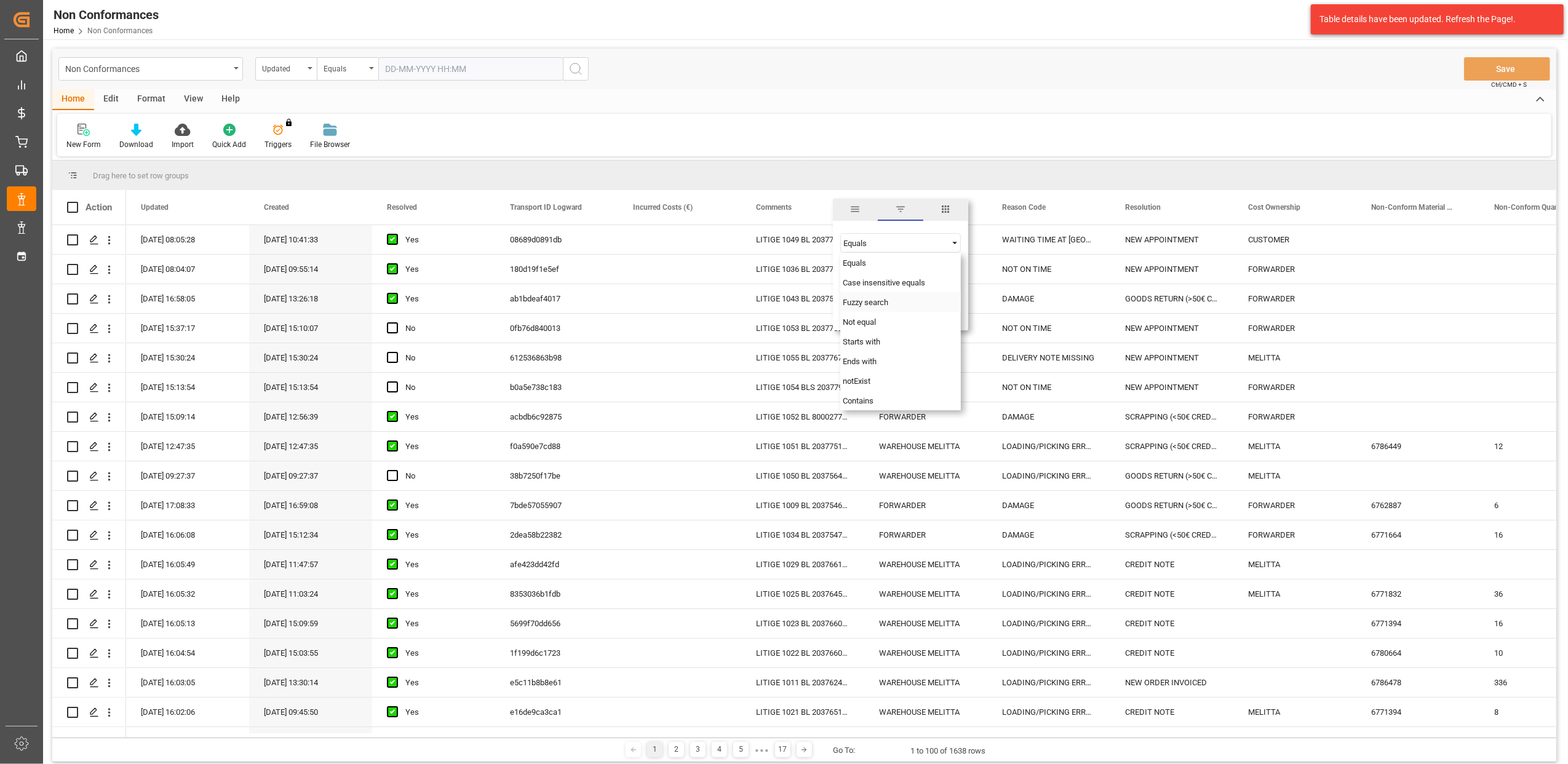
click at [872, 306] on div "Fuzzy search" at bounding box center [901, 302] width 120 height 20
click at [869, 272] on input "Filter Value" at bounding box center [901, 274] width 120 height 25
paste input "20372487"
type input "20372487"
click at [914, 316] on button "Apply" at bounding box center [916, 312] width 23 height 12
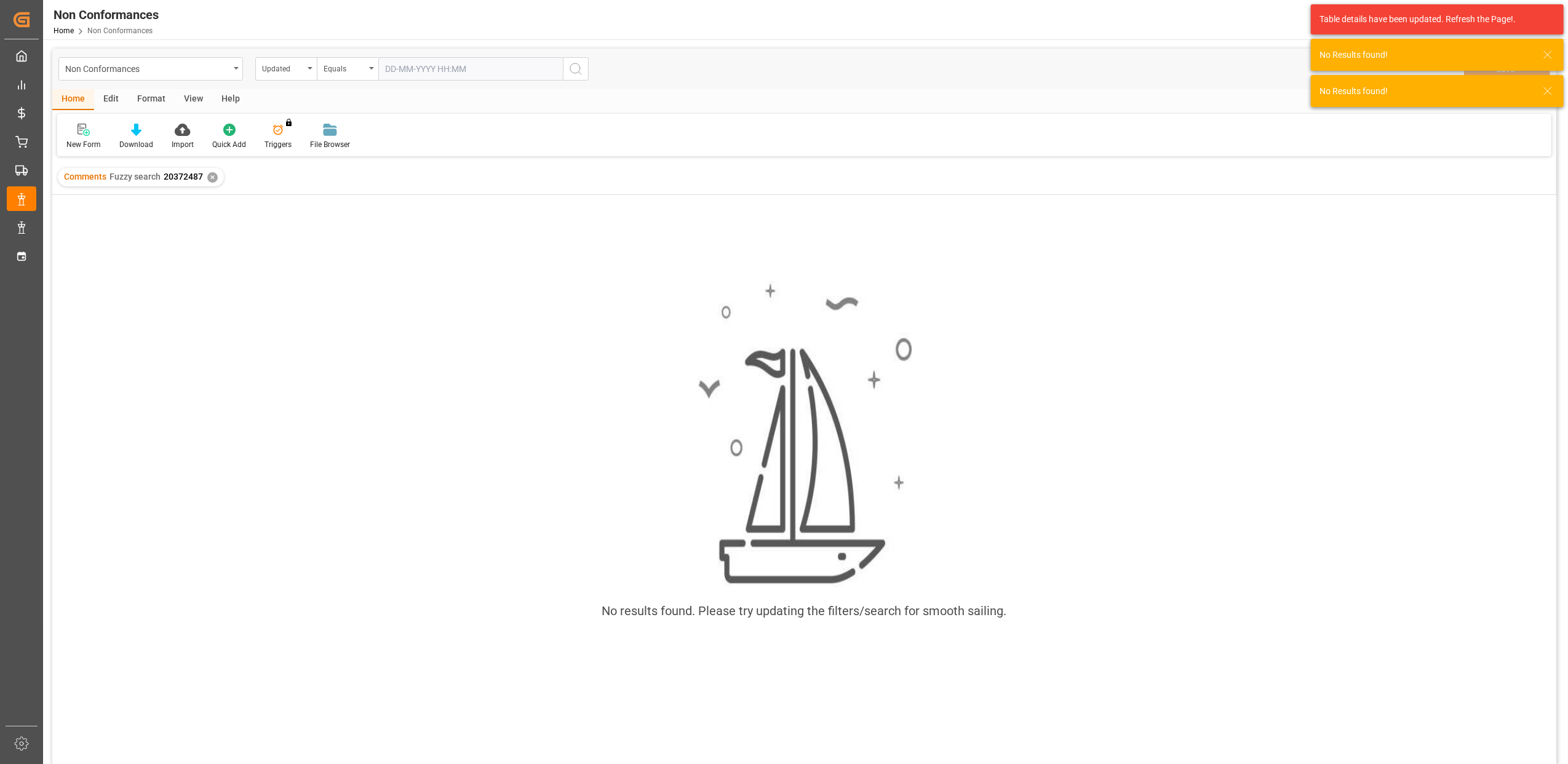
click at [212, 177] on div "✕" at bounding box center [212, 177] width 11 height 11
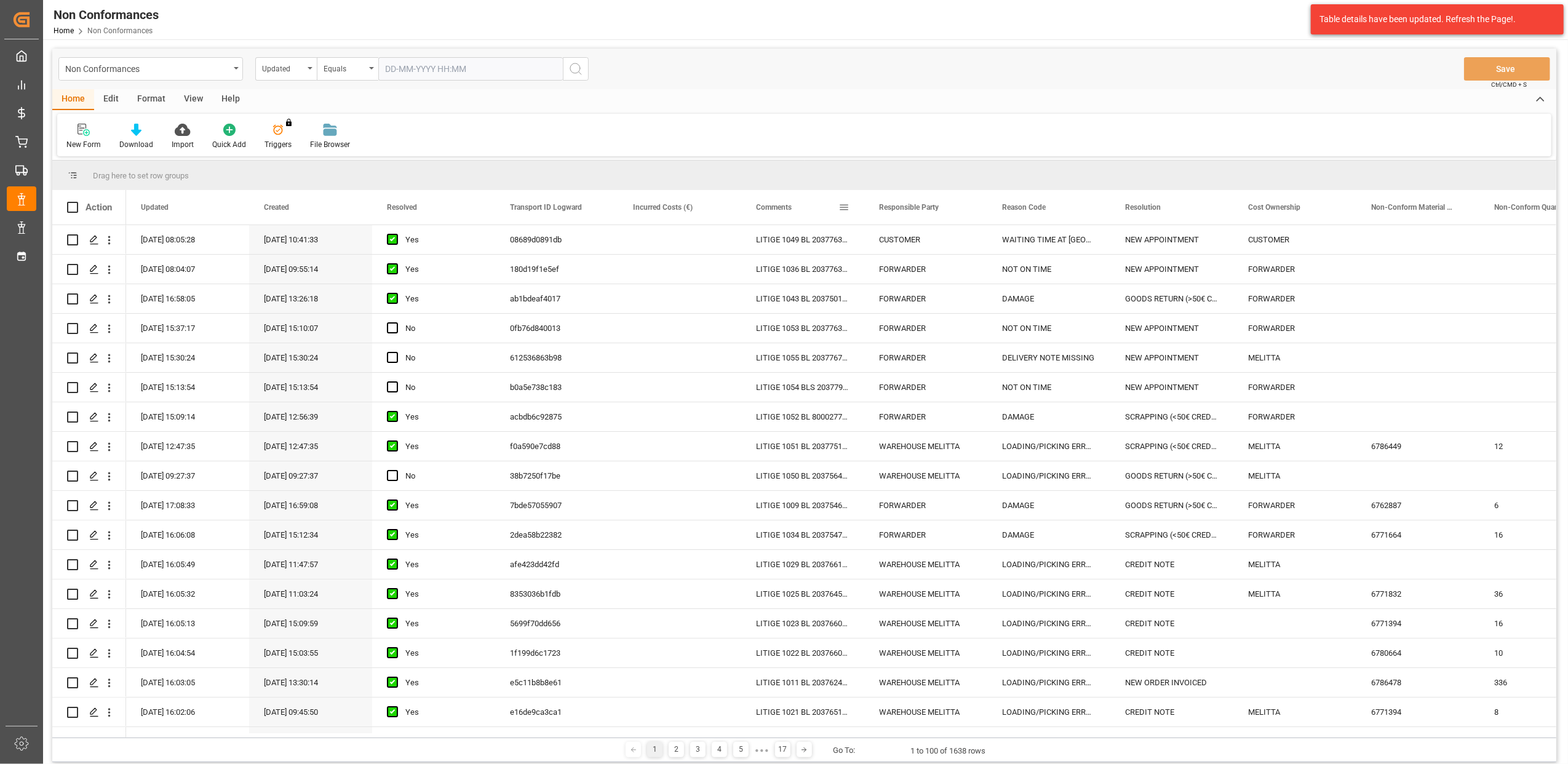
click at [846, 205] on span at bounding box center [844, 207] width 11 height 11
click at [957, 244] on span "Filtering operator" at bounding box center [955, 243] width 11 height 11
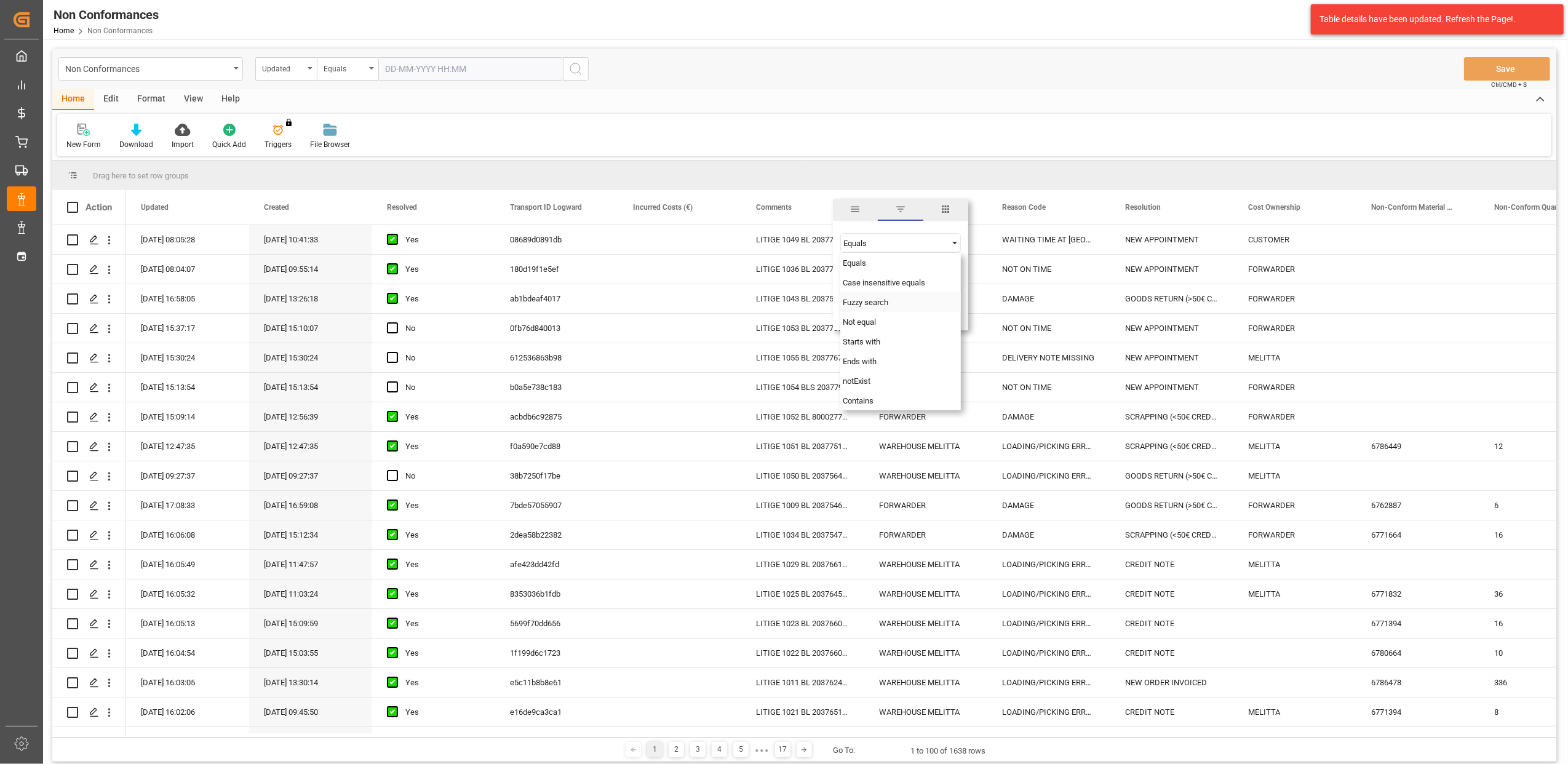
click at [897, 301] on div "Fuzzy search" at bounding box center [901, 302] width 120 height 20
click at [852, 274] on input "Filter Value" at bounding box center [901, 274] width 120 height 25
type input "20372487"
click at [913, 311] on button "Apply" at bounding box center [916, 312] width 23 height 12
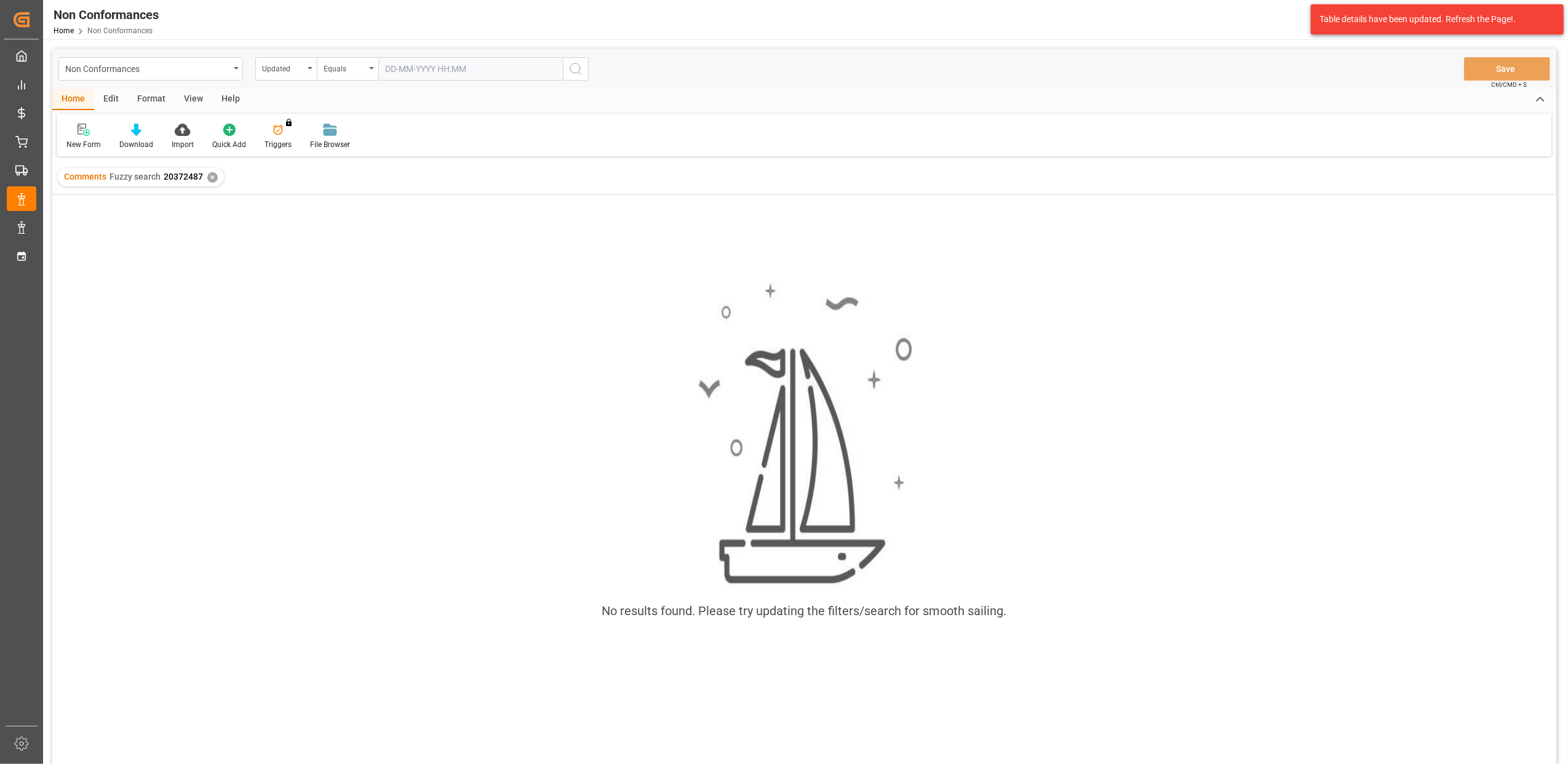
click at [211, 175] on div "✕" at bounding box center [212, 177] width 11 height 11
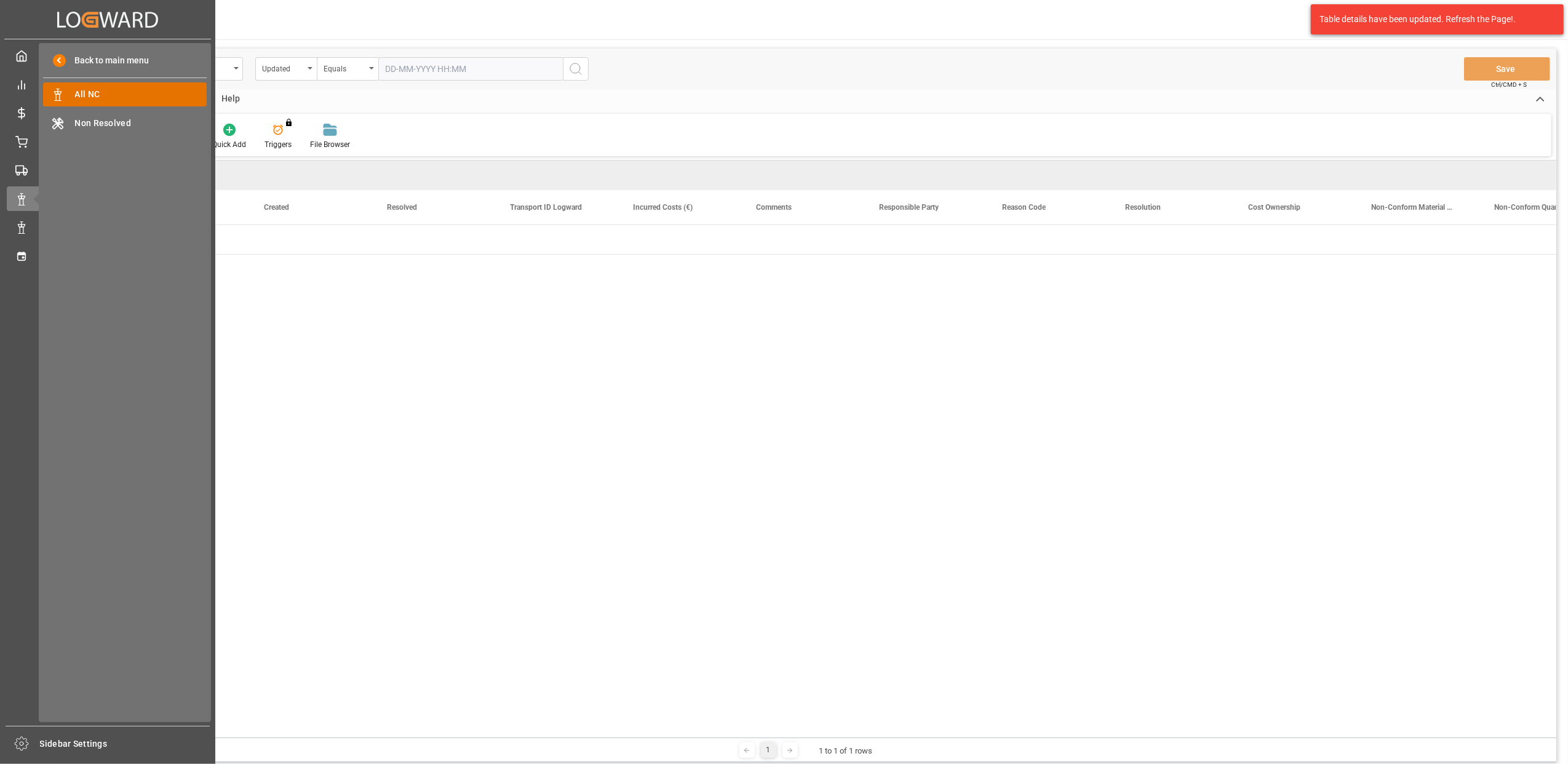
click at [138, 89] on span "All NC" at bounding box center [141, 94] width 132 height 13
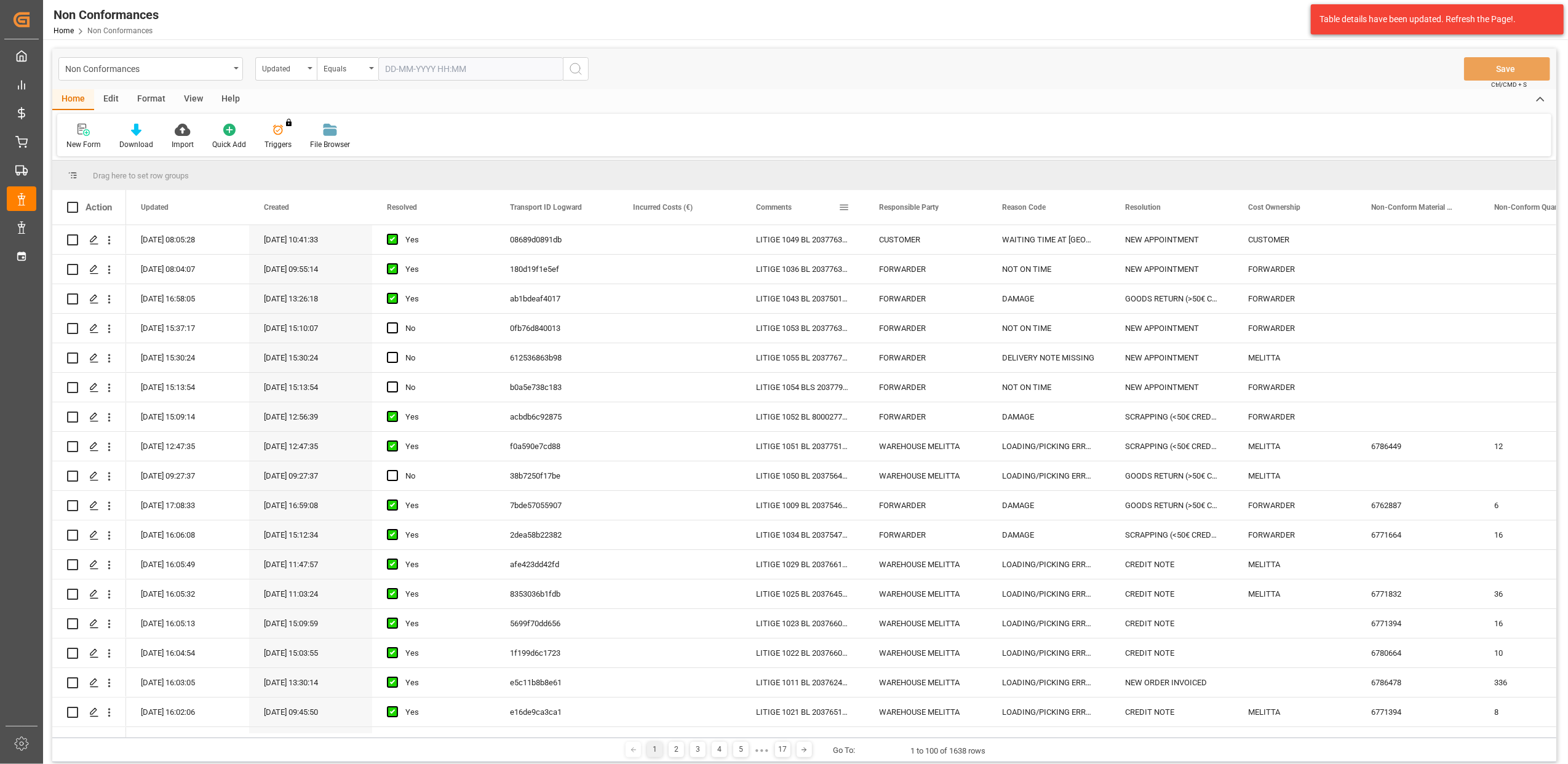
click at [844, 205] on span at bounding box center [844, 207] width 11 height 11
click at [956, 244] on span "Filtering operator" at bounding box center [955, 243] width 11 height 11
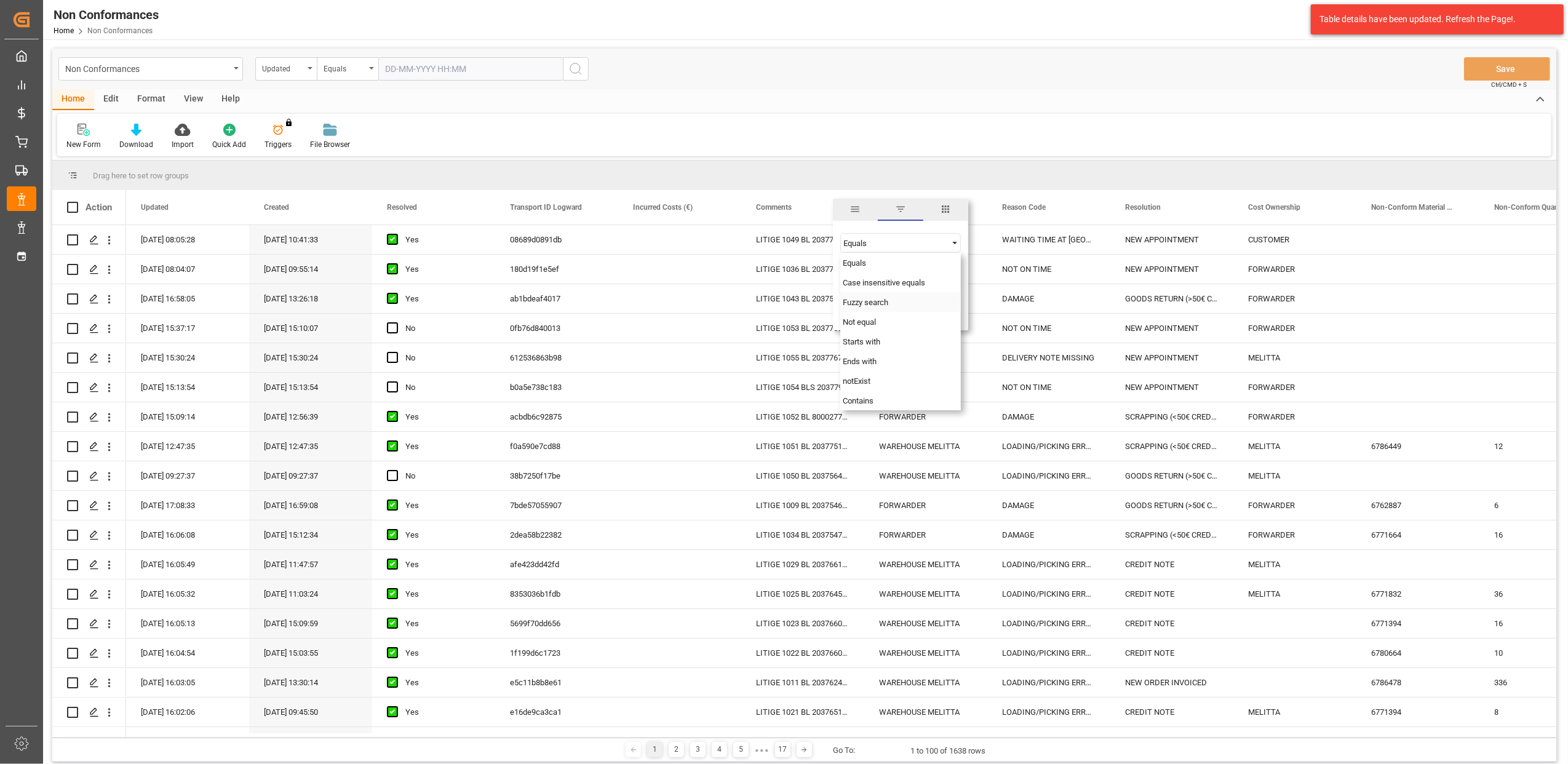
click at [888, 305] on span "Fuzzy search" at bounding box center [866, 302] width 45 height 9
click at [884, 279] on input "Filter Value" at bounding box center [901, 274] width 120 height 25
type input "20374029"
click at [925, 313] on button "Apply" at bounding box center [916, 312] width 23 height 12
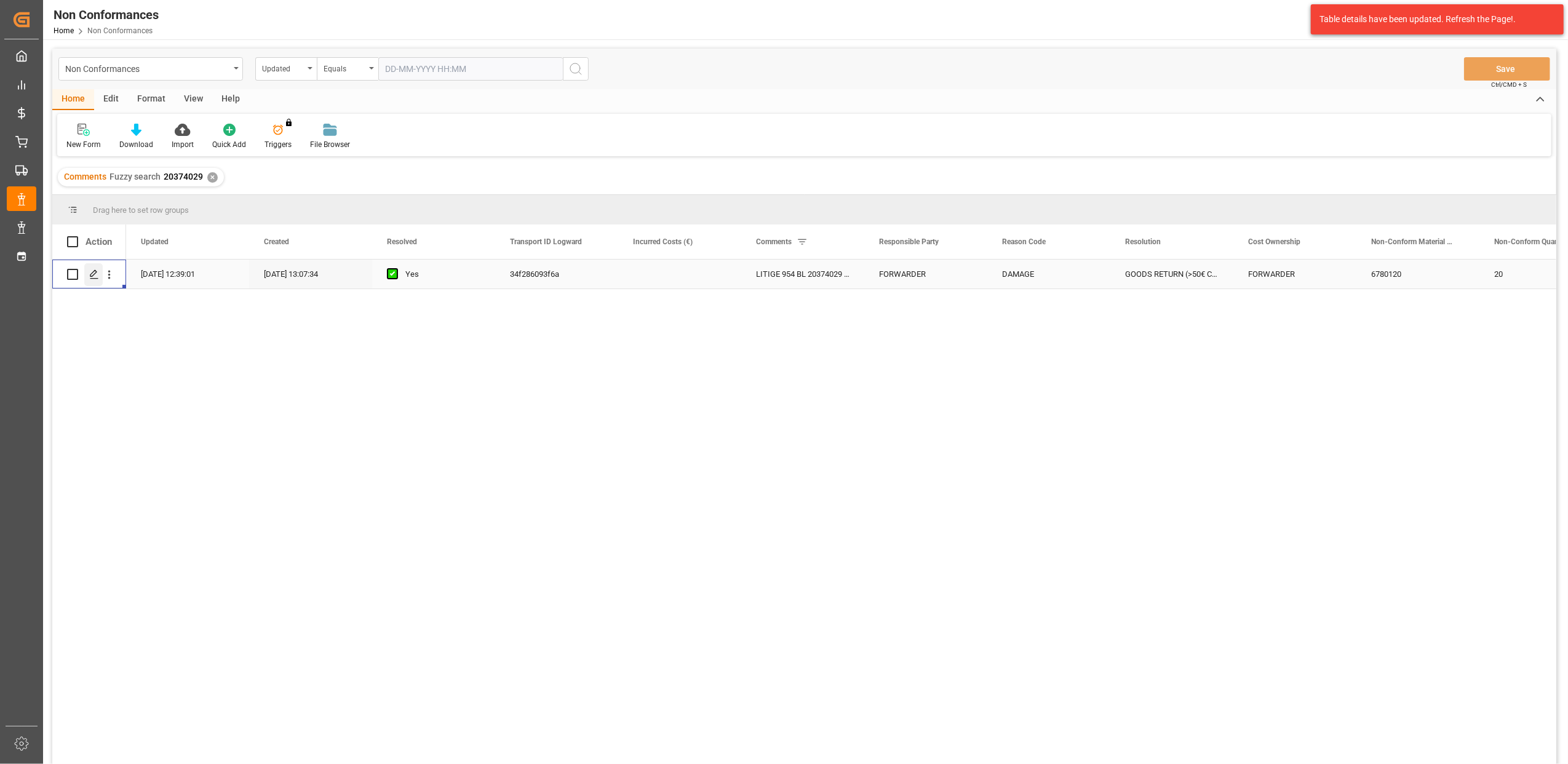
click at [96, 273] on icon "Press SPACE to select this row." at bounding box center [94, 275] width 10 height 10
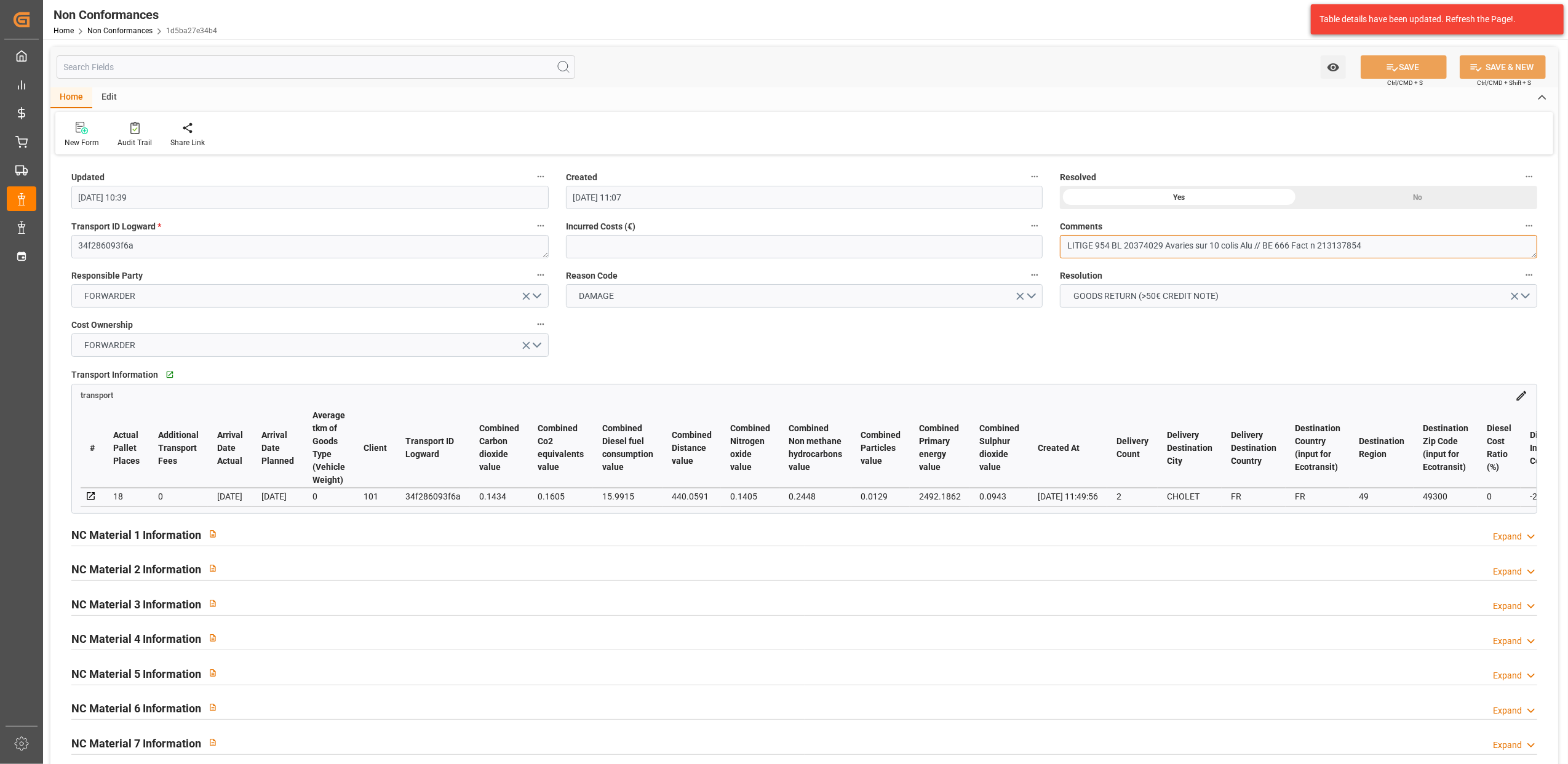
drag, startPoint x: 1378, startPoint y: 246, endPoint x: 1111, endPoint y: 249, distance: 267.0
click at [1111, 249] on textarea "LITIGE 954 BL 20374029 Avaries sur 10 colis Alu // BE 666 Fact n 213137854" at bounding box center [1299, 247] width 477 height 24
